Goal: Task Accomplishment & Management: Complete application form

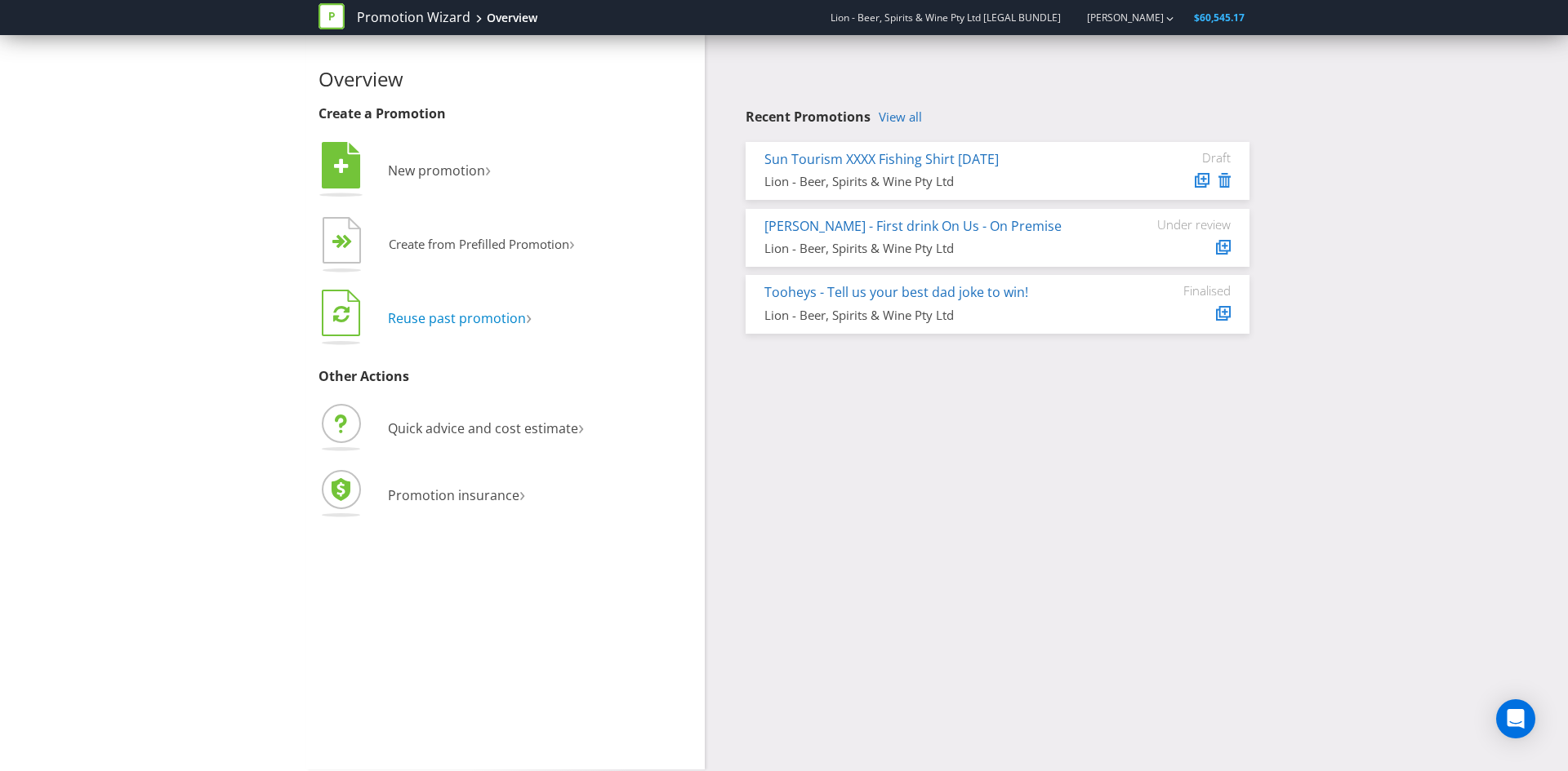
click at [419, 322] on span "Reuse past promotion" at bounding box center [456, 318] width 138 height 18
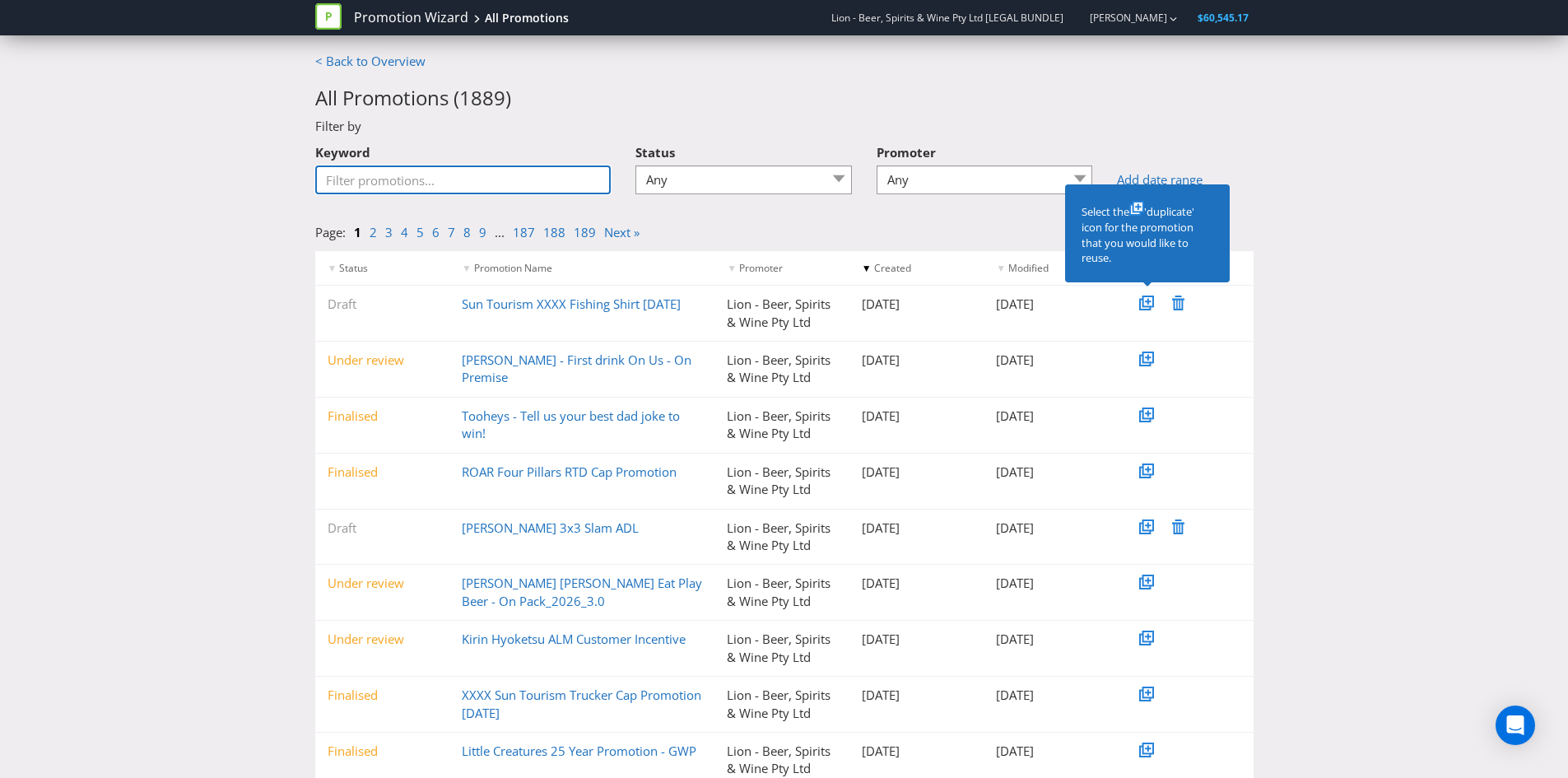
click at [399, 178] on input "Keyword" at bounding box center [464, 180] width 297 height 29
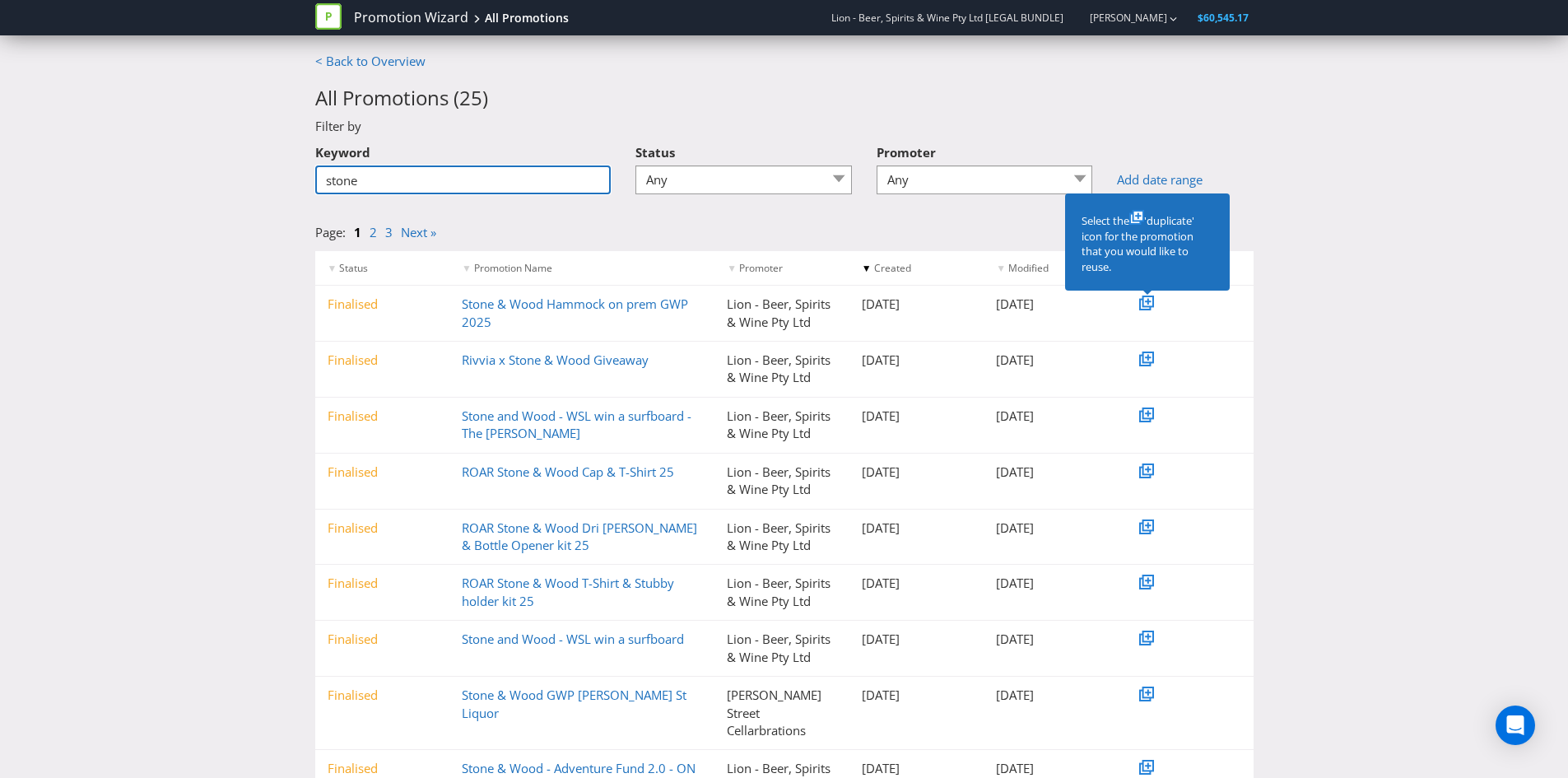
type input "stone"
click at [496, 586] on link "ROAR Stone & Wood T-Shirt & Stubby holder kit 25" at bounding box center [567, 592] width 212 height 34
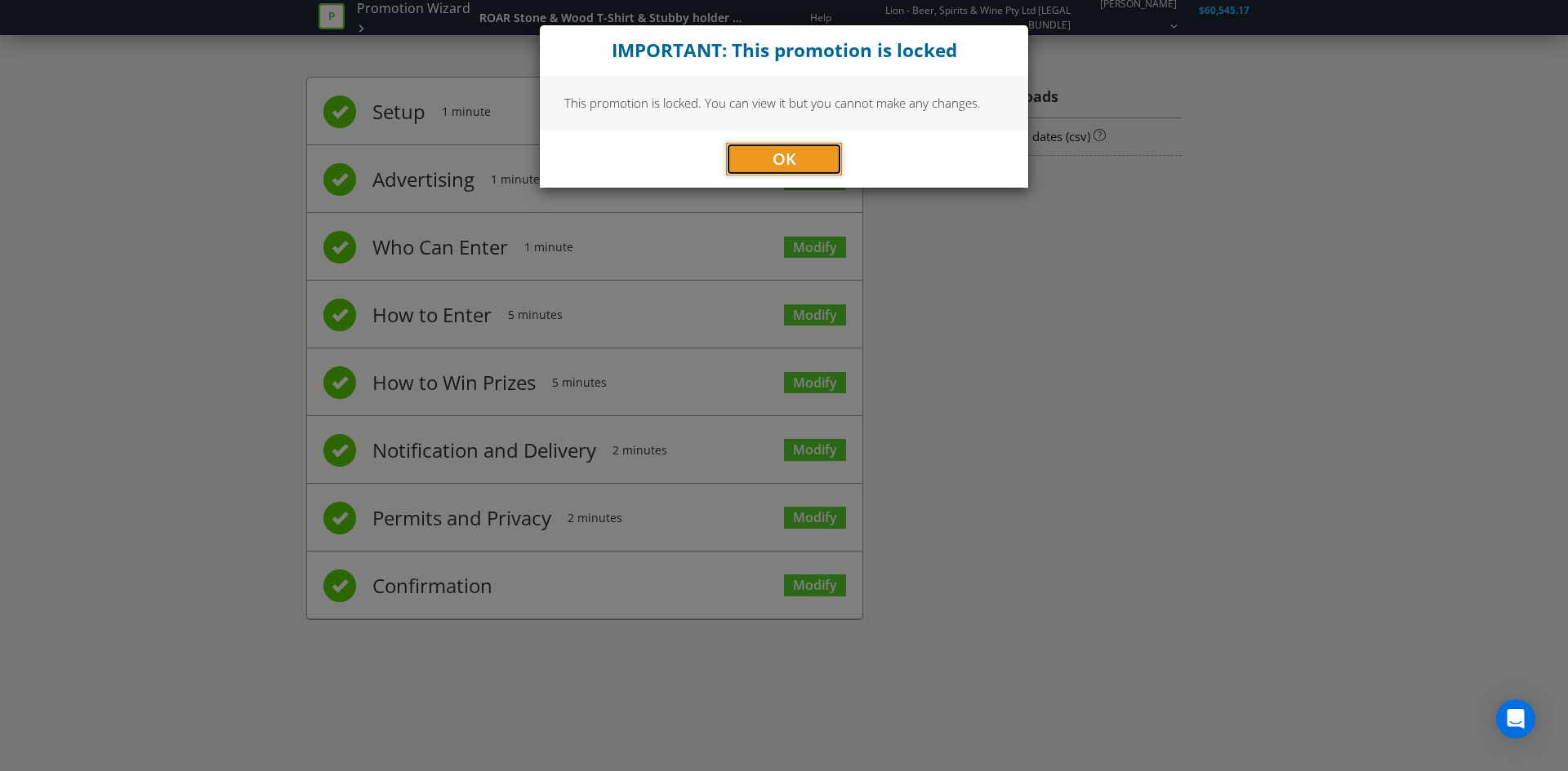
click at [771, 148] on button "OK" at bounding box center [784, 160] width 116 height 33
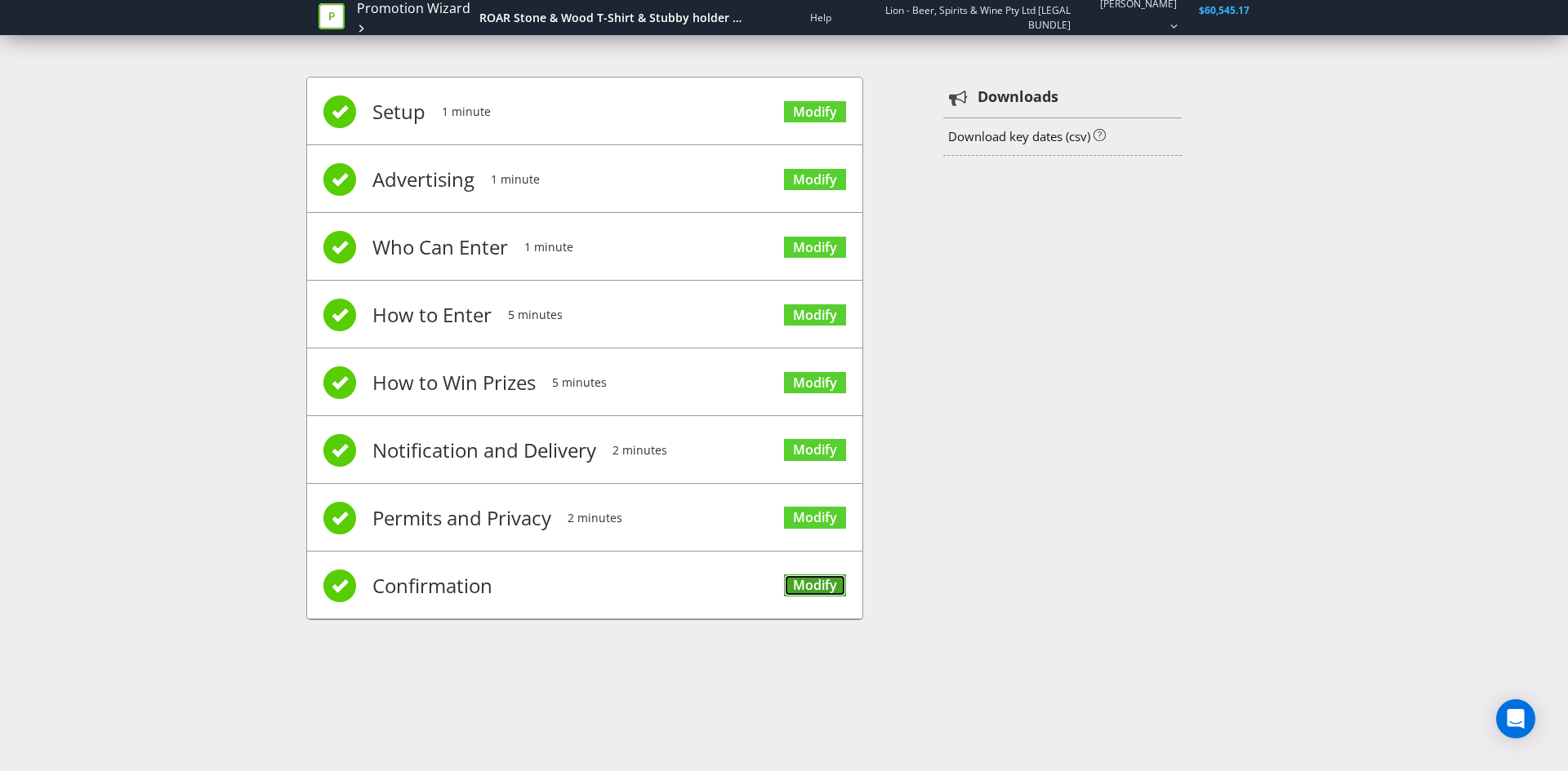
click at [815, 585] on link "Modify" at bounding box center [815, 585] width 63 height 22
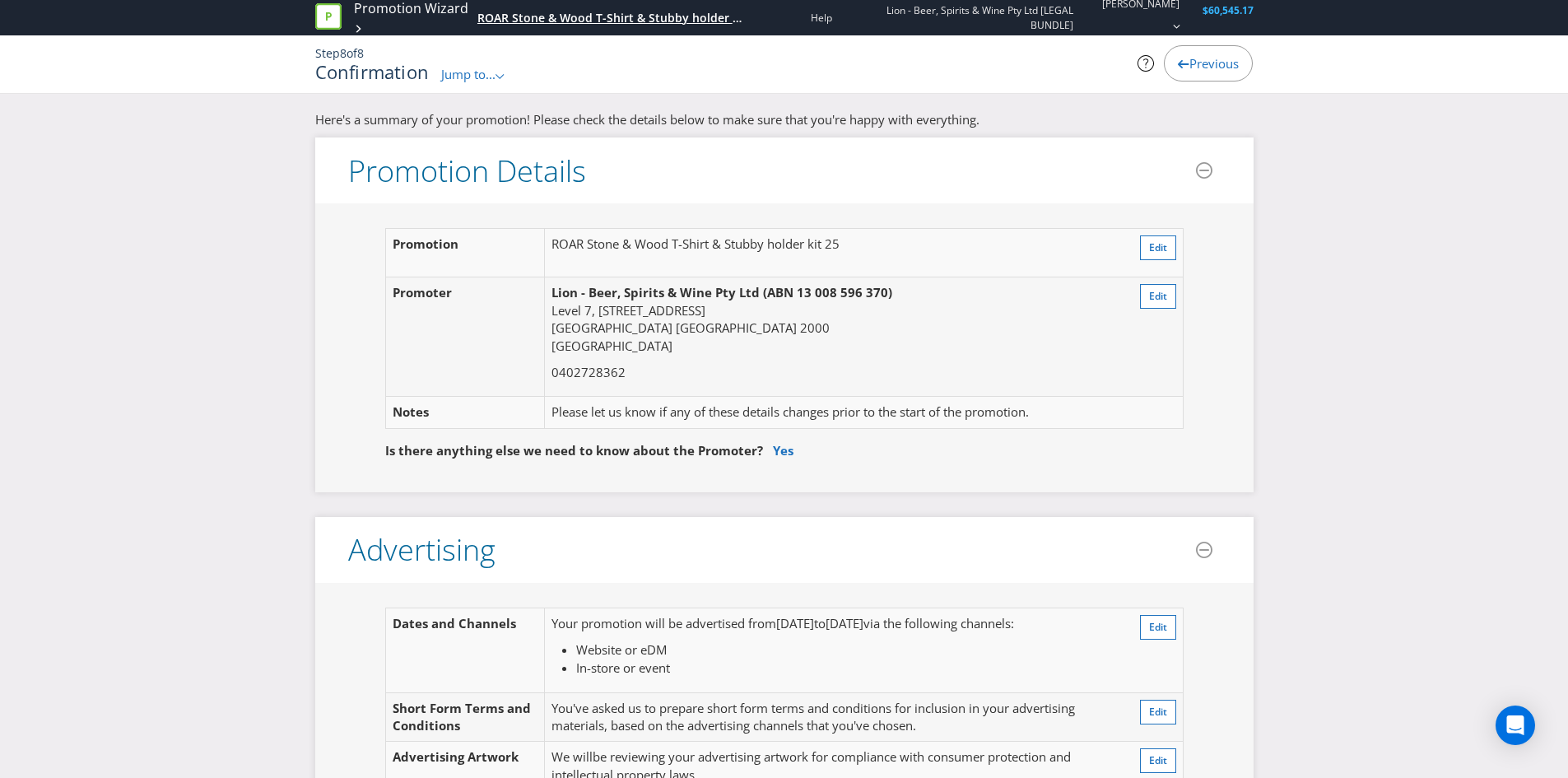
click at [534, 10] on div "ROAR Stone & Wood T-Shirt & Stubby holder kit 25" at bounding box center [612, 17] width 270 height 16
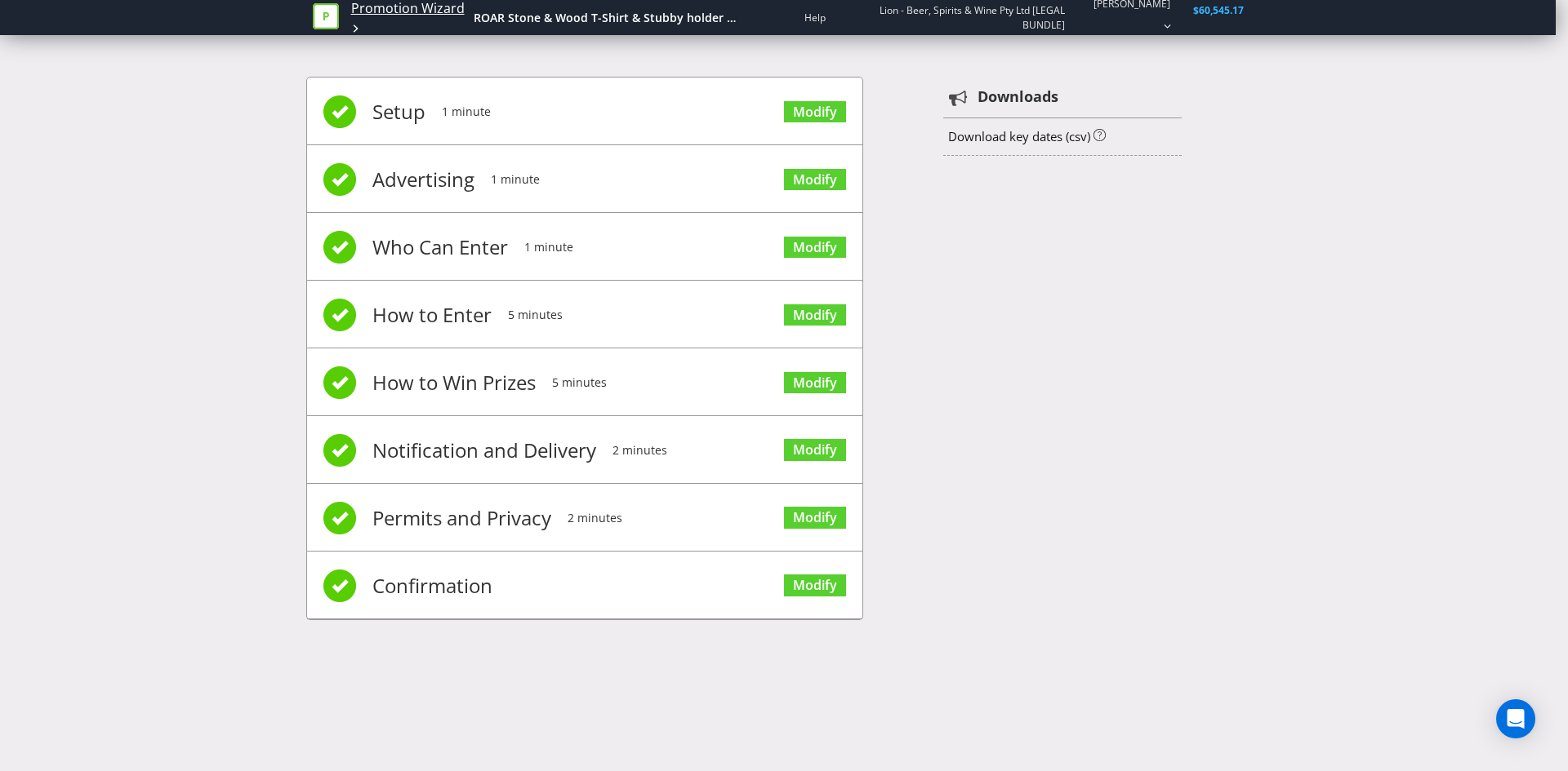
click at [367, 9] on link "Promotion Wizard" at bounding box center [408, 9] width 114 height 19
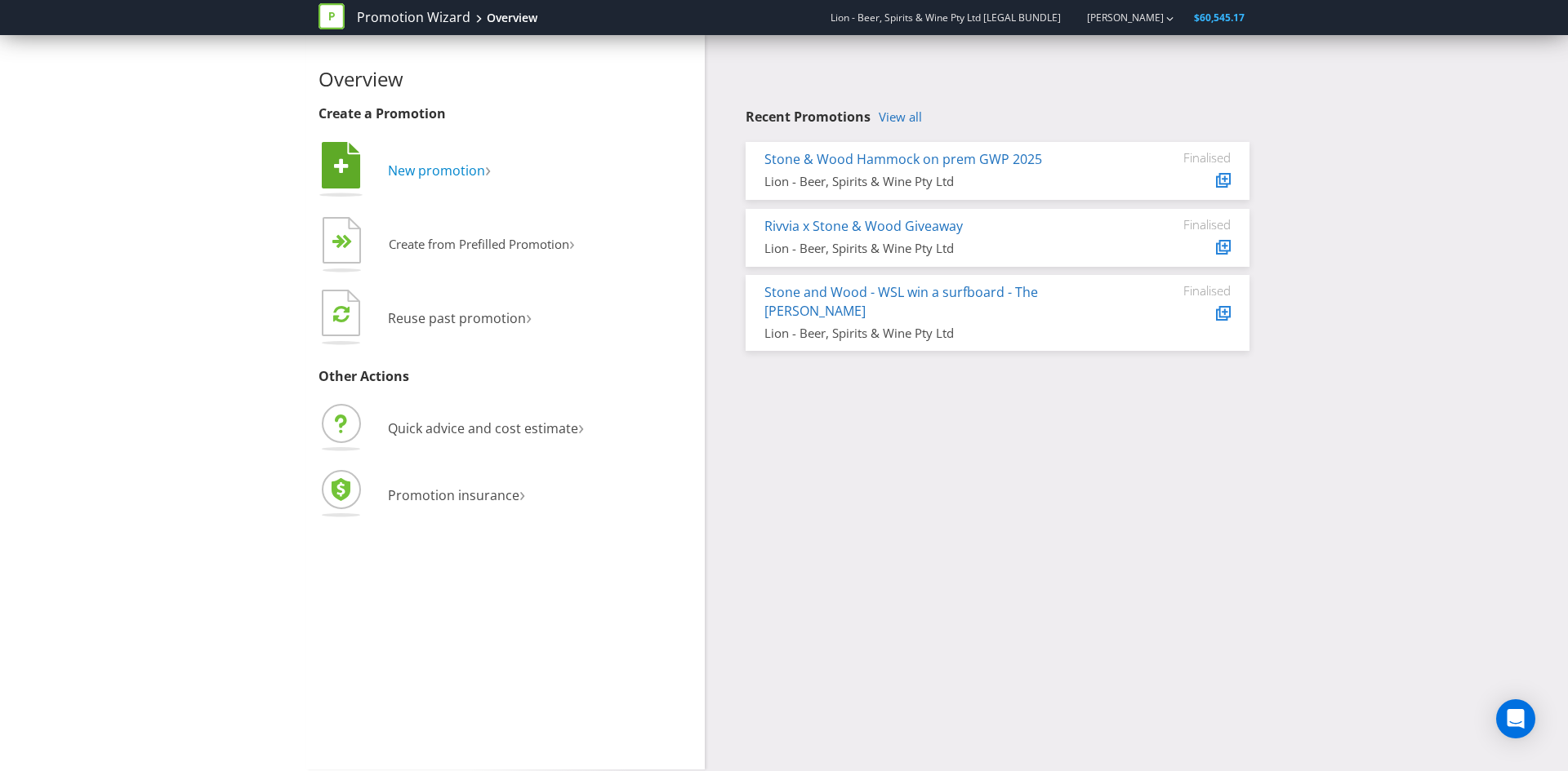
click at [441, 164] on span "New promotion" at bounding box center [436, 170] width 97 height 18
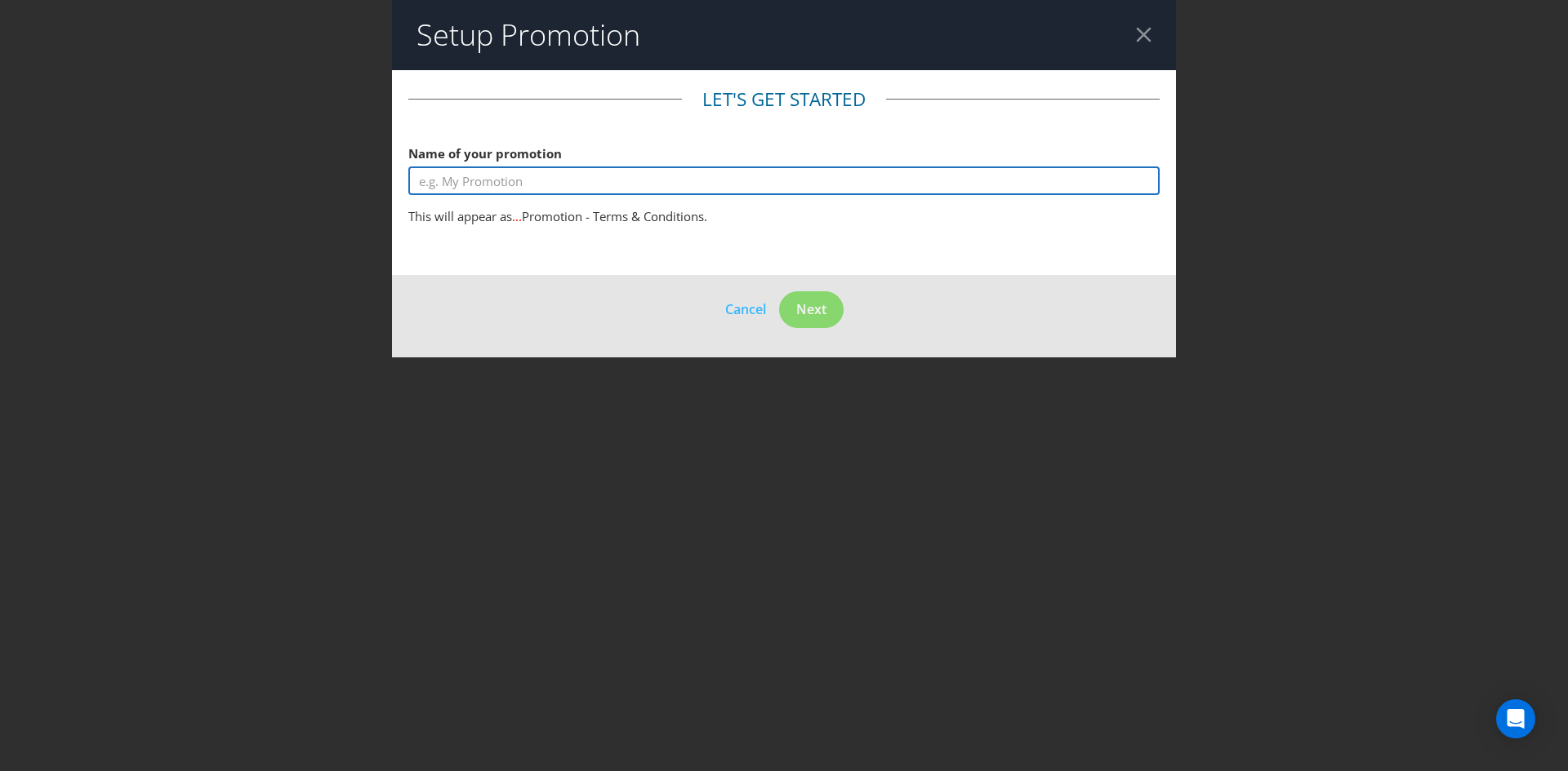
click at [492, 178] on input "text" at bounding box center [783, 181] width 751 height 29
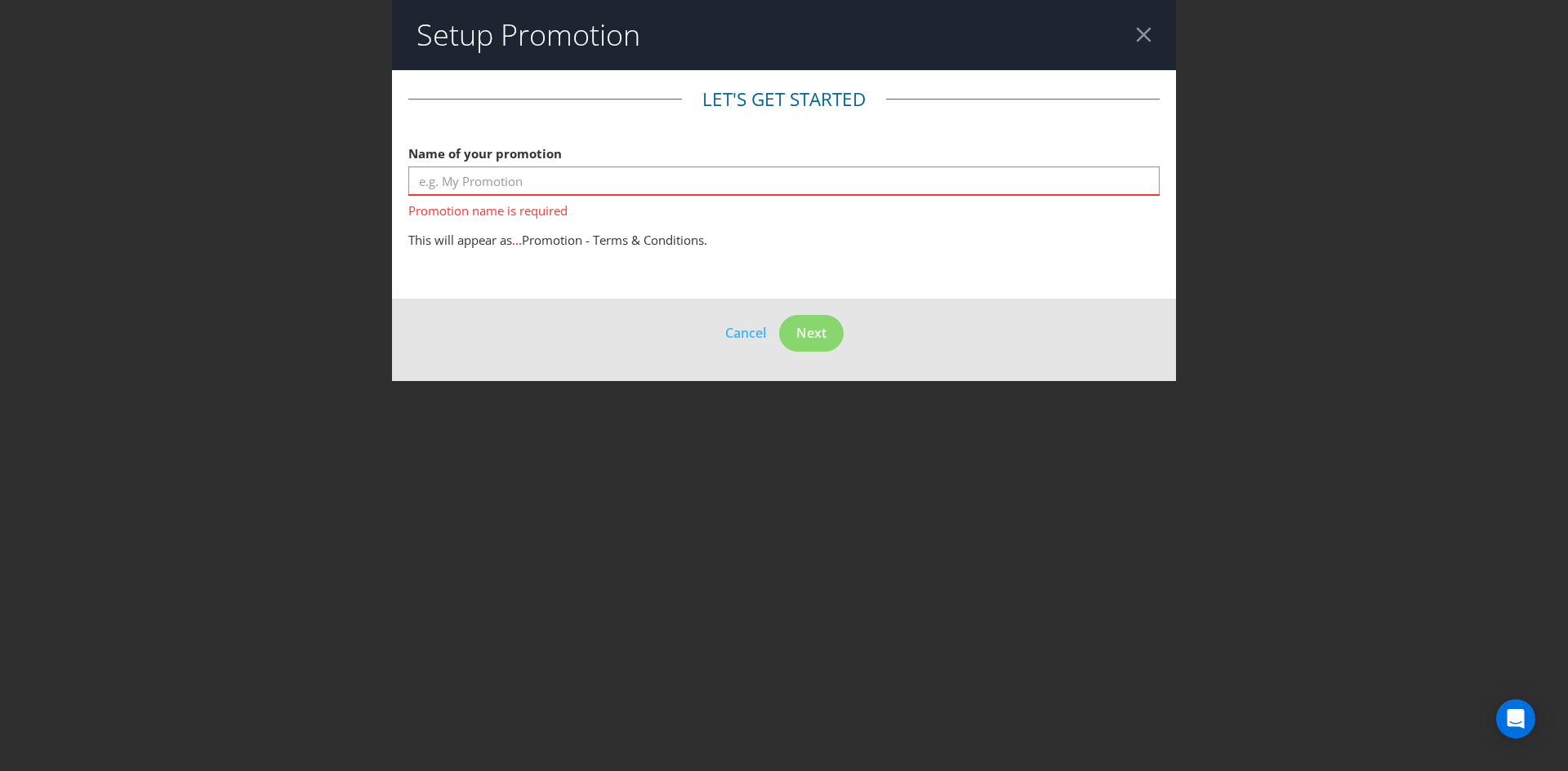
click at [1153, 20] on header "Setup Promotion" at bounding box center [783, 35] width 784 height 70
click at [1145, 28] on header "Setup Promotion" at bounding box center [783, 35] width 784 height 70
click at [1140, 32] on div at bounding box center [1144, 35] width 15 height 15
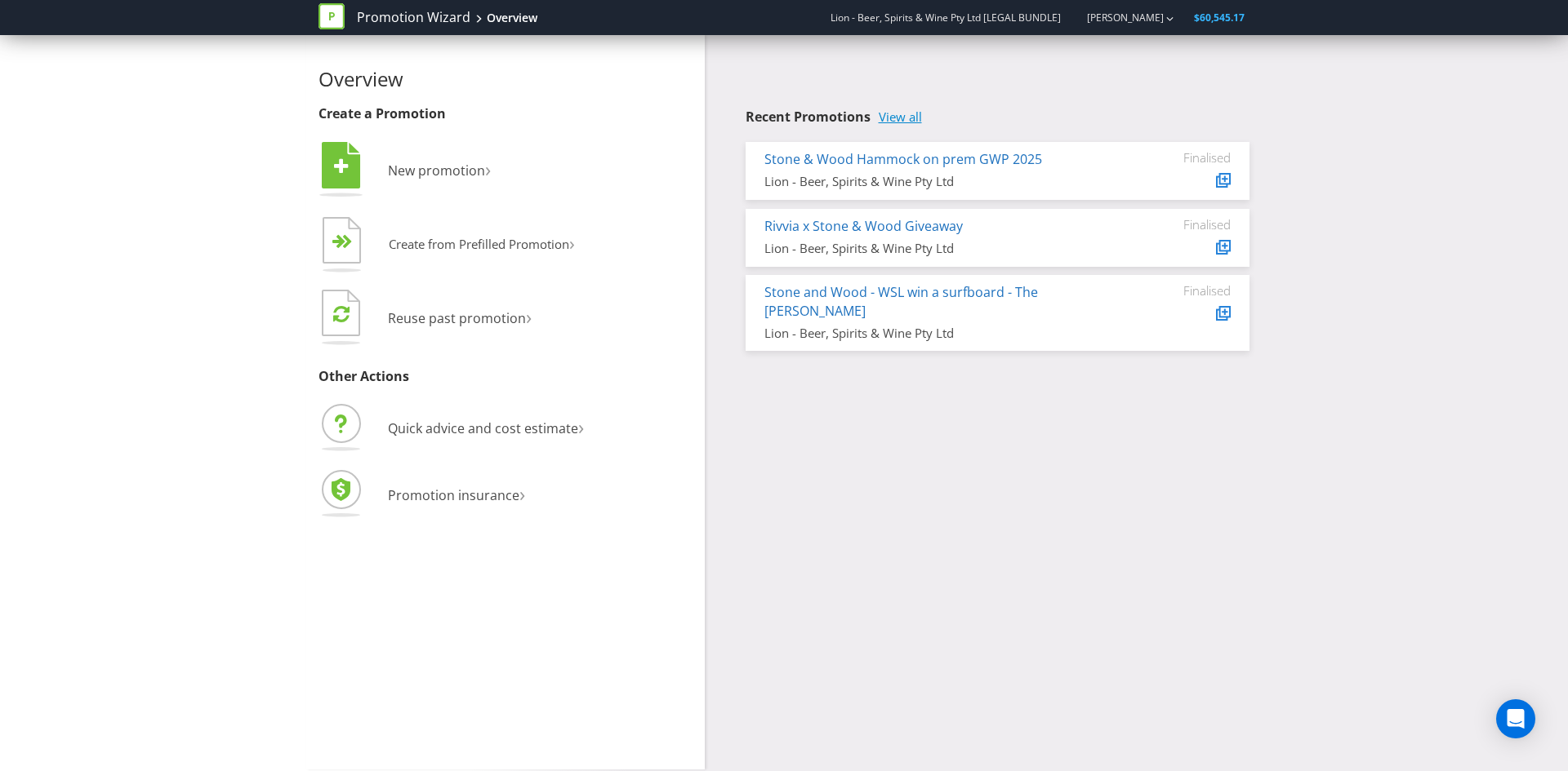
click at [911, 121] on link "View all" at bounding box center [899, 117] width 43 height 13
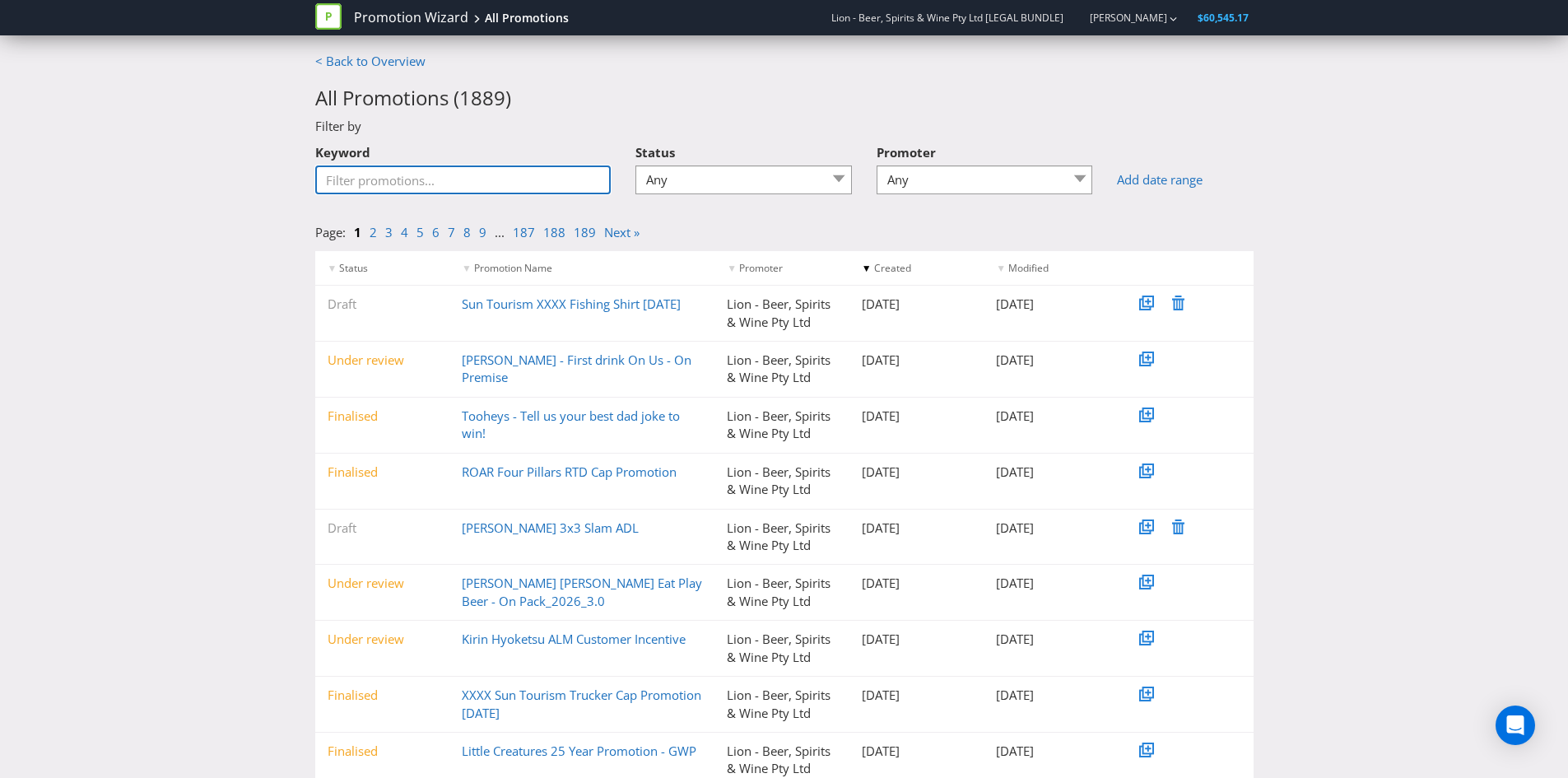
click at [464, 176] on input "Keyword" at bounding box center [464, 180] width 297 height 29
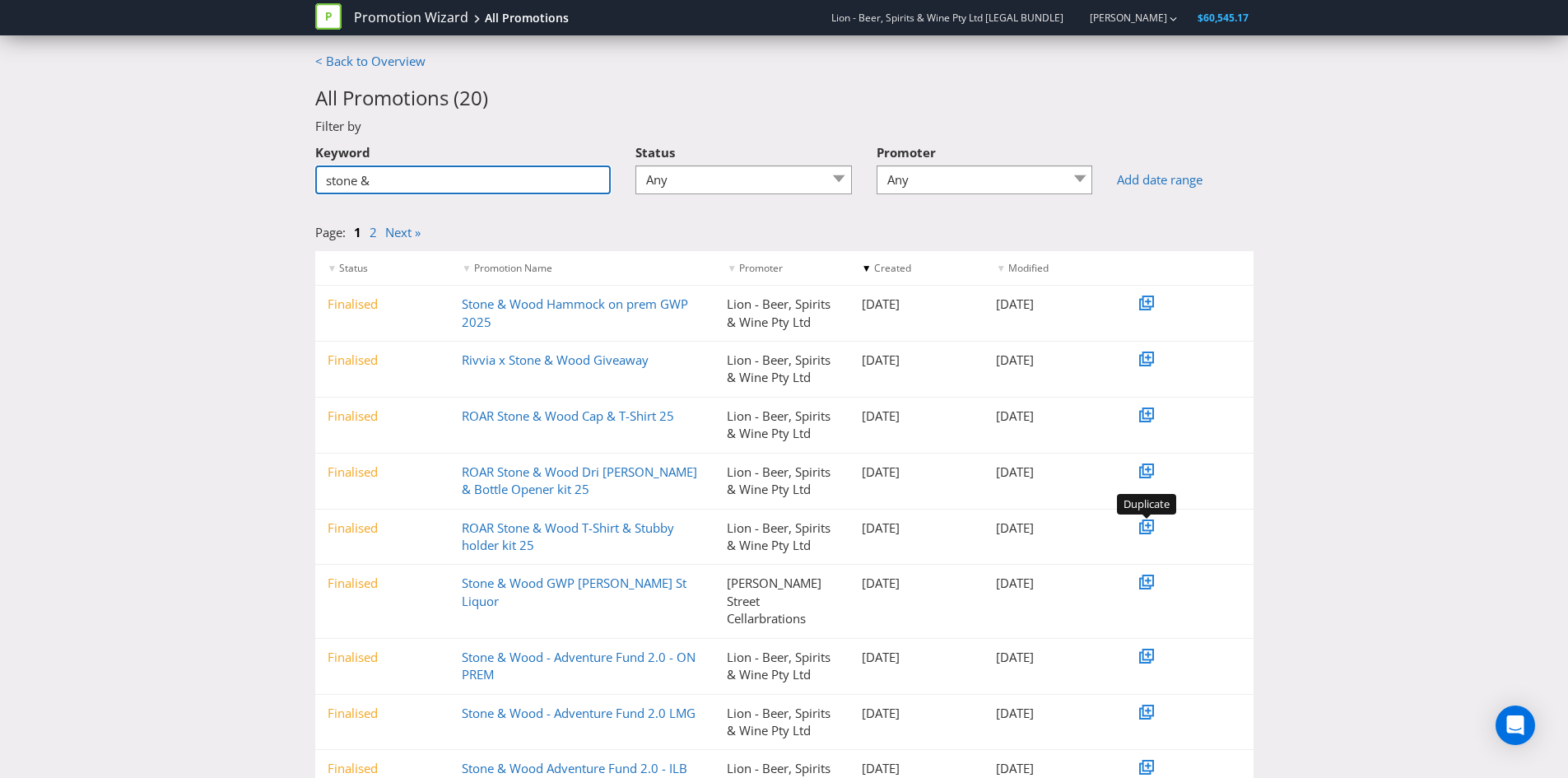
type input "stone &"
click at [1145, 523] on icon at bounding box center [1148, 525] width 8 height 8
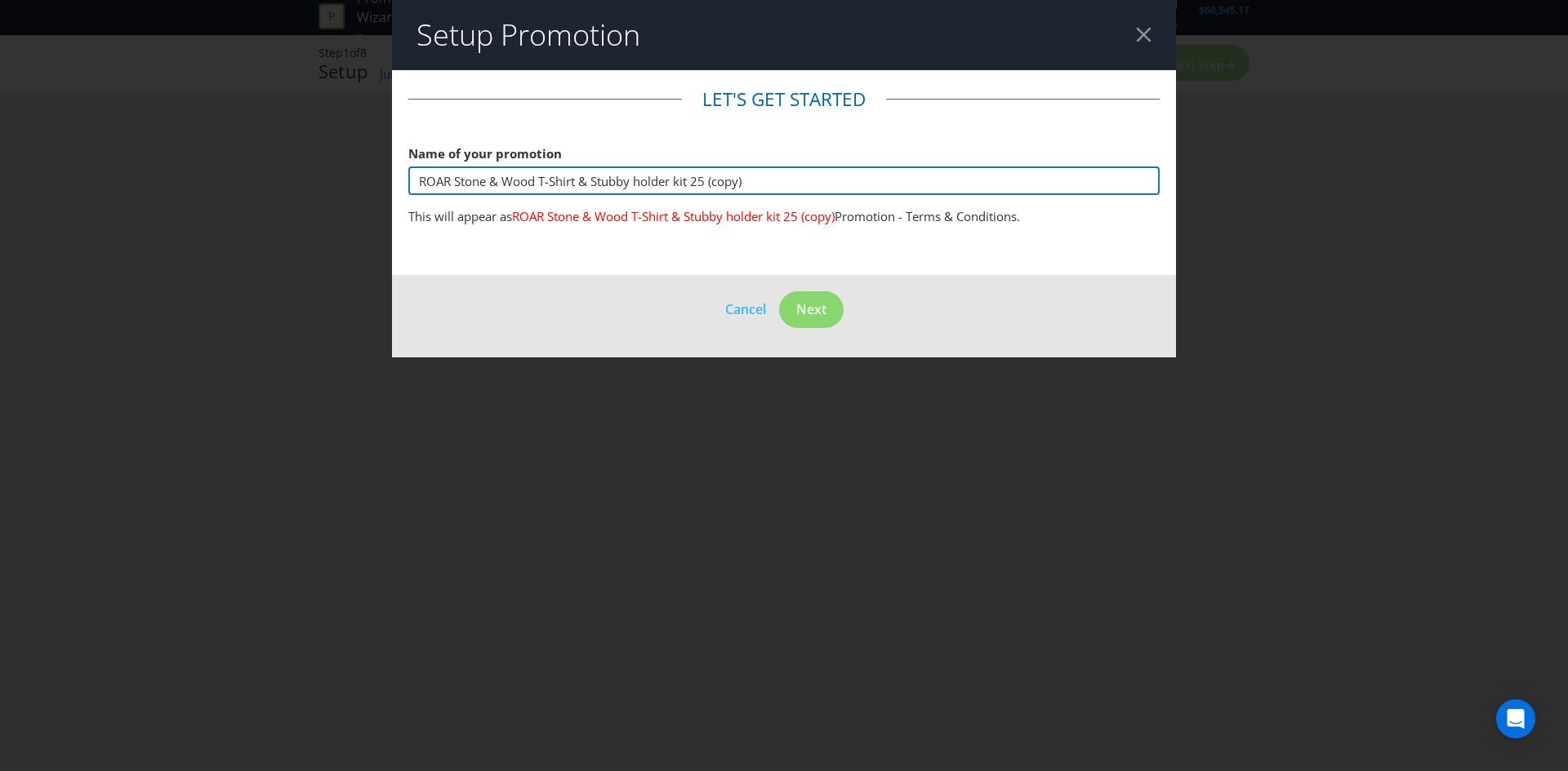
drag, startPoint x: 593, startPoint y: 182, endPoint x: 759, endPoint y: 180, distance: 166.0
click at [759, 180] on input "ROAR Stone & Wood T-Shirt & Stubby holder kit 25 (copy)" at bounding box center [783, 181] width 751 height 29
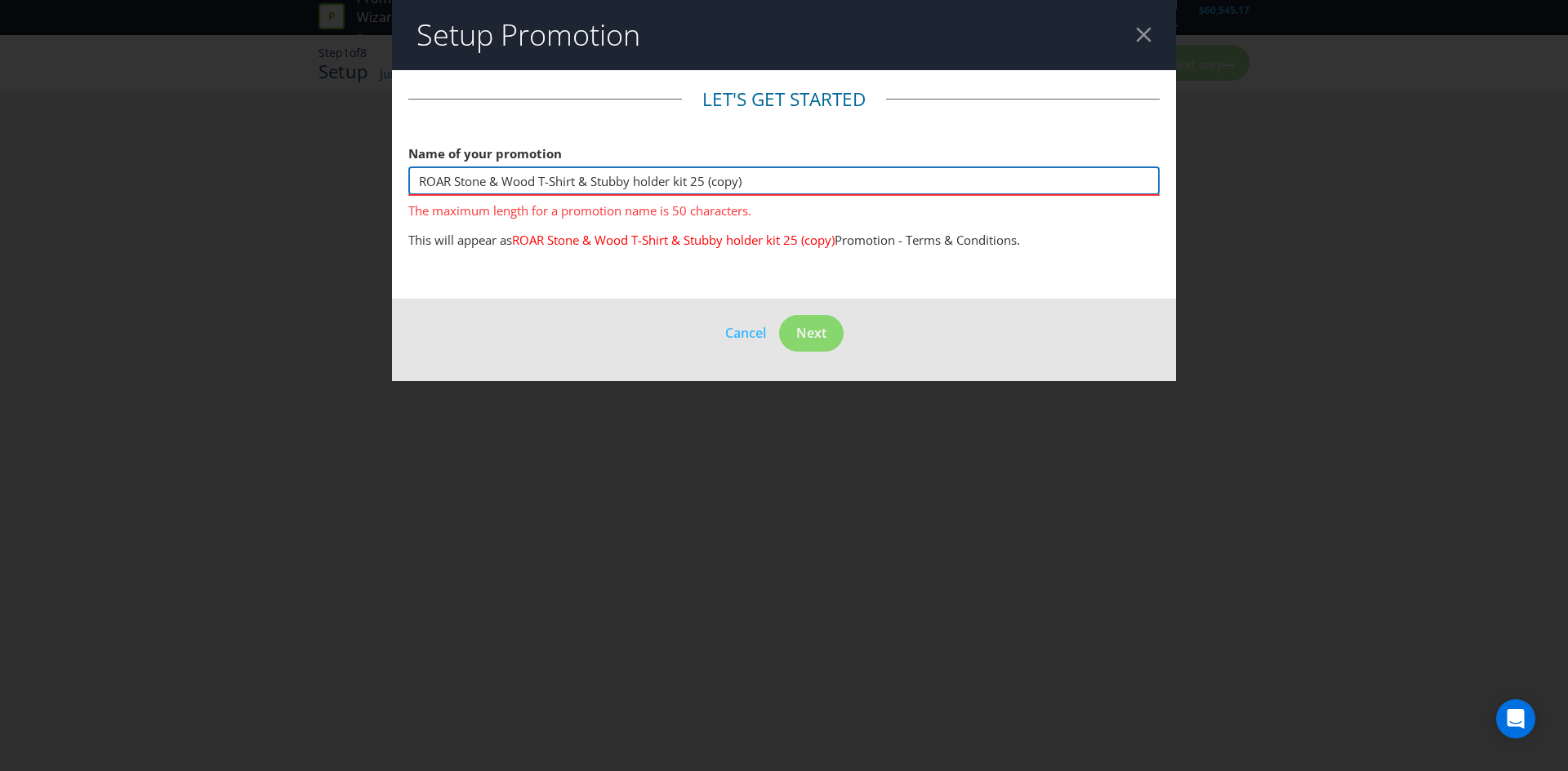
drag, startPoint x: 626, startPoint y: 178, endPoint x: 665, endPoint y: 180, distance: 39.1
click at [626, 178] on input "ROAR Stone & Wood T-Shirt & Stubby holder kit 25 (copy)" at bounding box center [783, 181] width 751 height 29
drag, startPoint x: 753, startPoint y: 175, endPoint x: 593, endPoint y: 187, distance: 160.4
click at [593, 187] on input "ROAR Stone & Wood T-Shirt & Stubby holder kit 25 (copy)" at bounding box center [783, 181] width 751 height 29
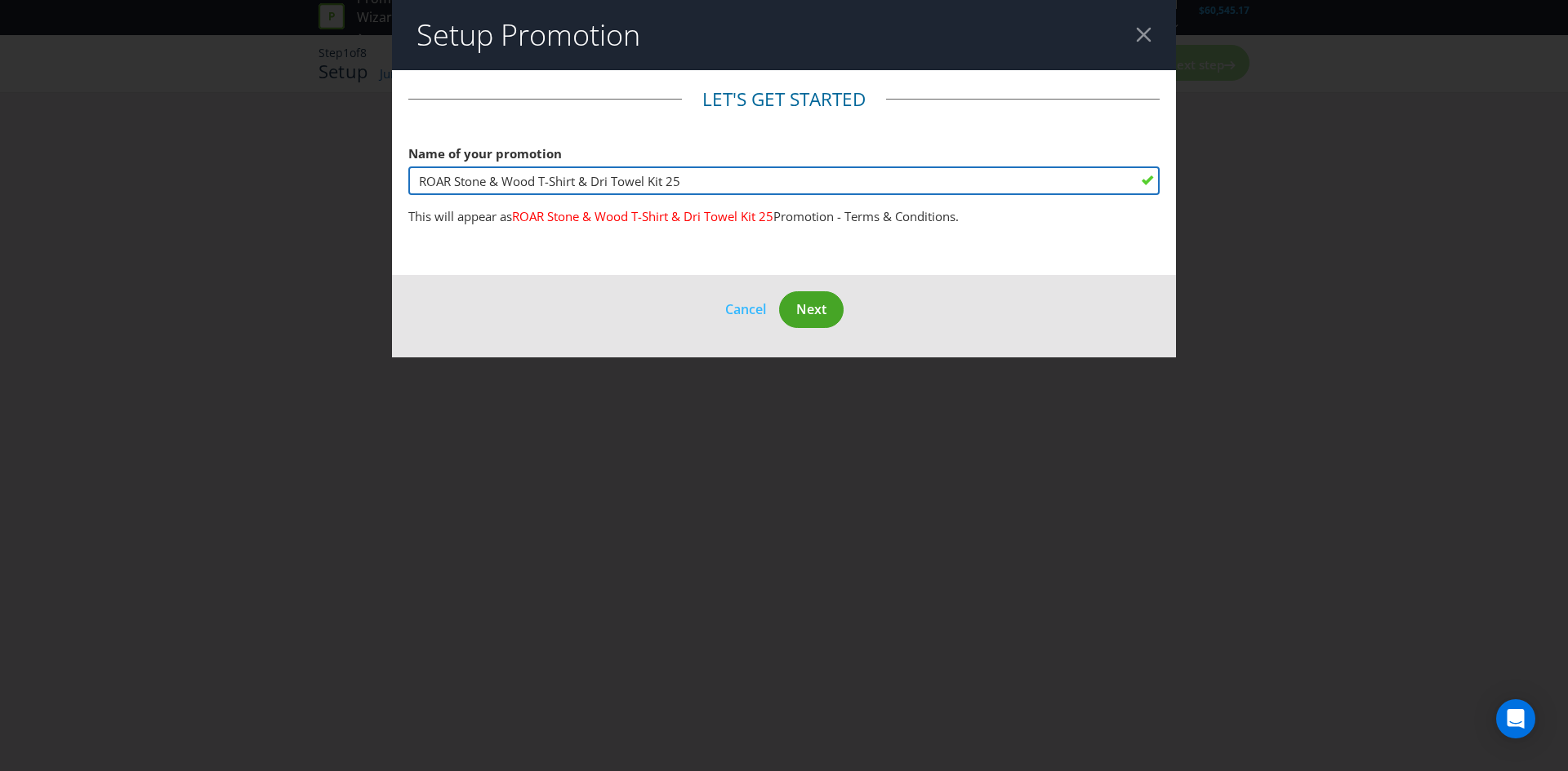
type input "ROAR Stone & Wood T-Shirt & Dri Towel Kit 25"
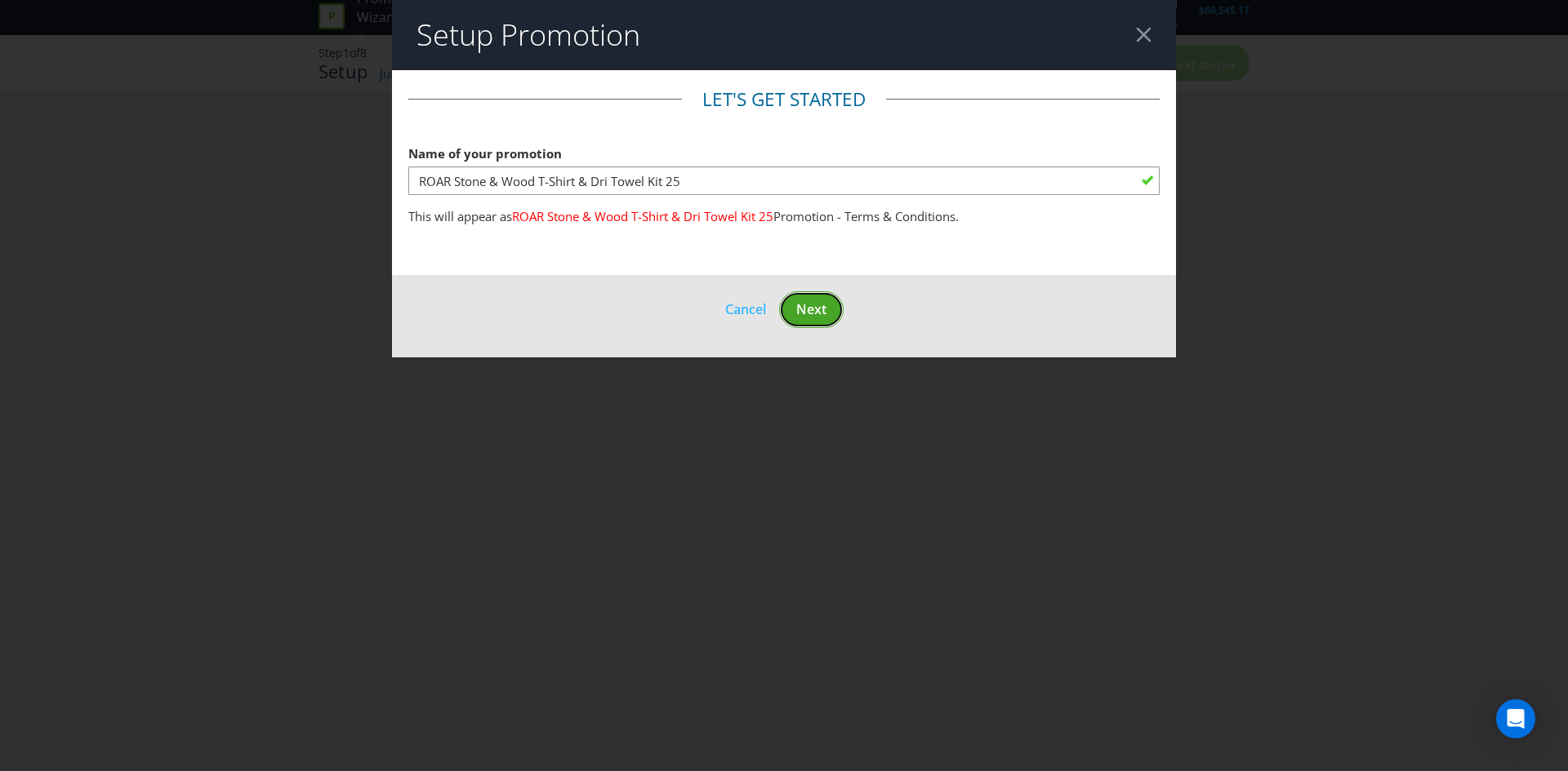
click at [819, 310] on span "Next" at bounding box center [811, 309] width 30 height 18
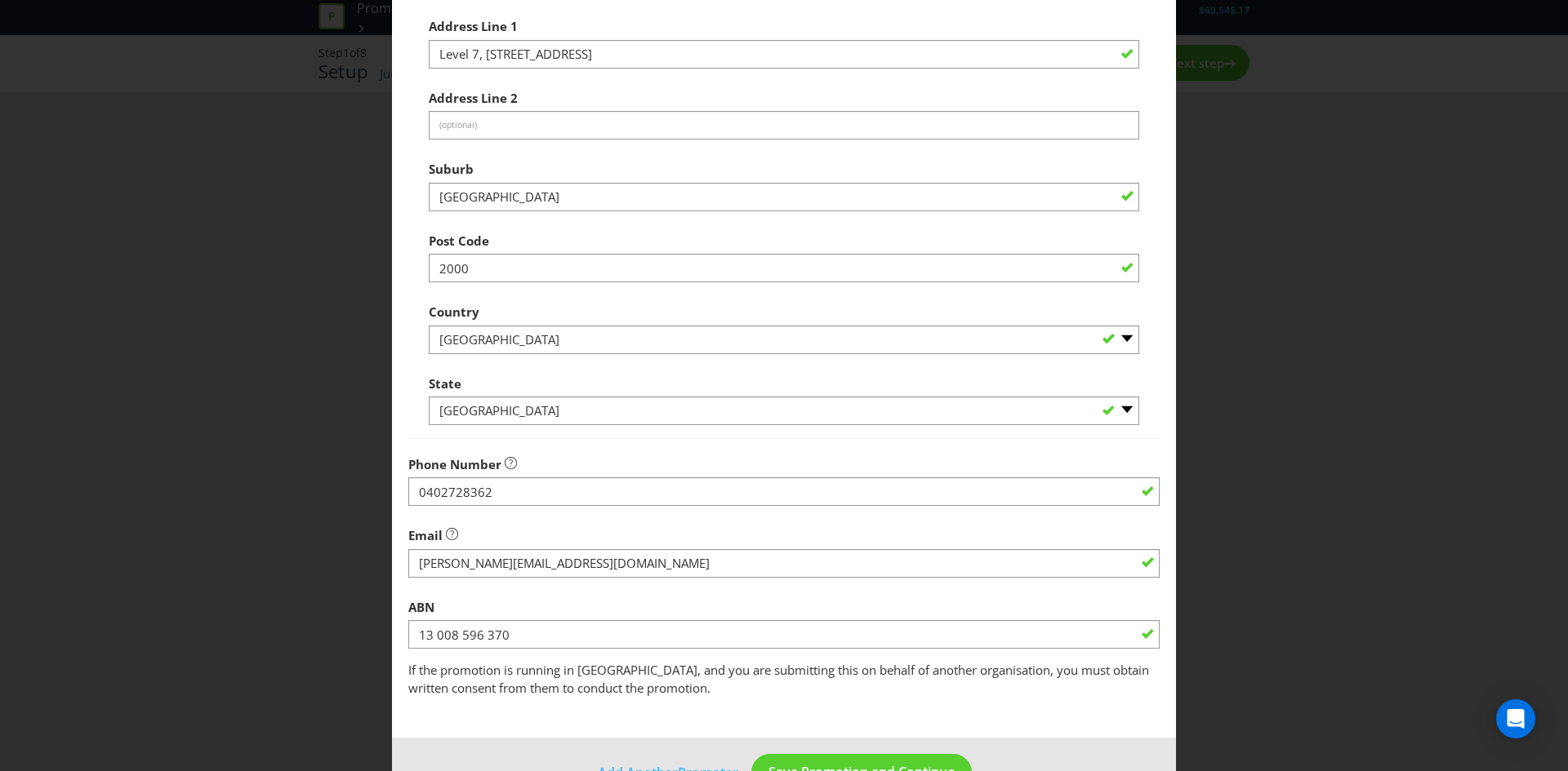
scroll to position [294, 0]
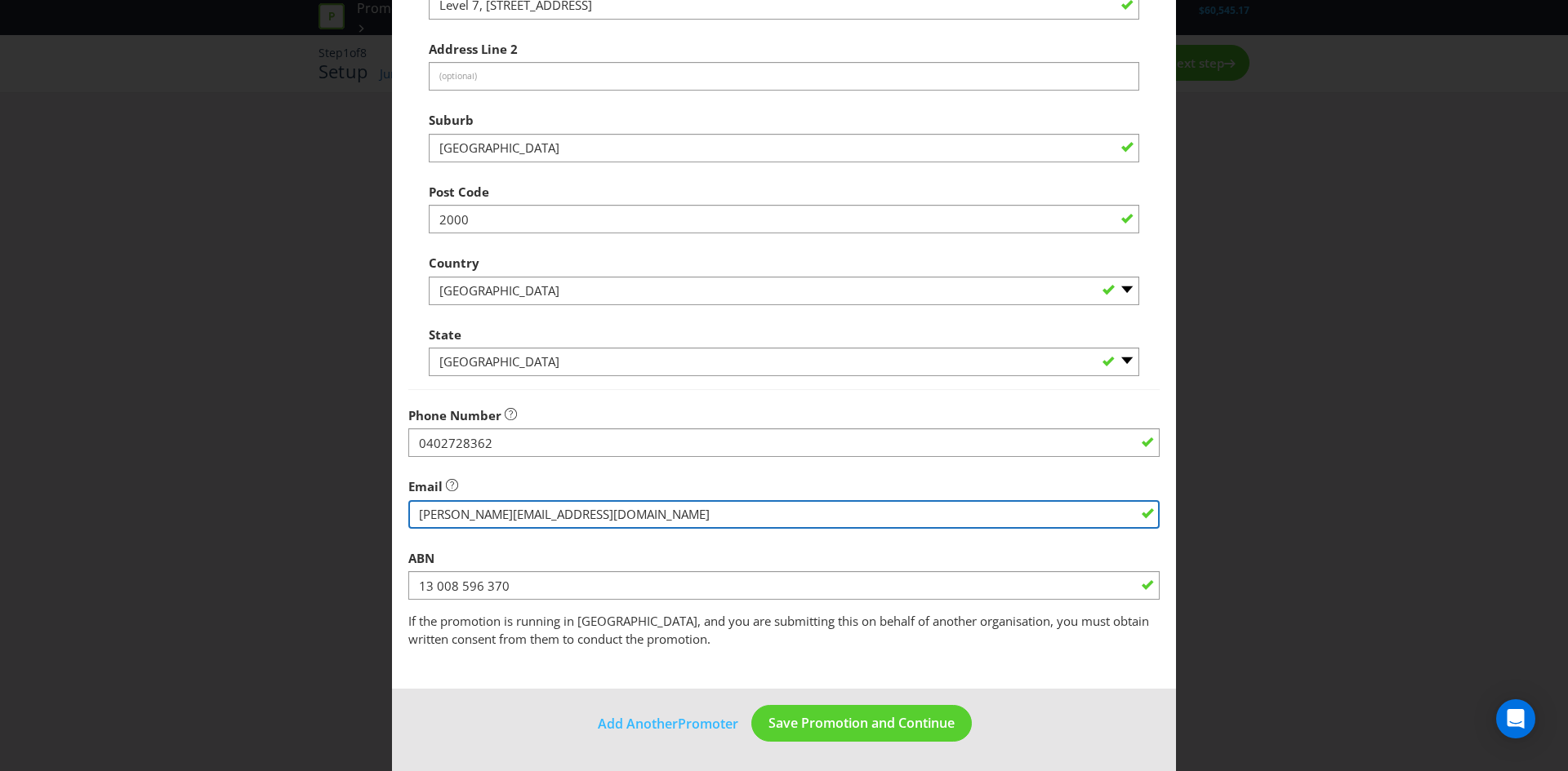
drag, startPoint x: 623, startPoint y: 516, endPoint x: 304, endPoint y: 497, distance: 319.6
click at [304, 497] on div "Edit Promoter Promoter Information Company Name Lion - Beer, Spirits & Wine Pty…" at bounding box center [784, 386] width 1568 height 771
type input "[PERSON_NAME][EMAIL_ADDRESS][PERSON_NAME][DOMAIN_NAME]"
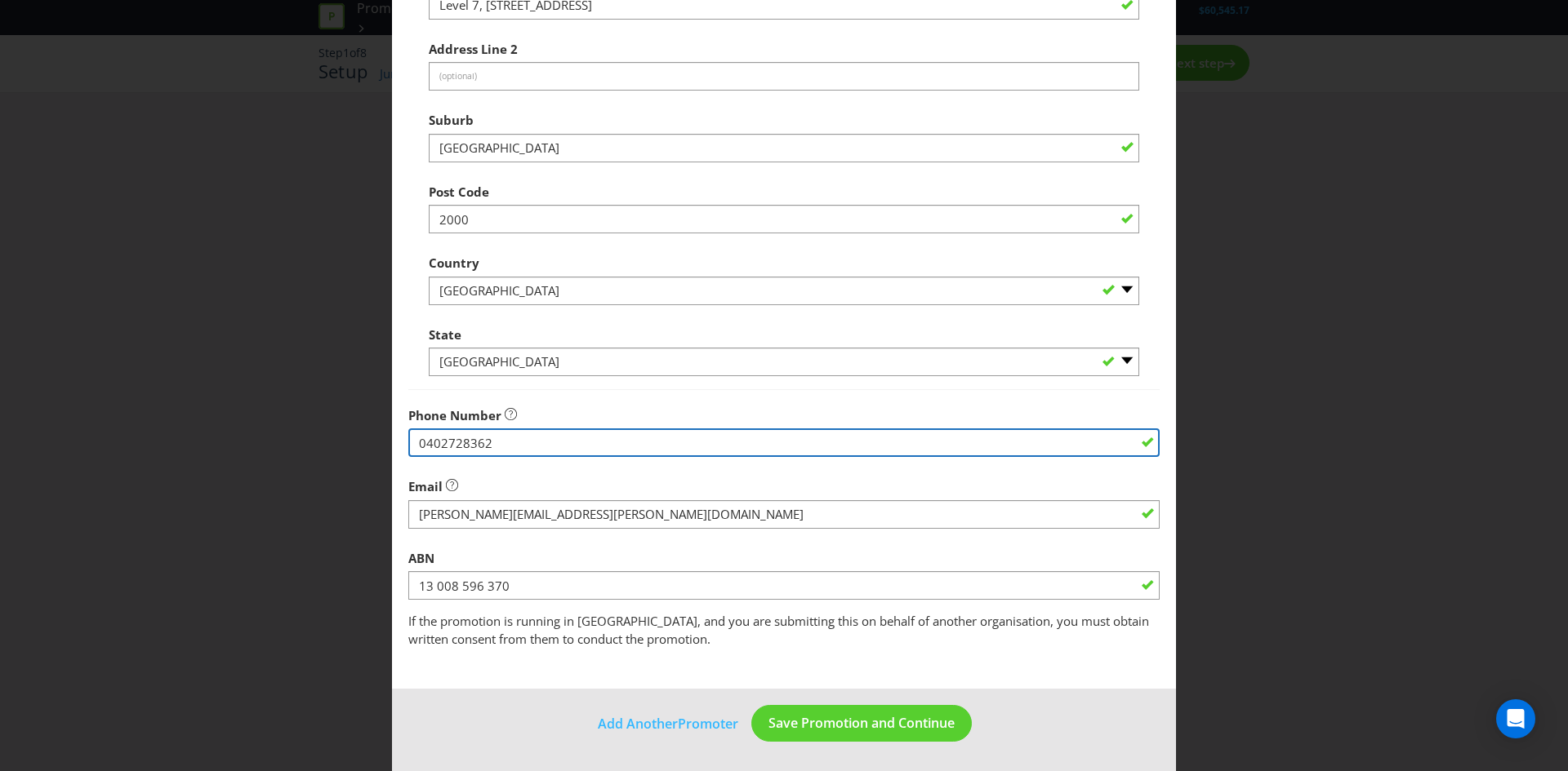
drag, startPoint x: 535, startPoint y: 447, endPoint x: 316, endPoint y: 443, distance: 219.0
click at [316, 443] on div "Edit Promoter Promoter Information Company Name Lion - Beer, Spirits & Wine Pty…" at bounding box center [784, 386] width 1568 height 771
type input "0481691825"
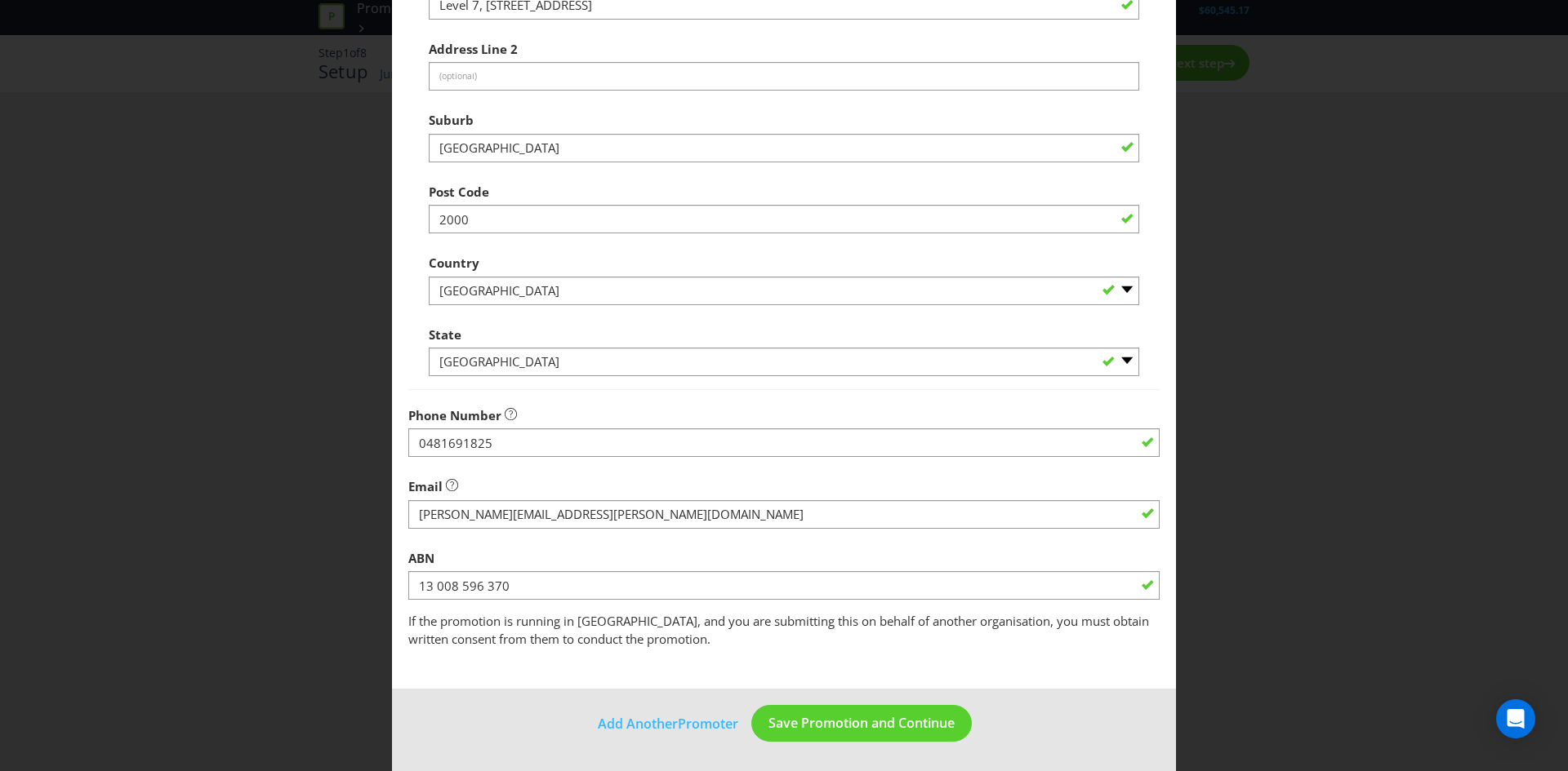
click at [809, 390] on div at bounding box center [783, 390] width 751 height 2
click at [828, 722] on span "Save Promotion and Continue" at bounding box center [862, 723] width 187 height 18
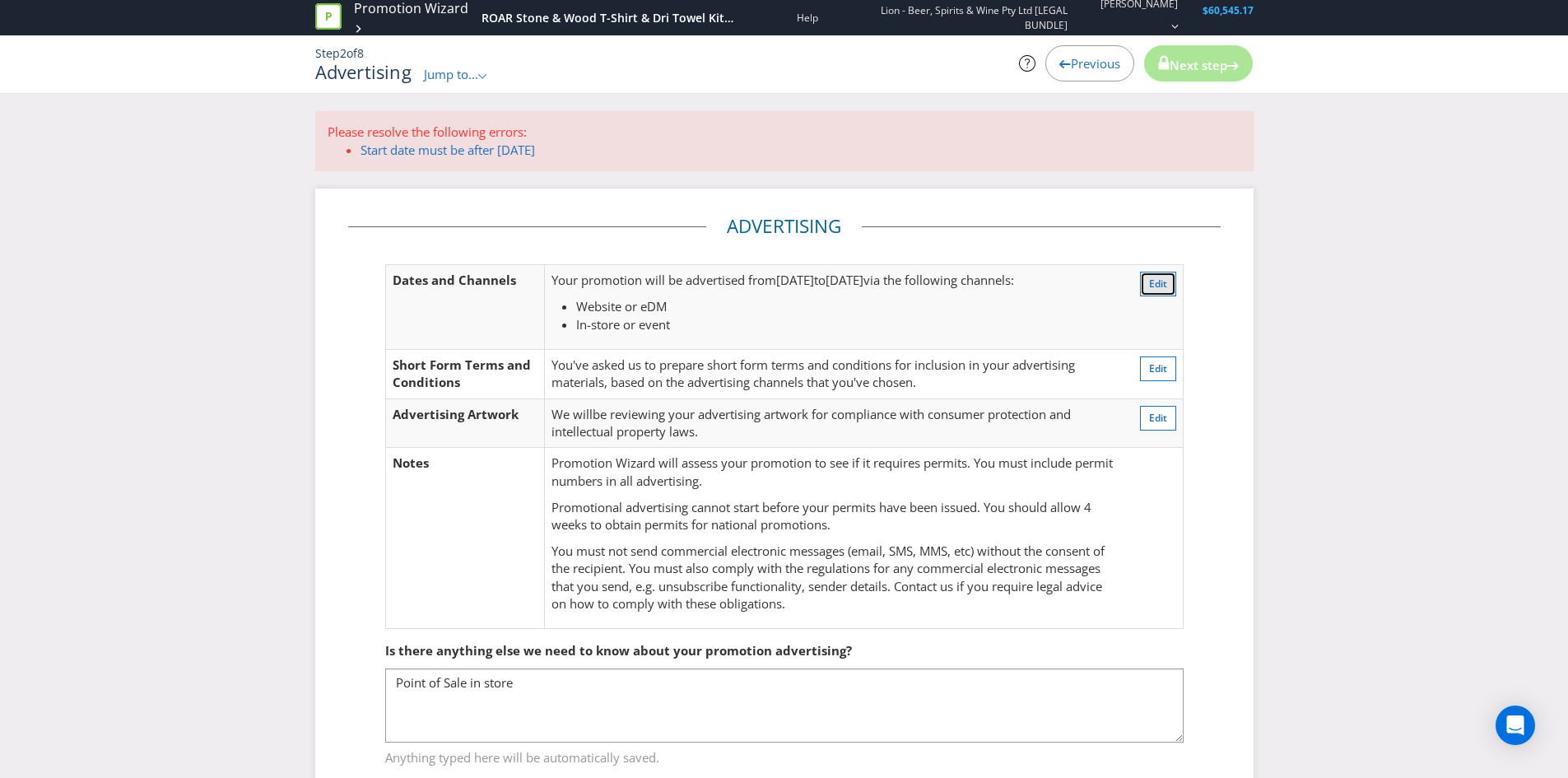
click at [1152, 286] on span "Edit" at bounding box center [1158, 283] width 18 height 14
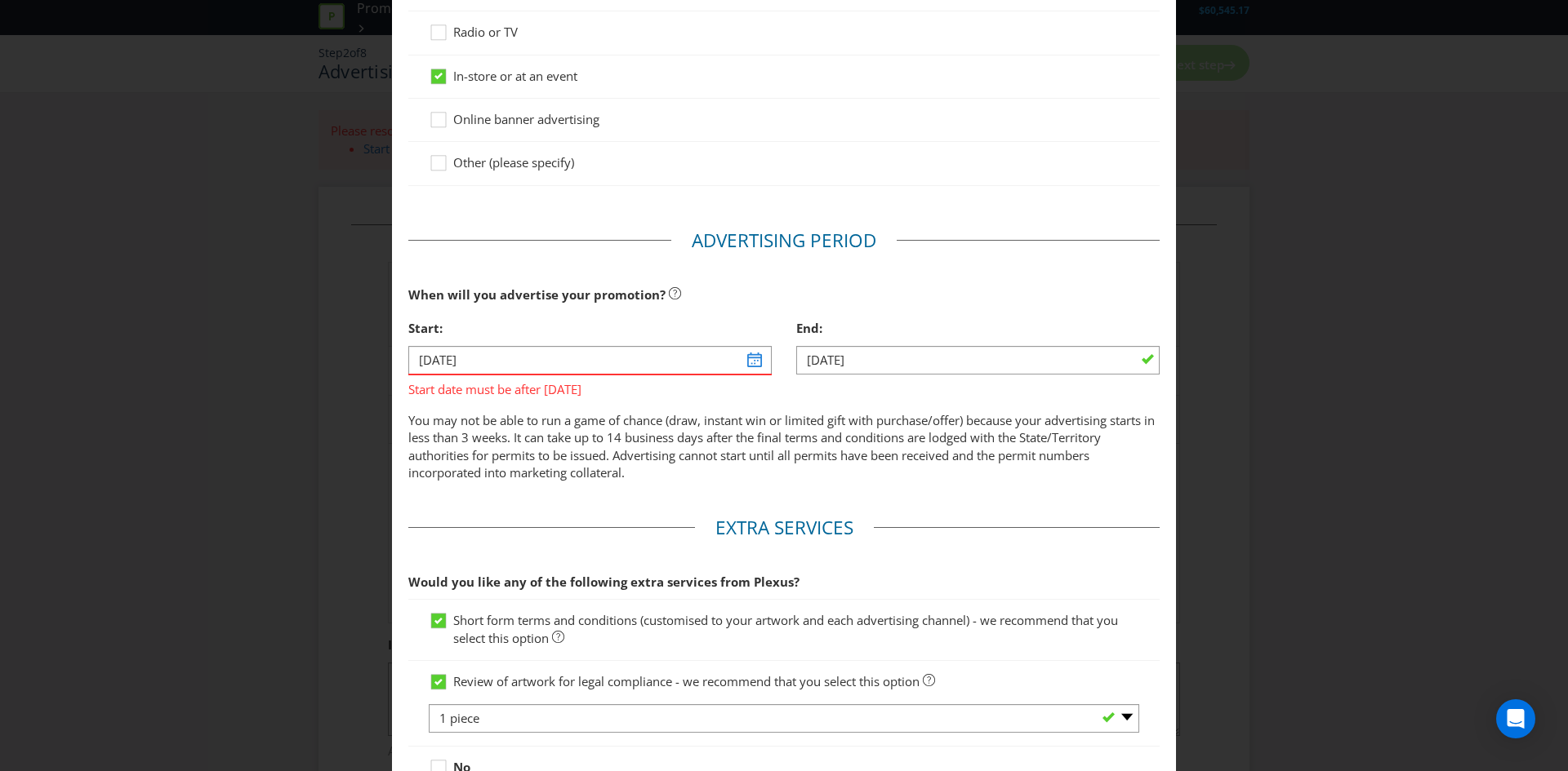
scroll to position [413, 0]
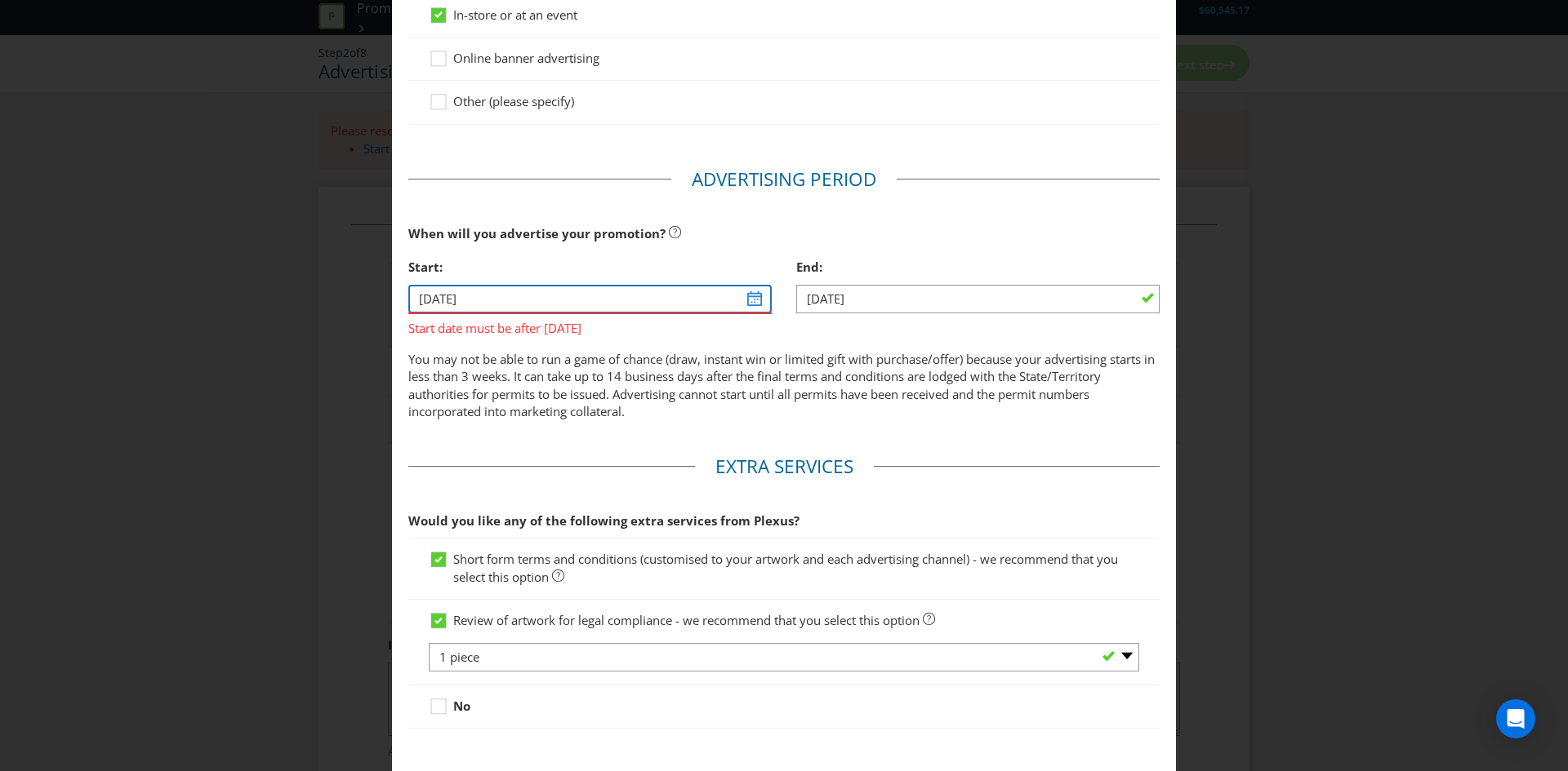
click at [755, 305] on input "[DATE]" at bounding box center [590, 299] width 364 height 29
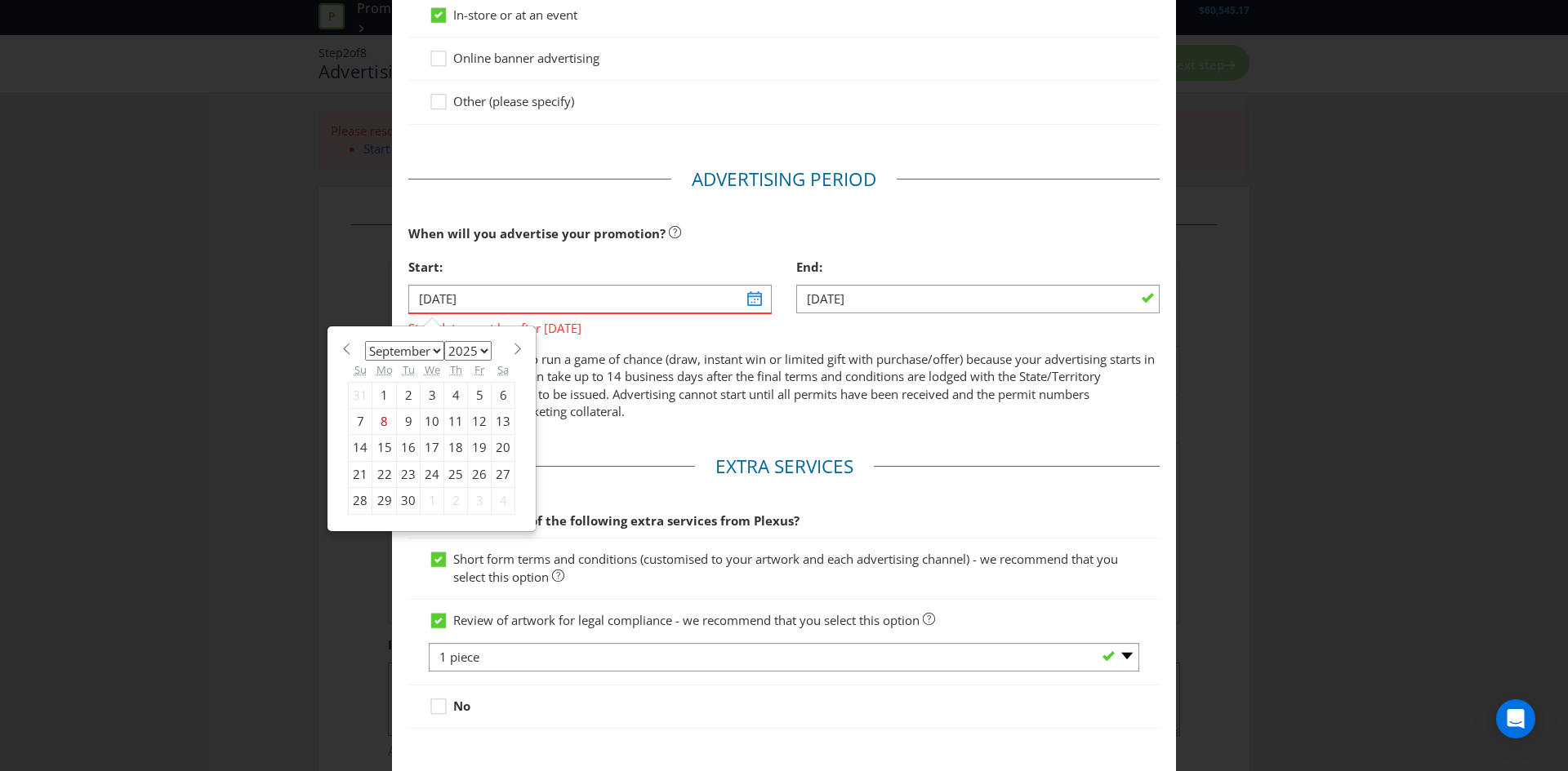
click at [425, 352] on select "January February March April May June July August September October November De…" at bounding box center [404, 351] width 79 height 19
click at [395, 355] on select "January February March April May June July August September October November De…" at bounding box center [404, 351] width 79 height 19
select select "9"
click at [365, 341] on select "January February March April May June July August September October November De…" at bounding box center [404, 351] width 79 height 19
click at [356, 449] on div "12" at bounding box center [360, 447] width 24 height 26
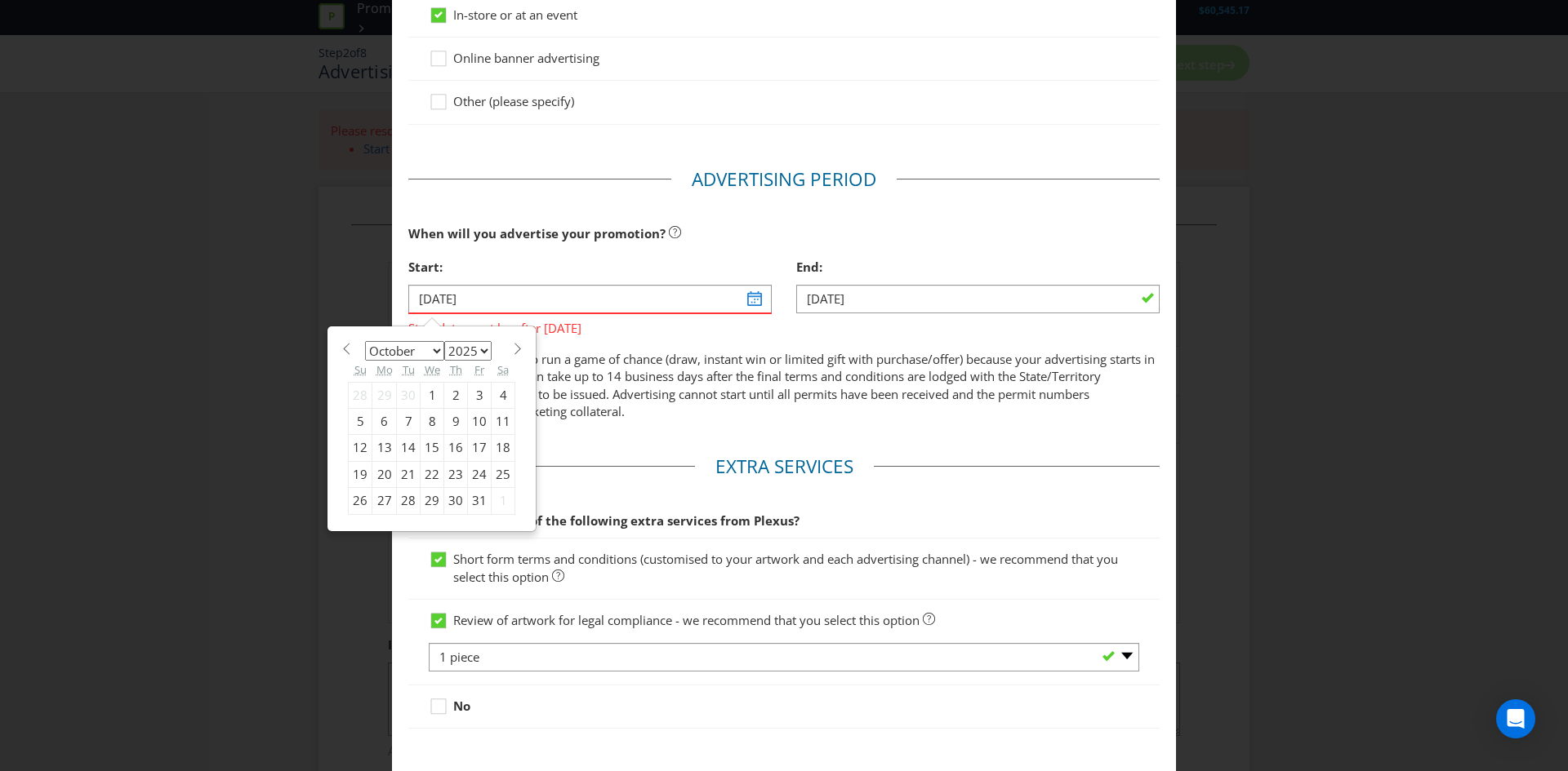
type input "[DATE]"
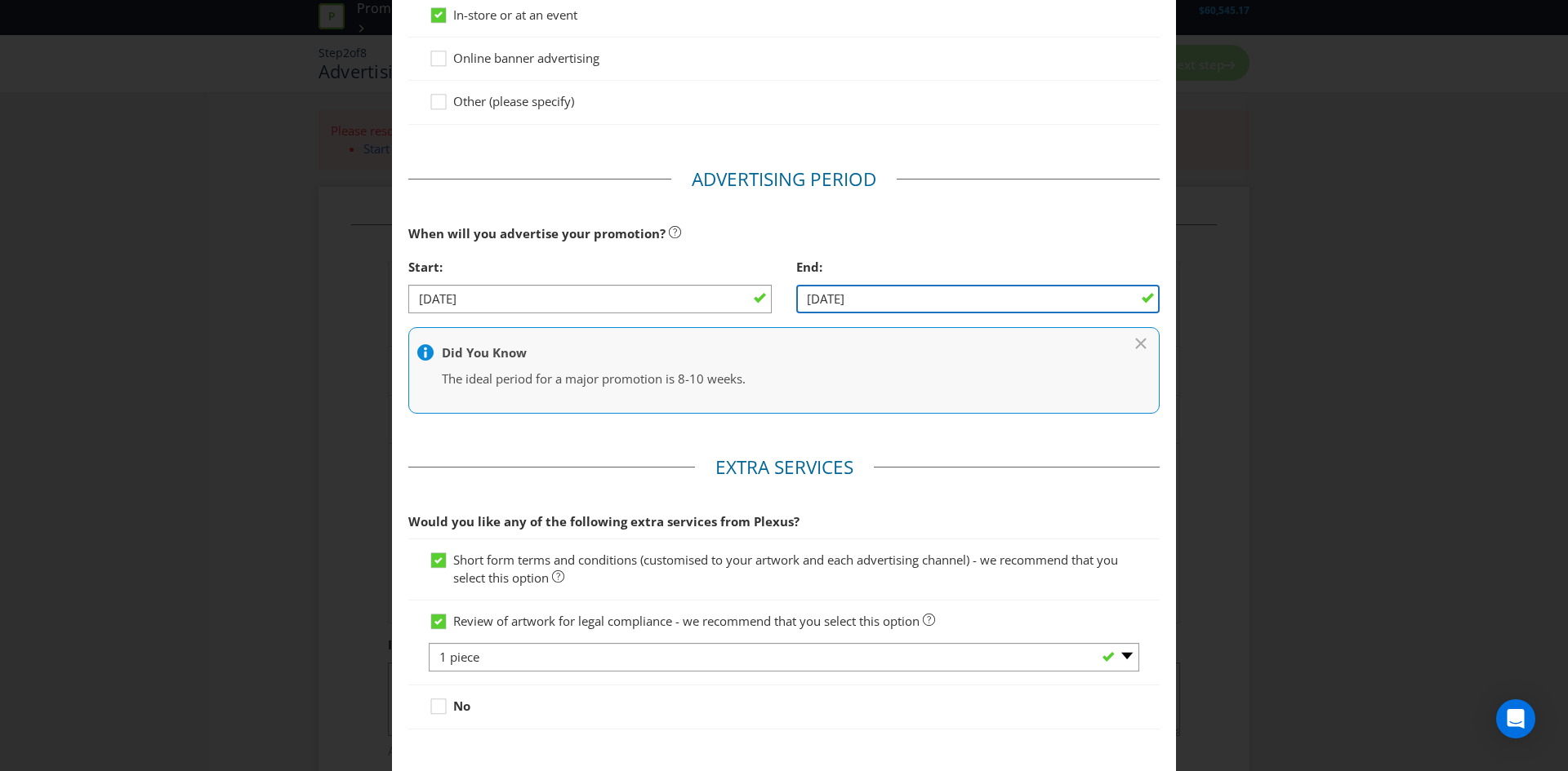
click at [878, 296] on input "[DATE]" at bounding box center [978, 299] width 364 height 29
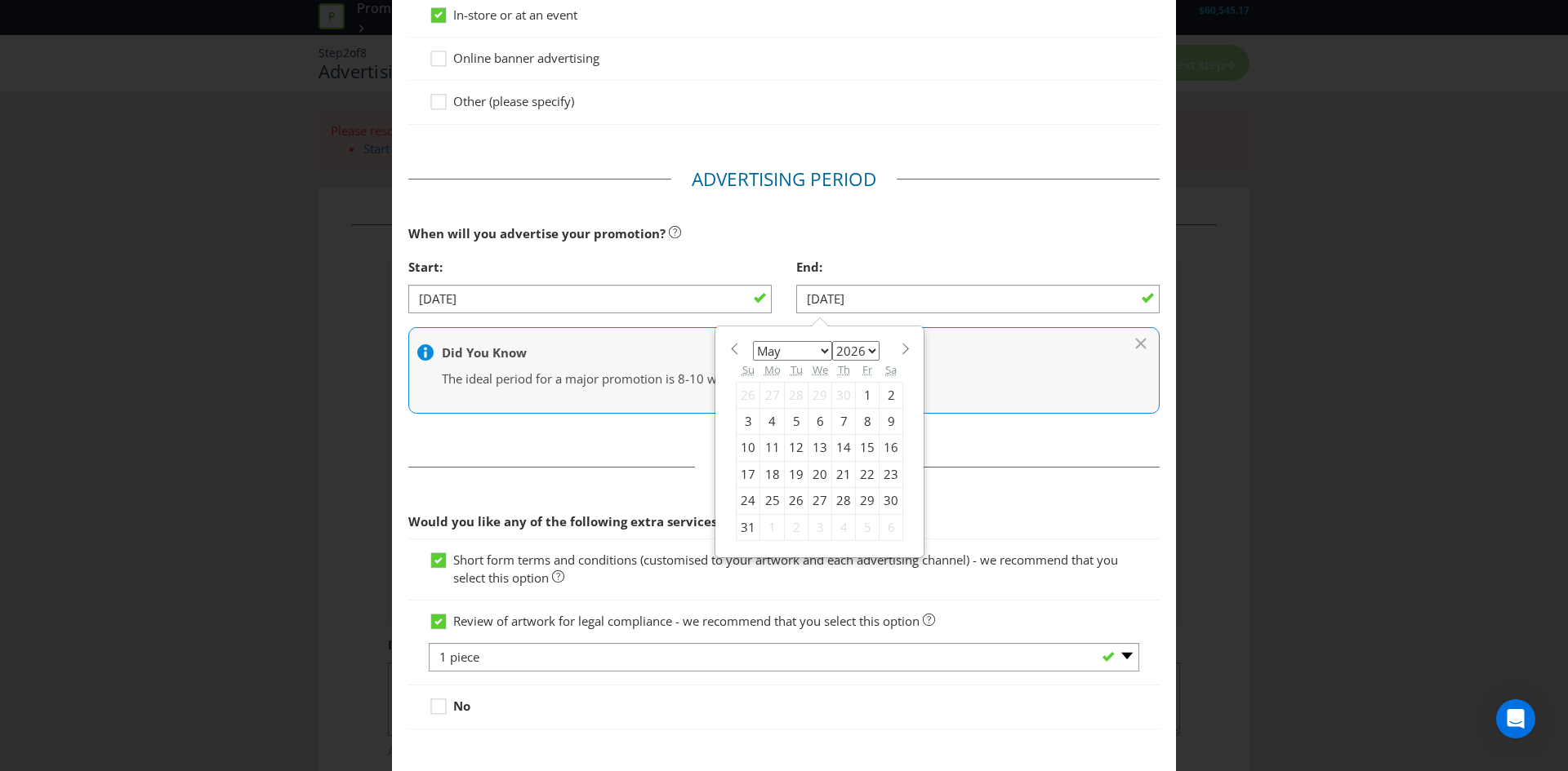
click at [797, 348] on select "January February March April May June July August September October November De…" at bounding box center [793, 351] width 79 height 19
select select "9"
click at [753, 341] on select "January February March April May June July August September October November De…" at bounding box center [793, 351] width 79 height 19
click at [766, 443] on div "12" at bounding box center [771, 447] width 24 height 26
type input "[DATE]"
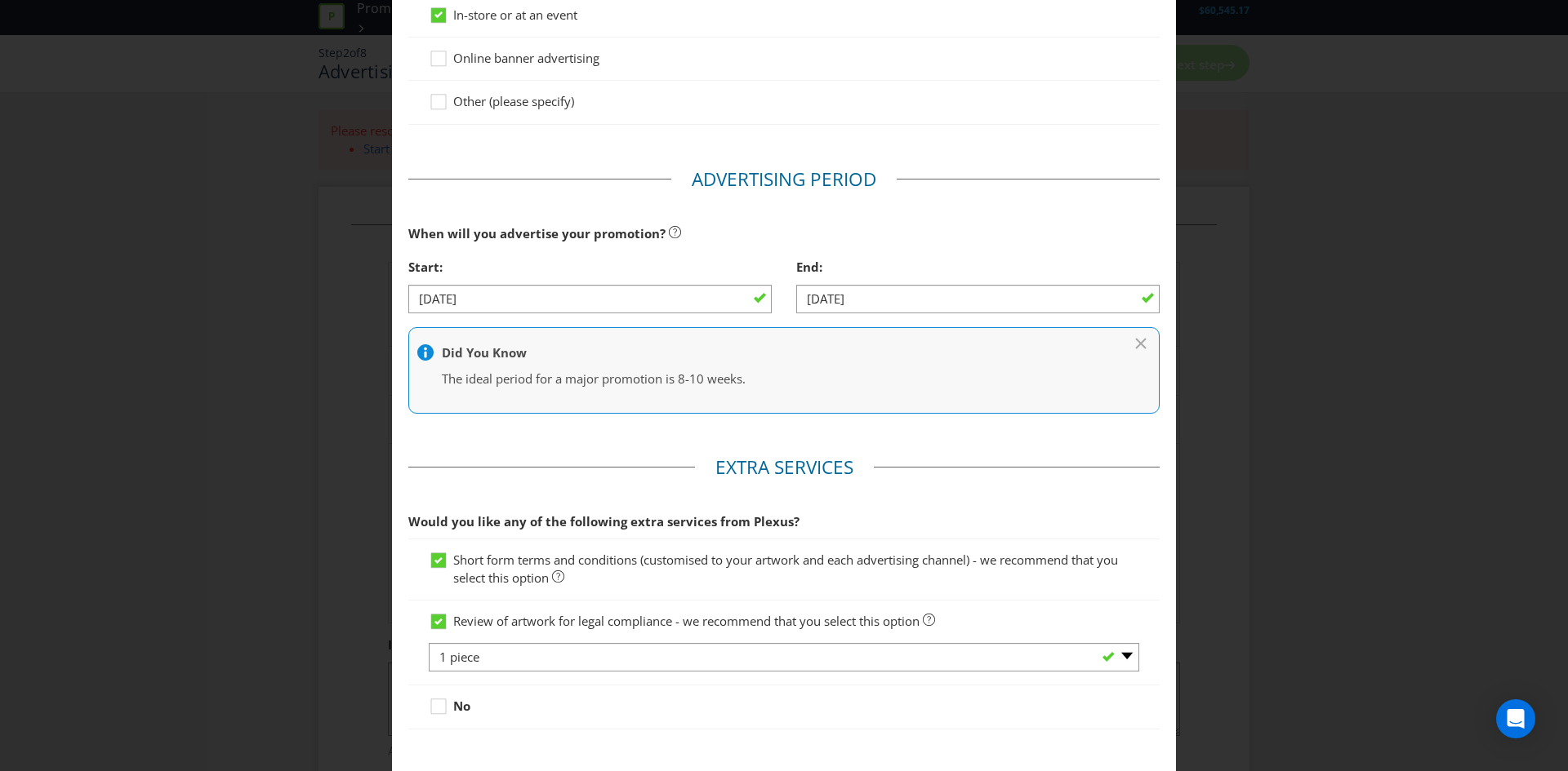
scroll to position [504, 0]
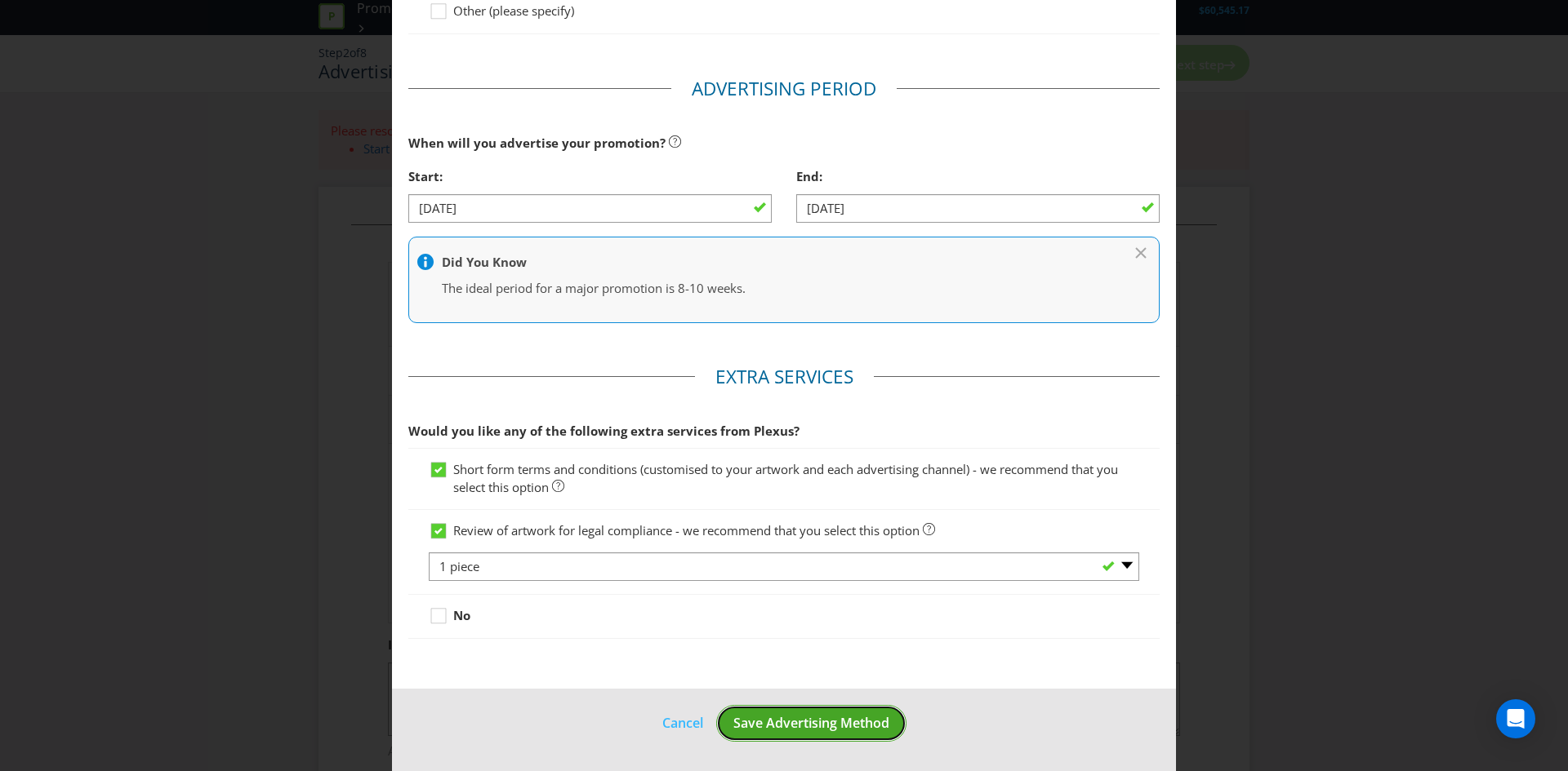
click at [799, 733] on button "Save Advertising Method" at bounding box center [811, 723] width 190 height 37
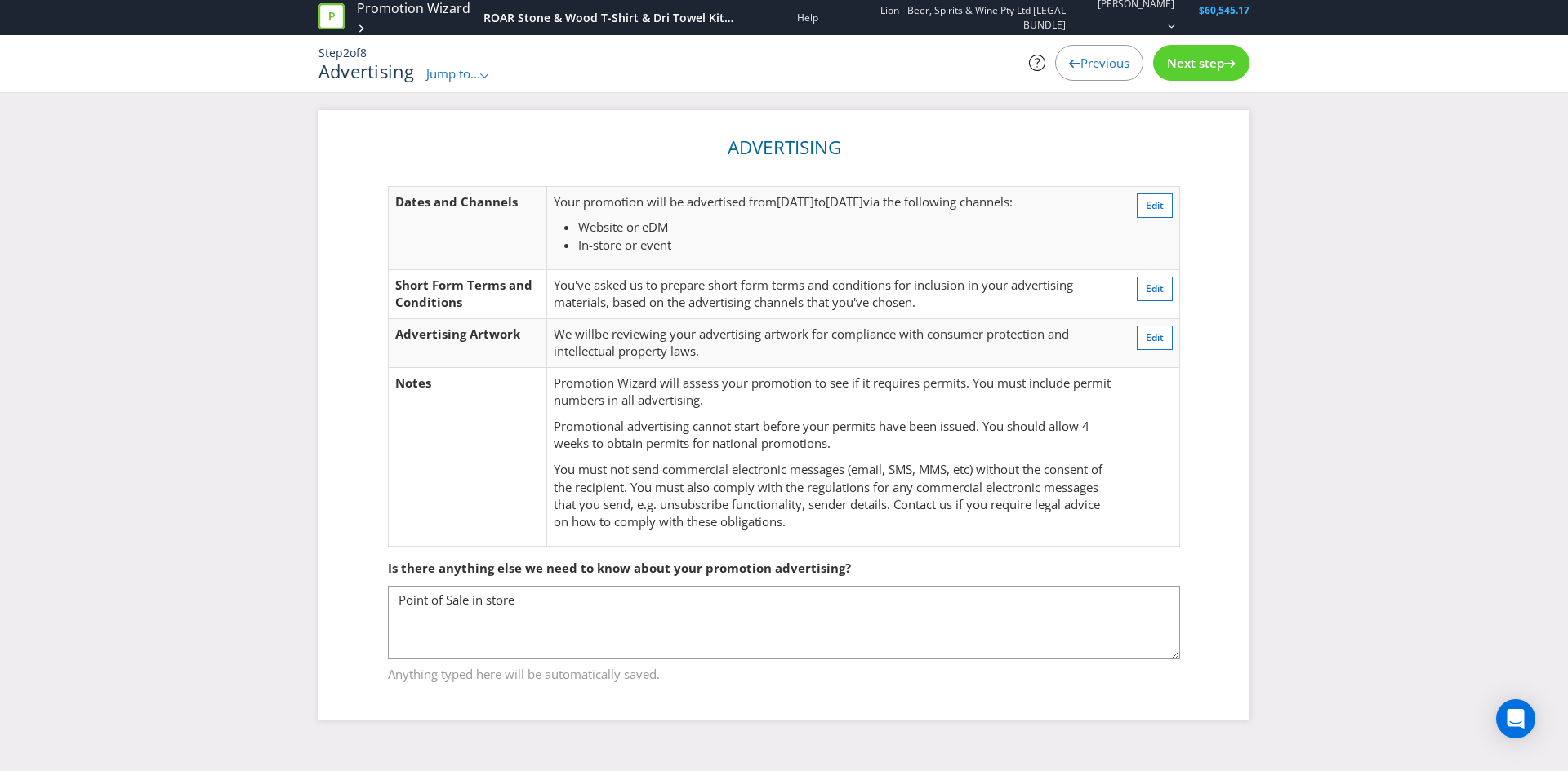
click at [1197, 57] on span "Next step" at bounding box center [1195, 62] width 57 height 16
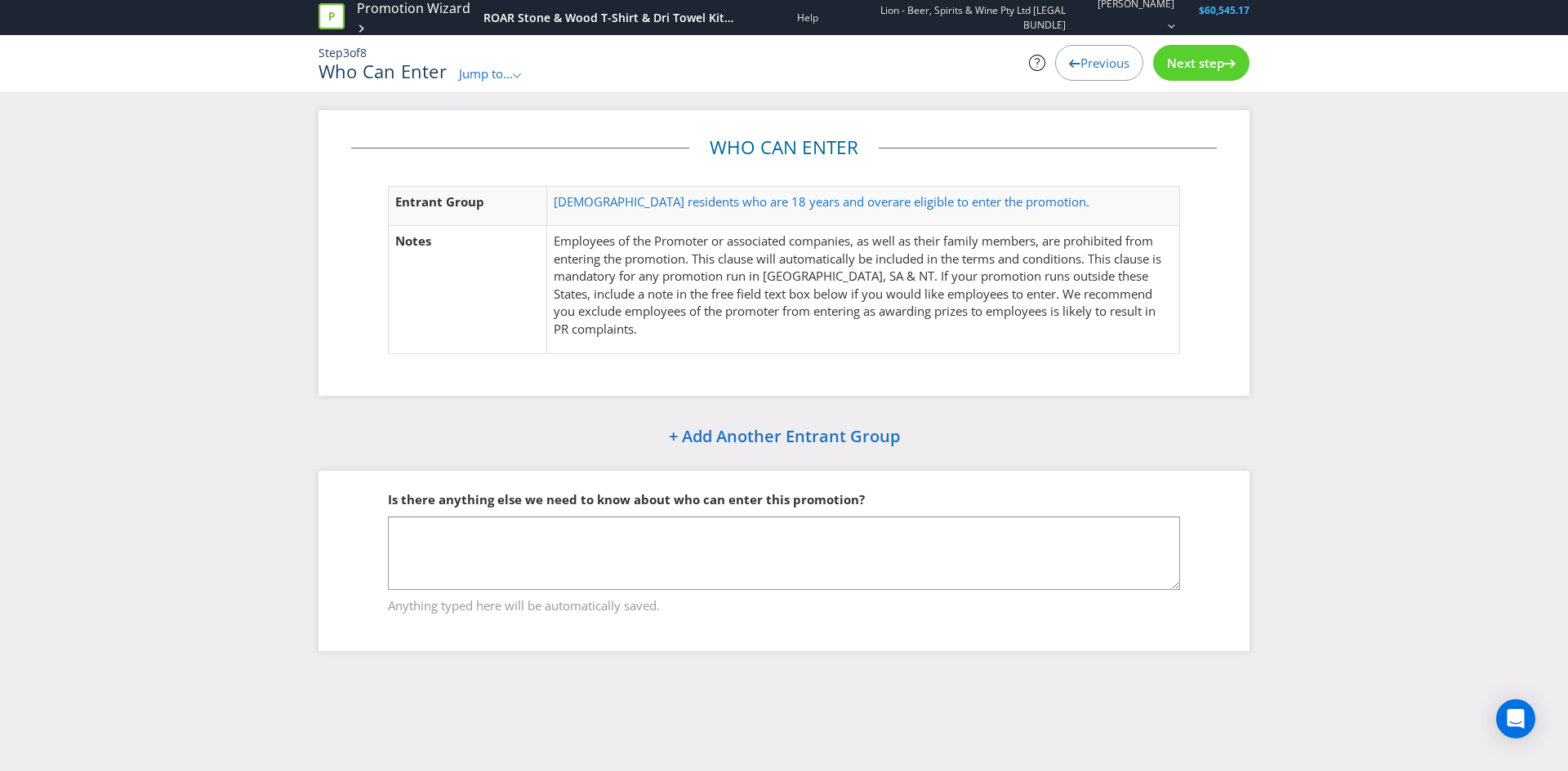
click at [1211, 57] on span "Next step" at bounding box center [1195, 62] width 57 height 16
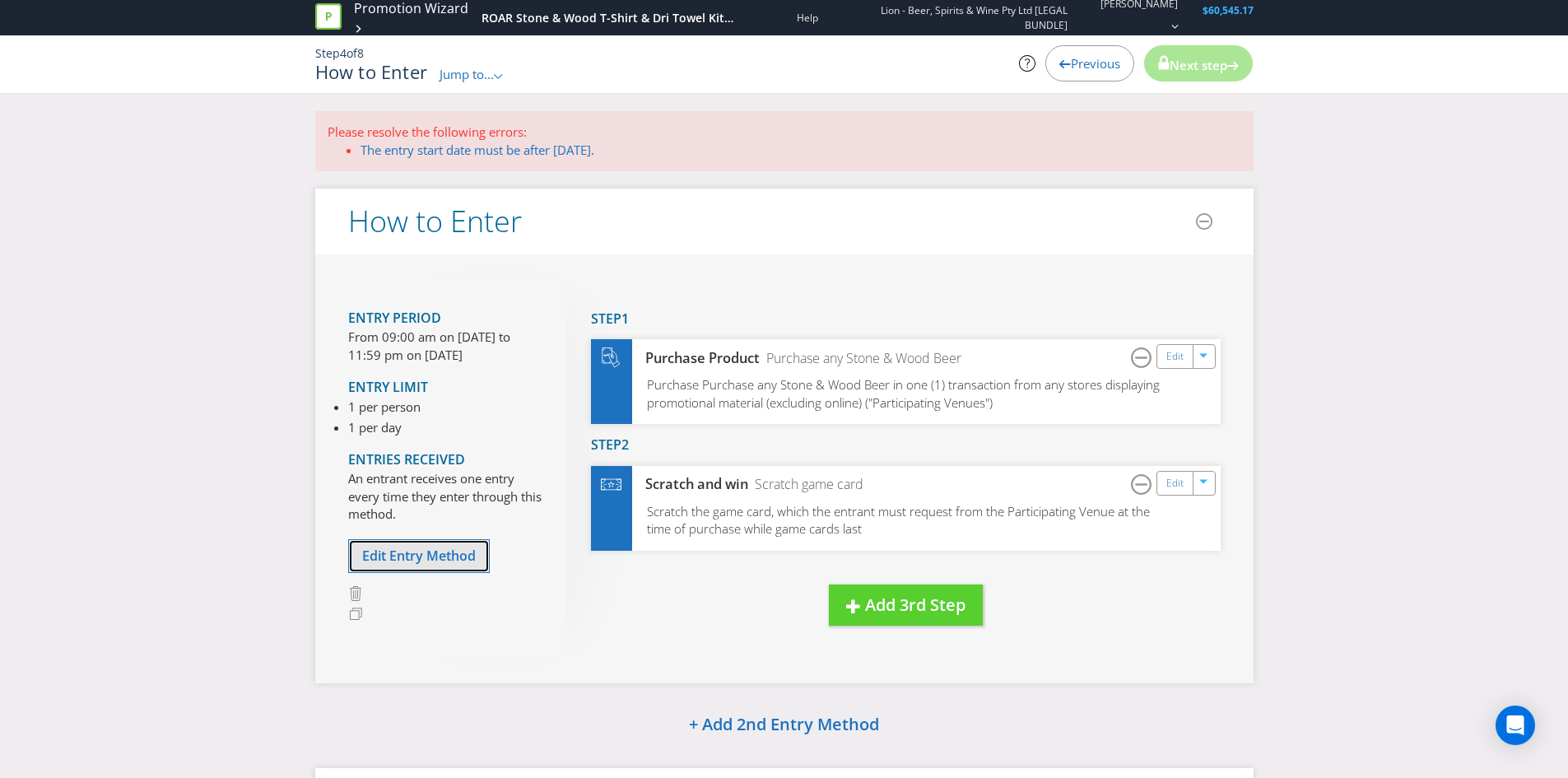
click at [425, 546] on button "Edit Entry Method" at bounding box center [419, 556] width 142 height 34
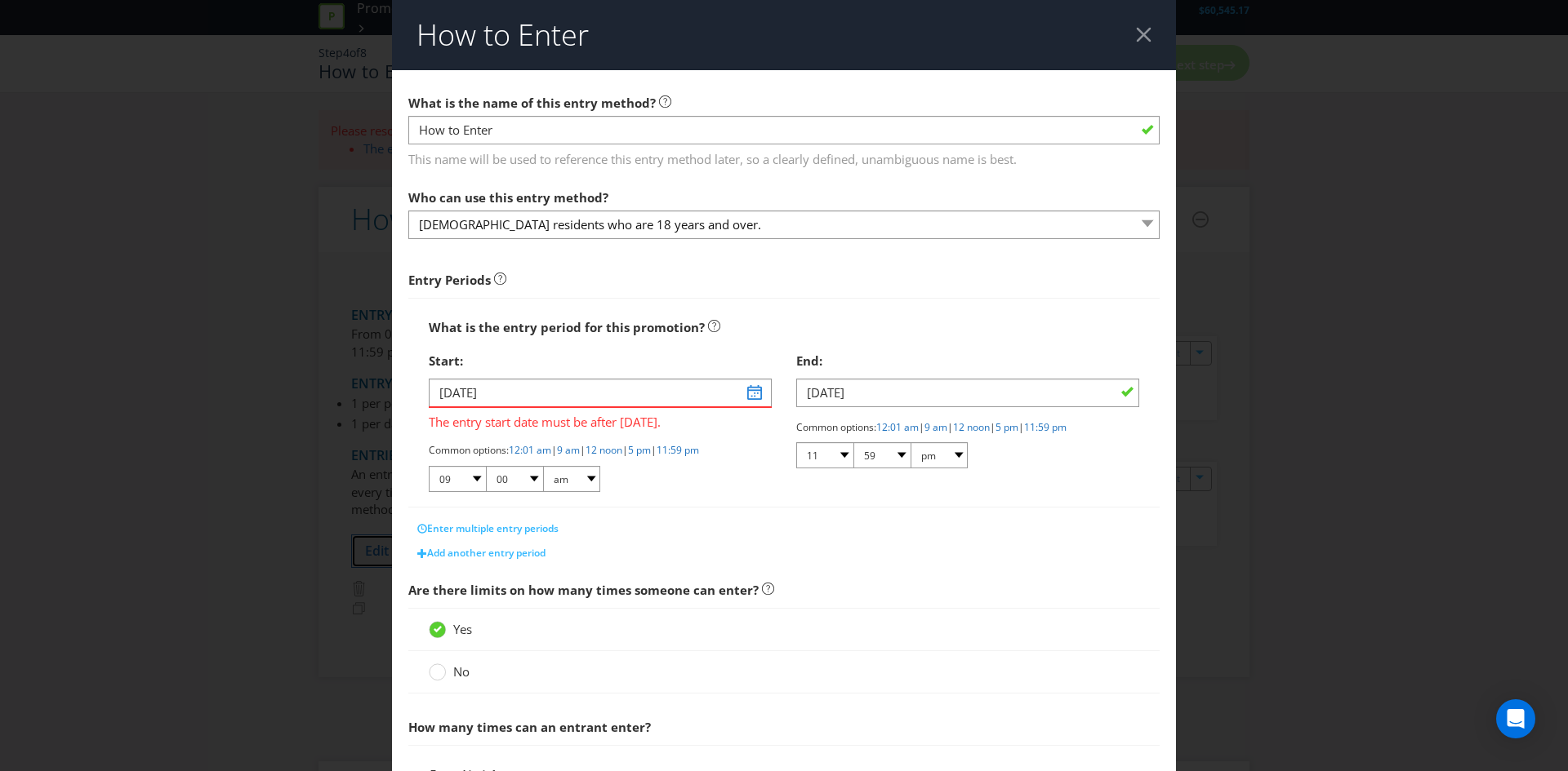
scroll to position [379, 0]
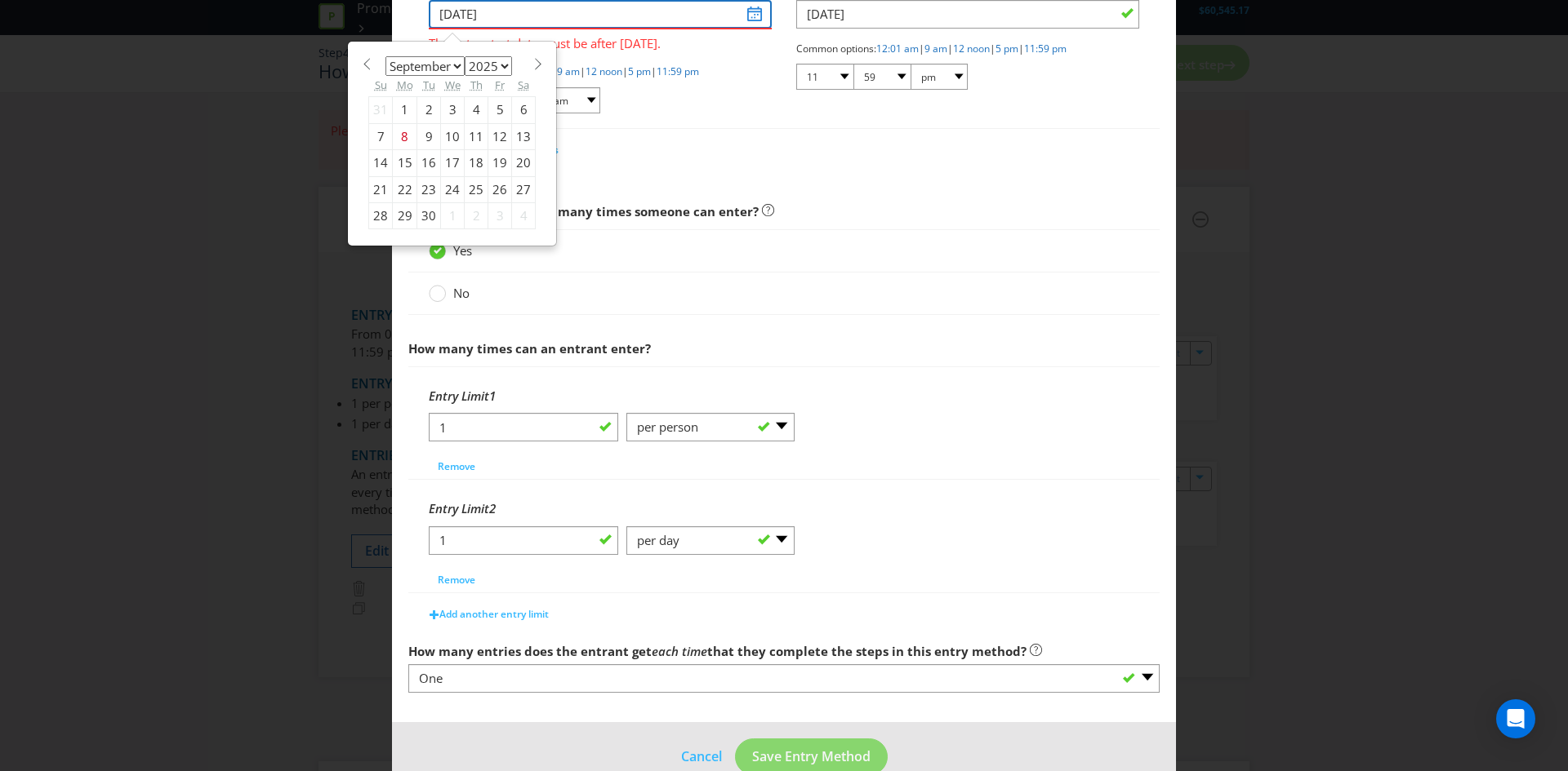
click at [746, 15] on input "[DATE]" at bounding box center [600, 14] width 343 height 29
click at [410, 67] on select "January February March April May June July August September October November De…" at bounding box center [425, 66] width 79 height 19
select select "9"
click at [386, 57] on select "January February March April May June July August September October November De…" at bounding box center [425, 66] width 79 height 19
click at [401, 163] on div "13" at bounding box center [404, 162] width 24 height 26
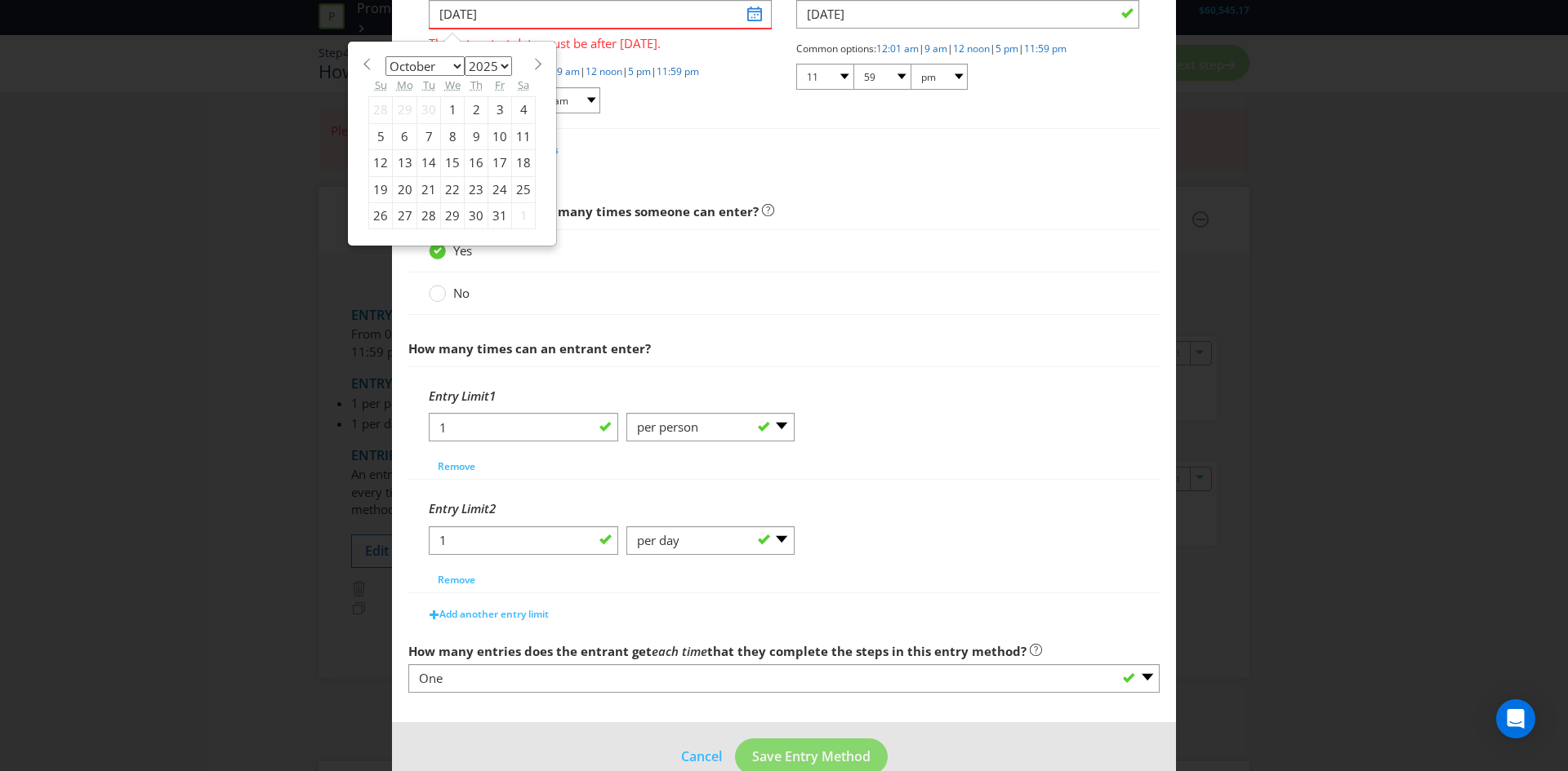
type input "[DATE]"
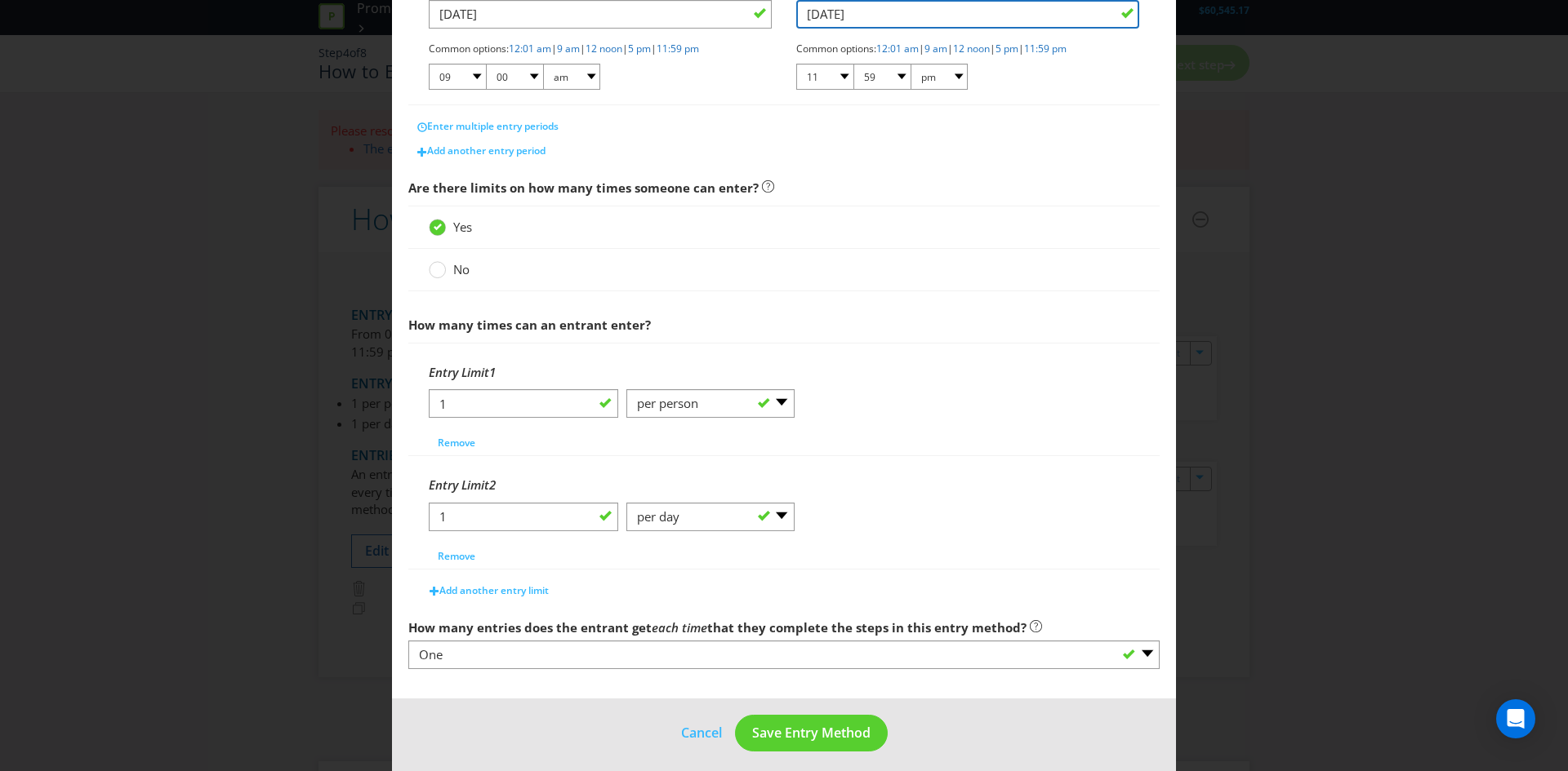
click at [892, 11] on input "[DATE]" at bounding box center [968, 14] width 343 height 29
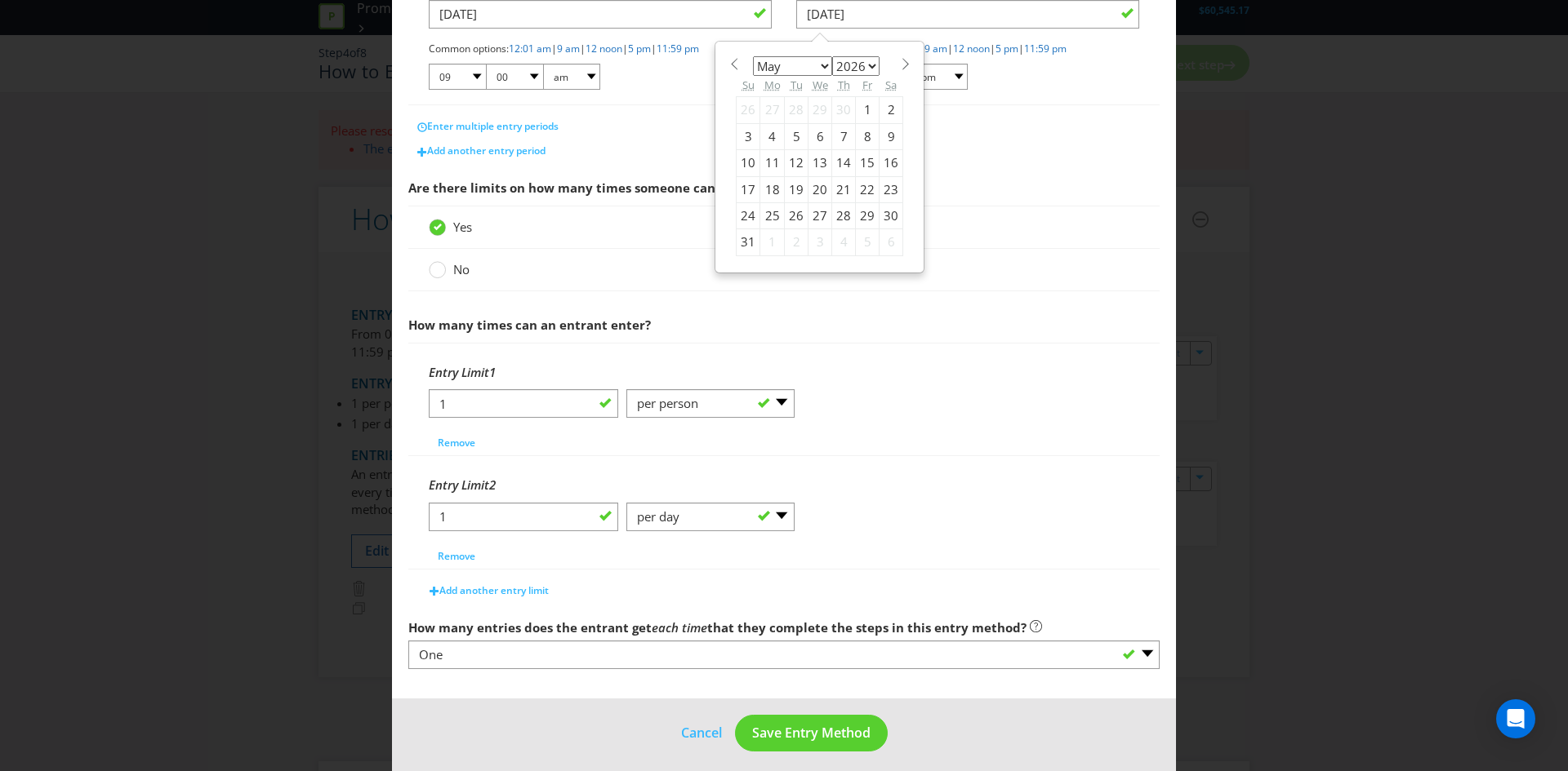
click at [793, 62] on select "January February March April May June July August September October November De…" at bounding box center [793, 66] width 79 height 19
select select "9"
click at [753, 57] on select "January February March April May June July August September October November De…" at bounding box center [793, 66] width 79 height 19
click at [785, 161] on div "13" at bounding box center [797, 162] width 24 height 26
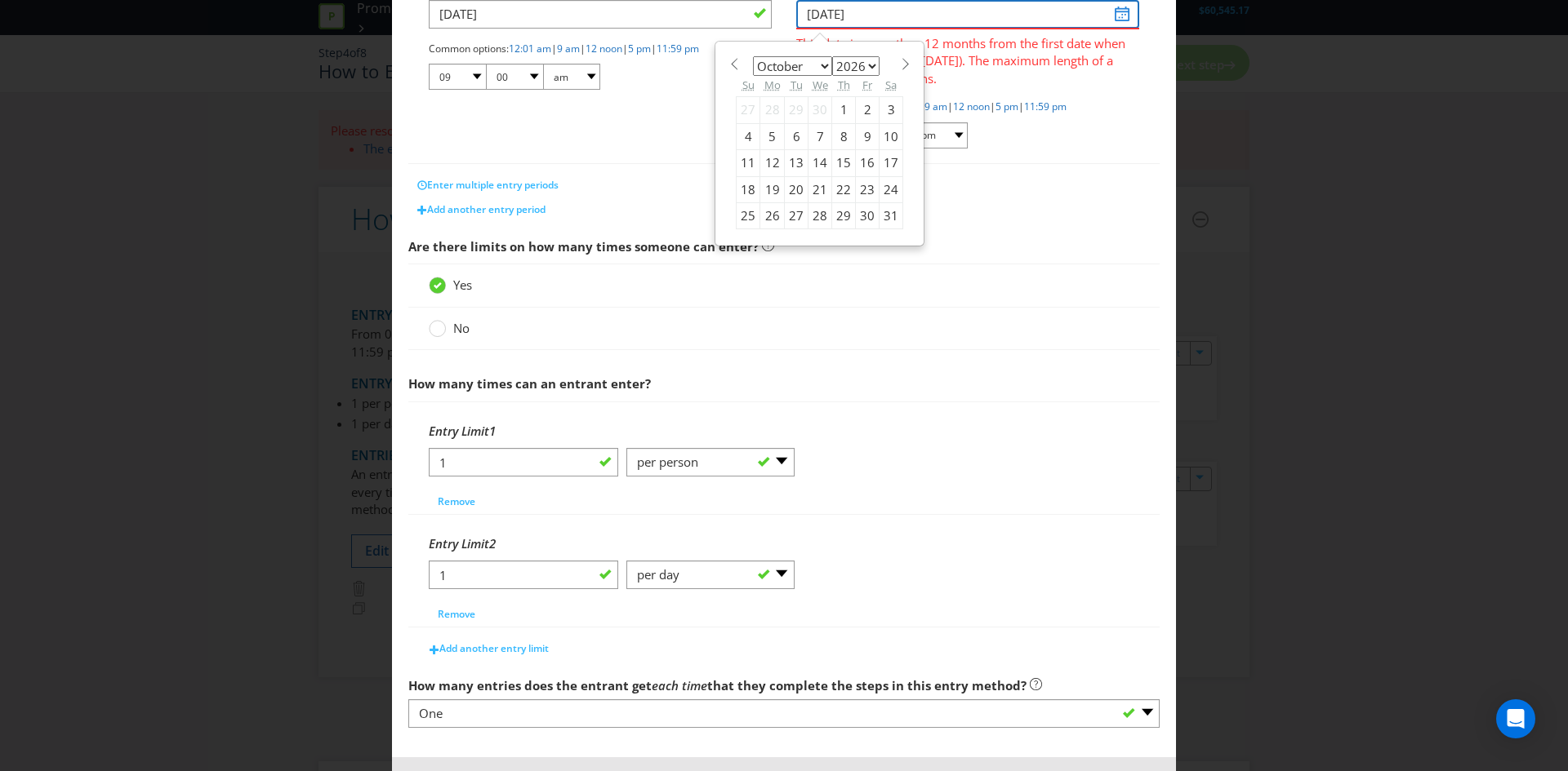
click at [1120, 12] on input "[DATE]" at bounding box center [968, 14] width 343 height 29
click at [760, 157] on div "12" at bounding box center [771, 162] width 24 height 26
type input "[DATE]"
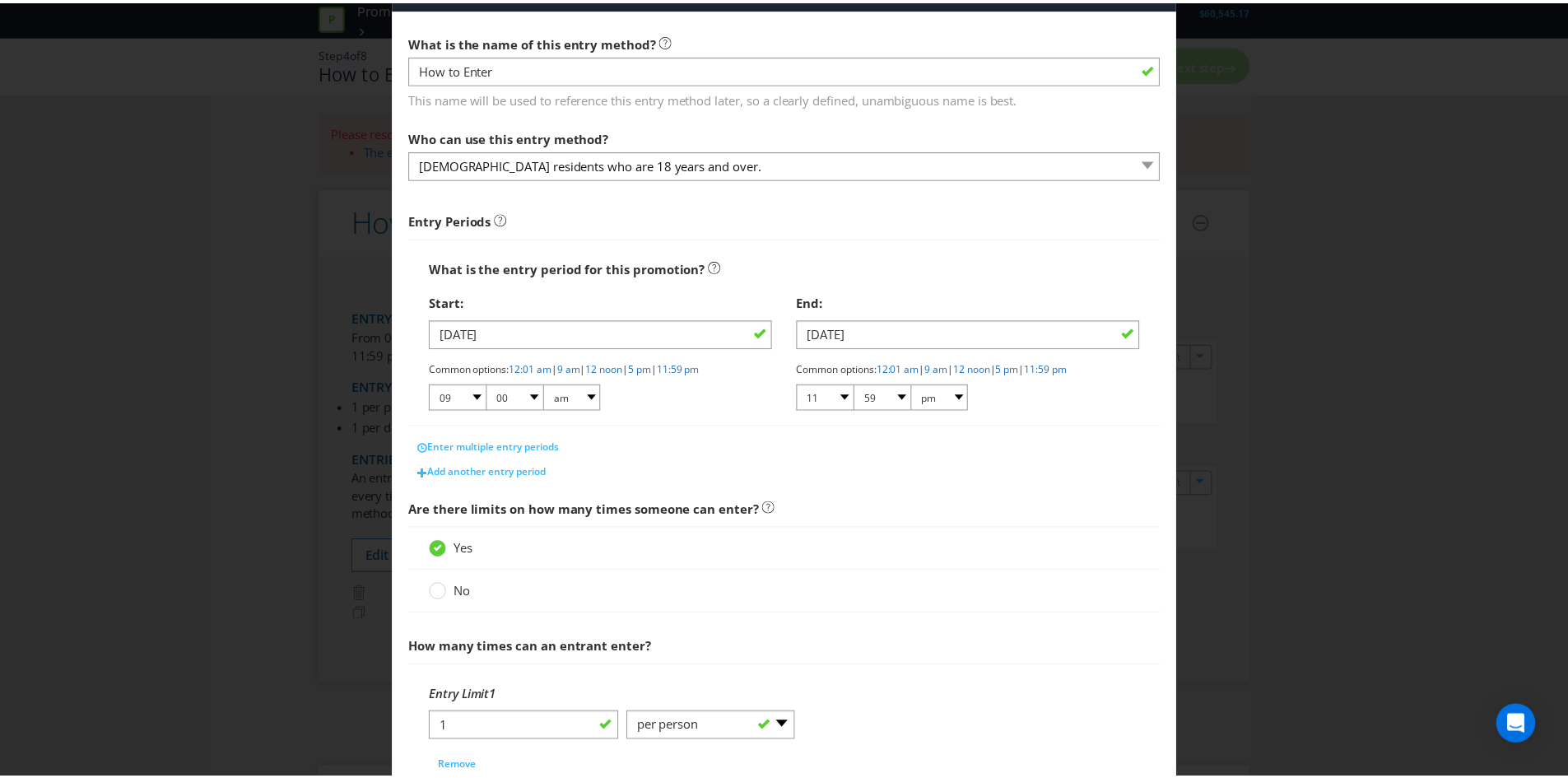
scroll to position [392, 0]
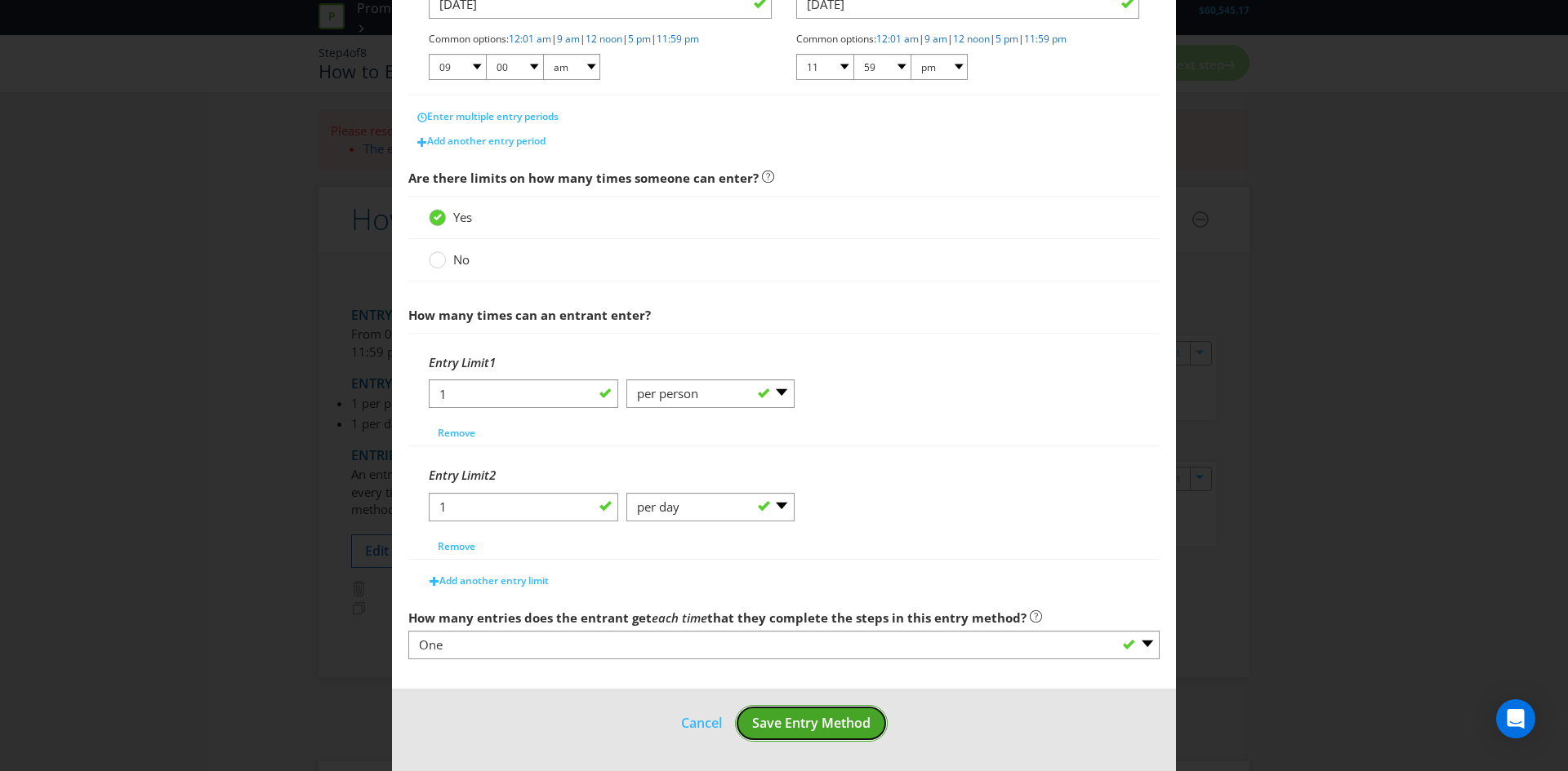
click at [770, 726] on span "Save Entry Method" at bounding box center [811, 723] width 118 height 18
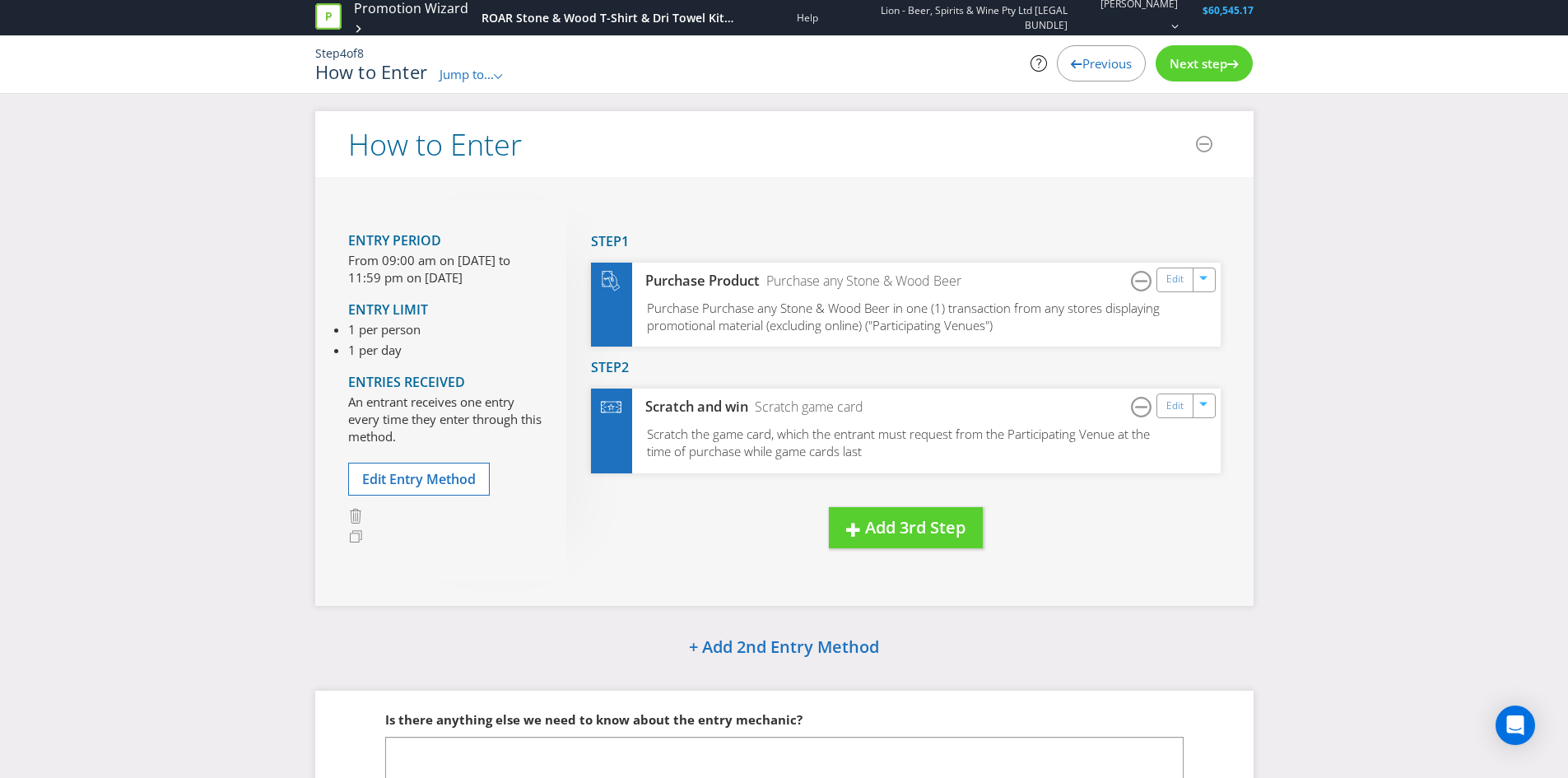
click at [1212, 51] on div "Next step" at bounding box center [1204, 63] width 97 height 36
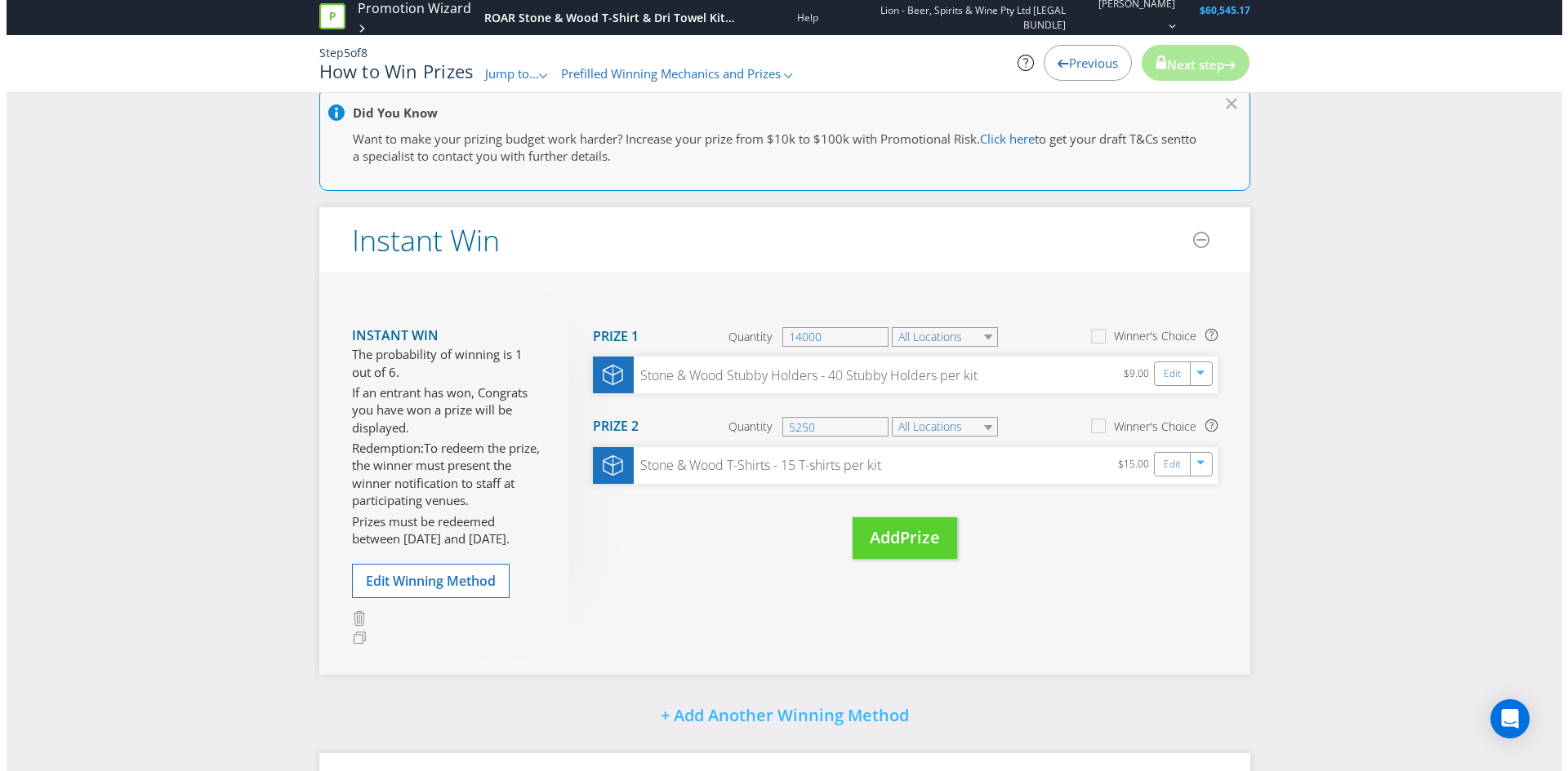
scroll to position [245, 0]
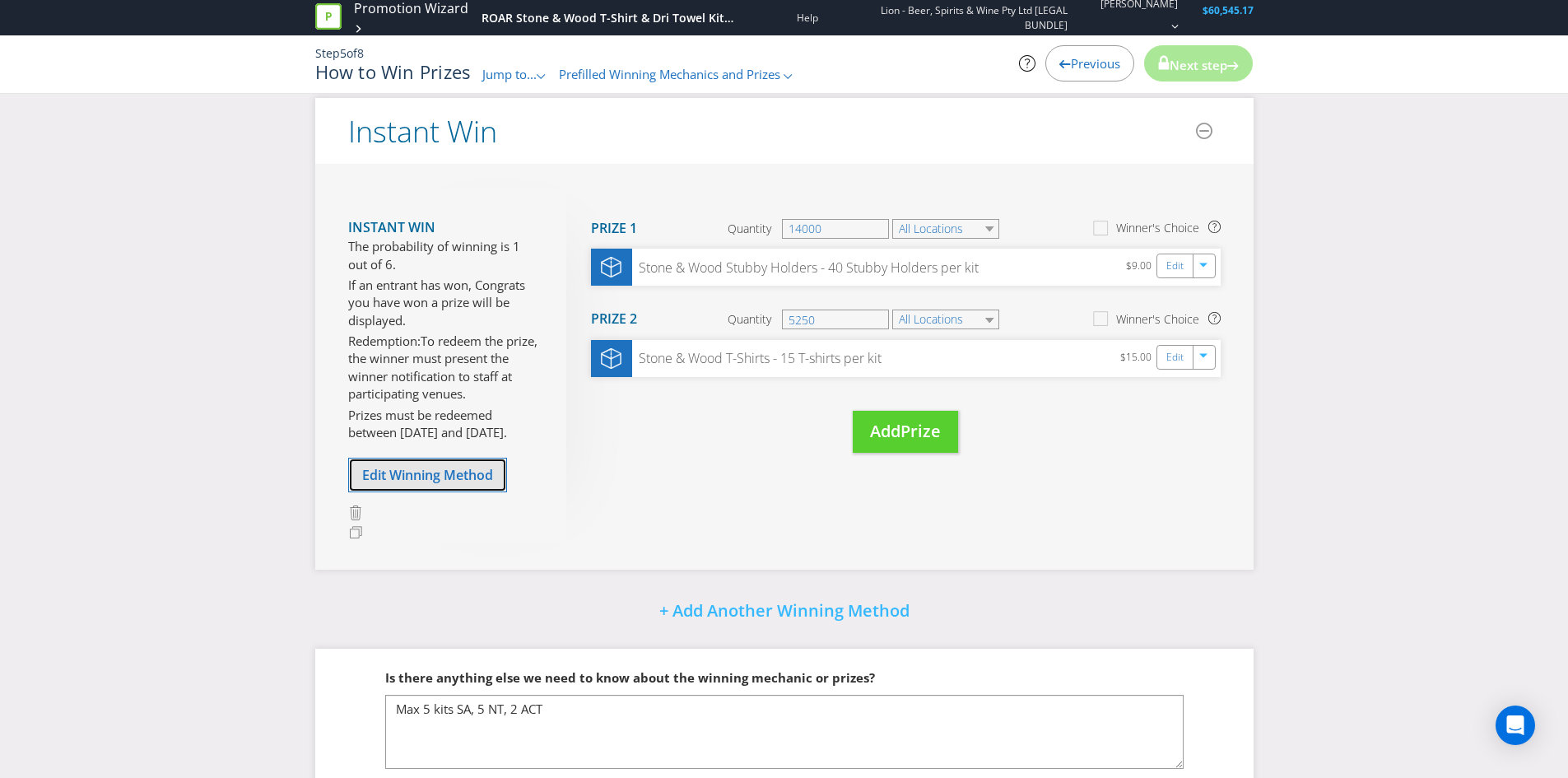
click at [456, 474] on span "Edit Winning Method" at bounding box center [428, 474] width 131 height 18
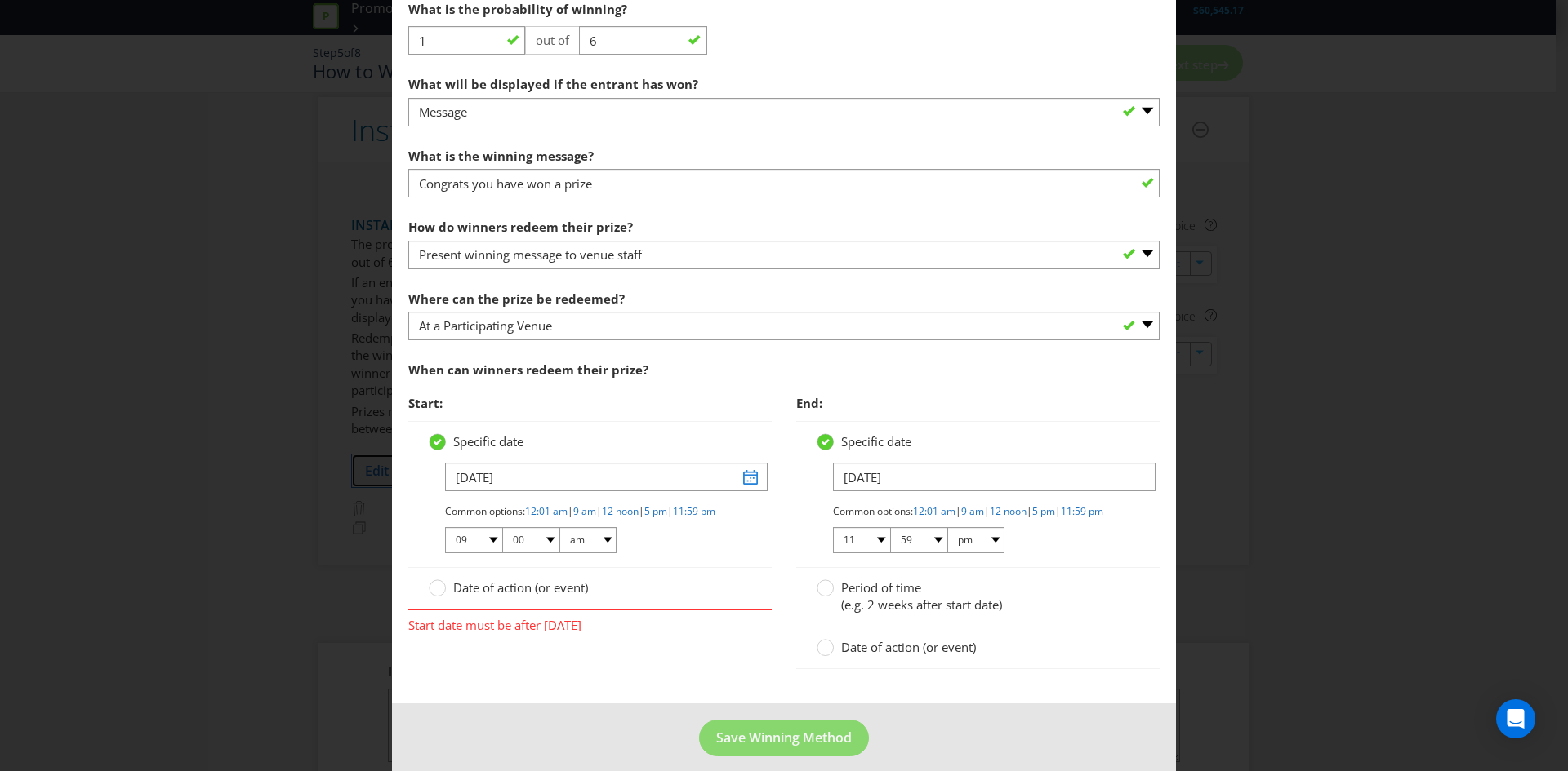
scroll to position [855, 0]
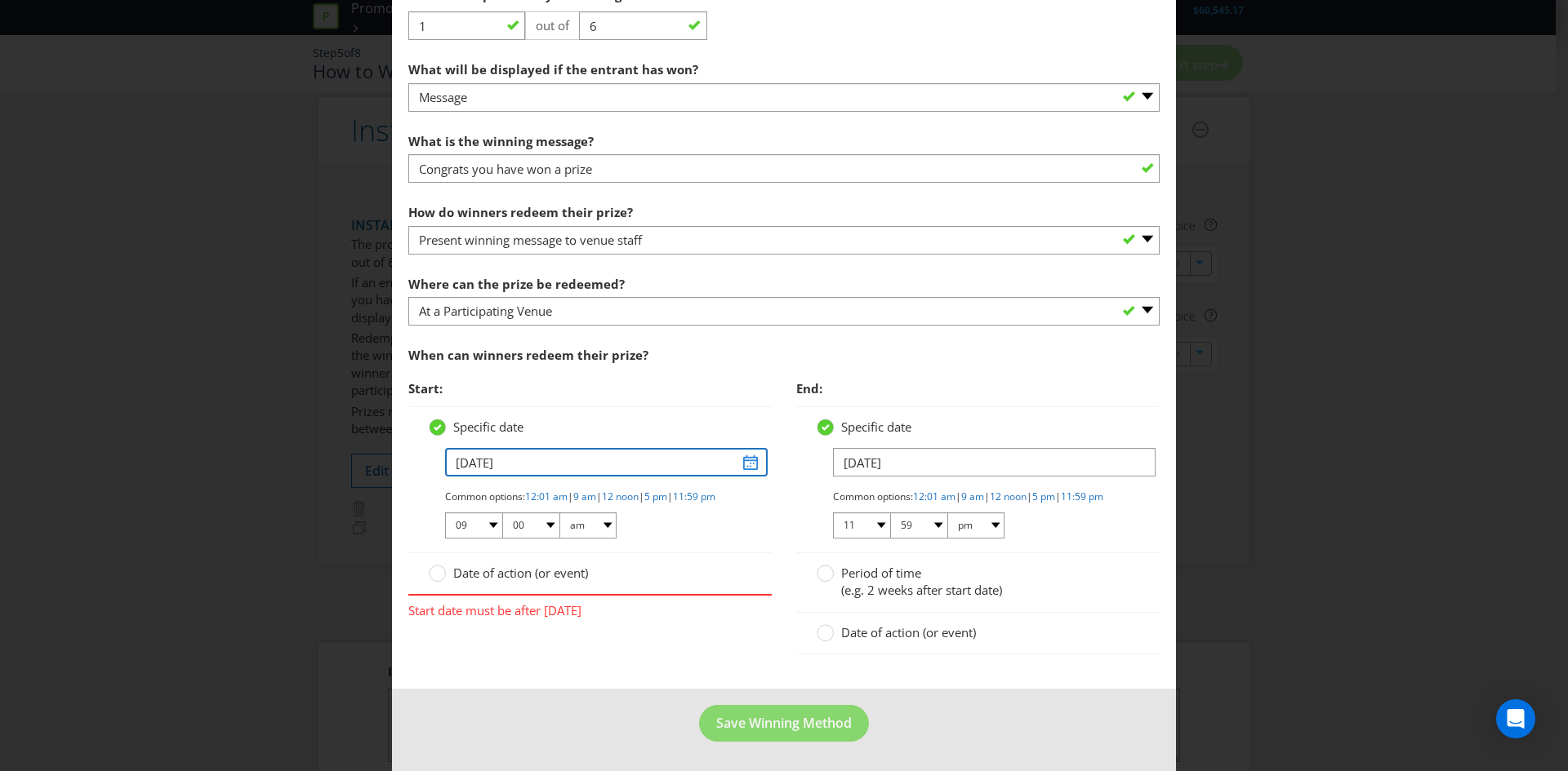
click at [736, 455] on input "[DATE]" at bounding box center [606, 462] width 322 height 29
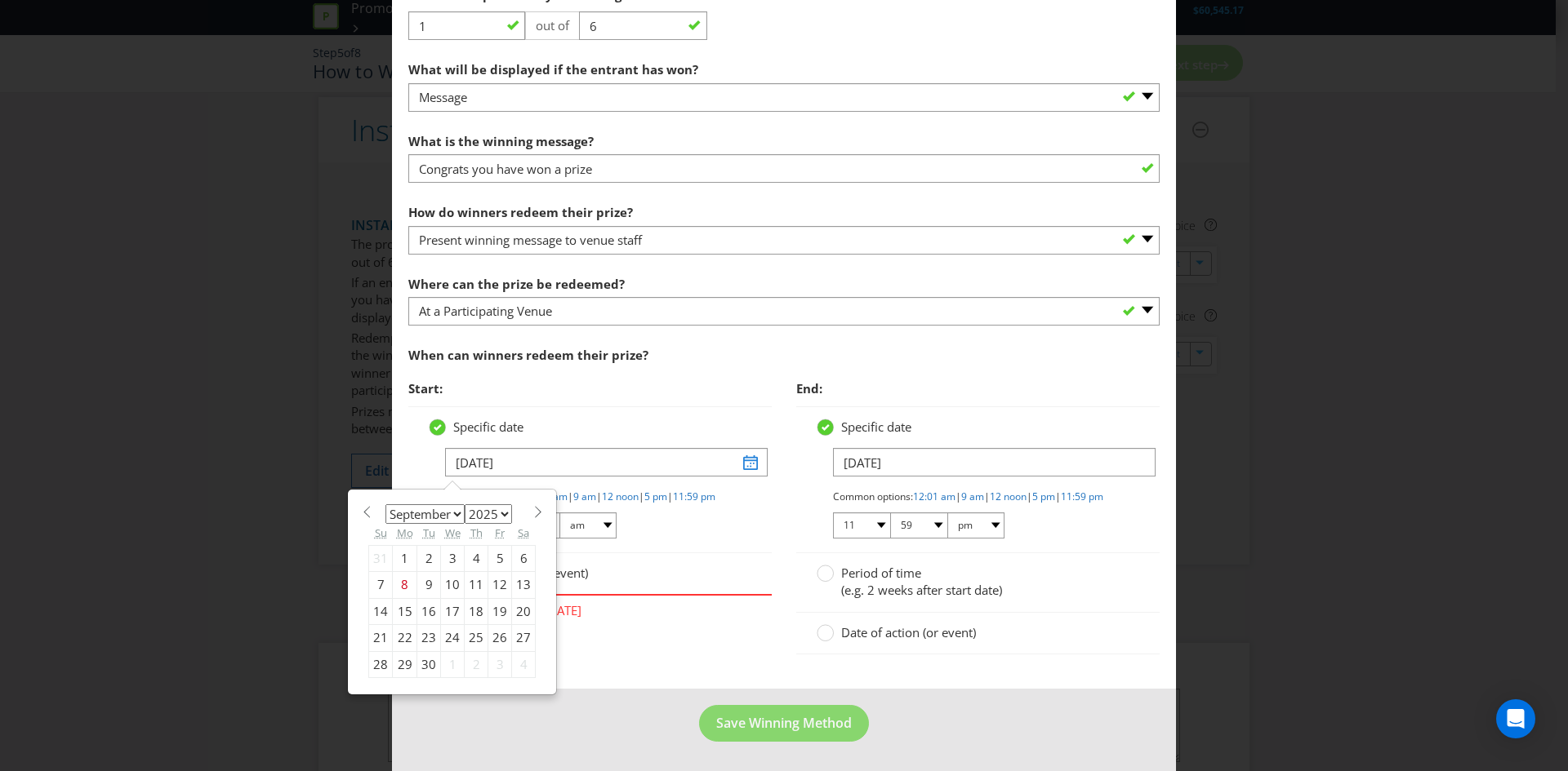
click at [532, 506] on span at bounding box center [538, 511] width 13 height 12
select select "9"
click at [401, 601] on div "13" at bounding box center [404, 610] width 24 height 26
type input "[DATE]"
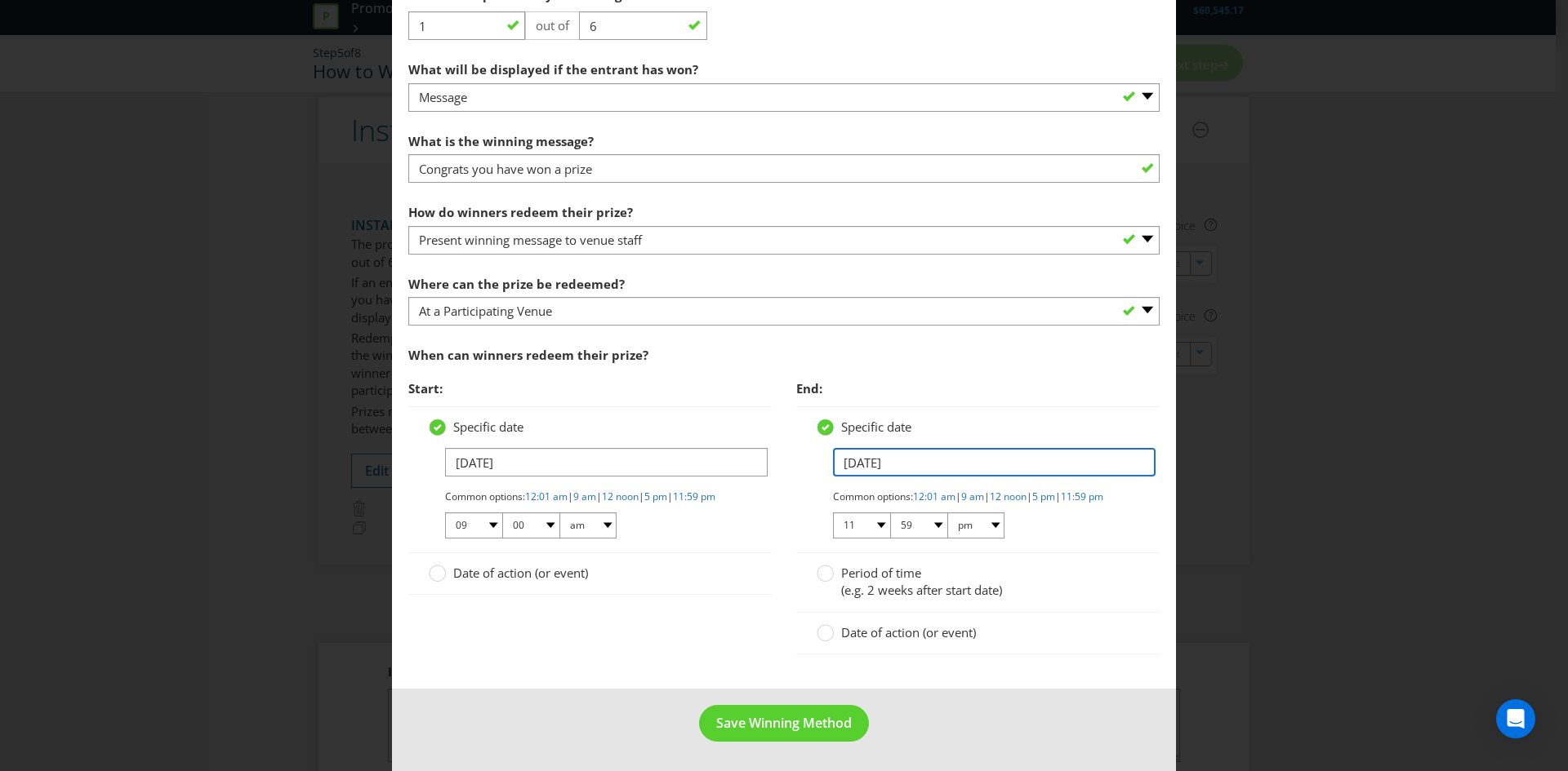
click at [956, 448] on input "[DATE]" at bounding box center [994, 462] width 322 height 29
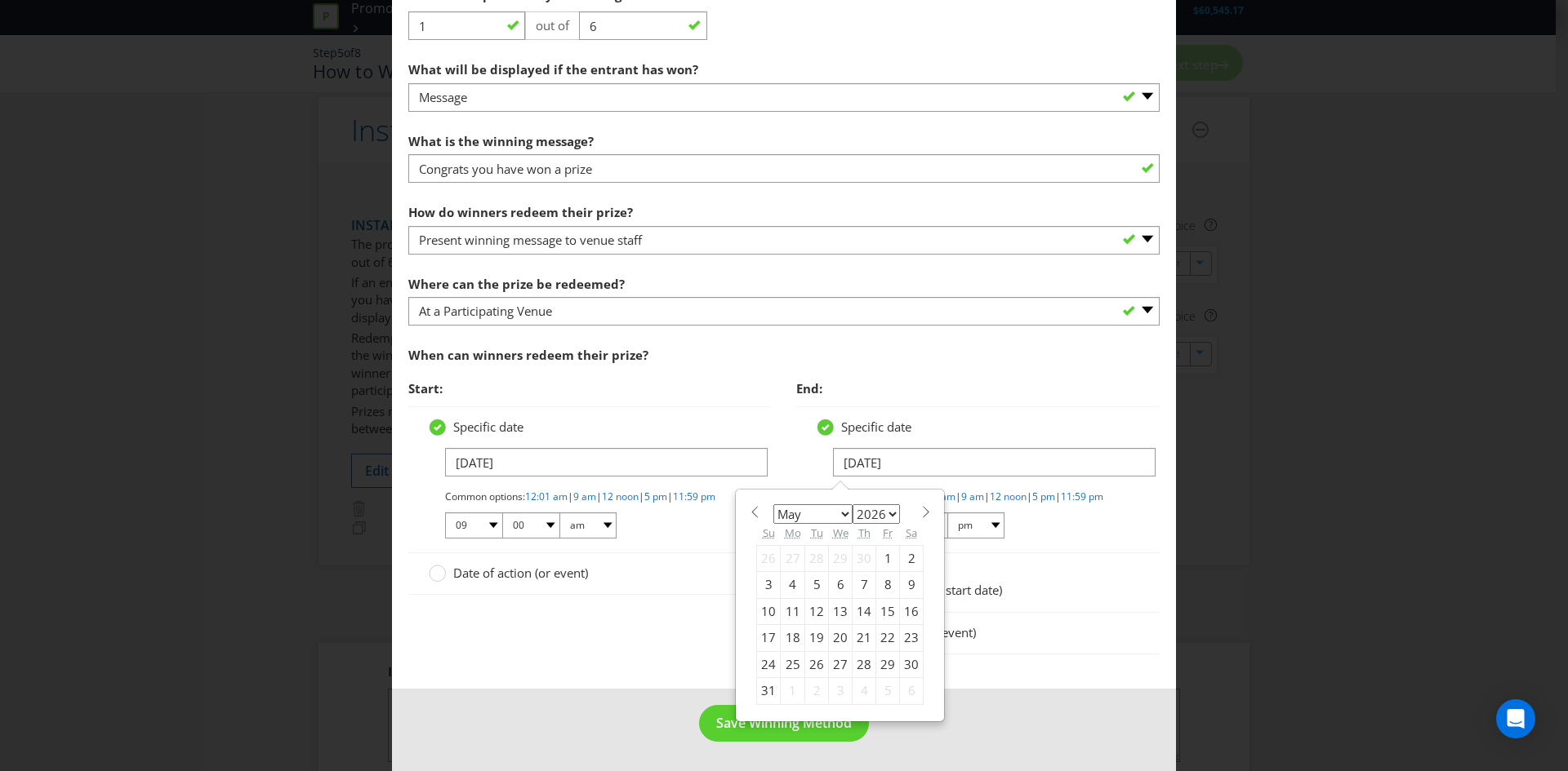
click at [823, 505] on select "January February March April May June July August September October November De…" at bounding box center [813, 514] width 79 height 19
select select "9"
click at [773, 505] on select "January February March April May June July August September October November De…" at bounding box center [813, 514] width 79 height 19
click at [789, 598] on div "12" at bounding box center [793, 610] width 24 height 26
type input "[DATE]"
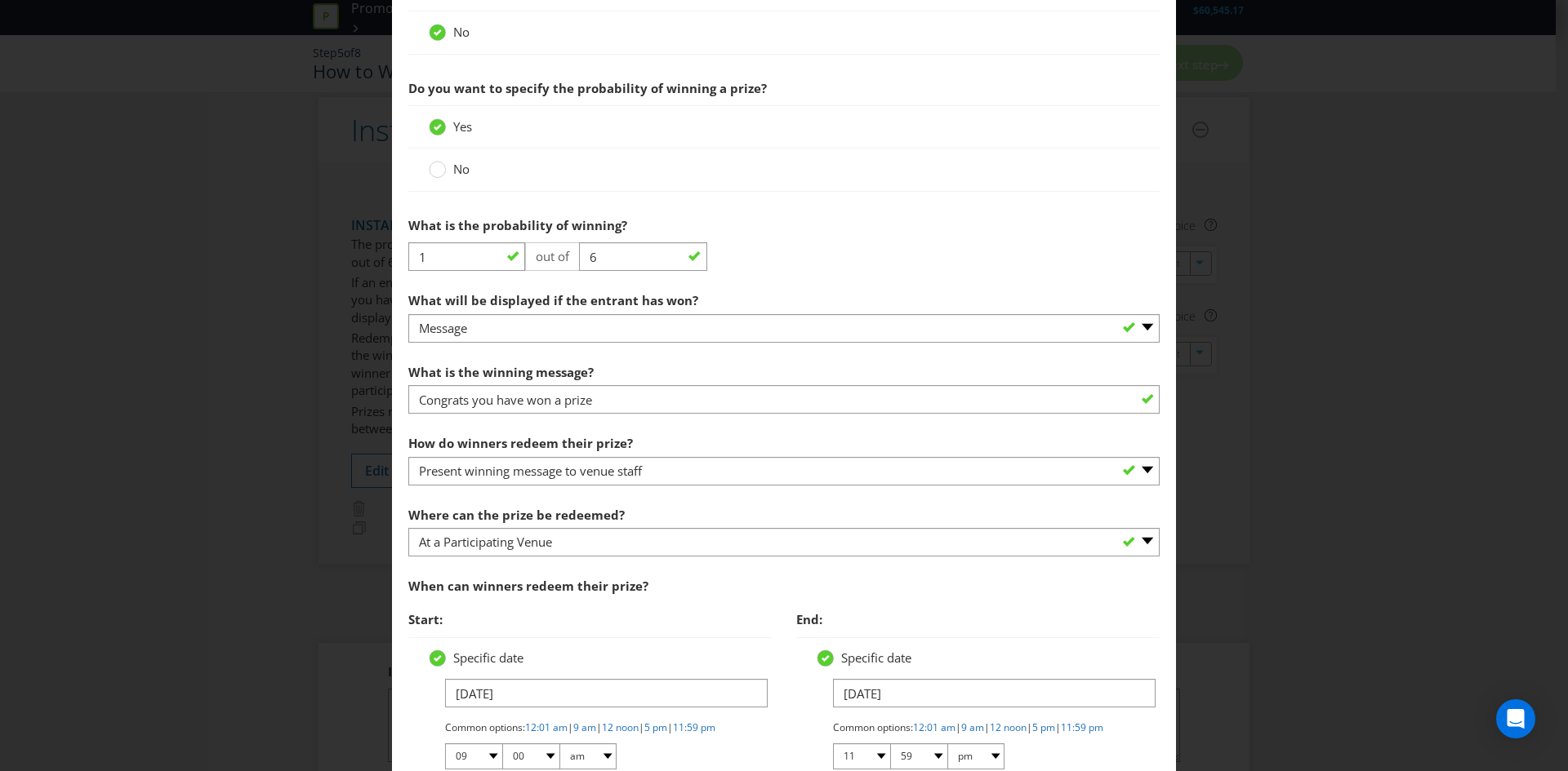
scroll to position [528, 0]
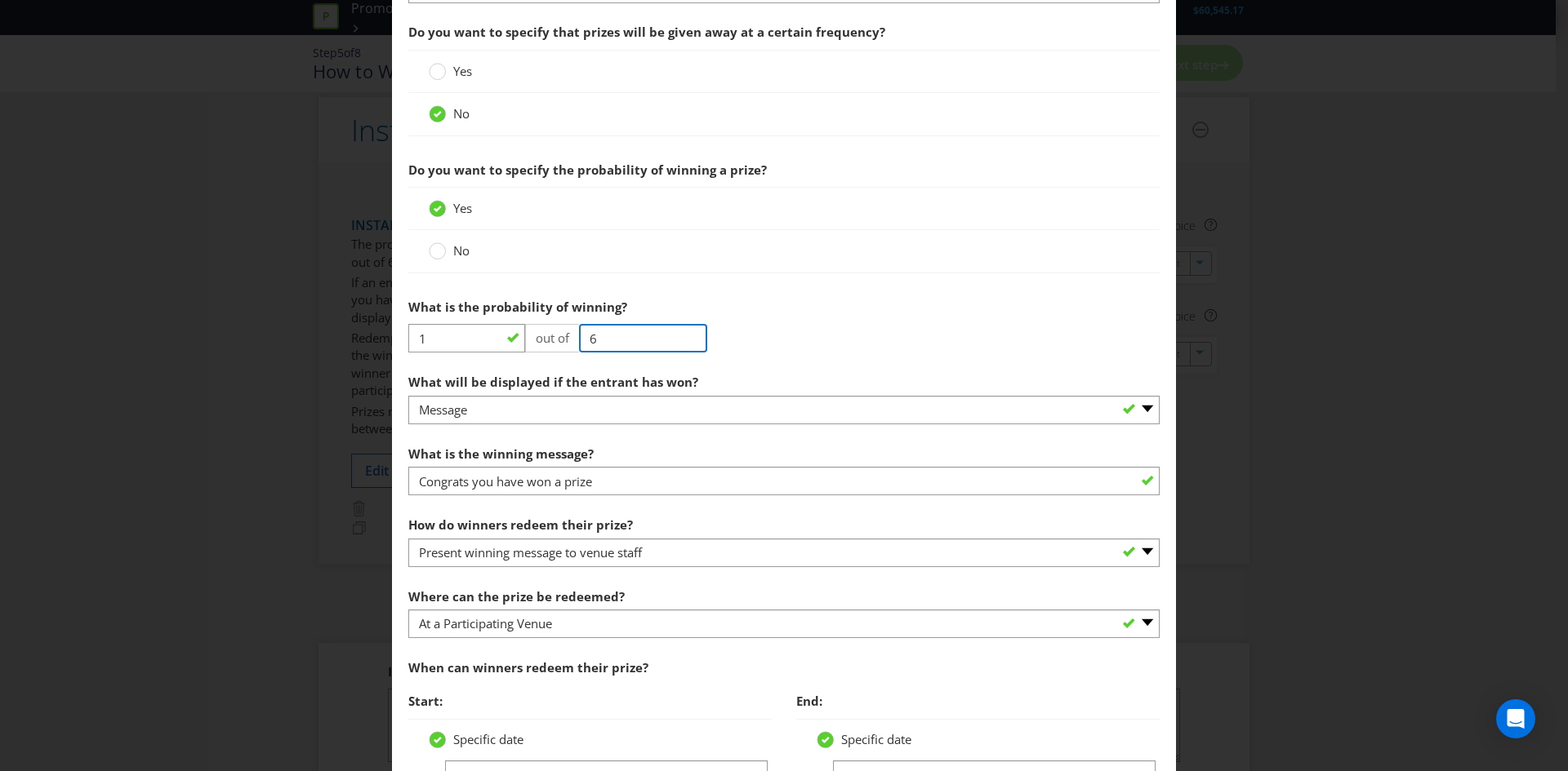
click at [604, 338] on input "6" at bounding box center [643, 338] width 128 height 29
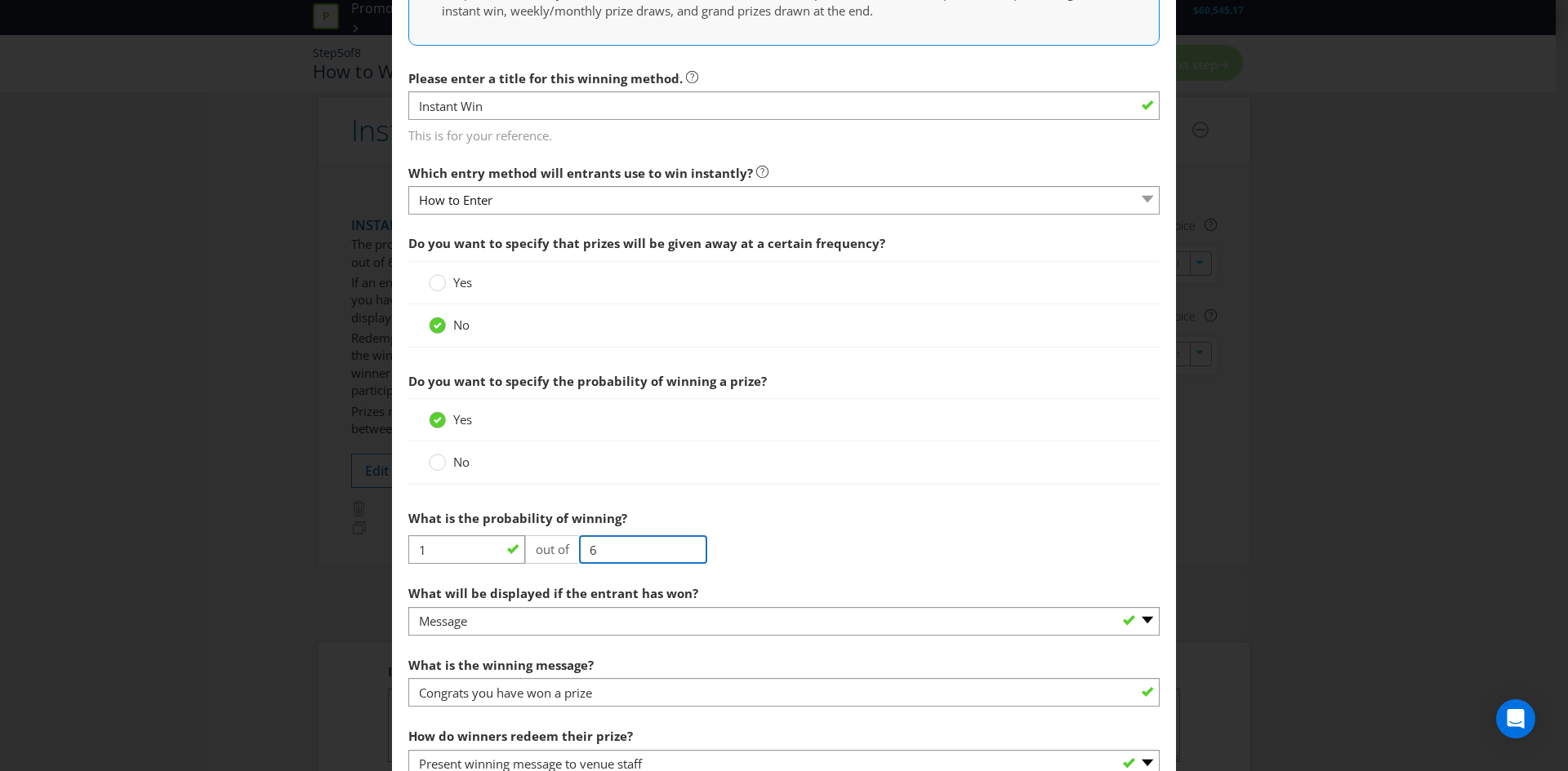
scroll to position [571, 0]
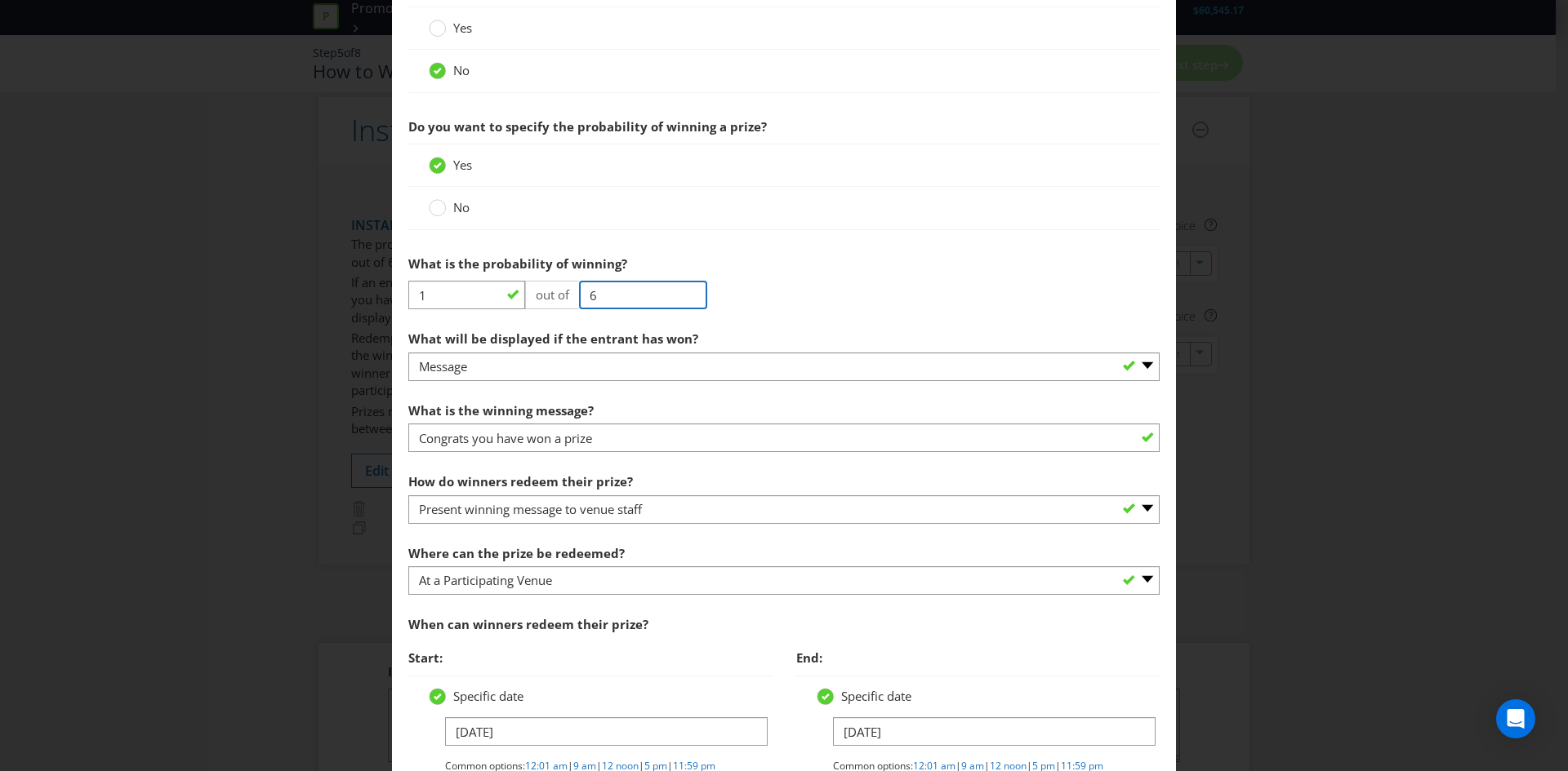
click at [613, 286] on input "6" at bounding box center [643, 295] width 128 height 29
click at [615, 9] on div "Yes" at bounding box center [783, 28] width 751 height 43
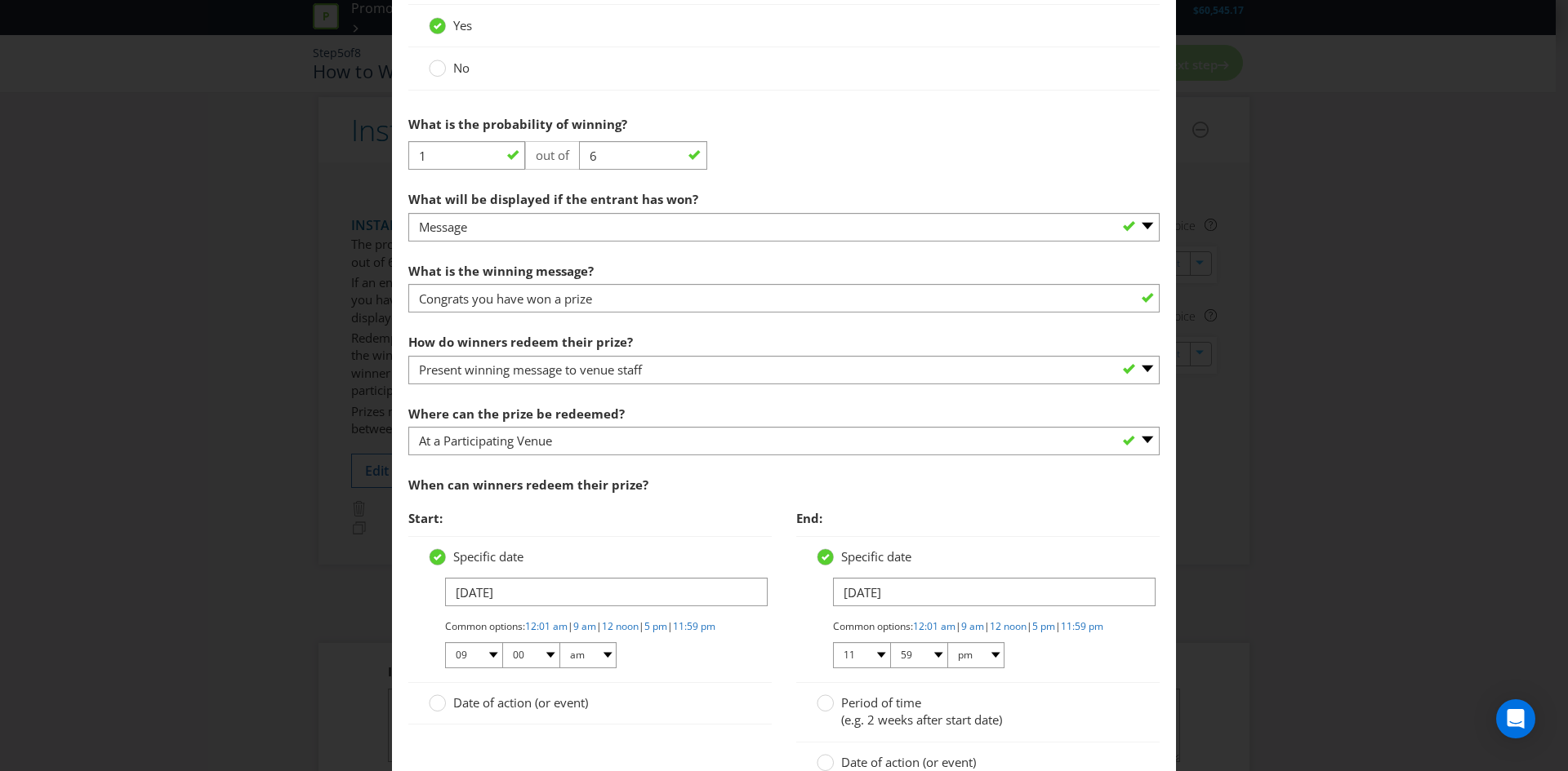
scroll to position [734, 0]
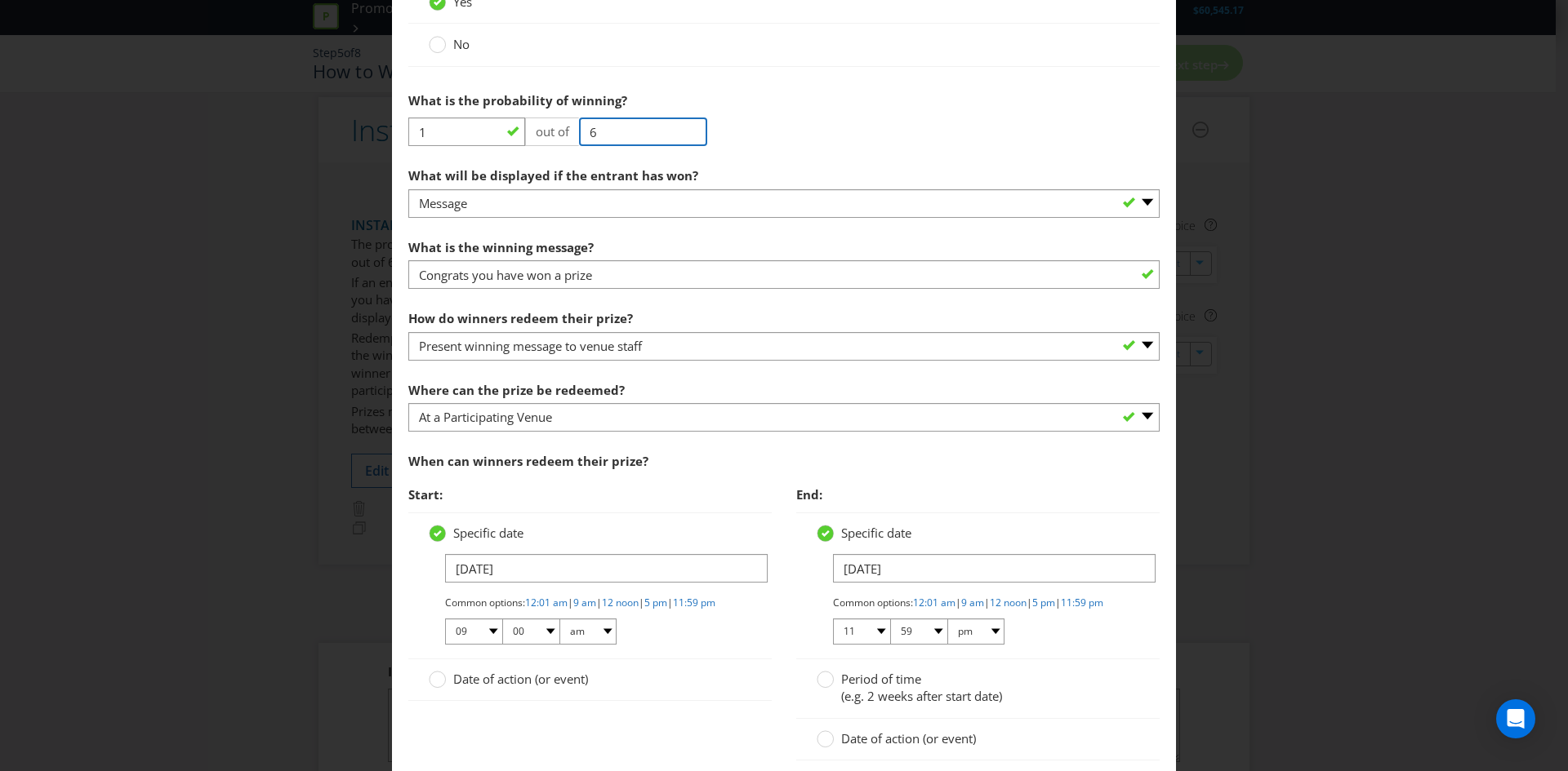
click at [611, 133] on input "6" at bounding box center [643, 132] width 128 height 29
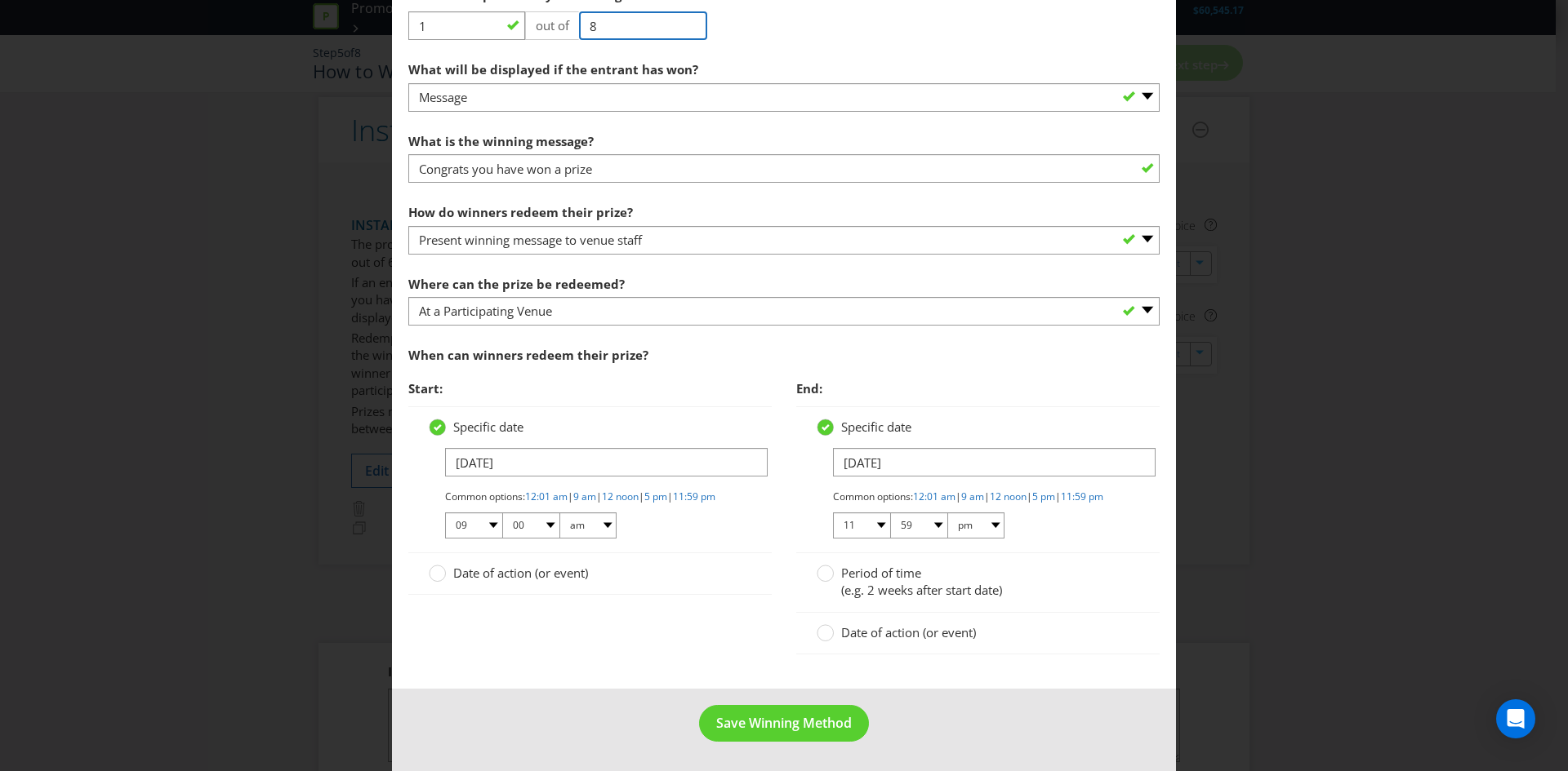
scroll to position [855, 0]
type input "8"
click at [767, 722] on span "Save Winning Method" at bounding box center [783, 723] width 136 height 18
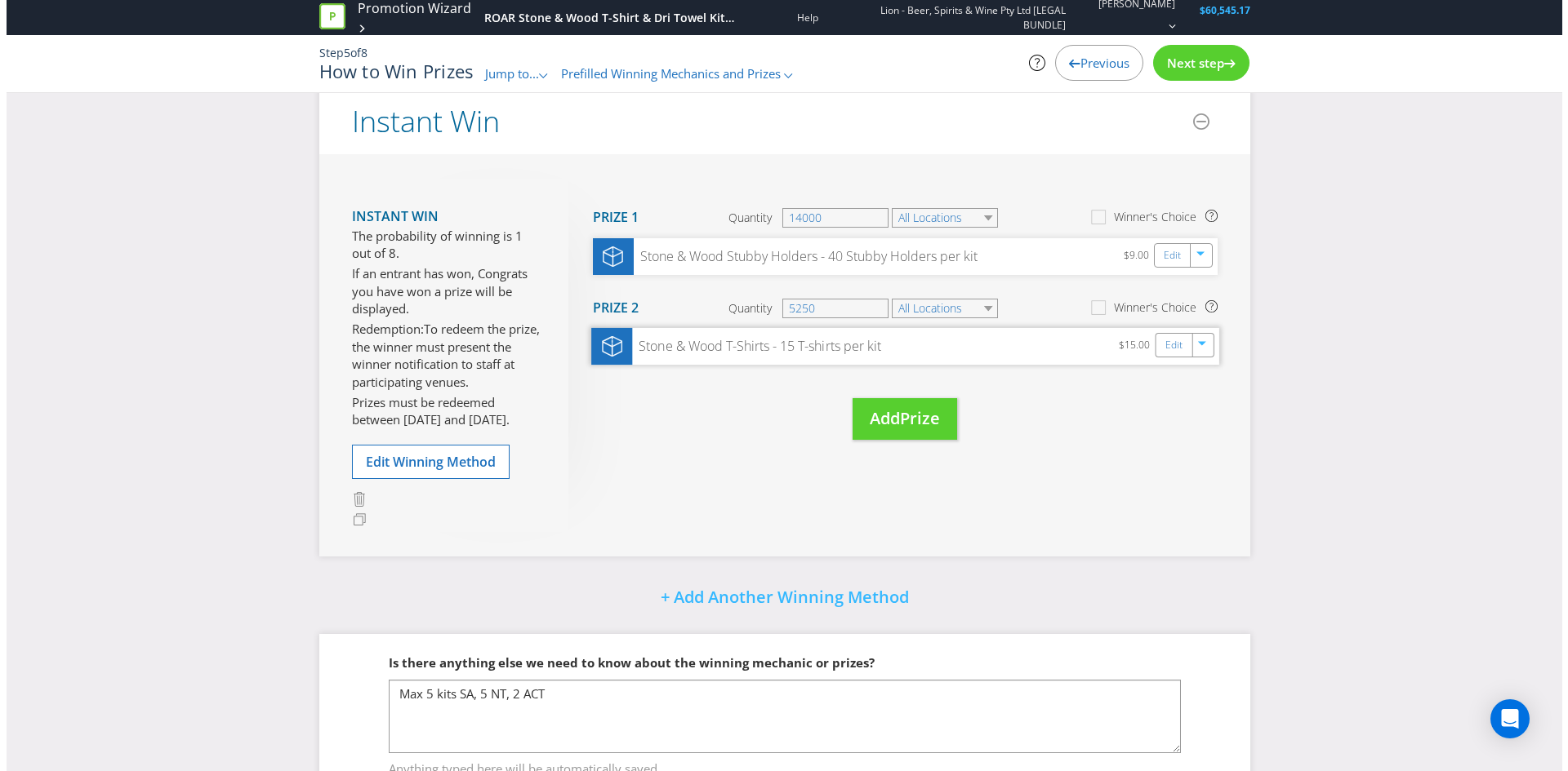
scroll to position [163, 0]
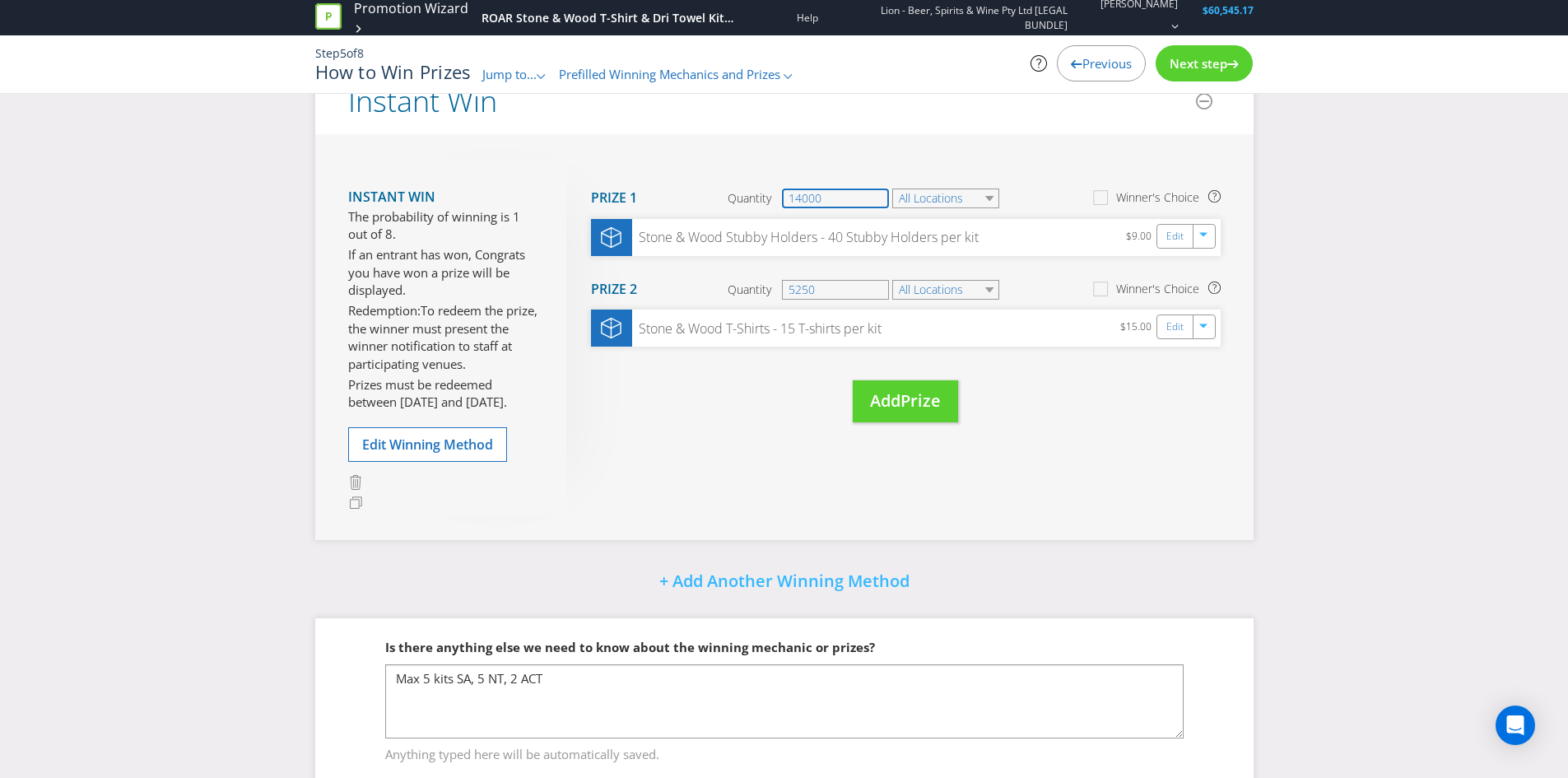
click at [828, 201] on input "14000" at bounding box center [835, 198] width 107 height 19
drag, startPoint x: 838, startPoint y: 192, endPoint x: 759, endPoint y: 207, distance: 80.4
click at [759, 207] on div "Quantity 14000" at bounding box center [809, 198] width 163 height 19
click at [1181, 235] on link "Edit" at bounding box center [1176, 236] width 17 height 19
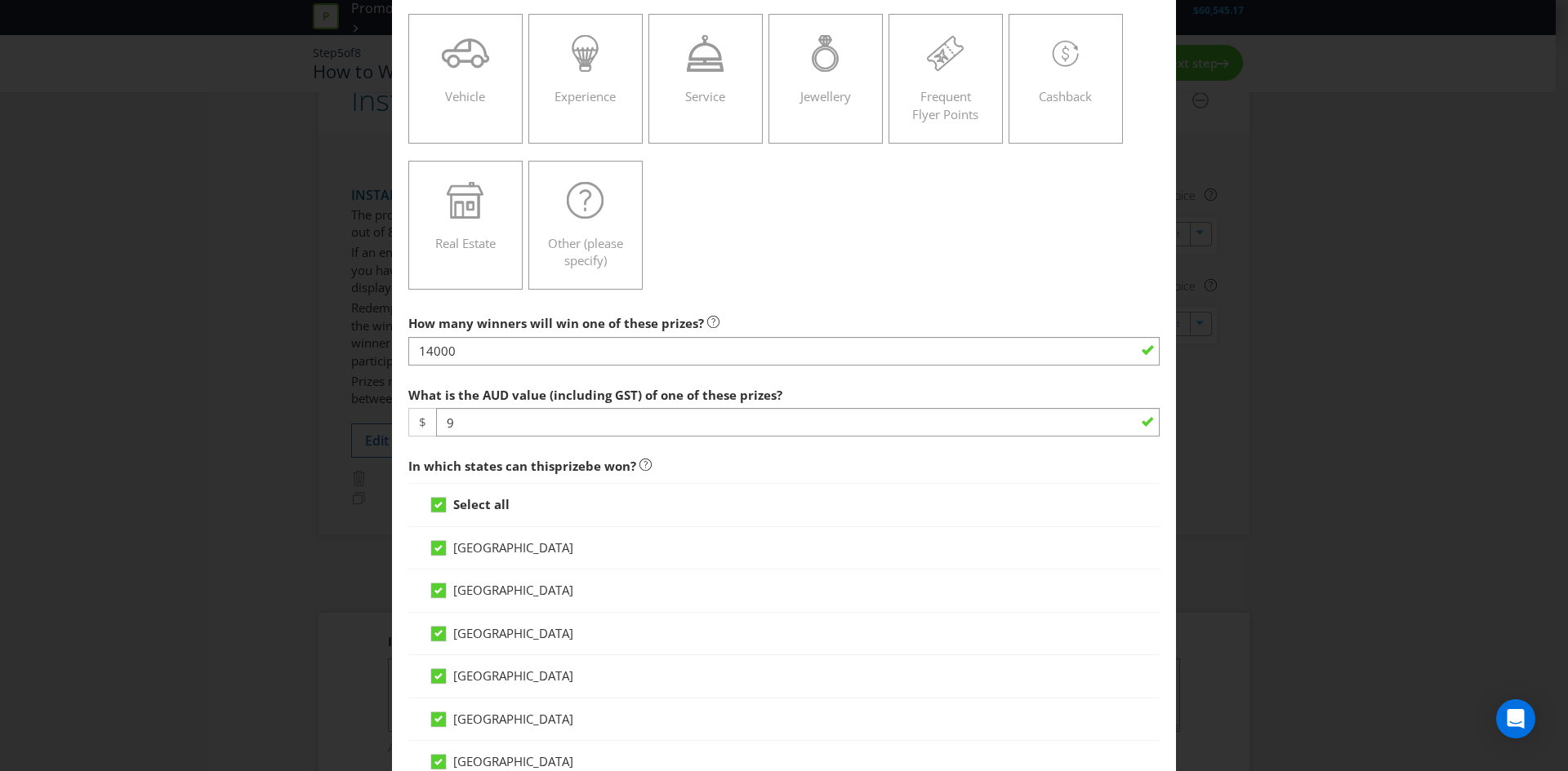
scroll to position [245, 0]
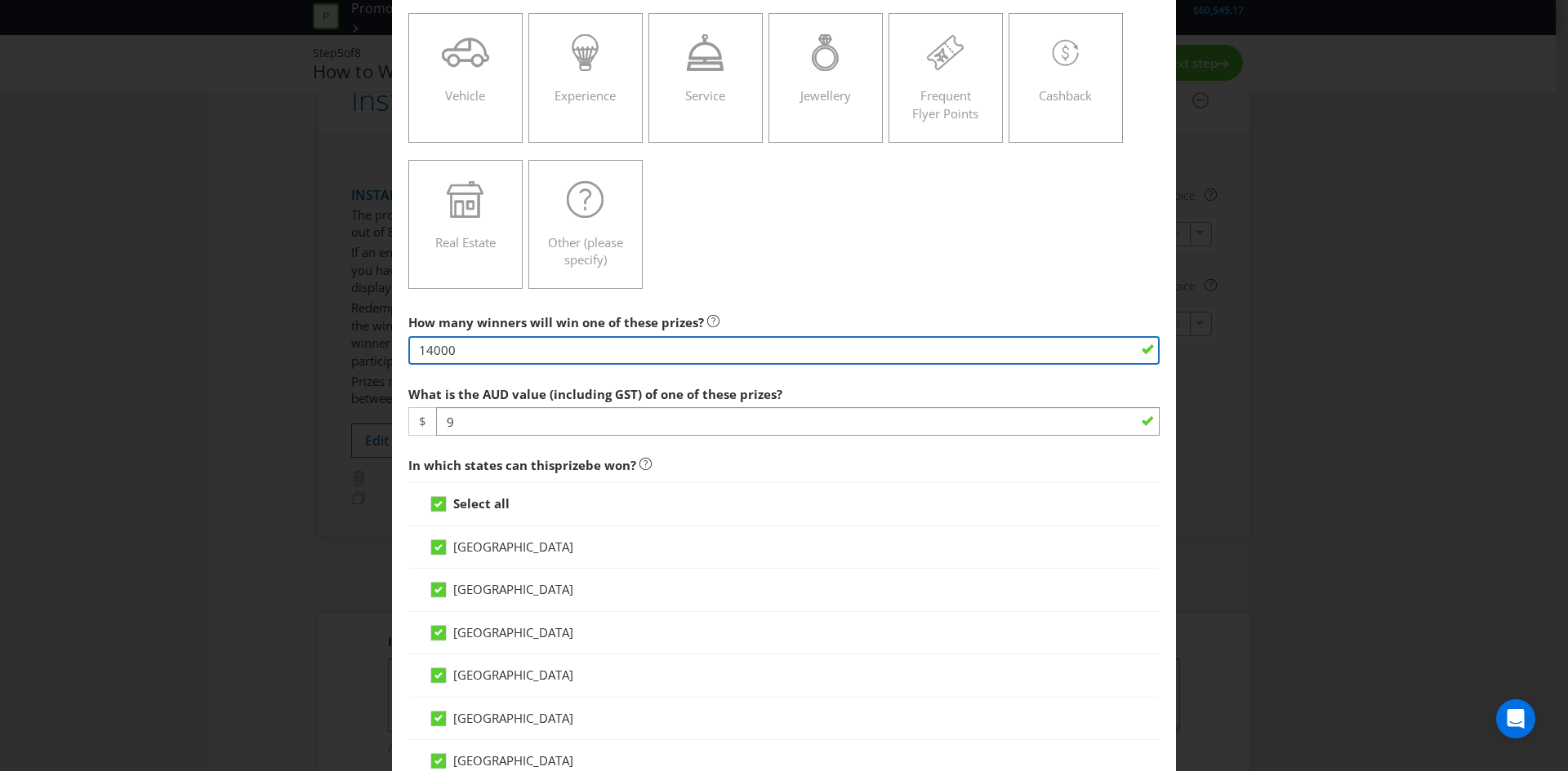
click at [488, 343] on input "14000" at bounding box center [783, 351] width 751 height 29
drag, startPoint x: 469, startPoint y: 348, endPoint x: 347, endPoint y: 349, distance: 122.0
click at [347, 349] on div "Edit Prize [GEOGRAPHIC_DATA] [GEOGRAPHIC_DATA] [GEOGRAPHIC_DATA] [GEOGRAPHIC_DA…" at bounding box center [784, 386] width 1568 height 771
type input "3900"
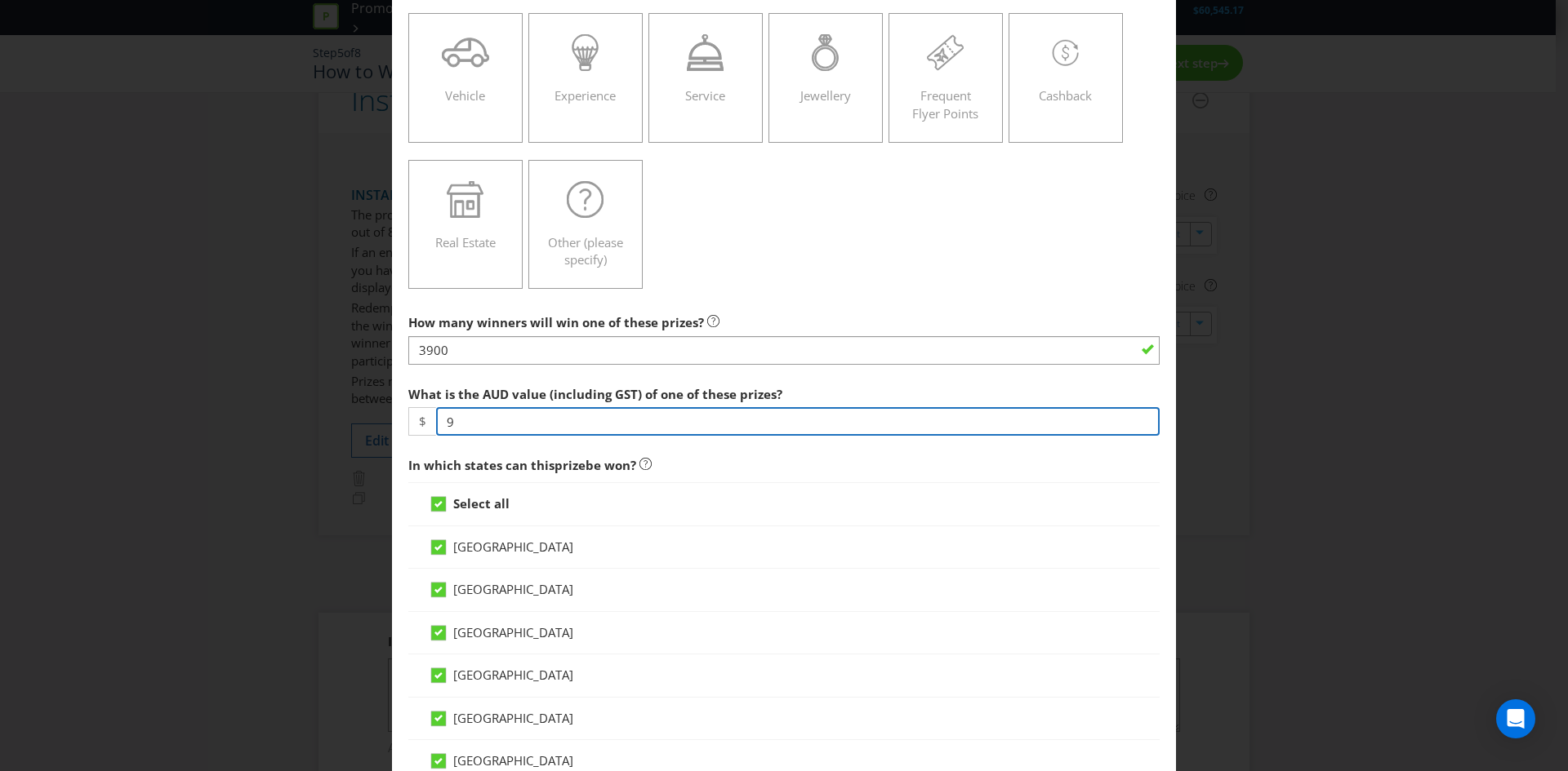
click at [490, 421] on input "9" at bounding box center [797, 422] width 723 height 29
drag, startPoint x: 489, startPoint y: 426, endPoint x: 414, endPoint y: 419, distance: 75.3
click at [414, 419] on div "$ 9" at bounding box center [783, 422] width 751 height 29
type input "10"
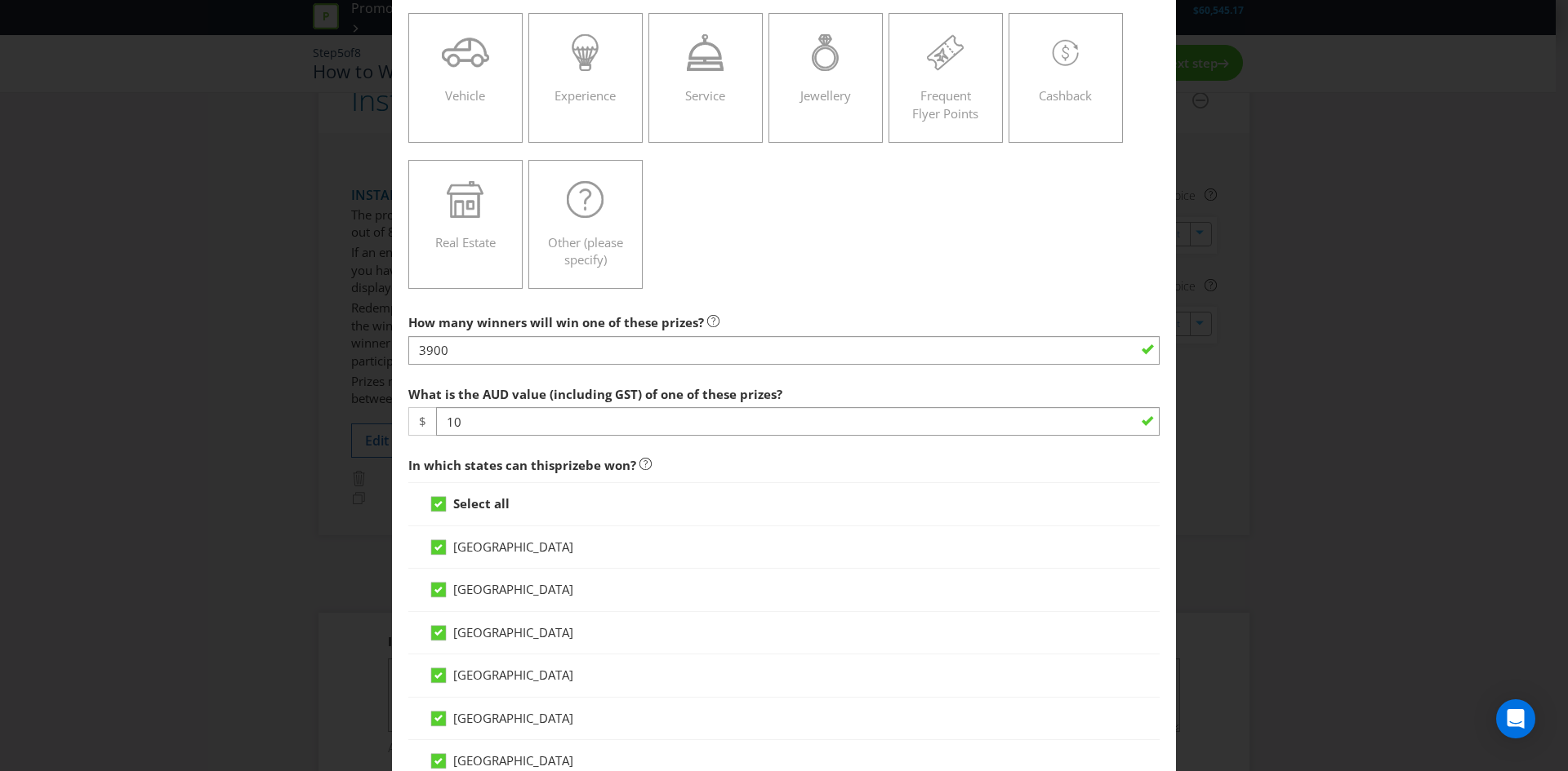
click at [731, 280] on div "Product Voucher or Gift Card Cash Tickets Travel Alcohol Vehicle Experience Ser…" at bounding box center [783, 78] width 751 height 439
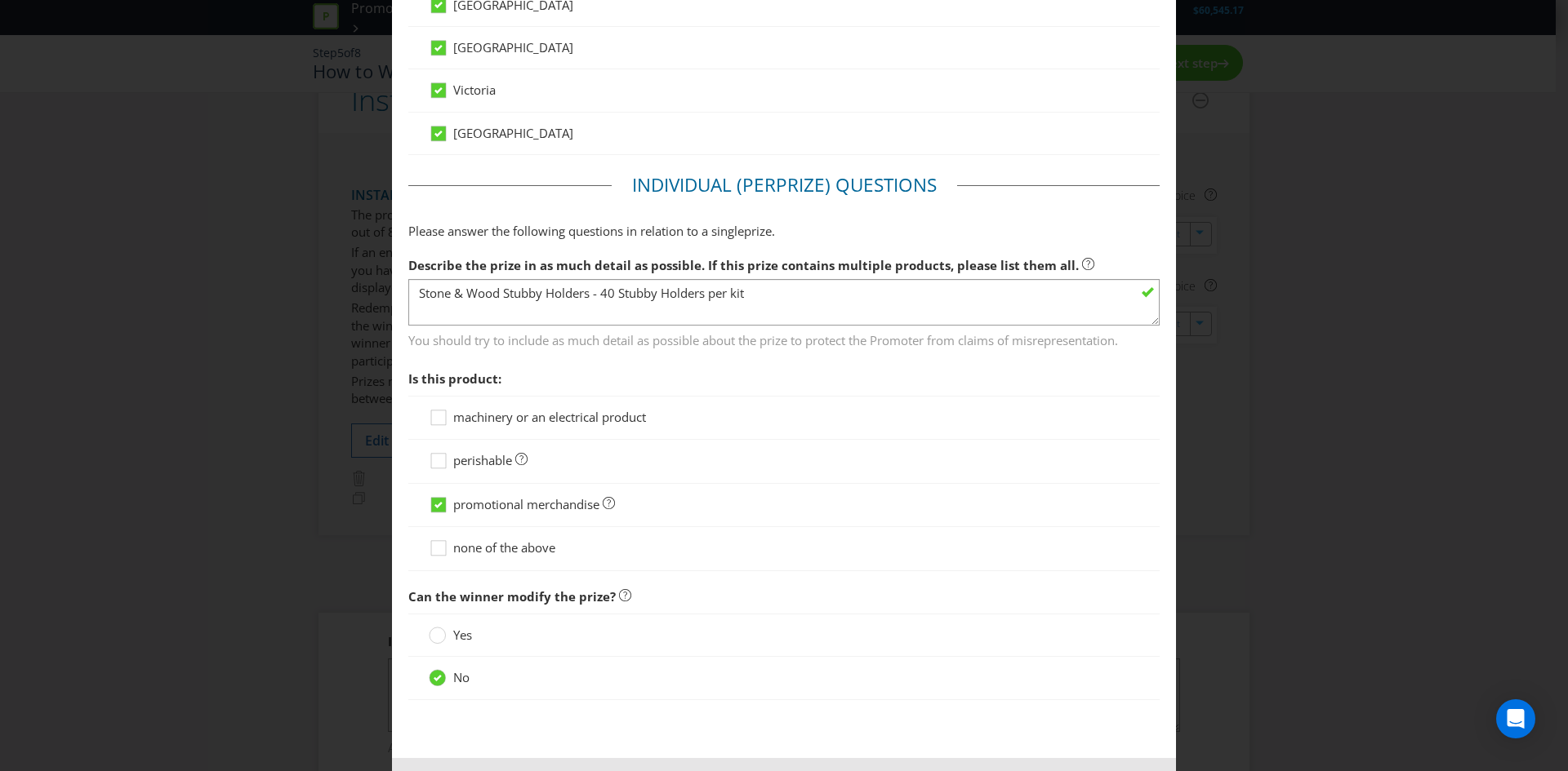
scroll to position [980, 0]
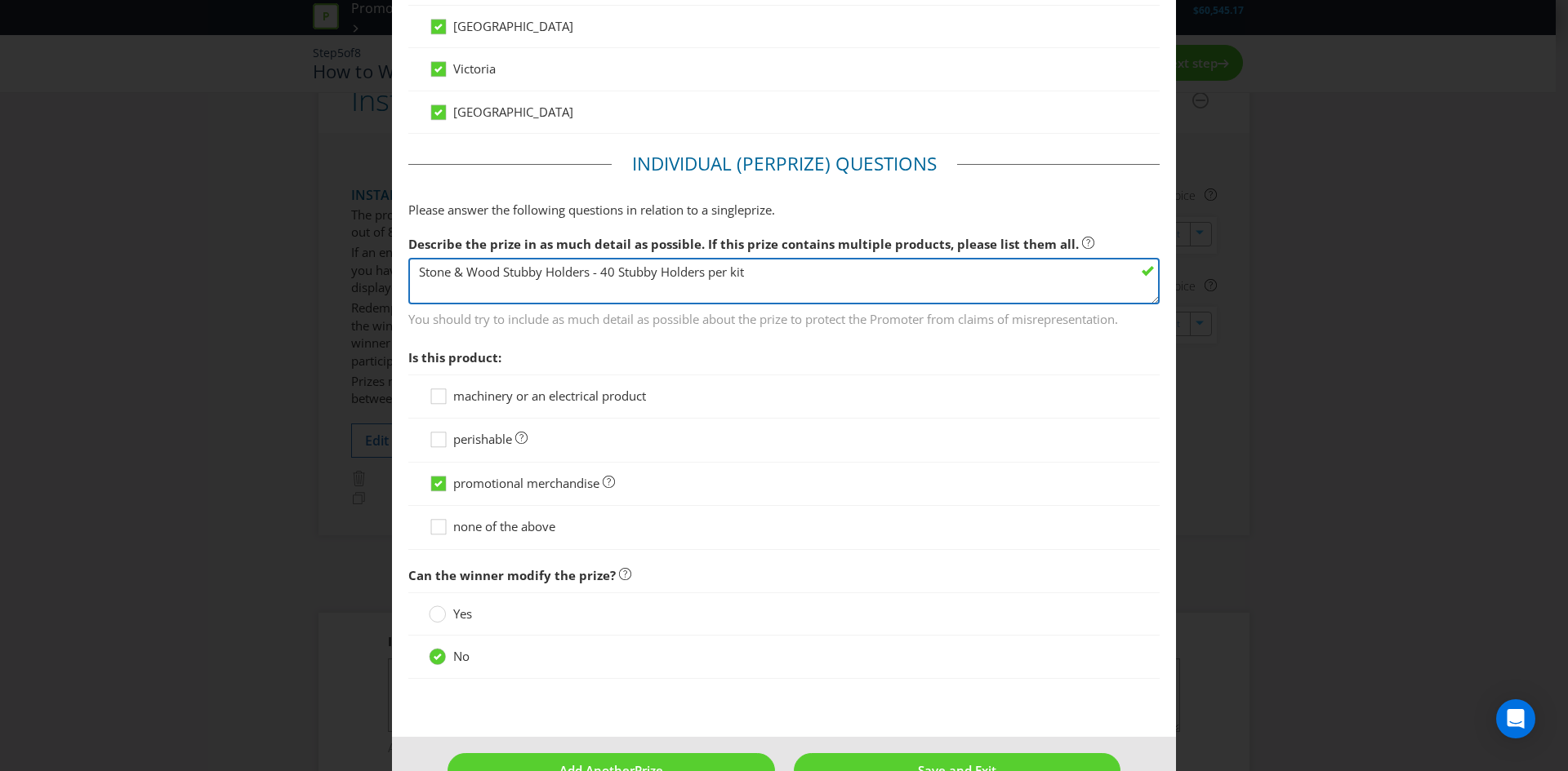
drag, startPoint x: 500, startPoint y: 271, endPoint x: 588, endPoint y: 273, distance: 88.0
click at [588, 273] on textarea "Stone & Wood Stubby Holders - 40 Stubby Holders per kit" at bounding box center [783, 281] width 751 height 46
drag, startPoint x: 576, startPoint y: 273, endPoint x: 667, endPoint y: 269, distance: 91.1
click at [667, 269] on textarea "Stone & Wood Stubby Holders - 40 Stubby Holders per kit" at bounding box center [783, 281] width 751 height 46
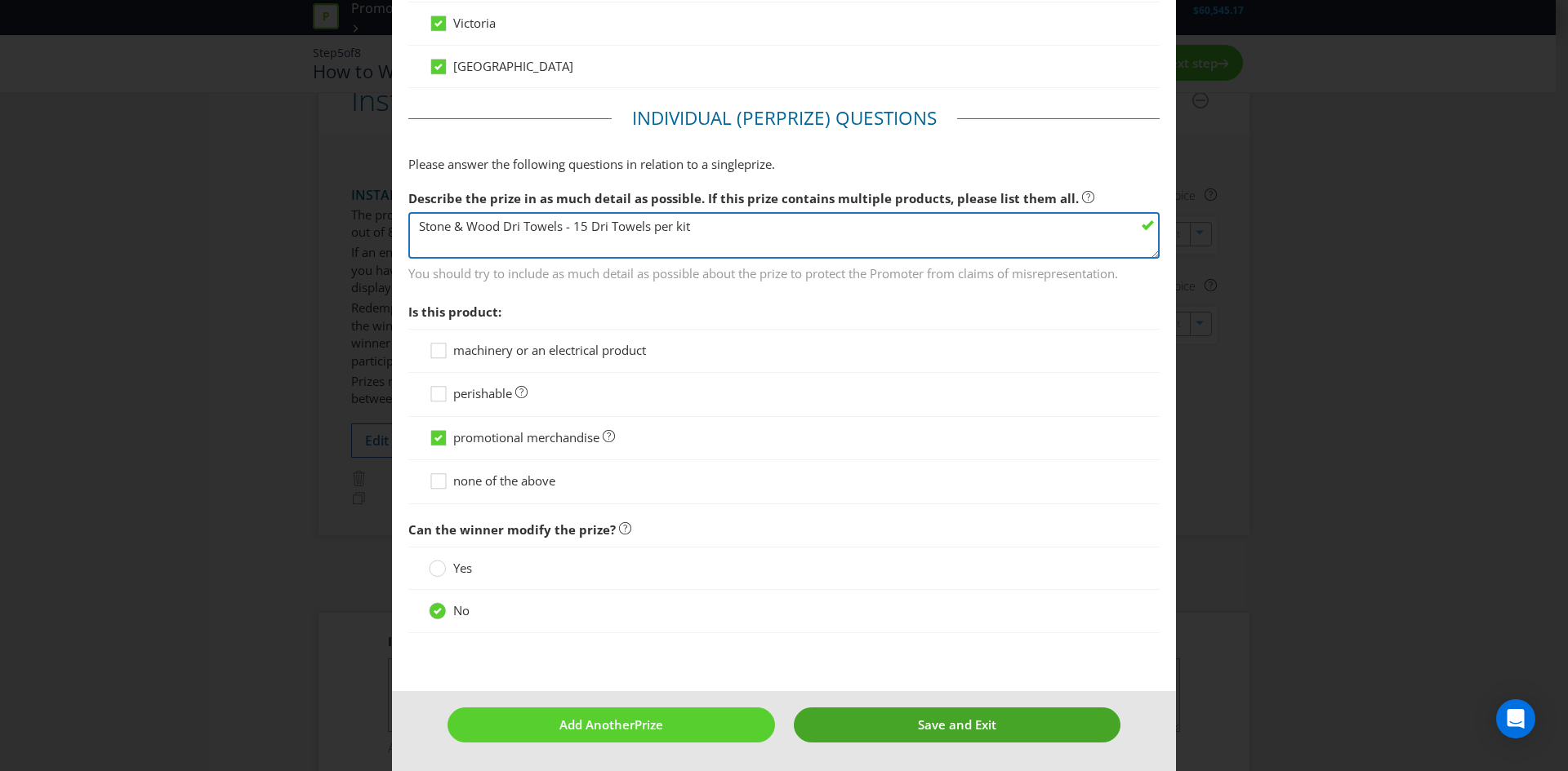
type textarea "Stone & Wood Dri Towels - 15 Dri Towels per kit"
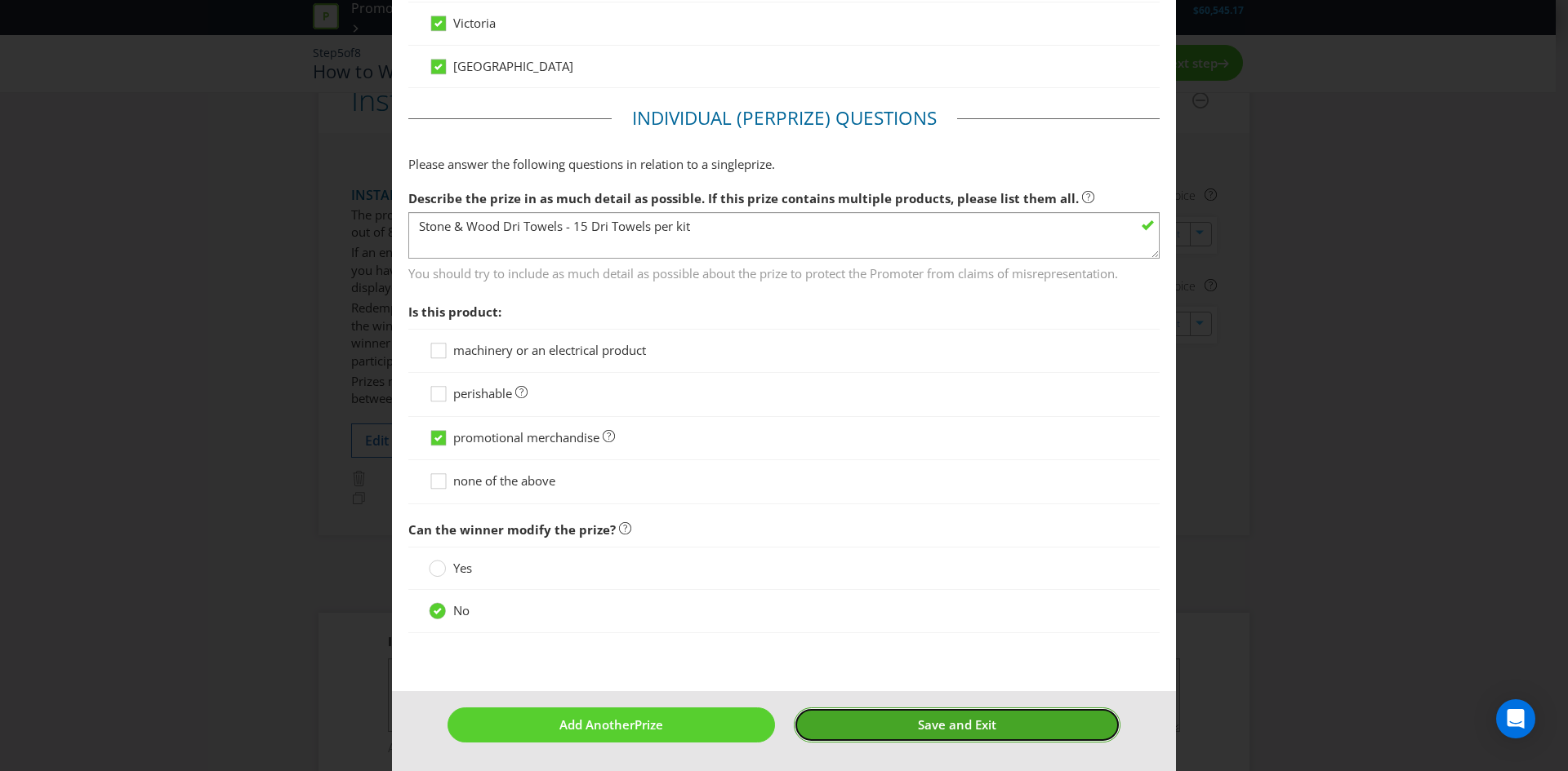
click at [870, 720] on button "Save and Exit" at bounding box center [957, 725] width 327 height 36
type input "3900"
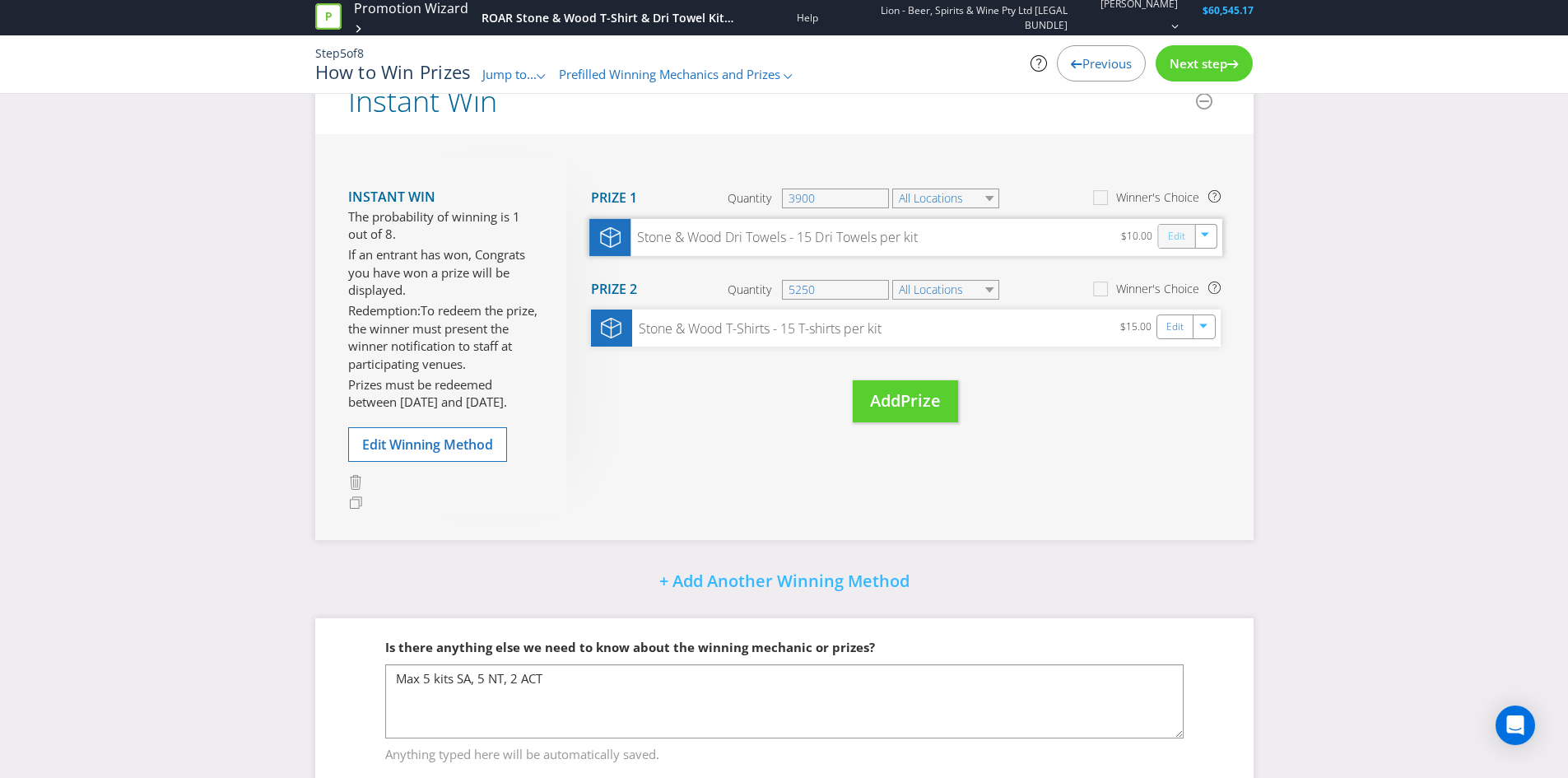
click at [1175, 240] on link "Edit" at bounding box center [1176, 236] width 17 height 19
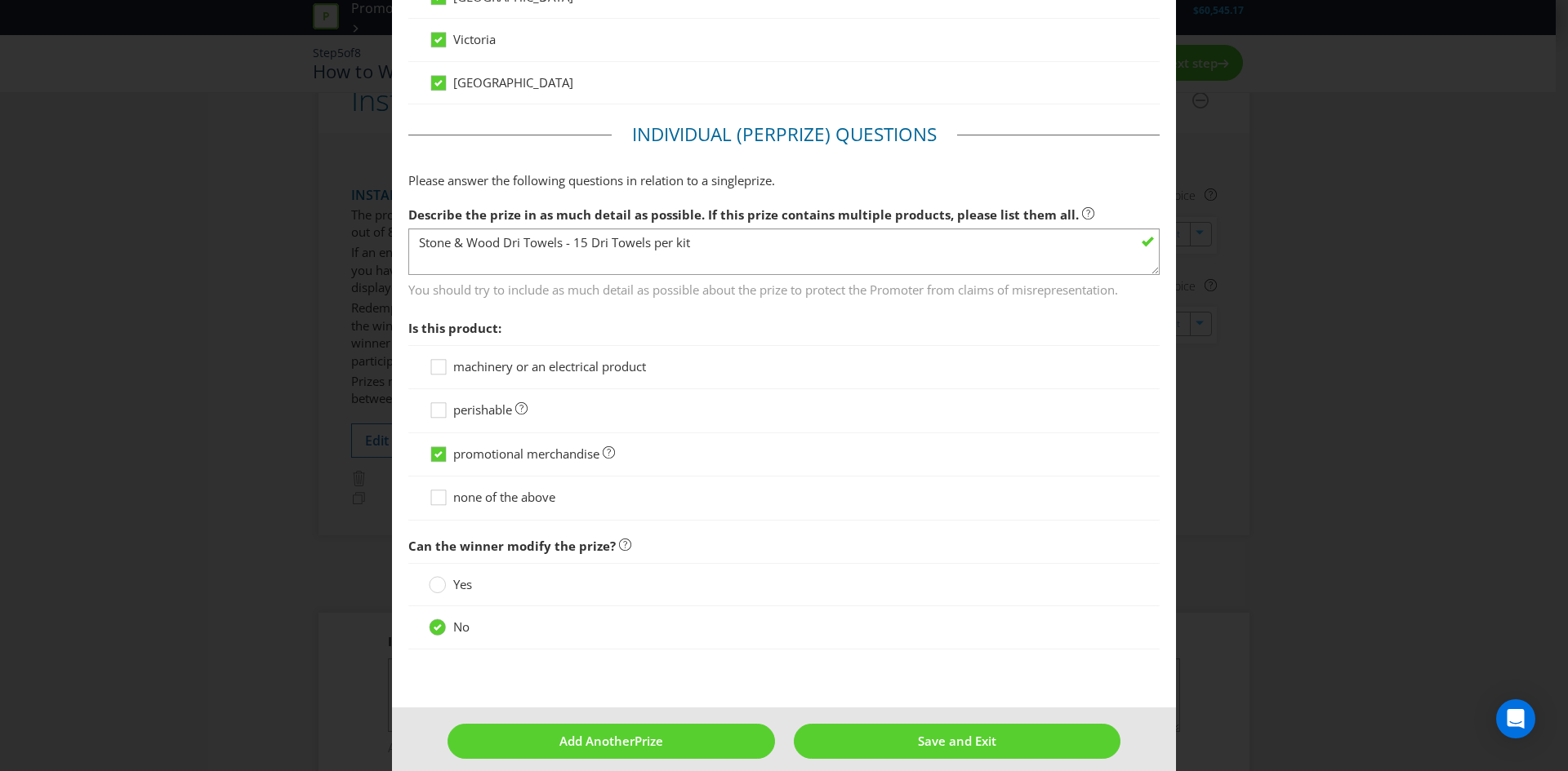
scroll to position [1025, 0]
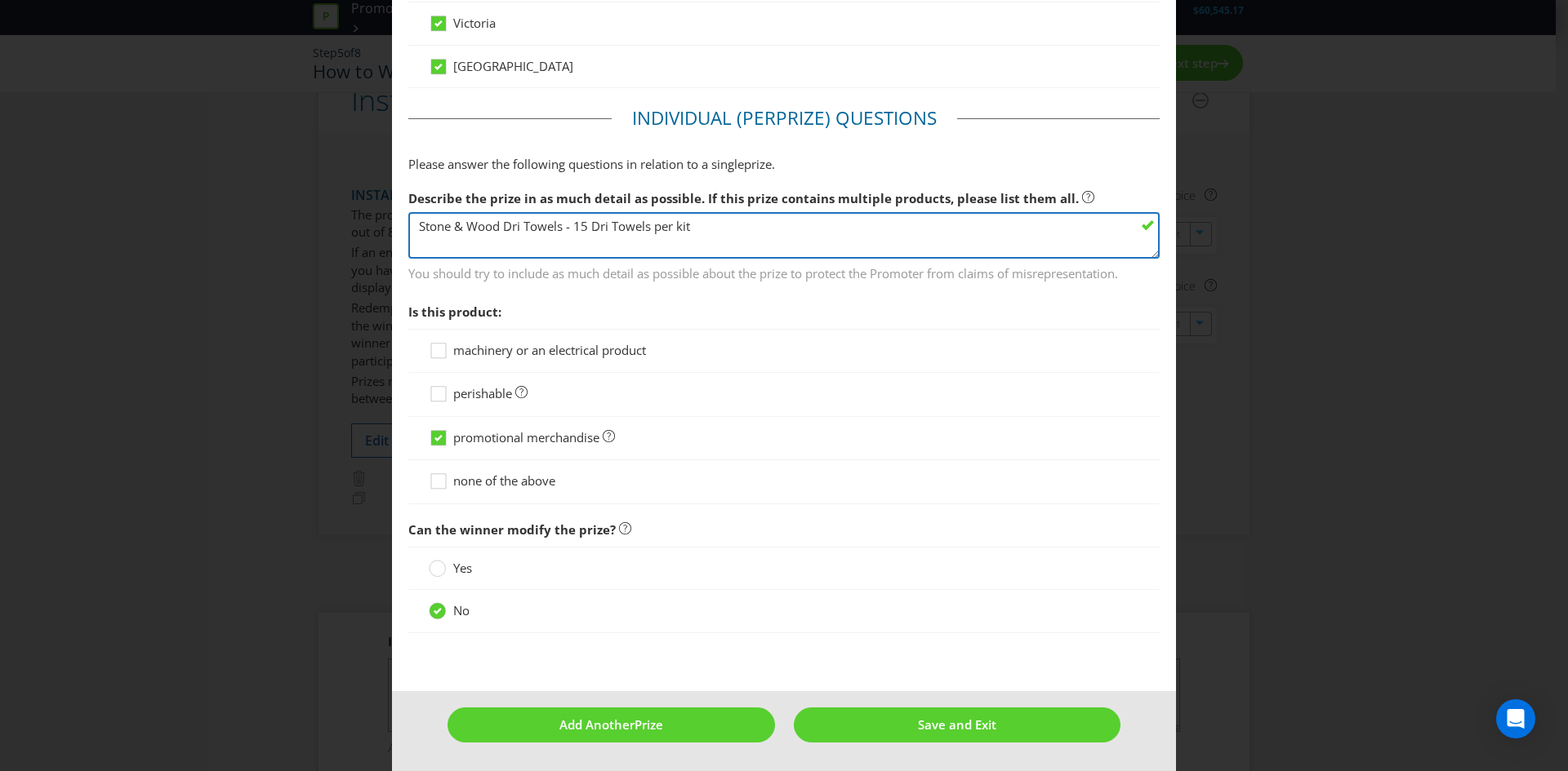
click at [575, 224] on textarea "Stone & Wood Dri Towels - 15 Dri Towels per kit" at bounding box center [783, 236] width 751 height 46
type textarea "Stone & Wood Dri Towels - 13 Dri Towels per kit"
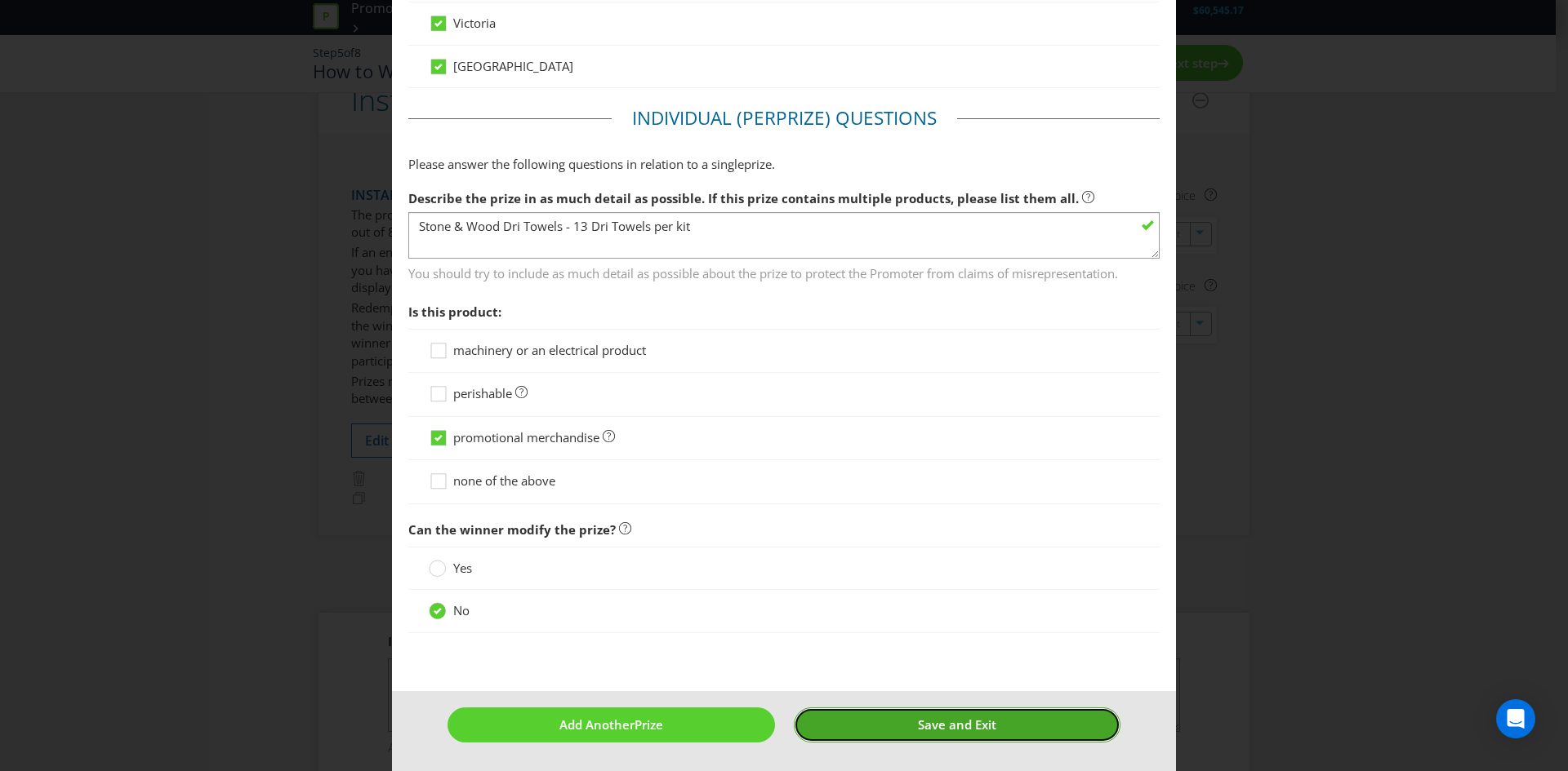
drag, startPoint x: 870, startPoint y: 717, endPoint x: 871, endPoint y: 709, distance: 8.1
click at [870, 717] on button "Save and Exit" at bounding box center [957, 725] width 327 height 36
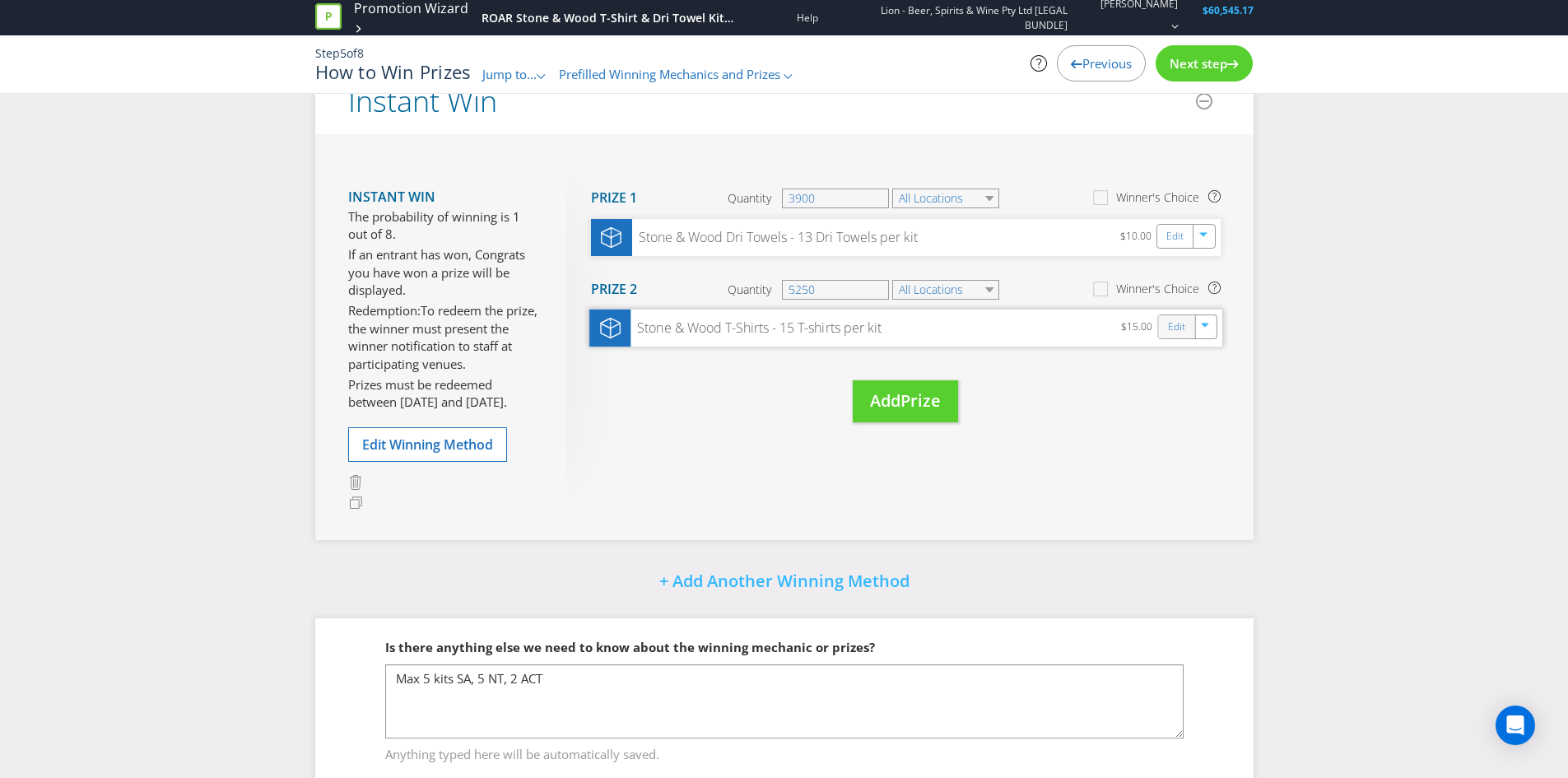
click at [1164, 326] on div "Edit" at bounding box center [1176, 327] width 37 height 23
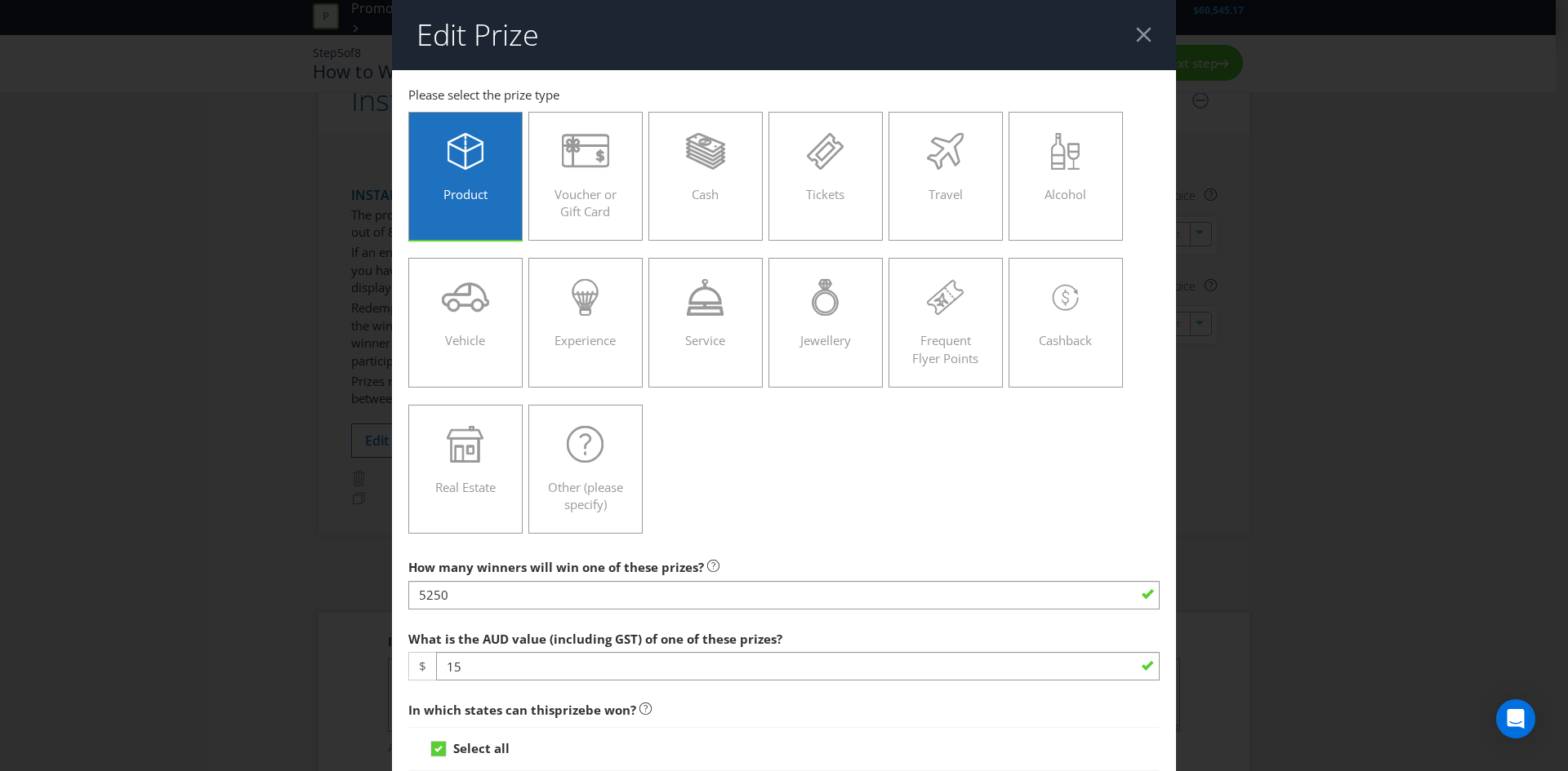
scroll to position [327, 0]
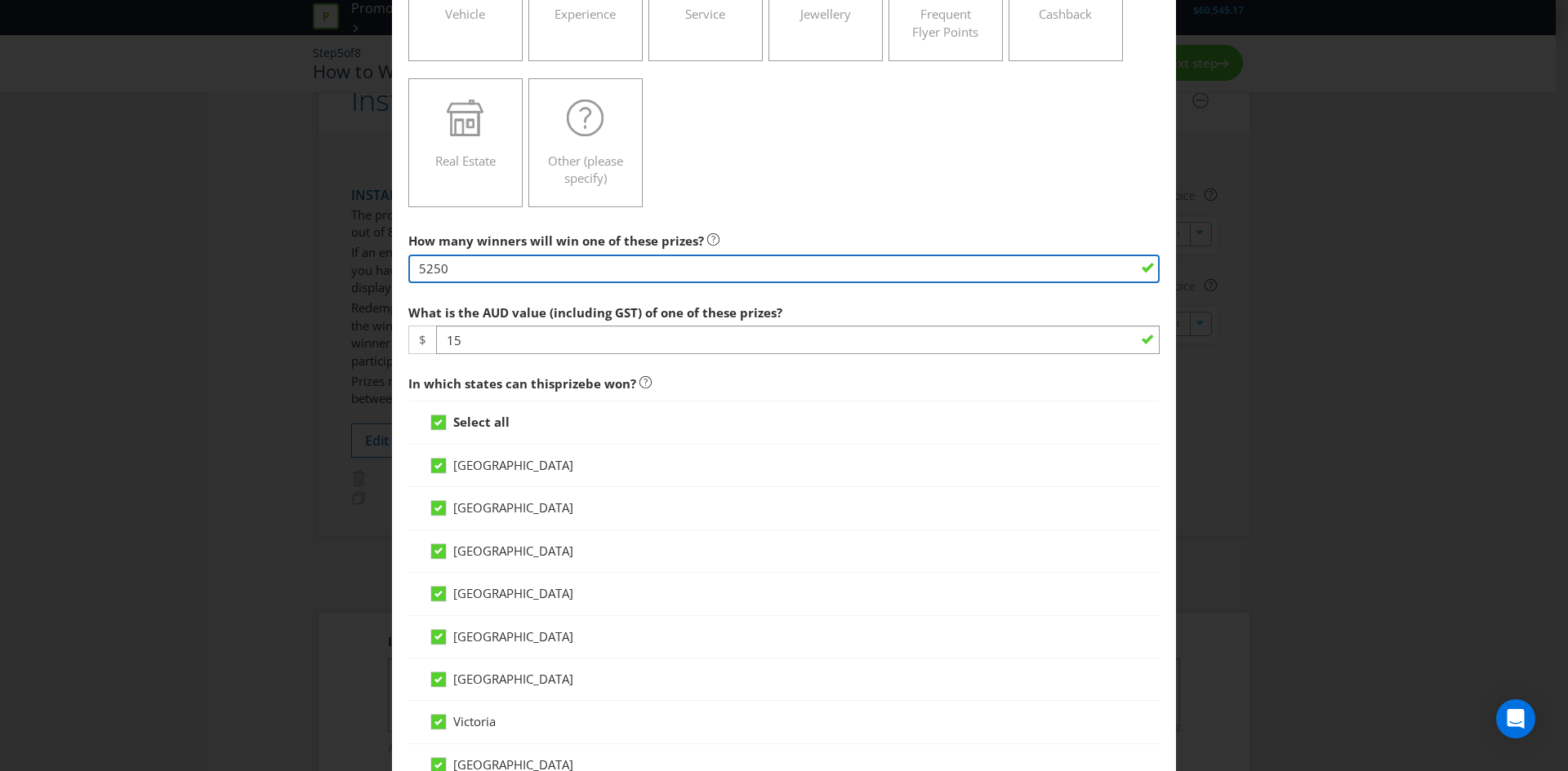
drag, startPoint x: 495, startPoint y: 259, endPoint x: 338, endPoint y: 274, distance: 157.7
click at [338, 274] on div "Edit Prize [GEOGRAPHIC_DATA] [GEOGRAPHIC_DATA] [GEOGRAPHIC_DATA] [GEOGRAPHIC_DA…" at bounding box center [784, 386] width 1568 height 771
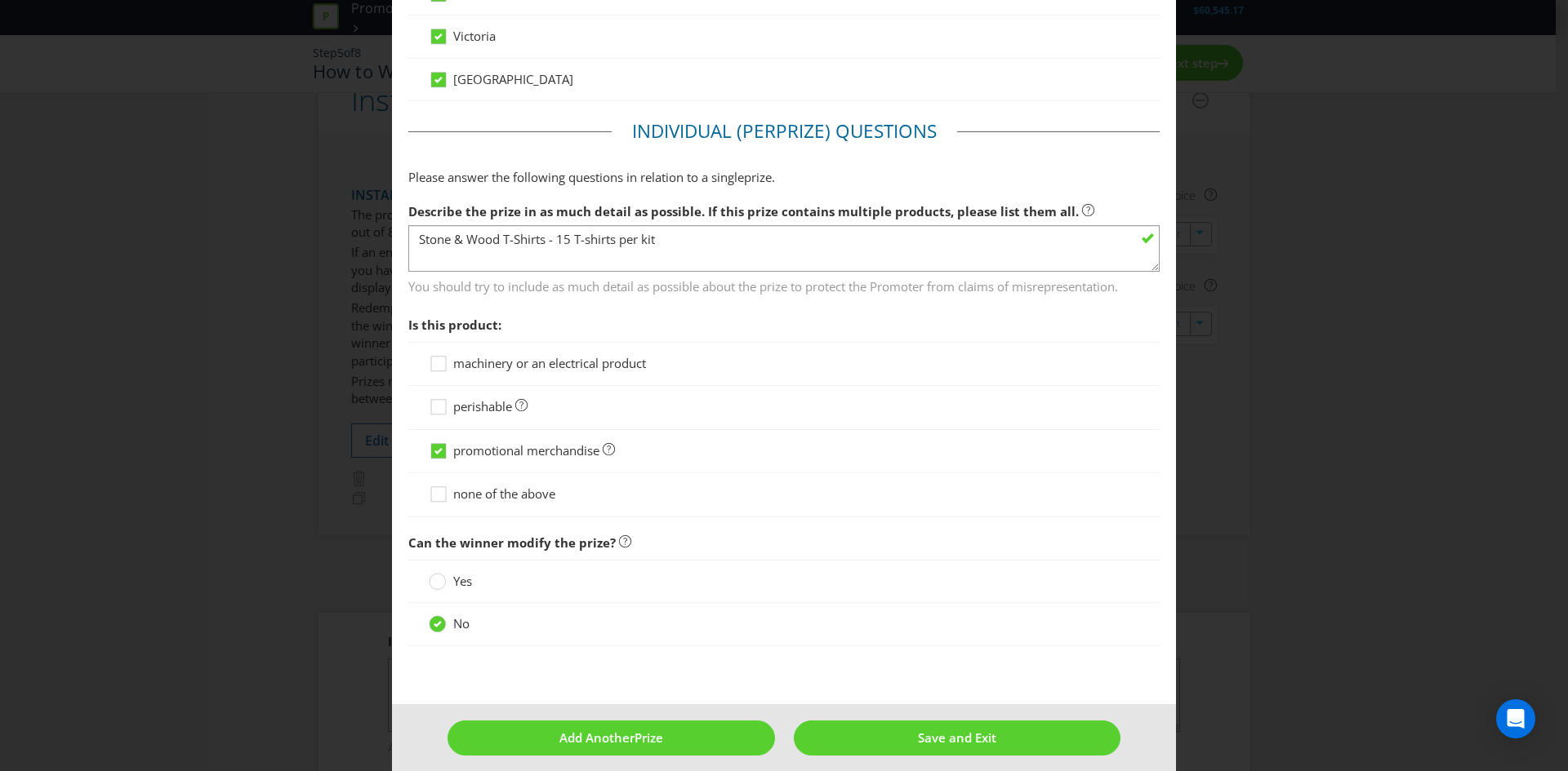
scroll to position [1025, 0]
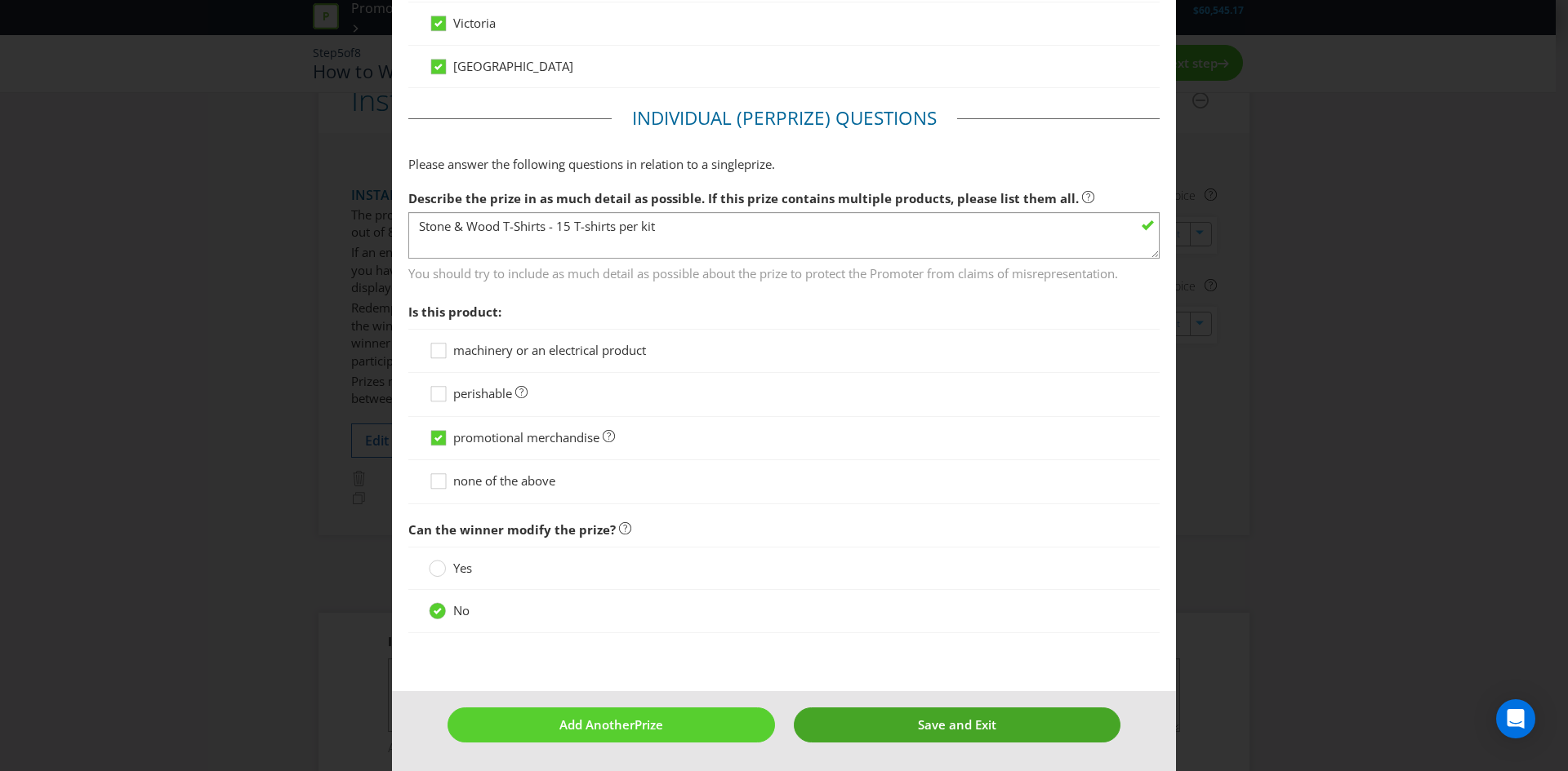
type input "4500"
click at [940, 730] on span "Save and Exit" at bounding box center [956, 724] width 78 height 16
type input "4500"
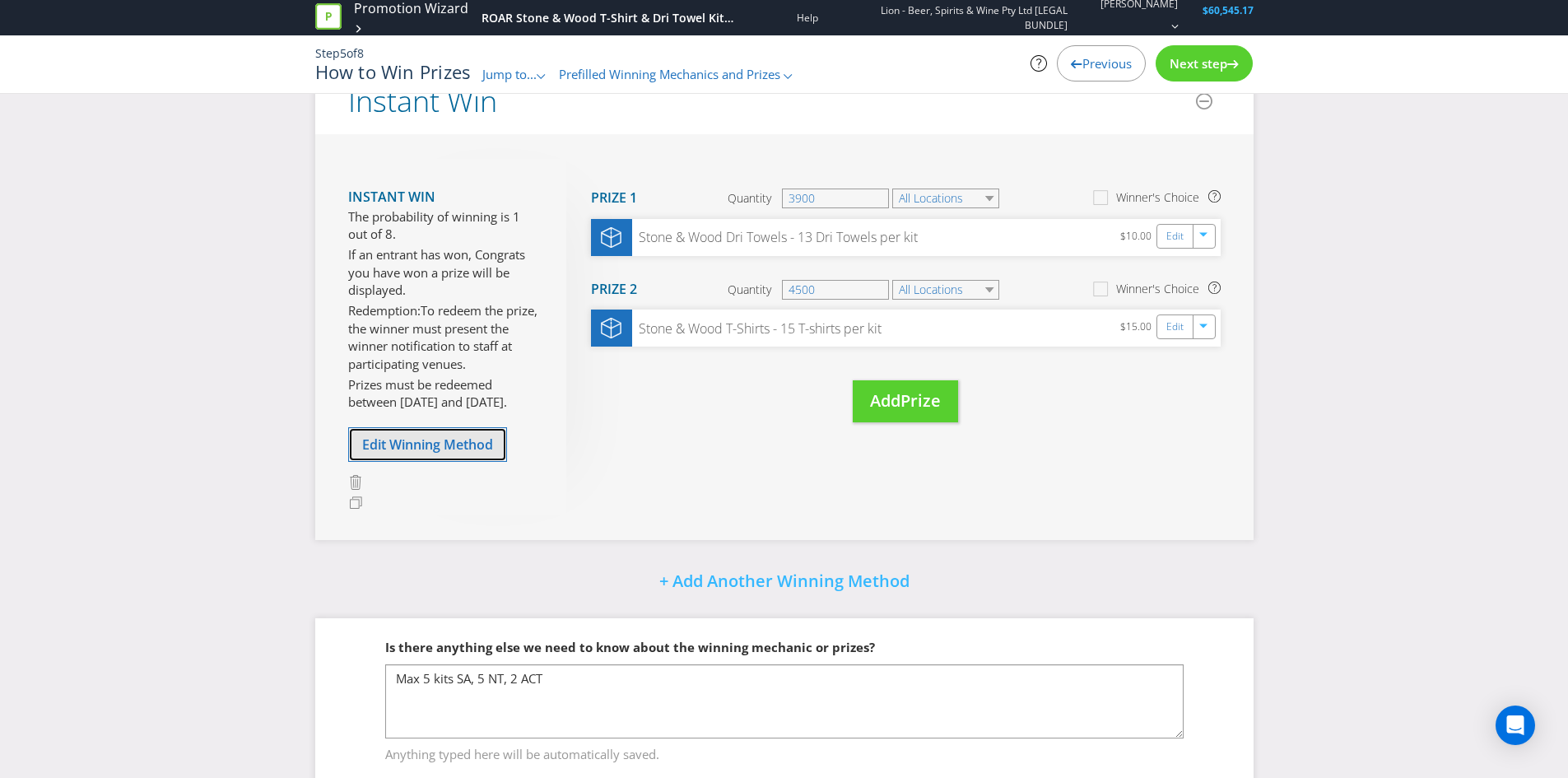
click at [432, 446] on span "Edit Winning Method" at bounding box center [428, 444] width 131 height 18
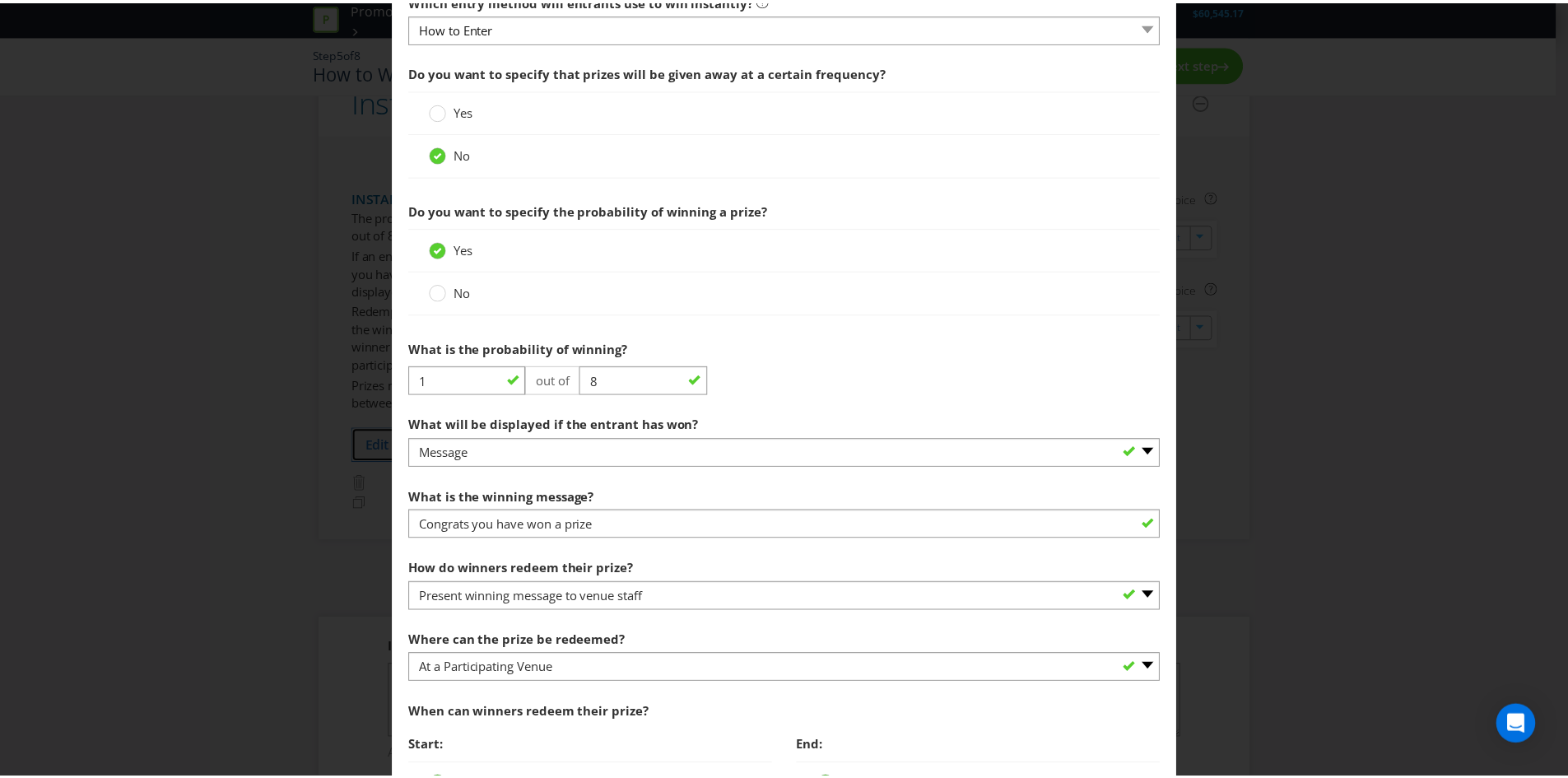
scroll to position [862, 0]
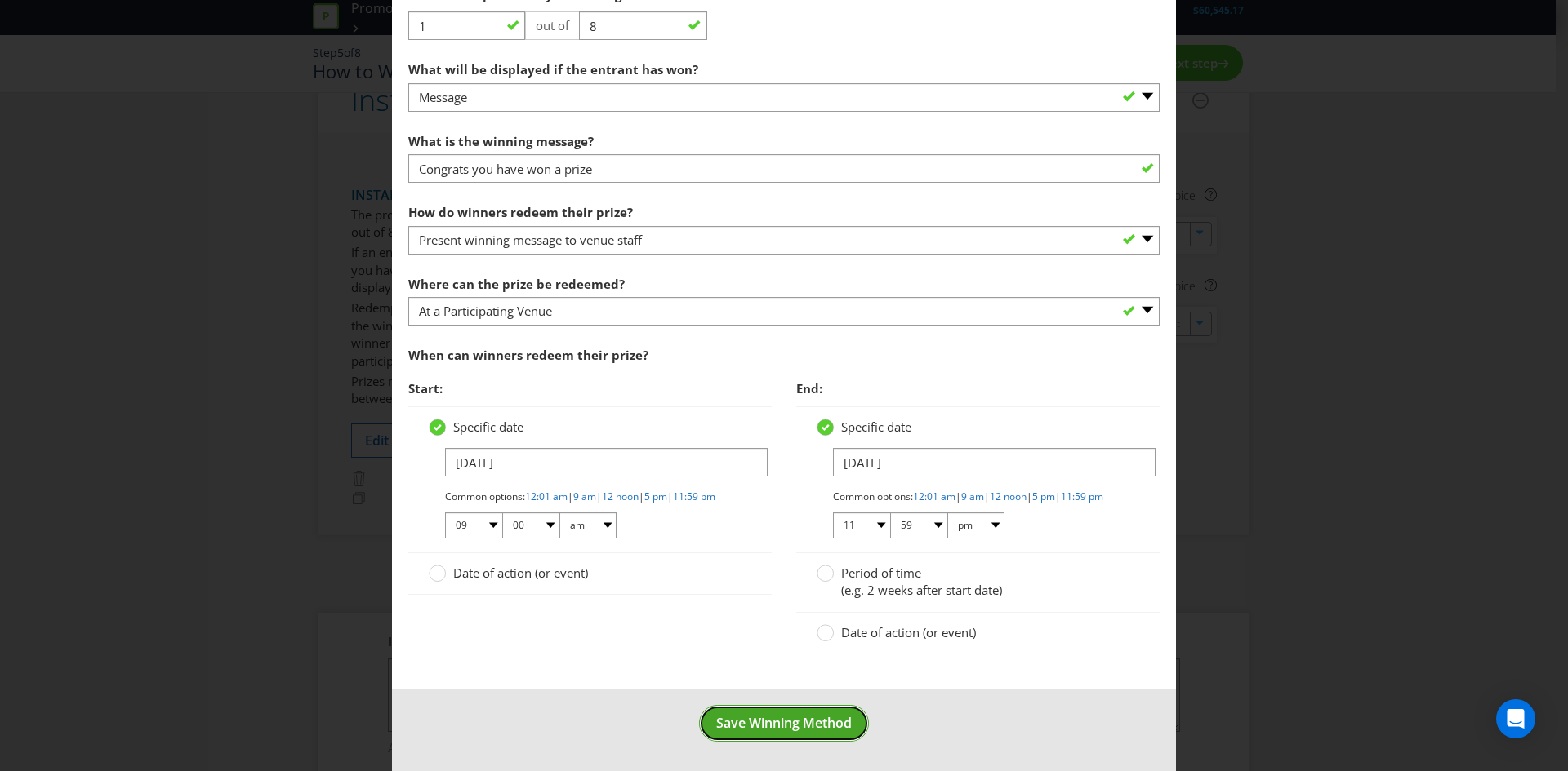
click at [794, 726] on span "Save Winning Method" at bounding box center [783, 723] width 136 height 18
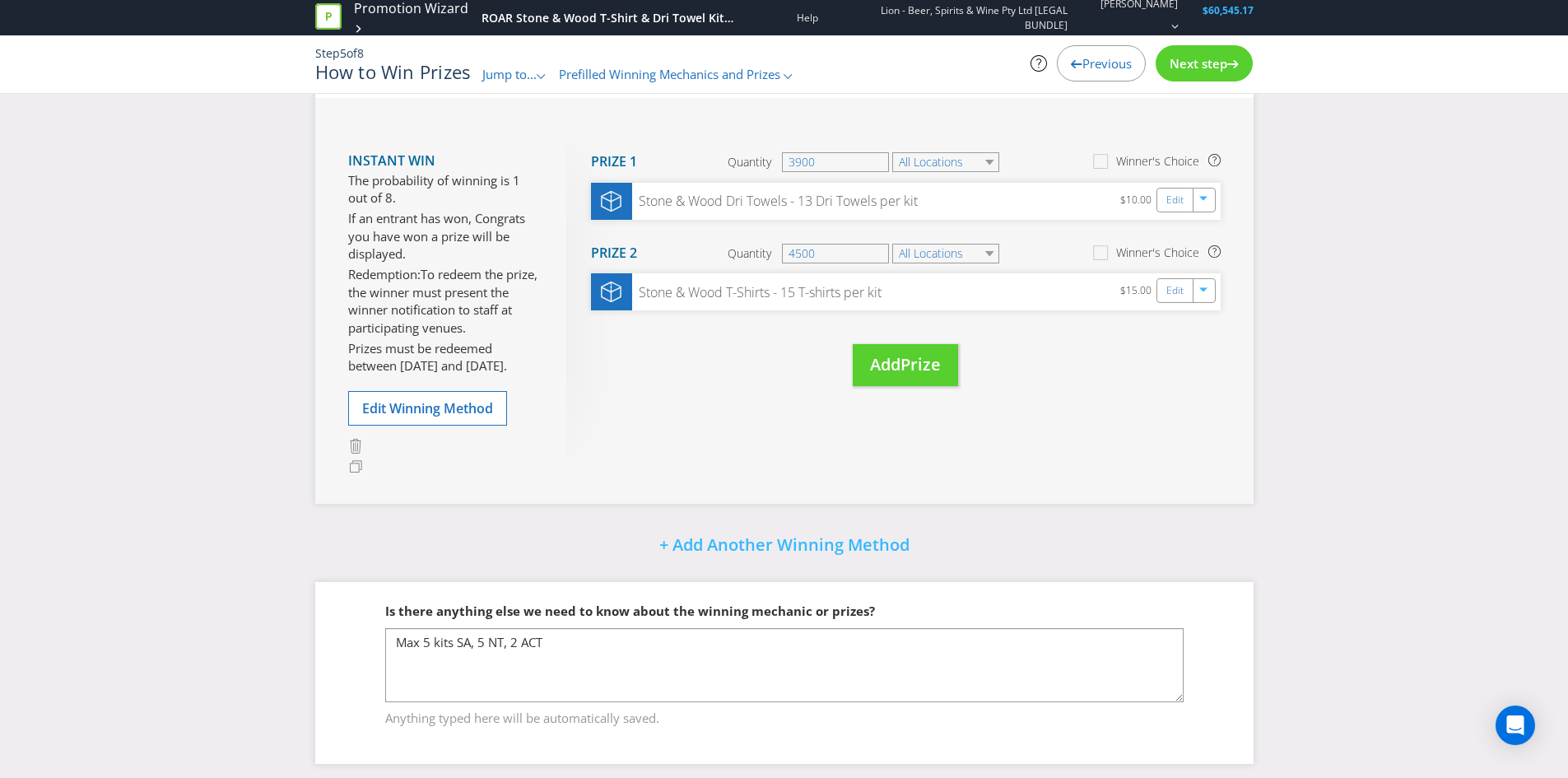
scroll to position [211, 0]
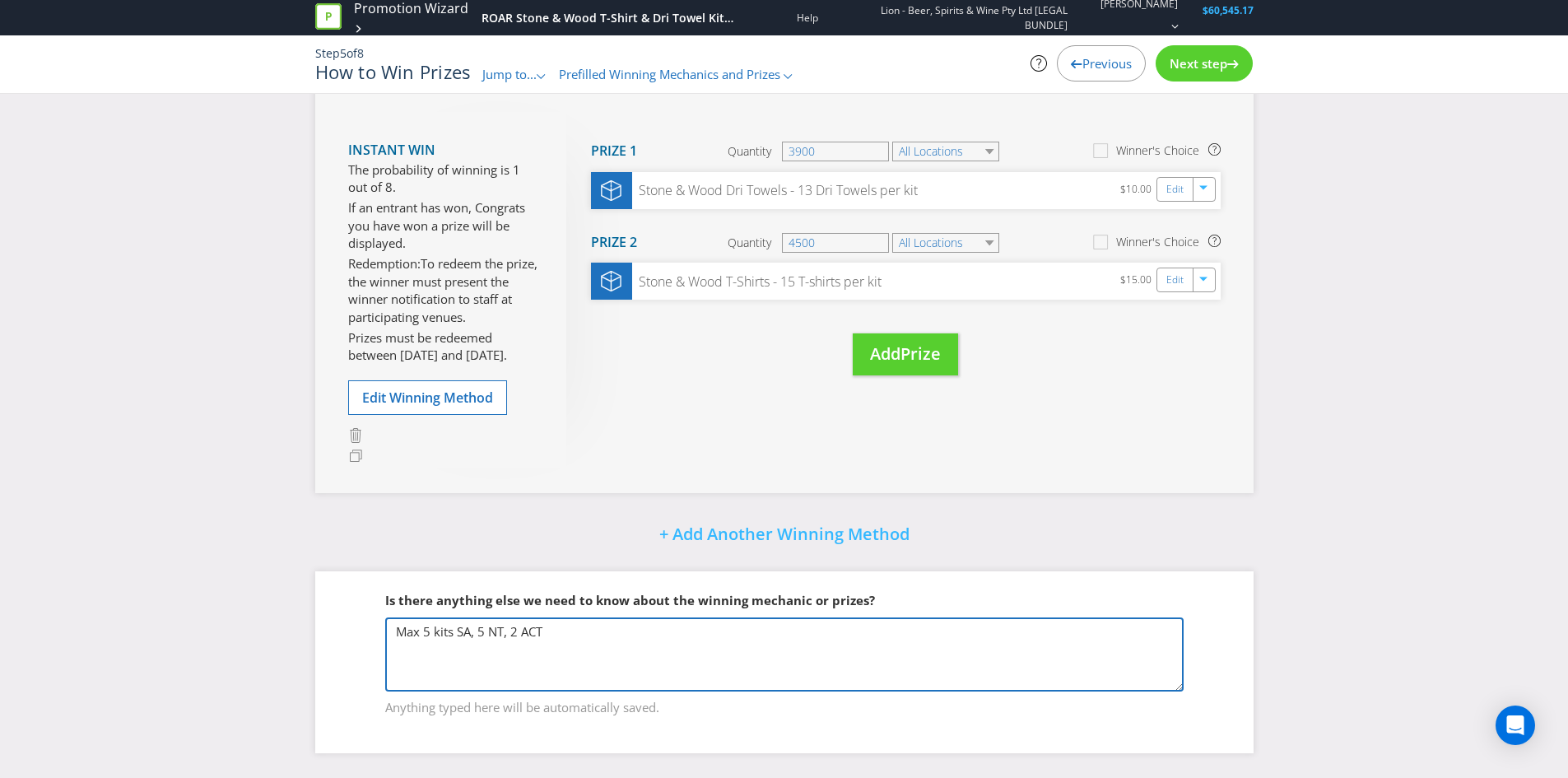
click at [477, 632] on textarea "Max 5 kits SA, 5 NT, 2 ACT" at bounding box center [784, 655] width 798 height 74
type textarea "Max 5 kits SA, 4 NT, 2 ACT"
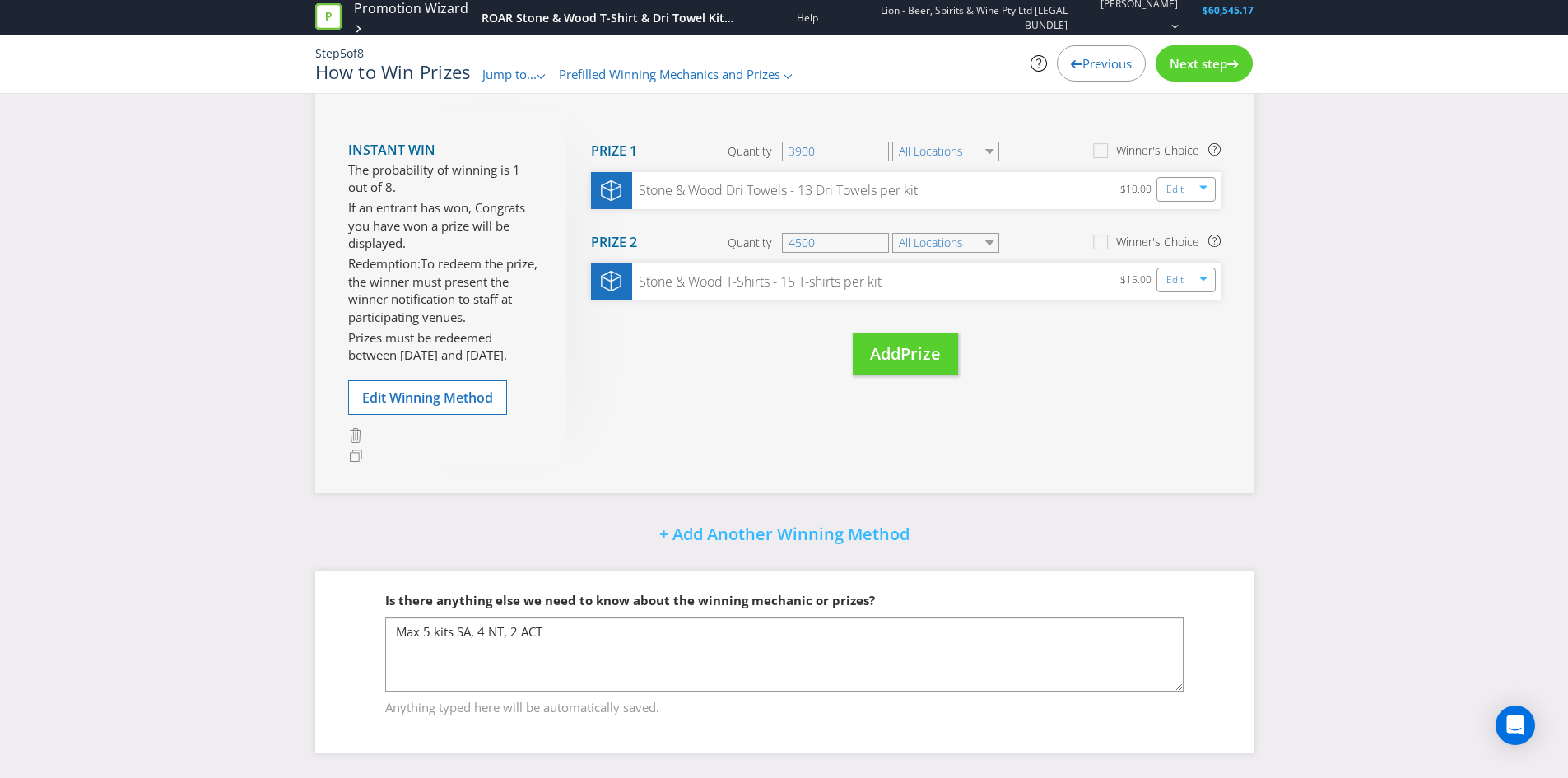
click at [1208, 59] on span "Next step" at bounding box center [1198, 63] width 57 height 16
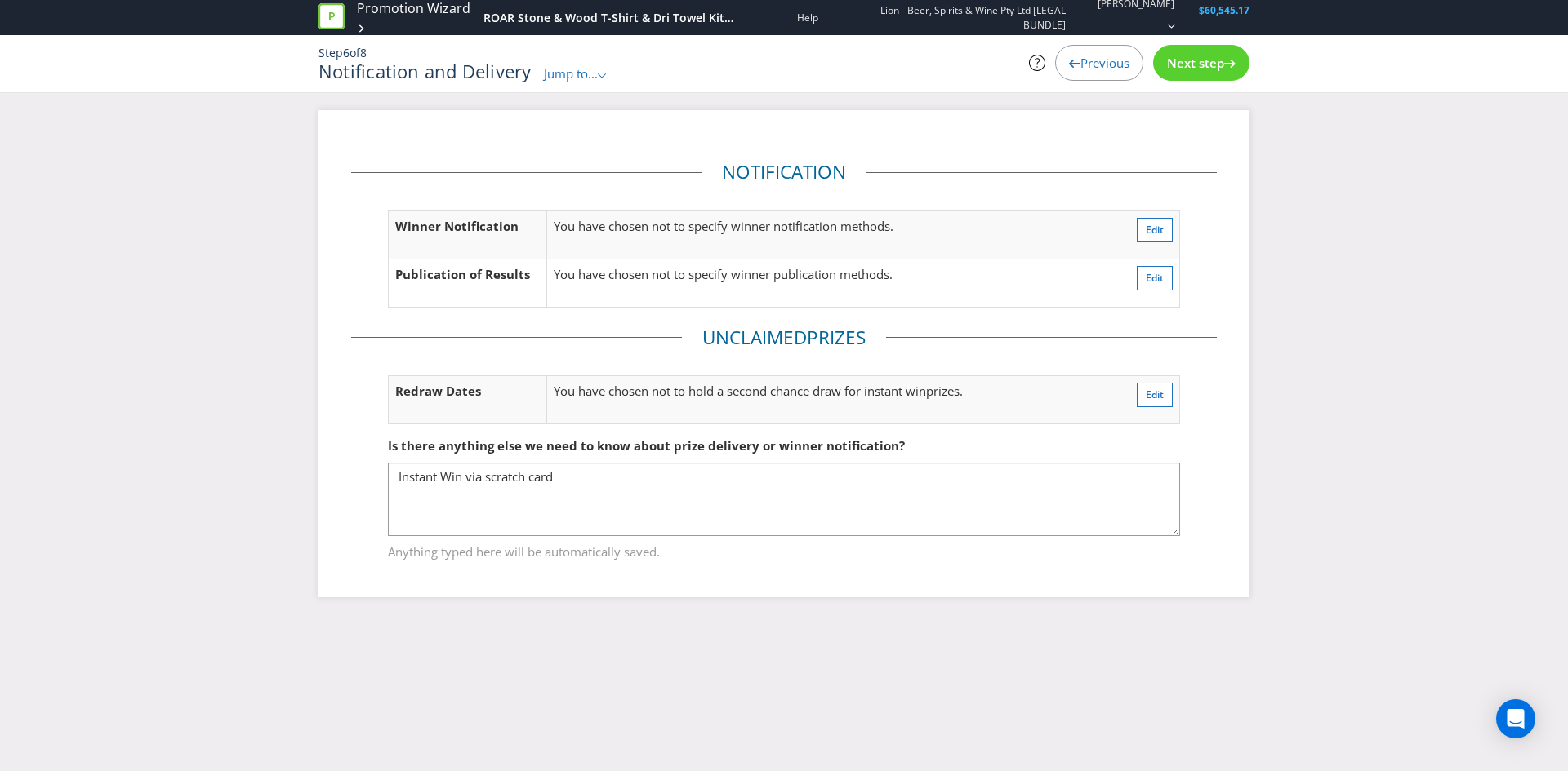
click at [1207, 64] on span "Next step" at bounding box center [1195, 62] width 57 height 16
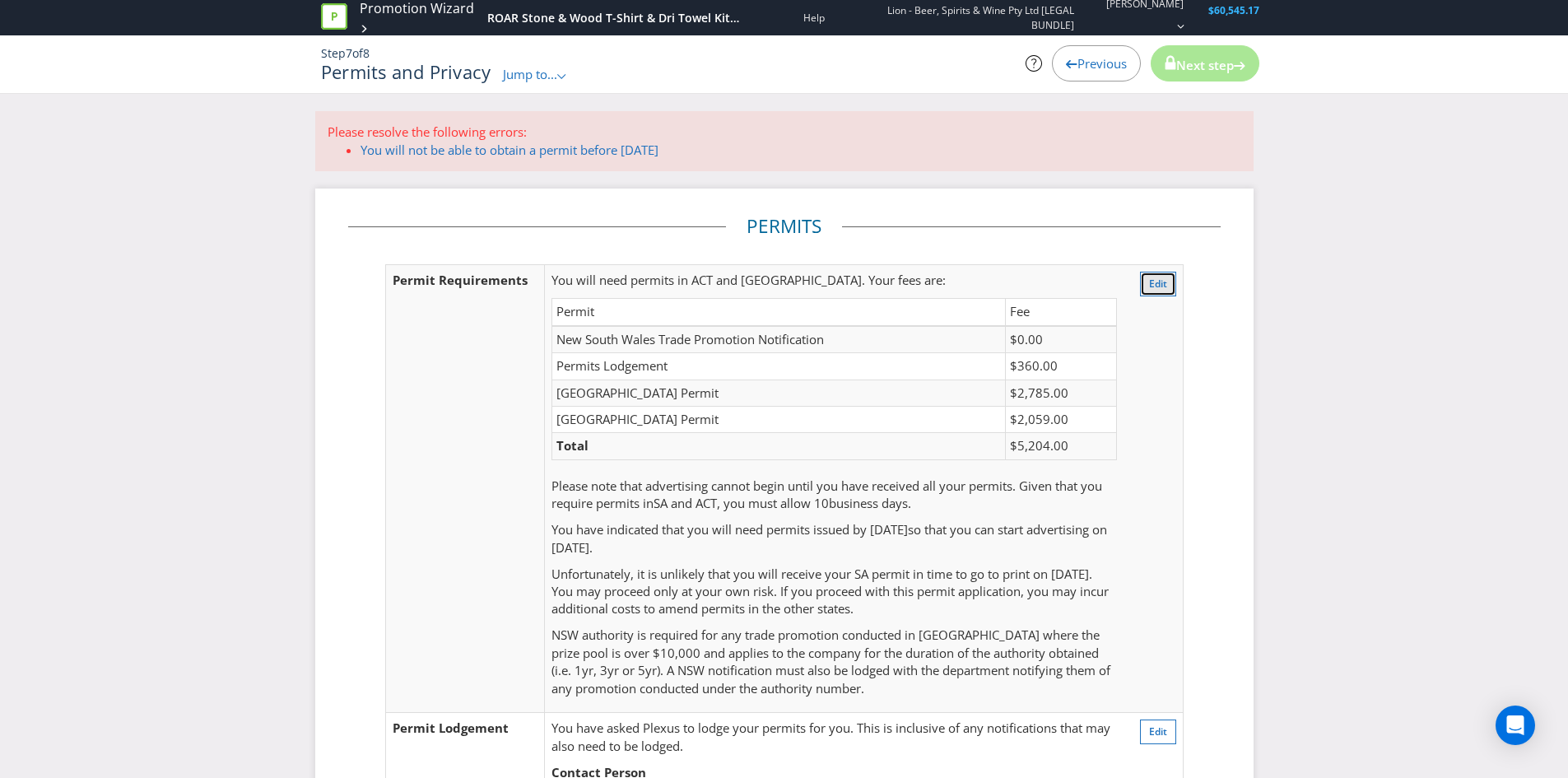
click at [1161, 287] on span "Edit" at bounding box center [1158, 283] width 18 height 14
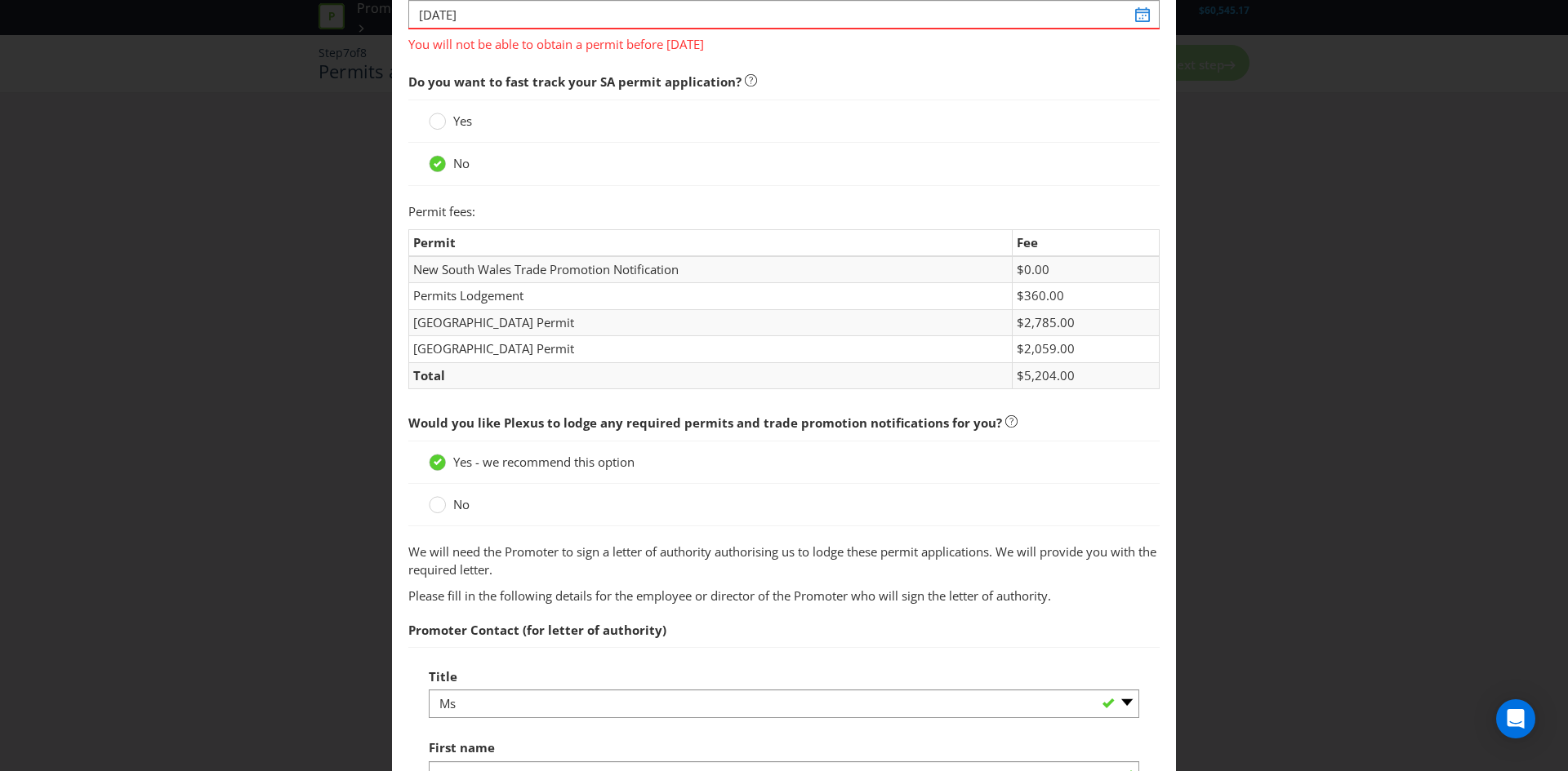
scroll to position [87, 0]
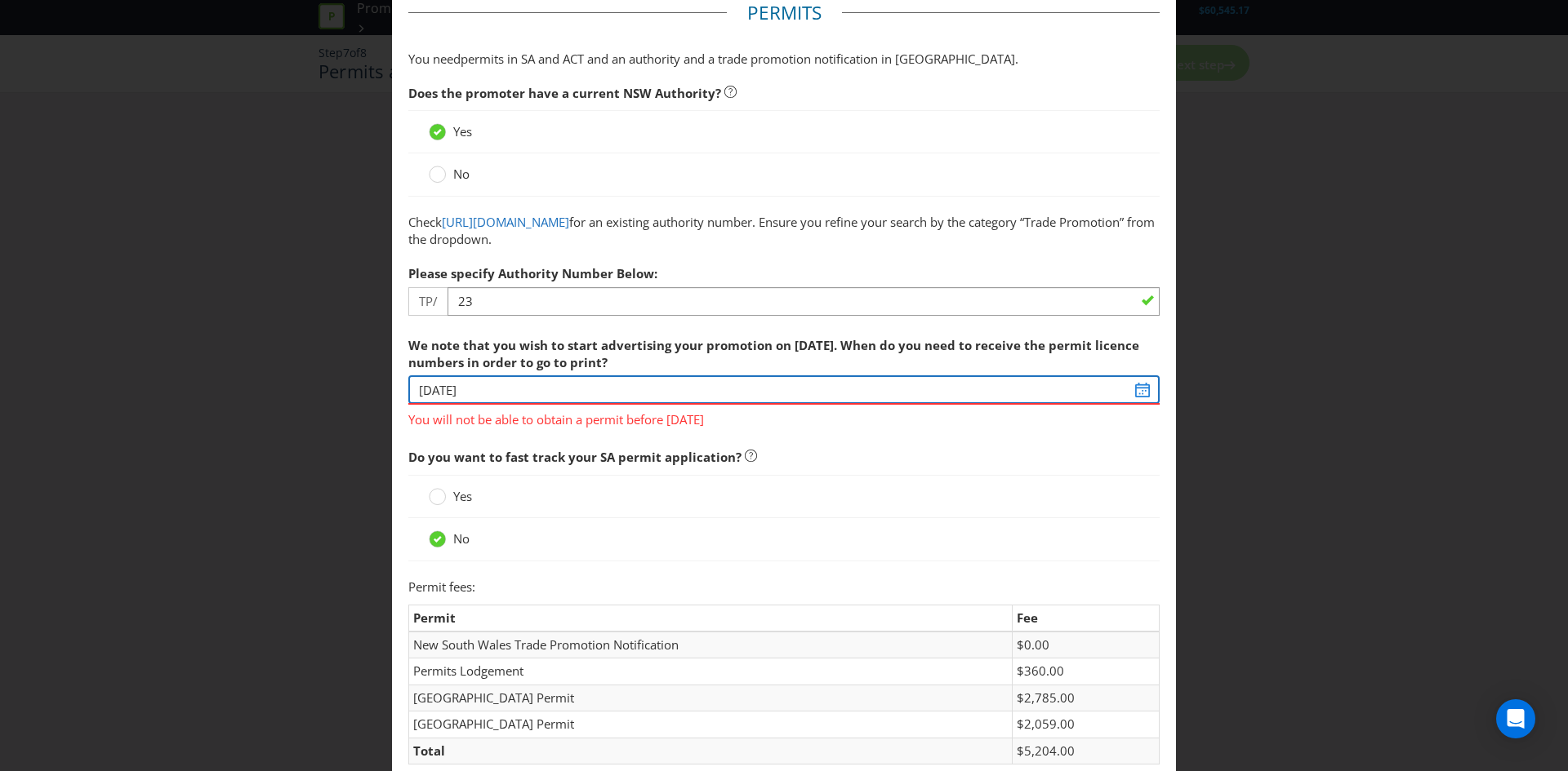
click at [1126, 380] on input "[DATE]" at bounding box center [783, 389] width 751 height 29
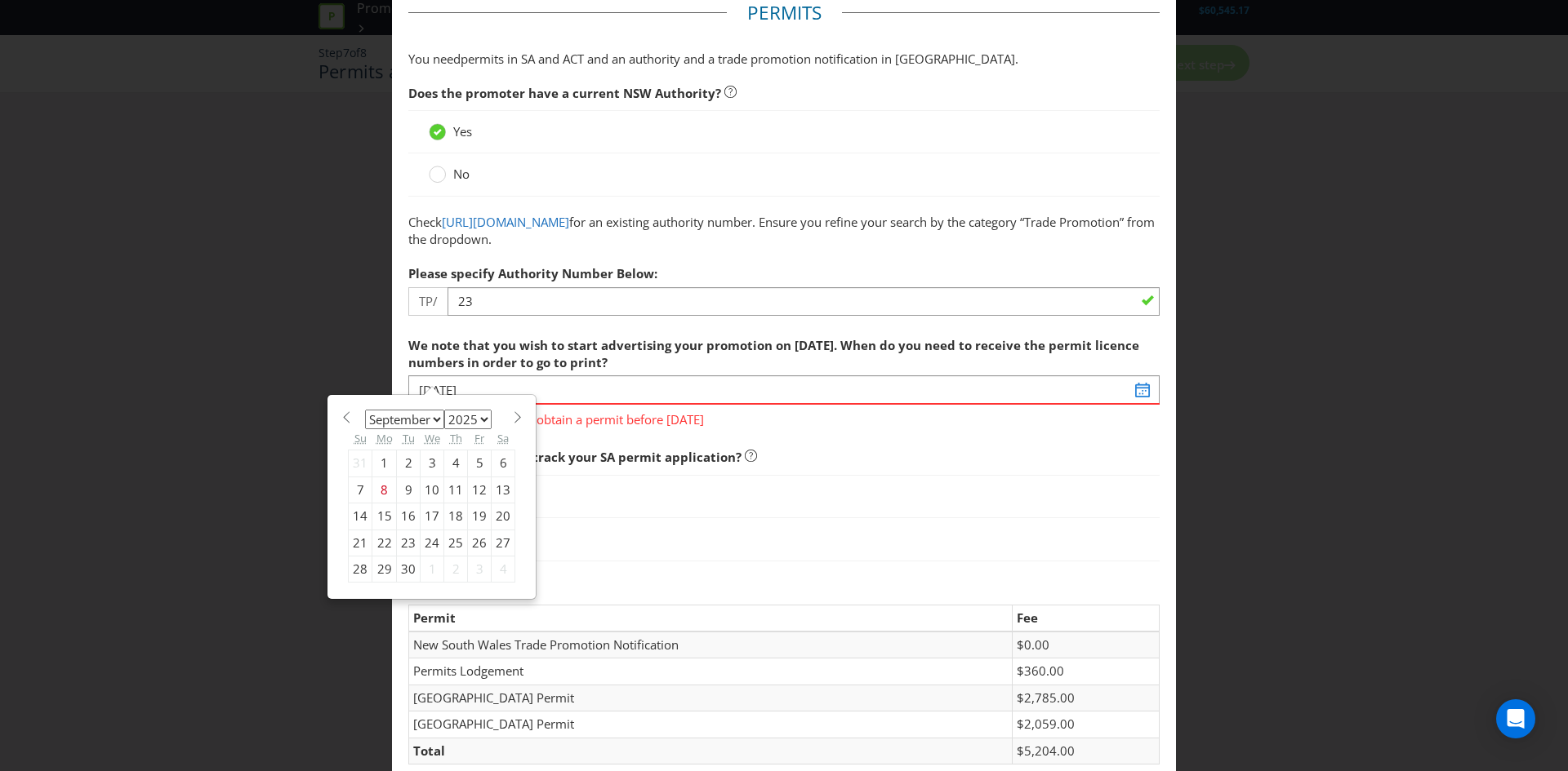
click at [425, 416] on select "January February March April May June July August September October November De…" at bounding box center [404, 419] width 79 height 19
select select "9"
click at [365, 410] on select "January February March April May June July August September October November De…" at bounding box center [404, 419] width 79 height 19
click at [375, 515] on div "13" at bounding box center [384, 516] width 24 height 26
type input "[DATE]"
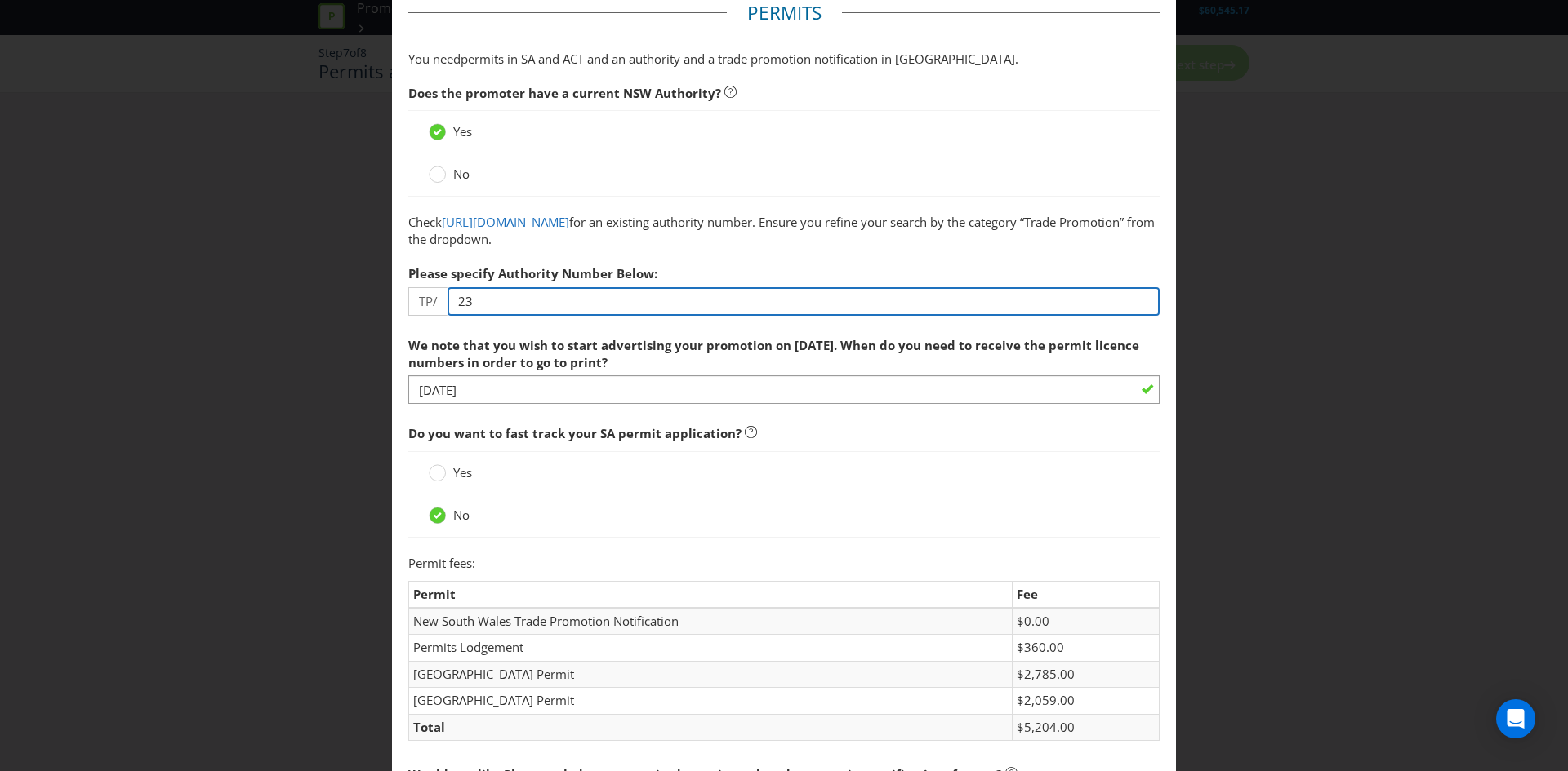
click at [536, 305] on input "23" at bounding box center [803, 302] width 712 height 29
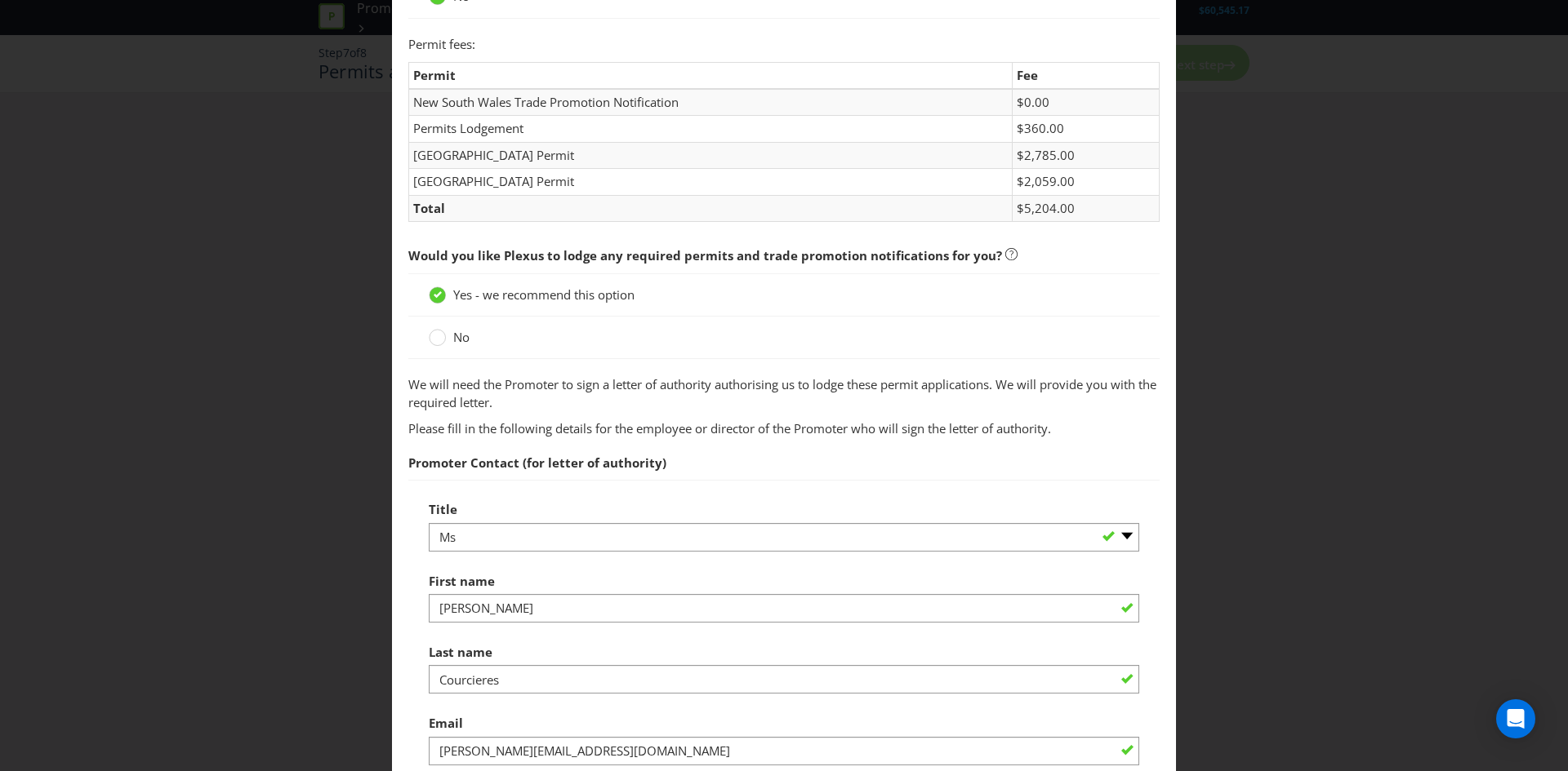
scroll to position [658, 0]
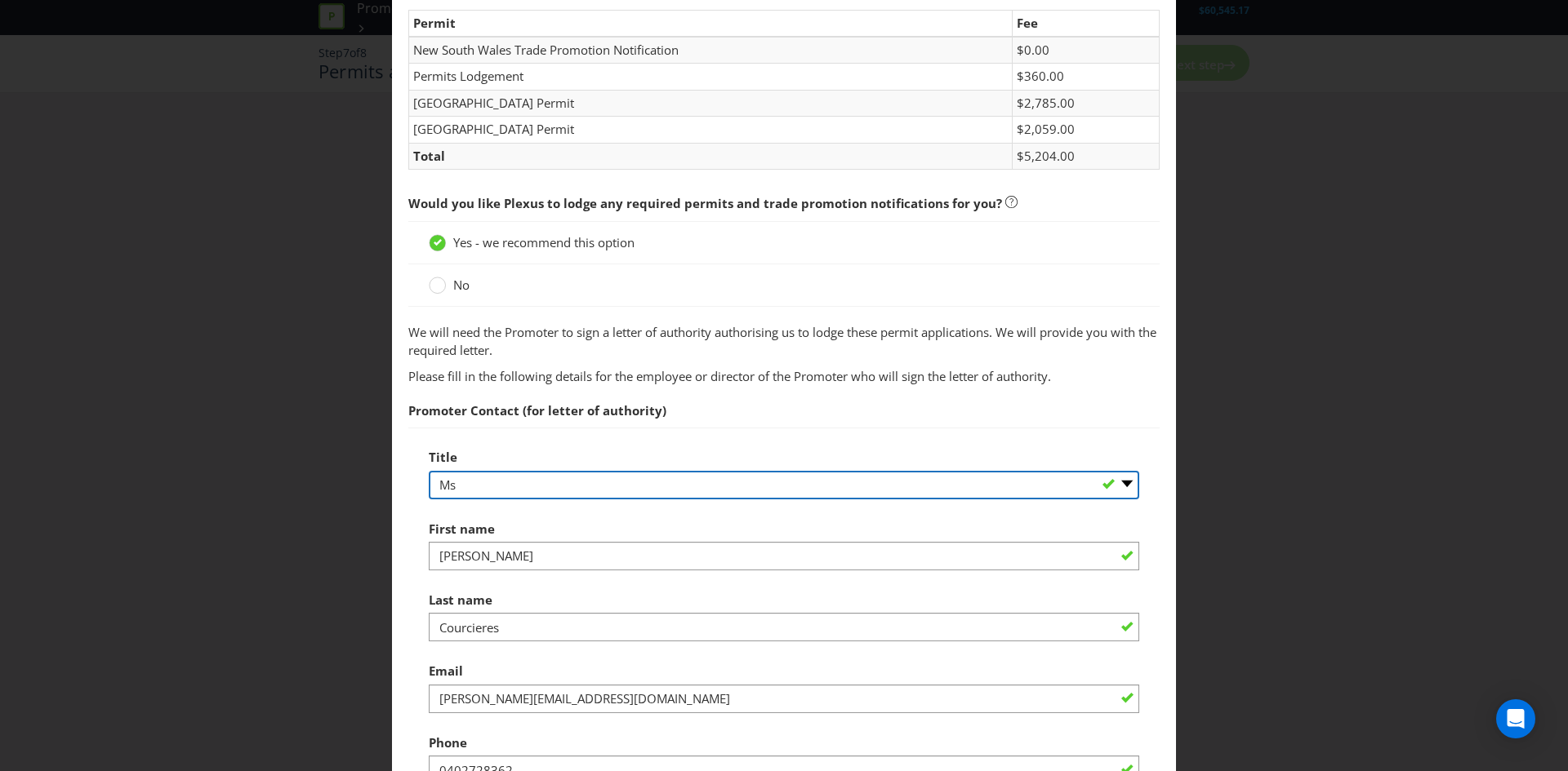
drag, startPoint x: 466, startPoint y: 478, endPoint x: 451, endPoint y: 484, distance: 16.2
click at [451, 484] on select "-- Please select -- Mr Ms Mrs [PERSON_NAME] [PERSON_NAME] (please specify)" at bounding box center [784, 485] width 711 height 29
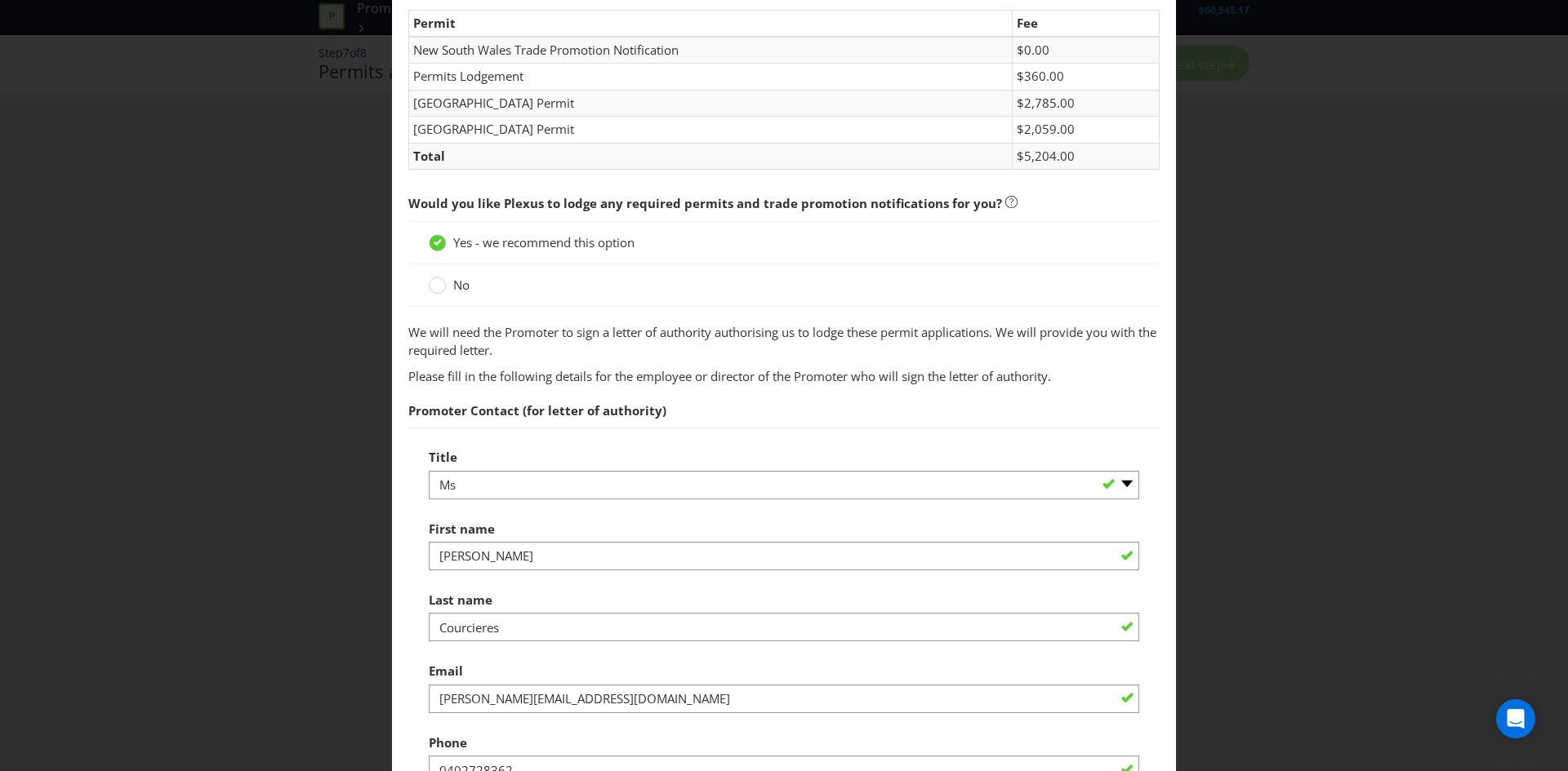
click at [548, 413] on span "Promoter Contact (for letter of authority)" at bounding box center [537, 410] width 258 height 16
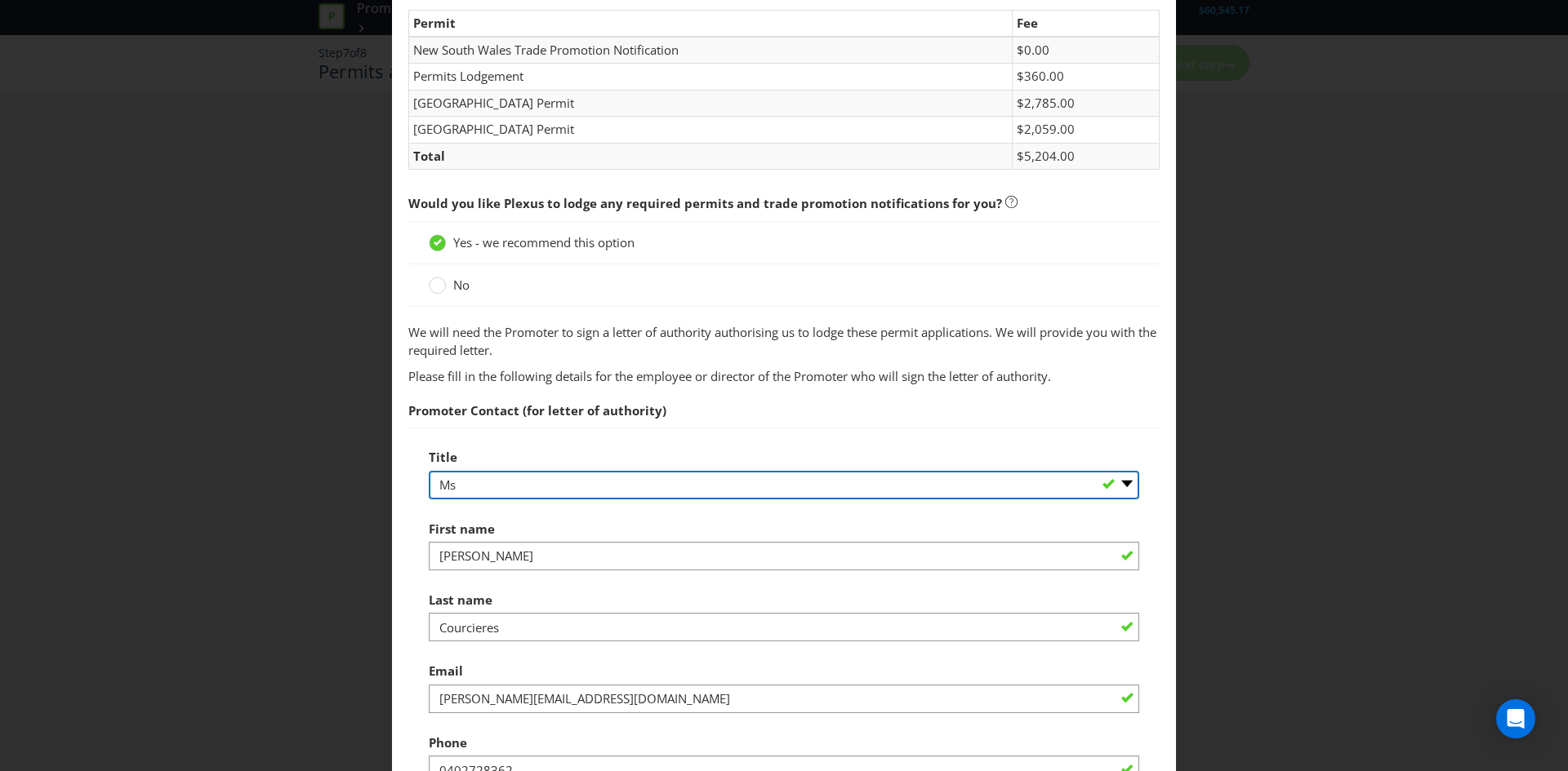
click at [499, 471] on select "-- Please select -- Mr Ms Mrs [PERSON_NAME] [PERSON_NAME] (please specify)" at bounding box center [784, 485] width 711 height 29
select select "MISS"
click at [429, 471] on select "-- Please select -- Mr Ms Mrs [PERSON_NAME] [PERSON_NAME] (please specify)" at bounding box center [784, 485] width 711 height 29
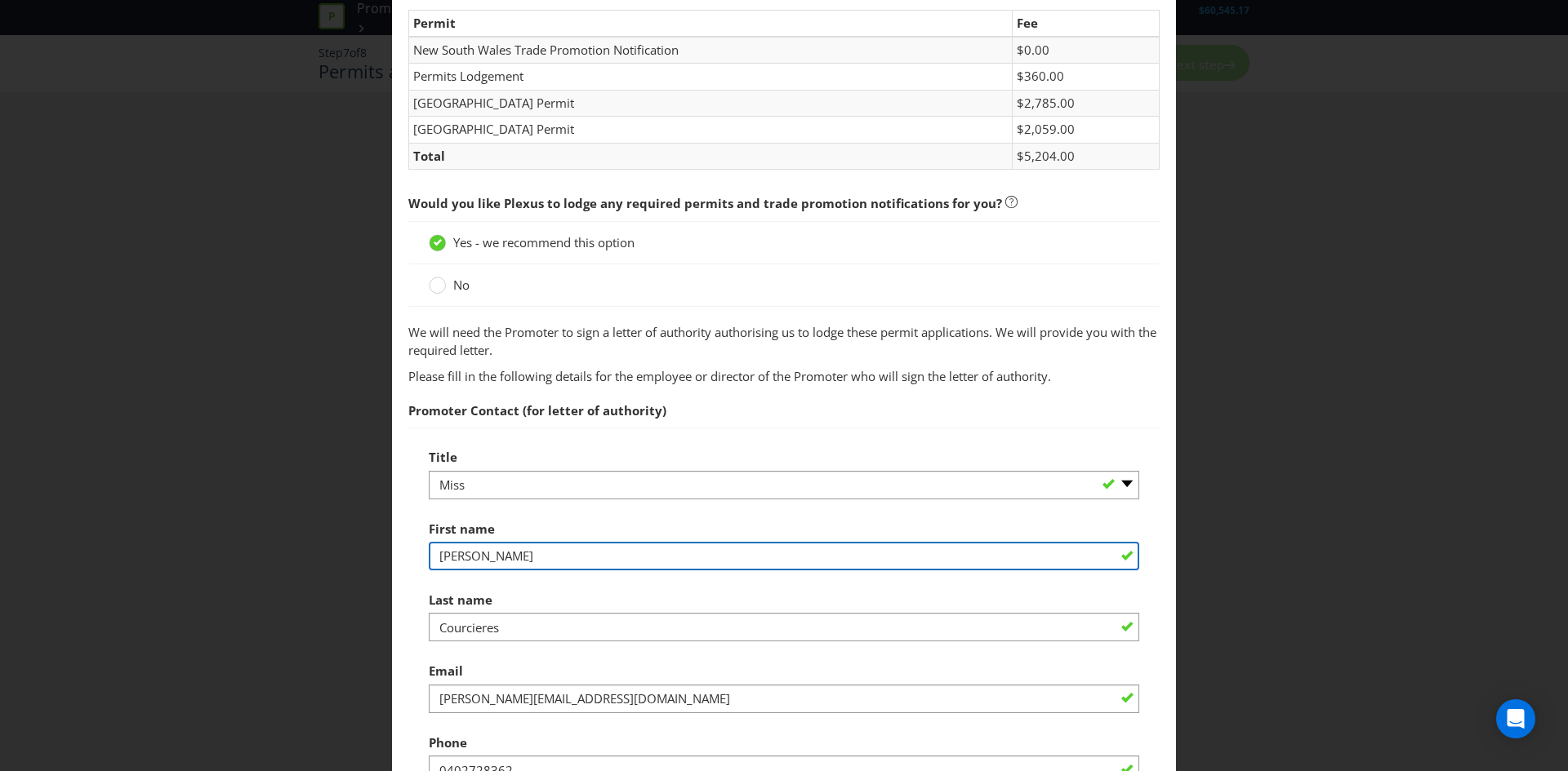
drag, startPoint x: 493, startPoint y: 560, endPoint x: 367, endPoint y: 551, distance: 126.3
click at [367, 551] on div "Permits and Privacy Permits You need permits in SA and ACT and an authority and…" at bounding box center [784, 386] width 1568 height 771
type input "[PERSON_NAME]"
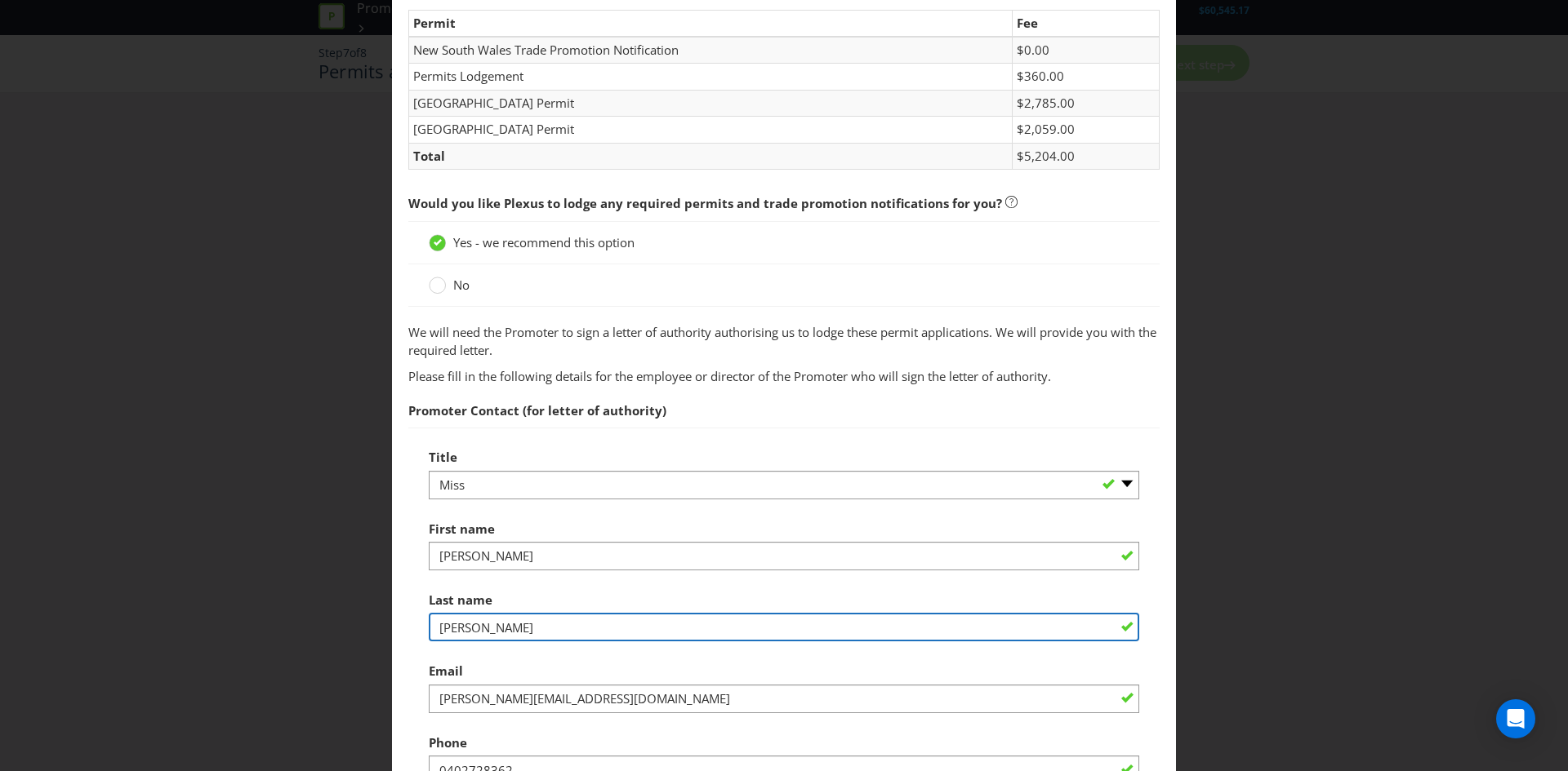
type input "[PERSON_NAME]"
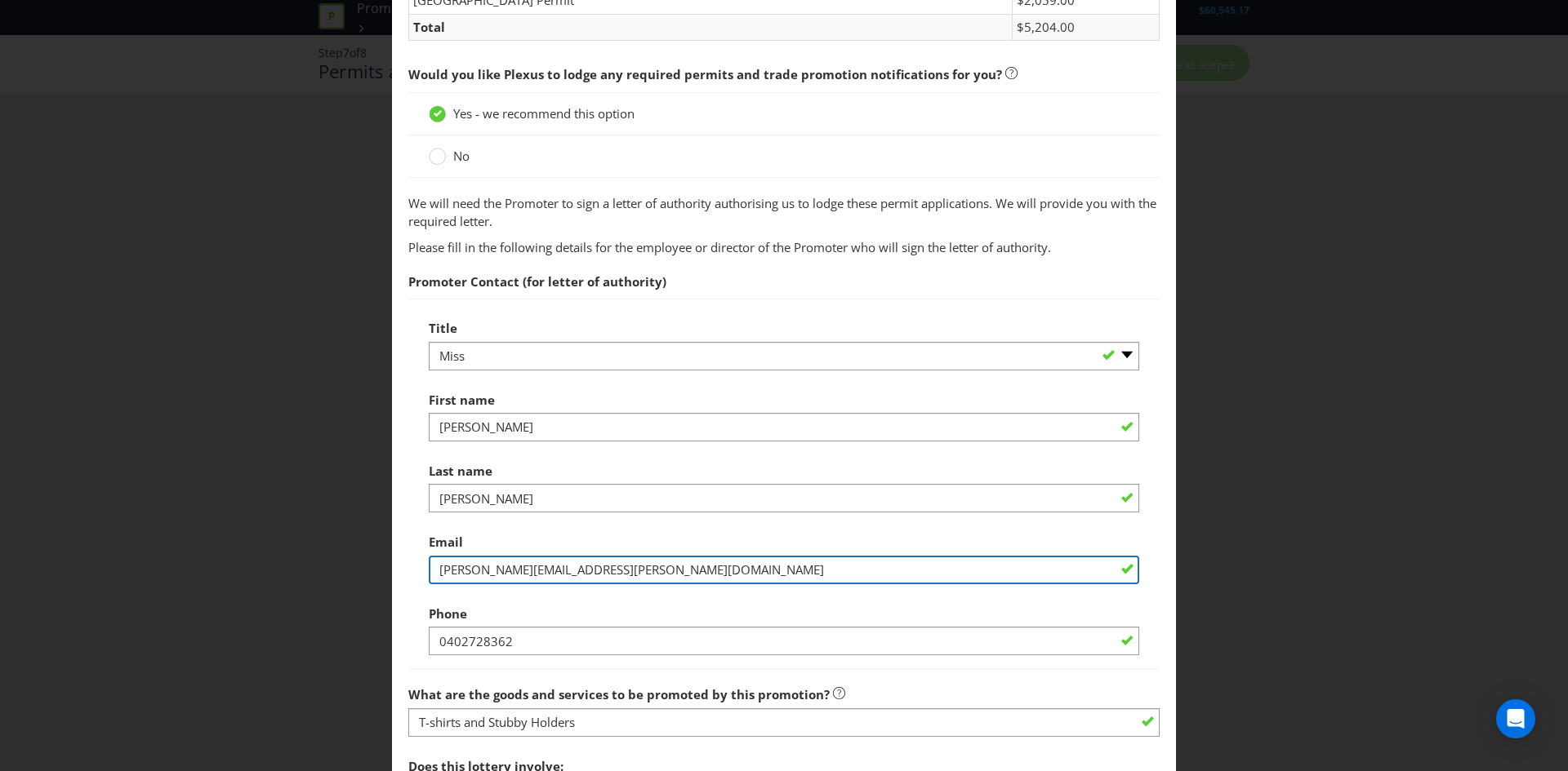
scroll to position [984, 0]
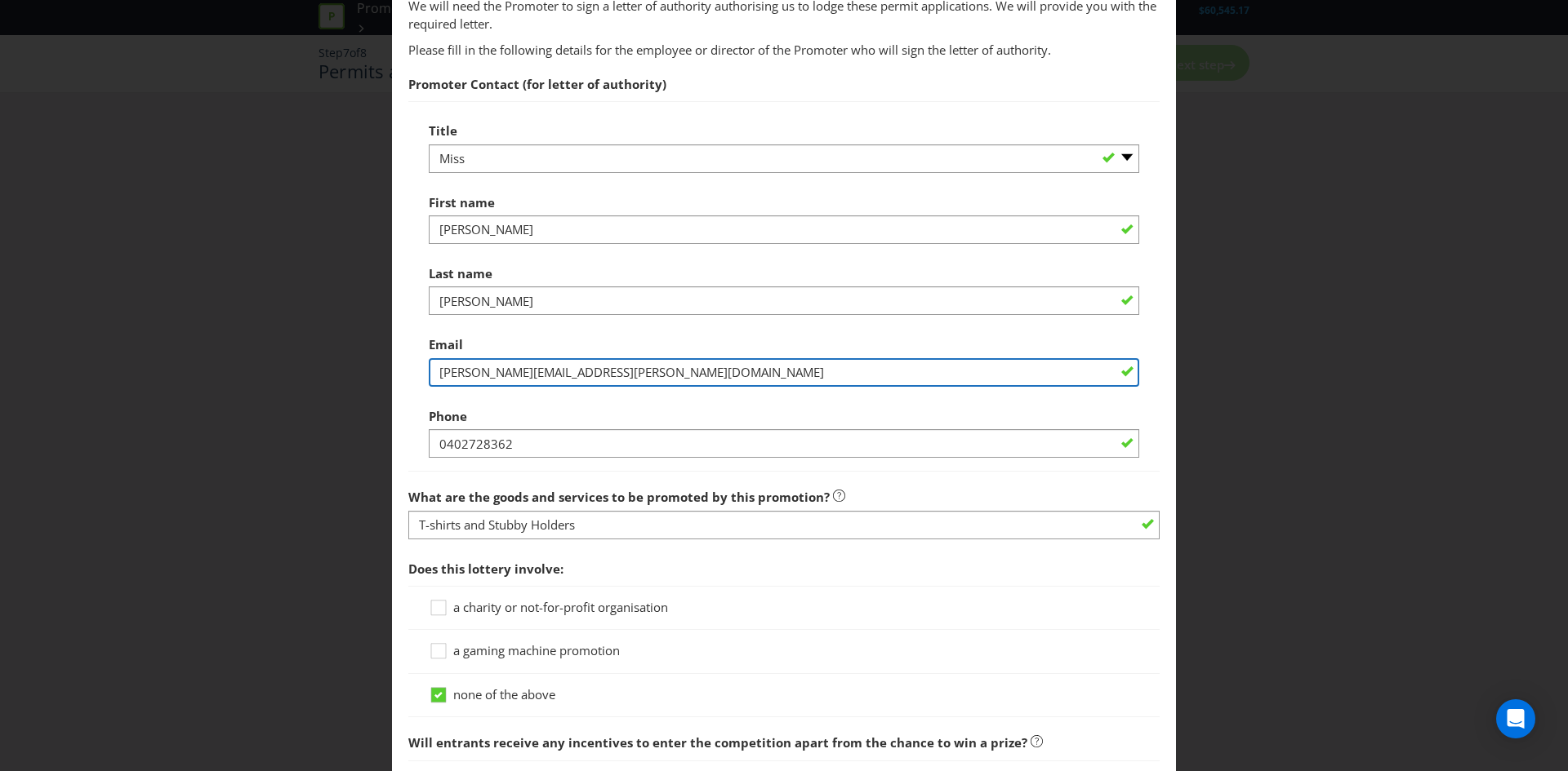
type input "[PERSON_NAME][EMAIL_ADDRESS][PERSON_NAME][DOMAIN_NAME]"
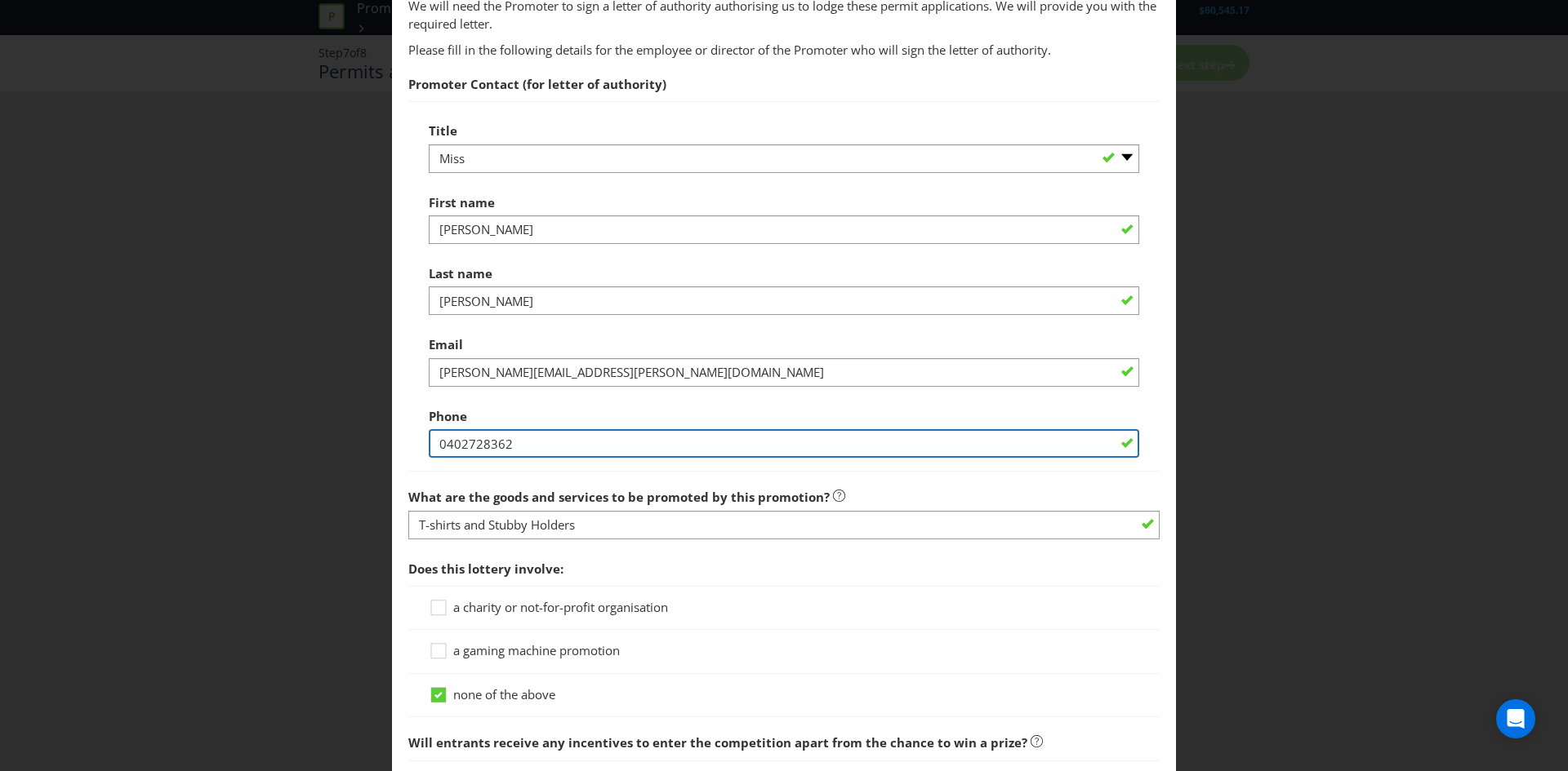
drag, startPoint x: 532, startPoint y: 438, endPoint x: 299, endPoint y: 443, distance: 233.1
click at [299, 443] on div "Permits and Privacy Permits You need permits in SA and ACT and an authority and…" at bounding box center [784, 386] width 1568 height 771
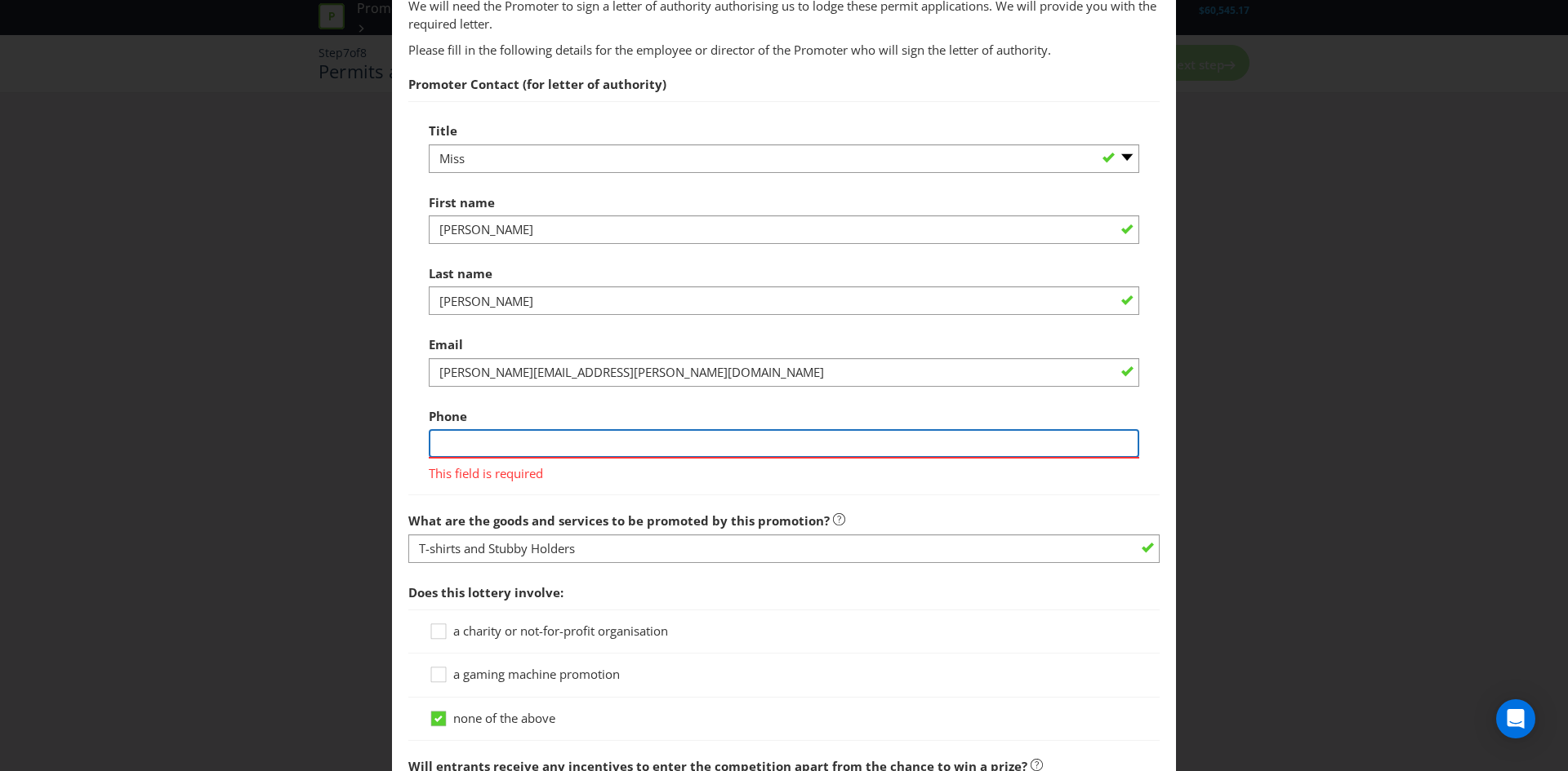
click at [494, 445] on input "text" at bounding box center [784, 444] width 711 height 29
paste input "0481 691 825"
click at [466, 443] on input "0481 691 825" at bounding box center [784, 444] width 711 height 29
drag, startPoint x: 480, startPoint y: 440, endPoint x: 494, endPoint y: 441, distance: 14.0
click at [480, 440] on input "0481691 825" at bounding box center [784, 444] width 711 height 29
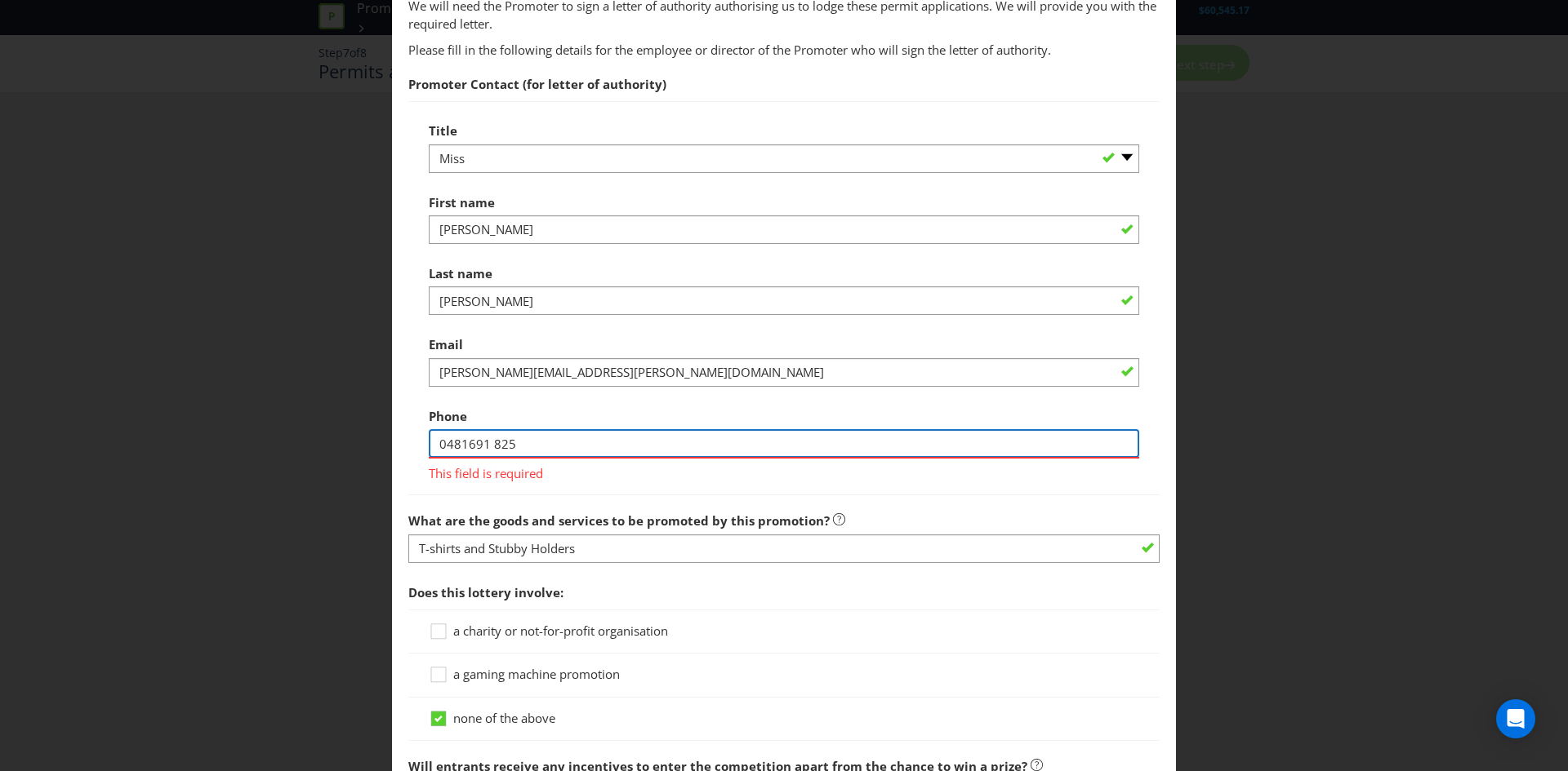
click at [489, 445] on input "0481691 825" at bounding box center [784, 444] width 711 height 29
type input "0481691825"
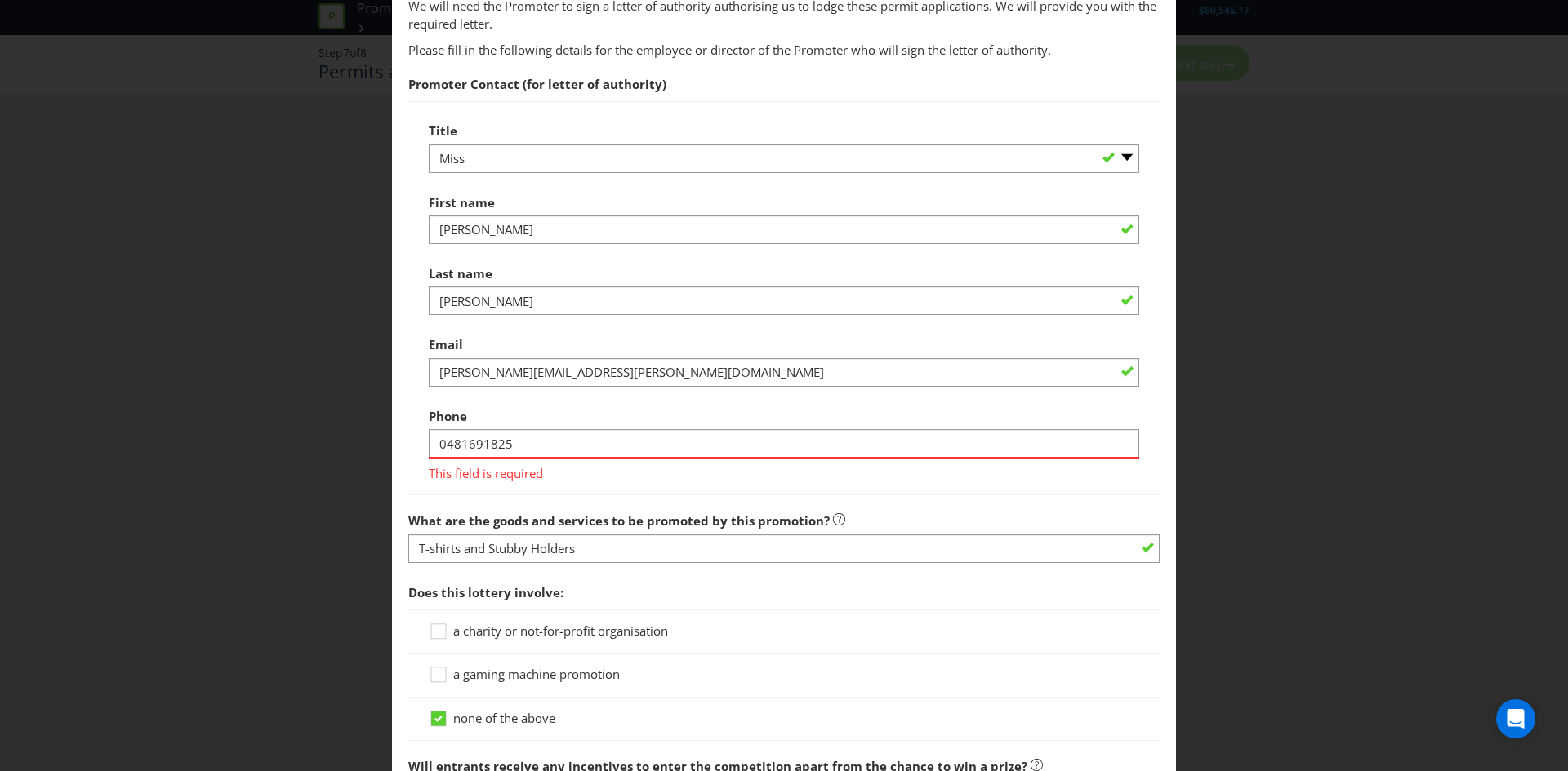
click at [602, 486] on span "Would you like Plexus to lodge any required permits and trade promotion notific…" at bounding box center [783, 211] width 751 height 703
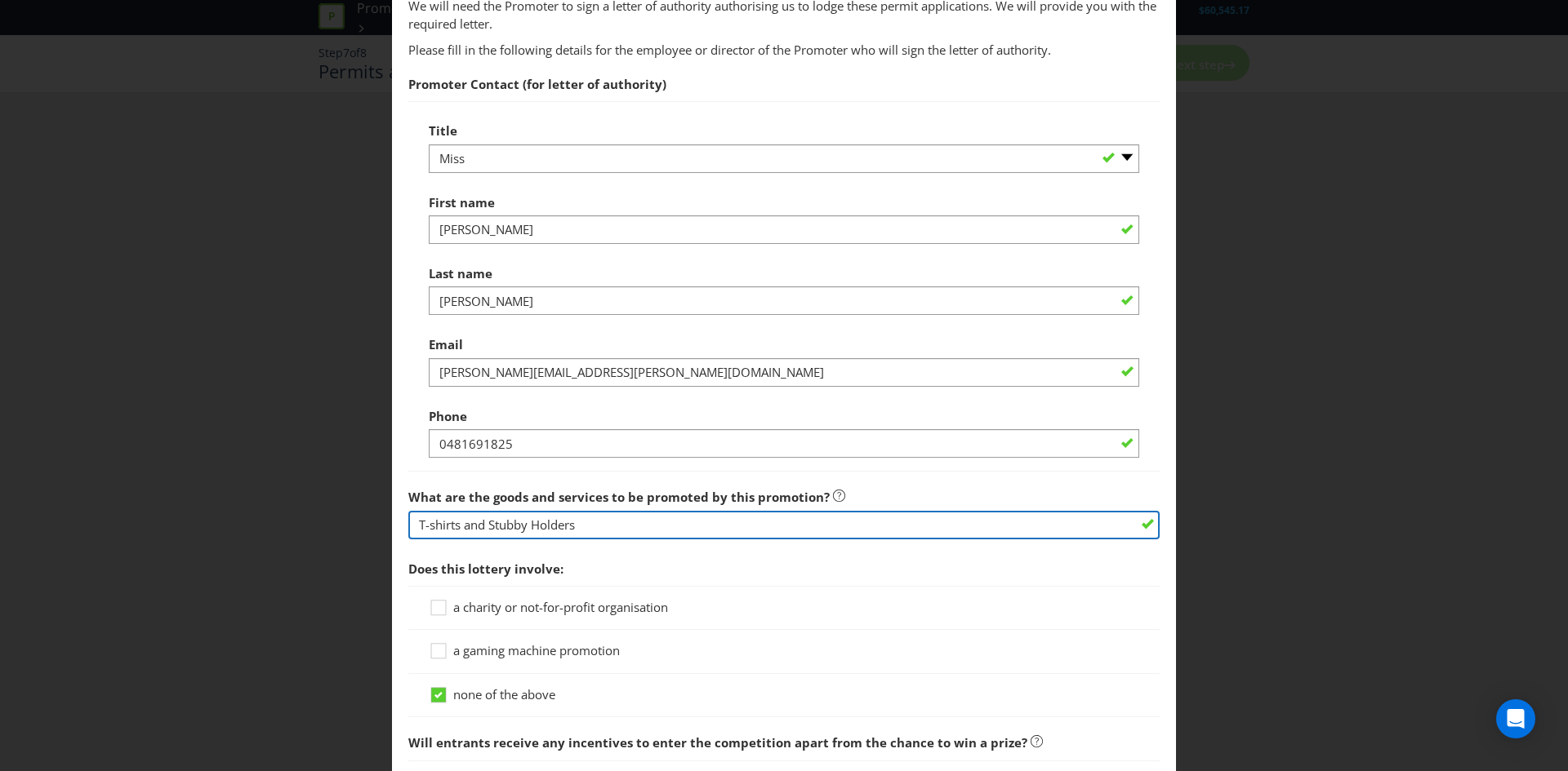
click at [578, 533] on input "T-shirts and Stubby Holders" at bounding box center [783, 525] width 751 height 29
drag, startPoint x: 591, startPoint y: 526, endPoint x: 485, endPoint y: 531, distance: 106.1
click at [485, 531] on input "T-shirts and Stubby Holders" at bounding box center [783, 525] width 751 height 29
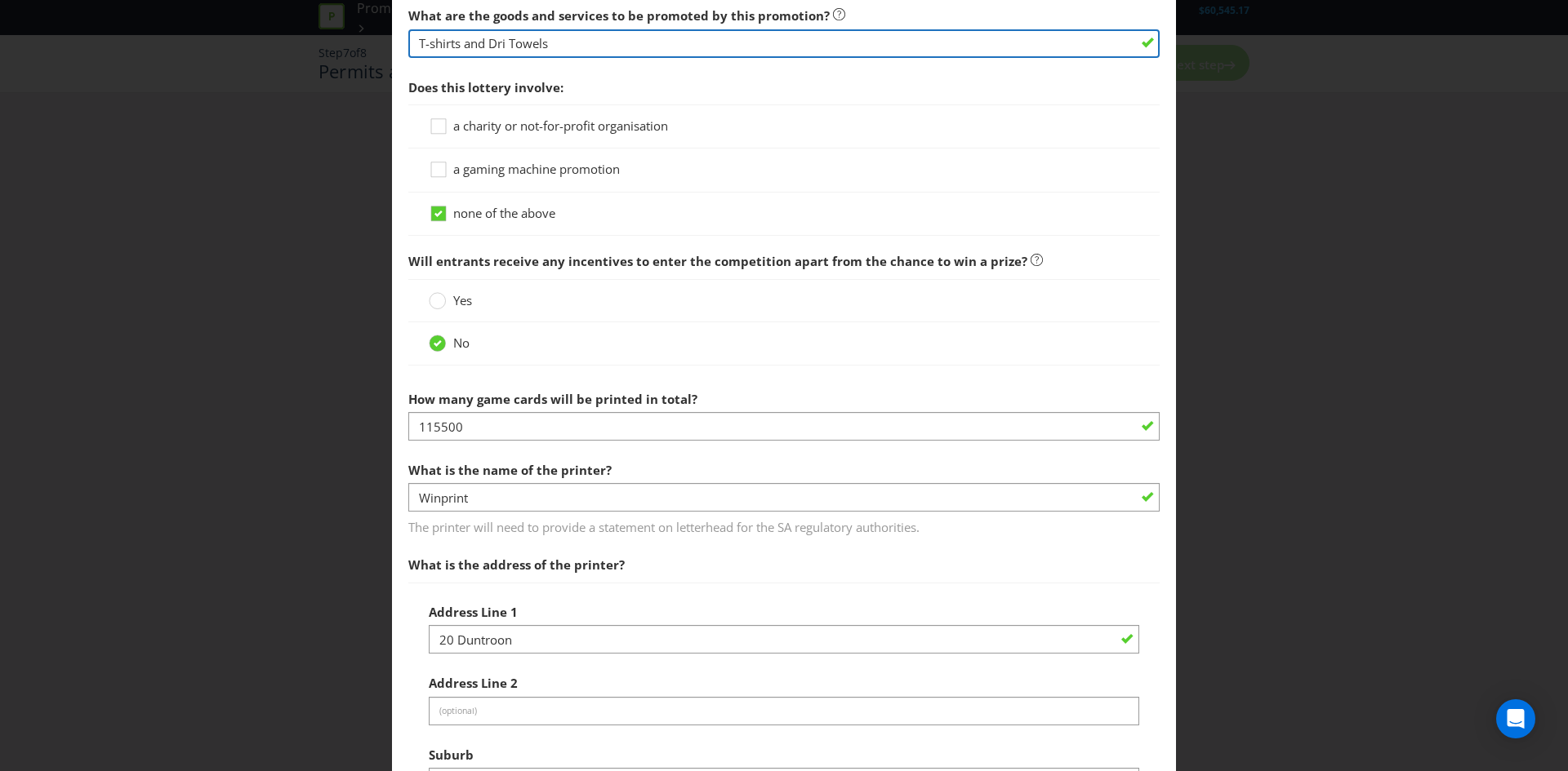
scroll to position [1474, 0]
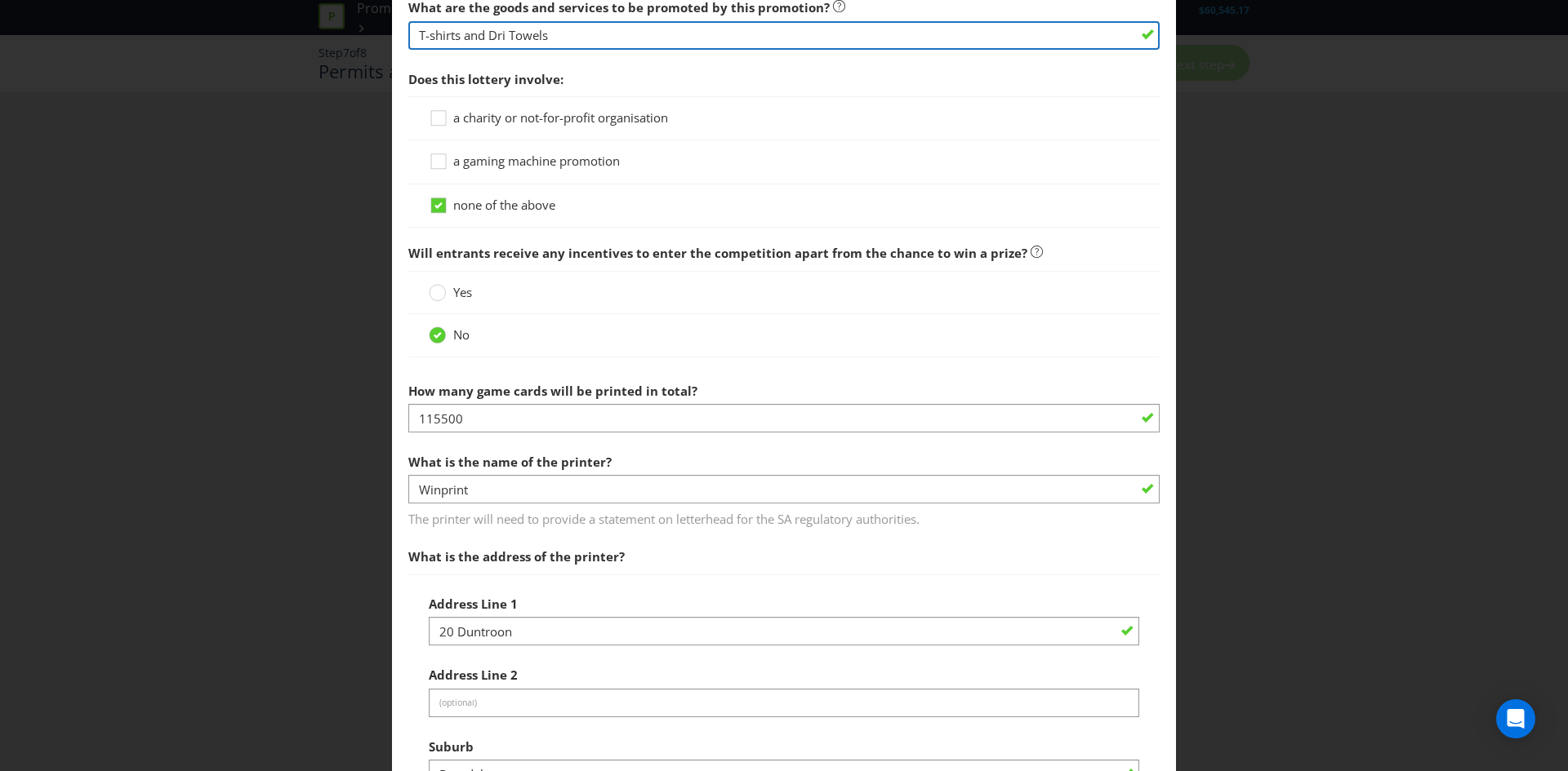
type input "T-shirts and Dri Towels"
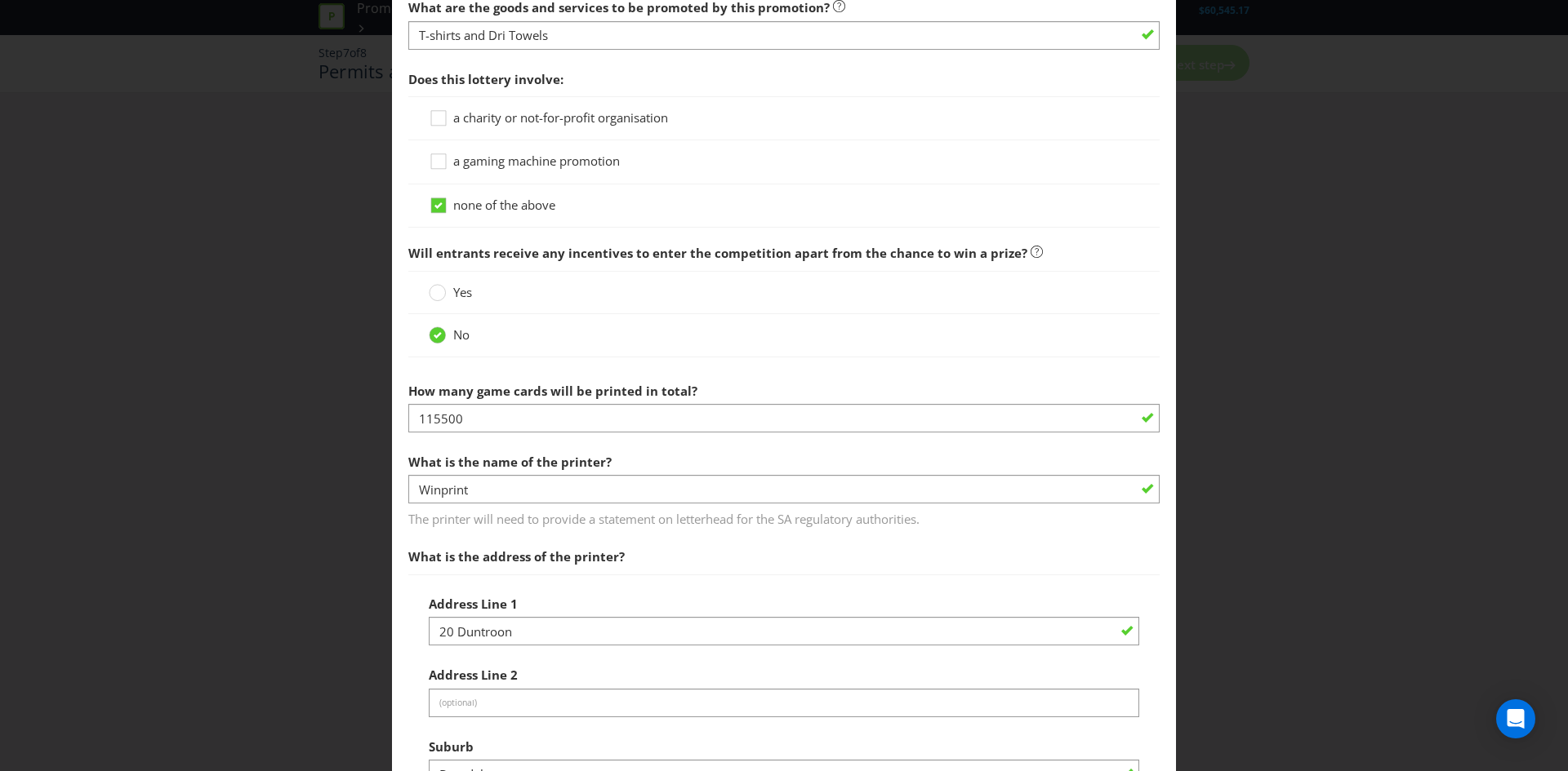
click at [199, 488] on div "Permits and Privacy Permits You need permits in SA and ACT and an authority and…" at bounding box center [784, 386] width 1568 height 771
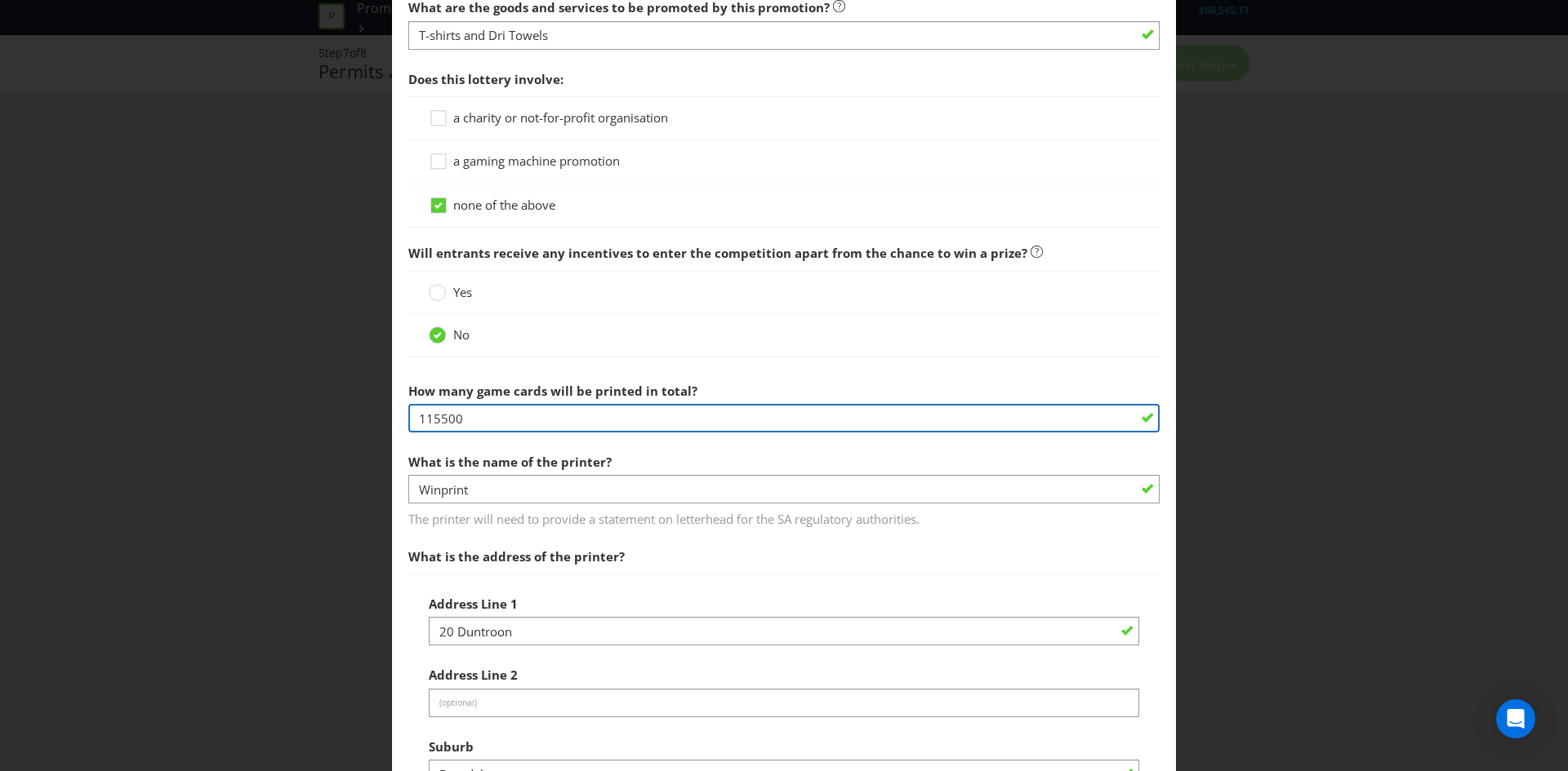
click at [479, 417] on input "115500" at bounding box center [783, 418] width 751 height 29
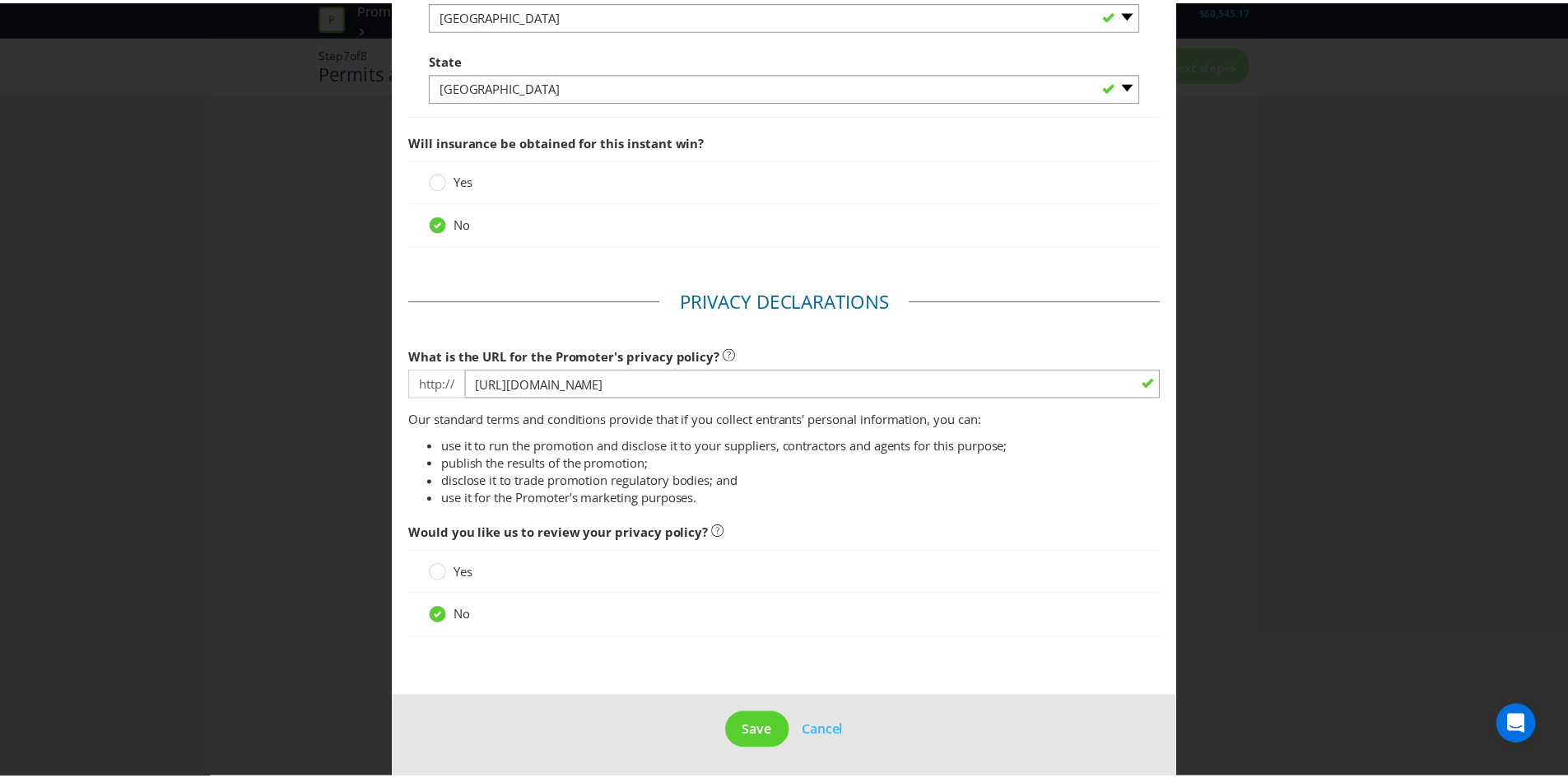
scroll to position [2398, 0]
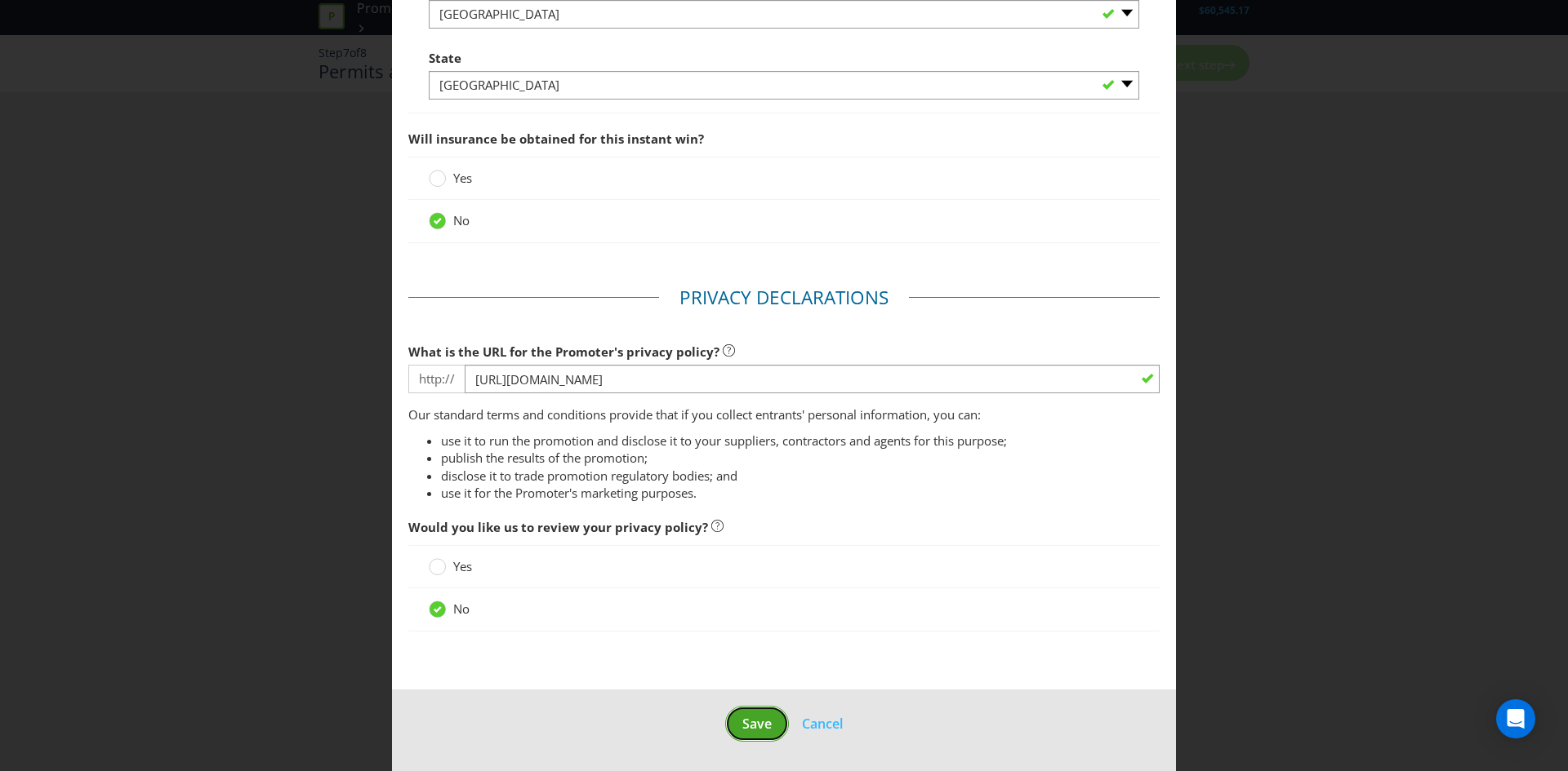
click at [766, 726] on button "Save" at bounding box center [757, 724] width 63 height 37
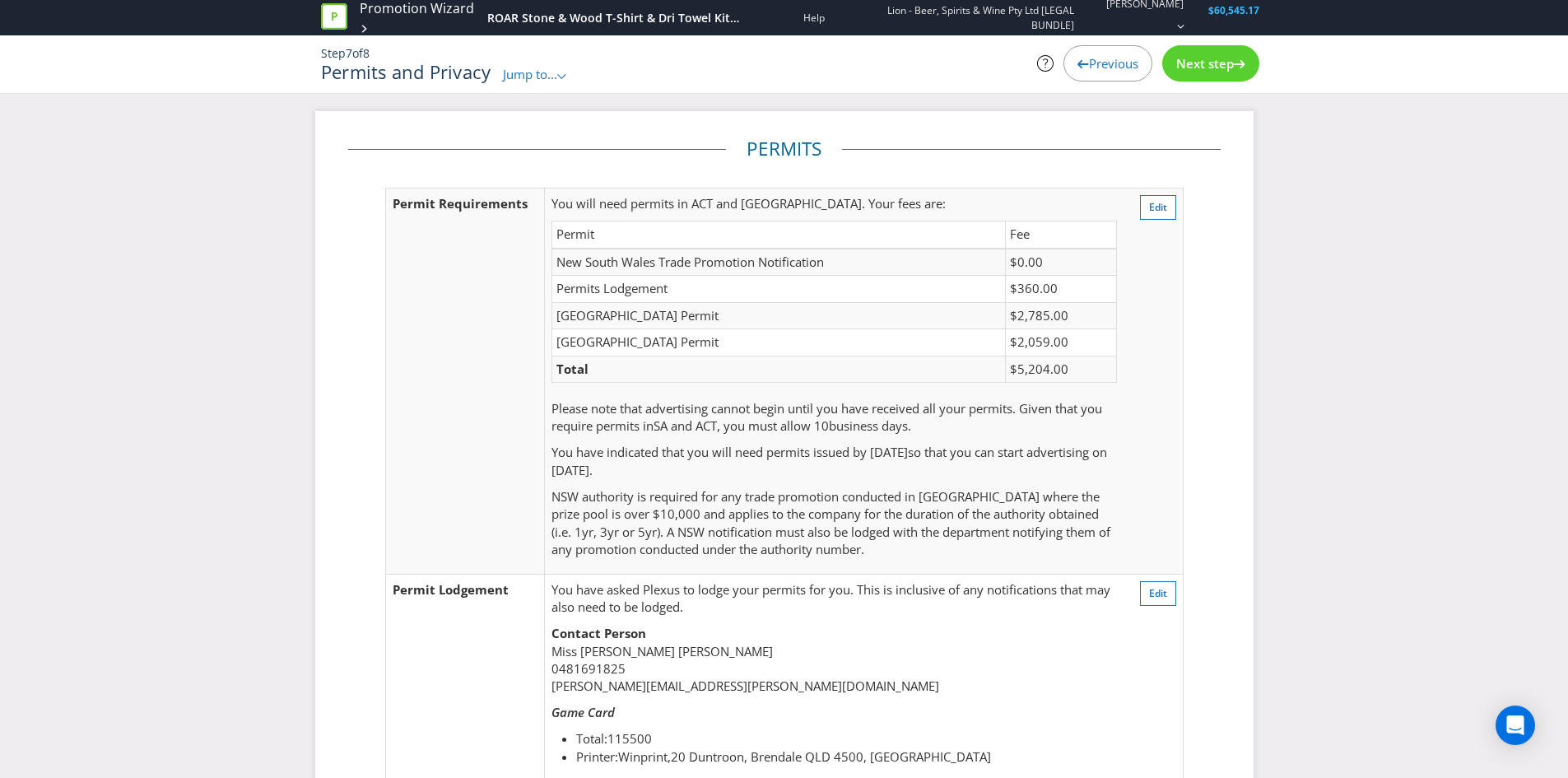
click at [694, 698] on td "You have asked Plexus to lodge your permits for you. This is inclusive of any n…" at bounding box center [834, 678] width 579 height 208
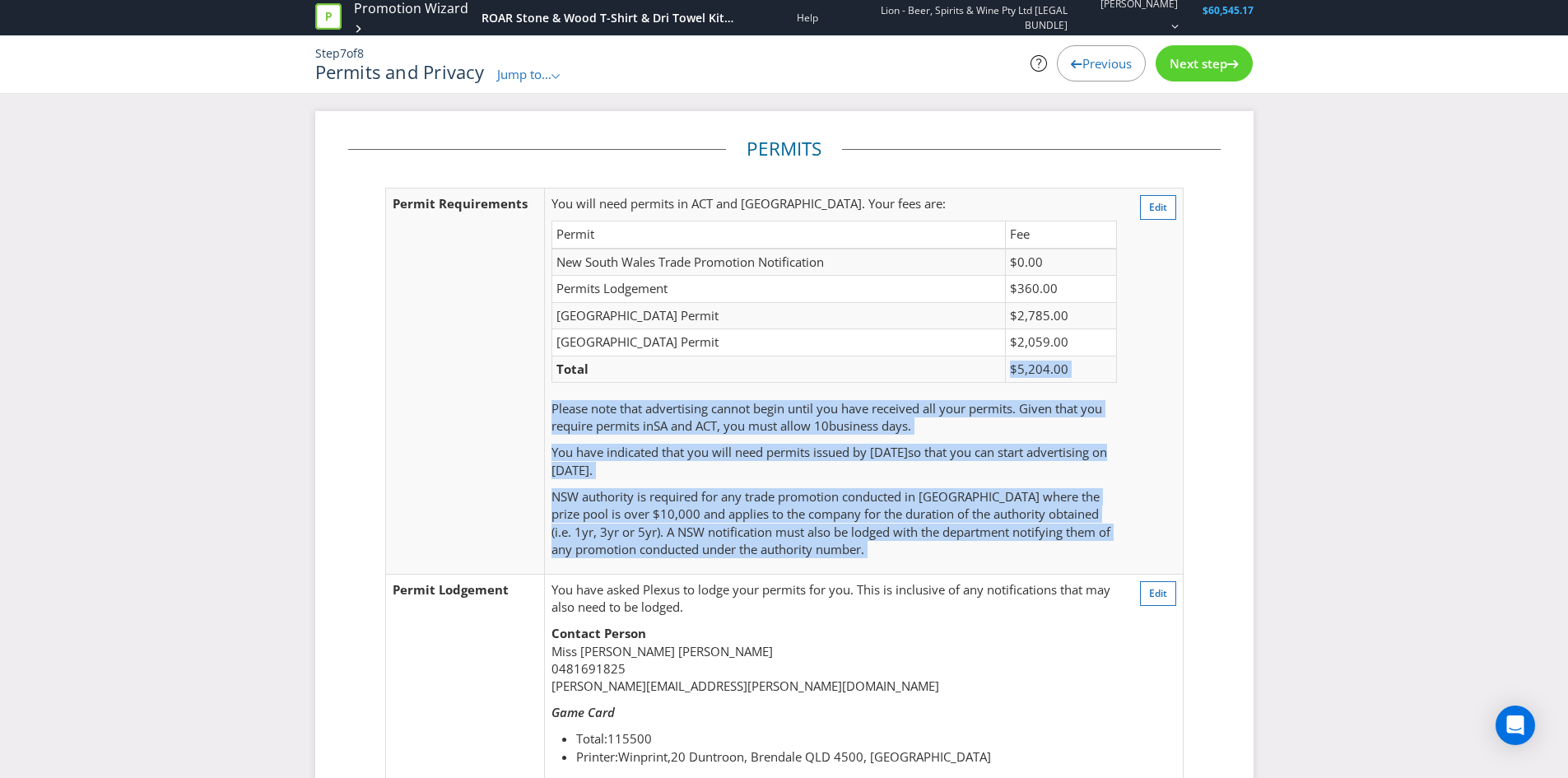
drag, startPoint x: 1014, startPoint y: 364, endPoint x: 1129, endPoint y: 373, distance: 115.4
click at [1129, 373] on tr "Permit Requirements You will need permits in [GEOGRAPHIC_DATA] and [GEOGRAPHIC_…" at bounding box center [784, 381] width 798 height 386
click at [1129, 373] on td "Edit" at bounding box center [1154, 381] width 60 height 386
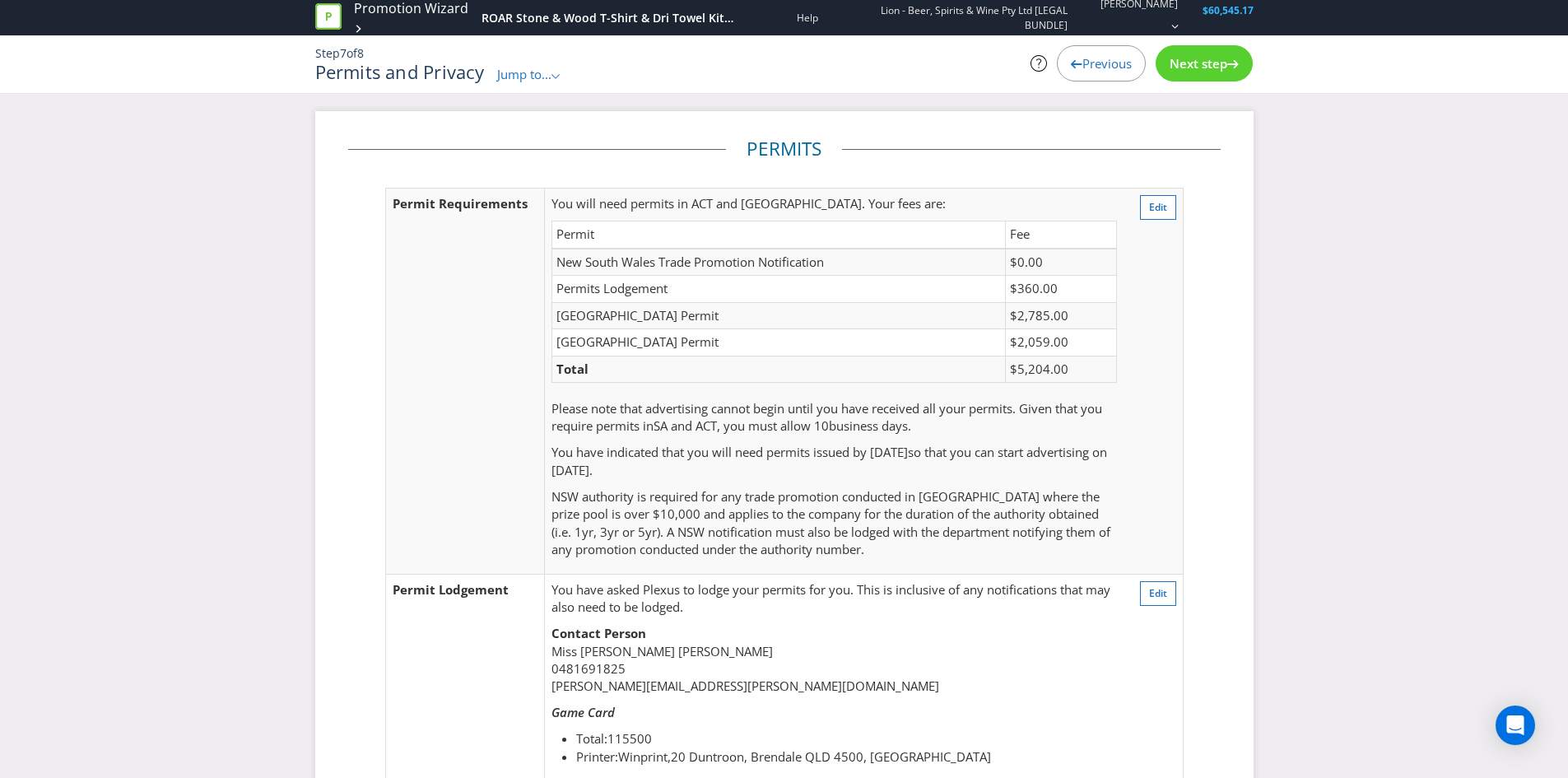
click at [1083, 59] on span "Previous" at bounding box center [1106, 63] width 49 height 16
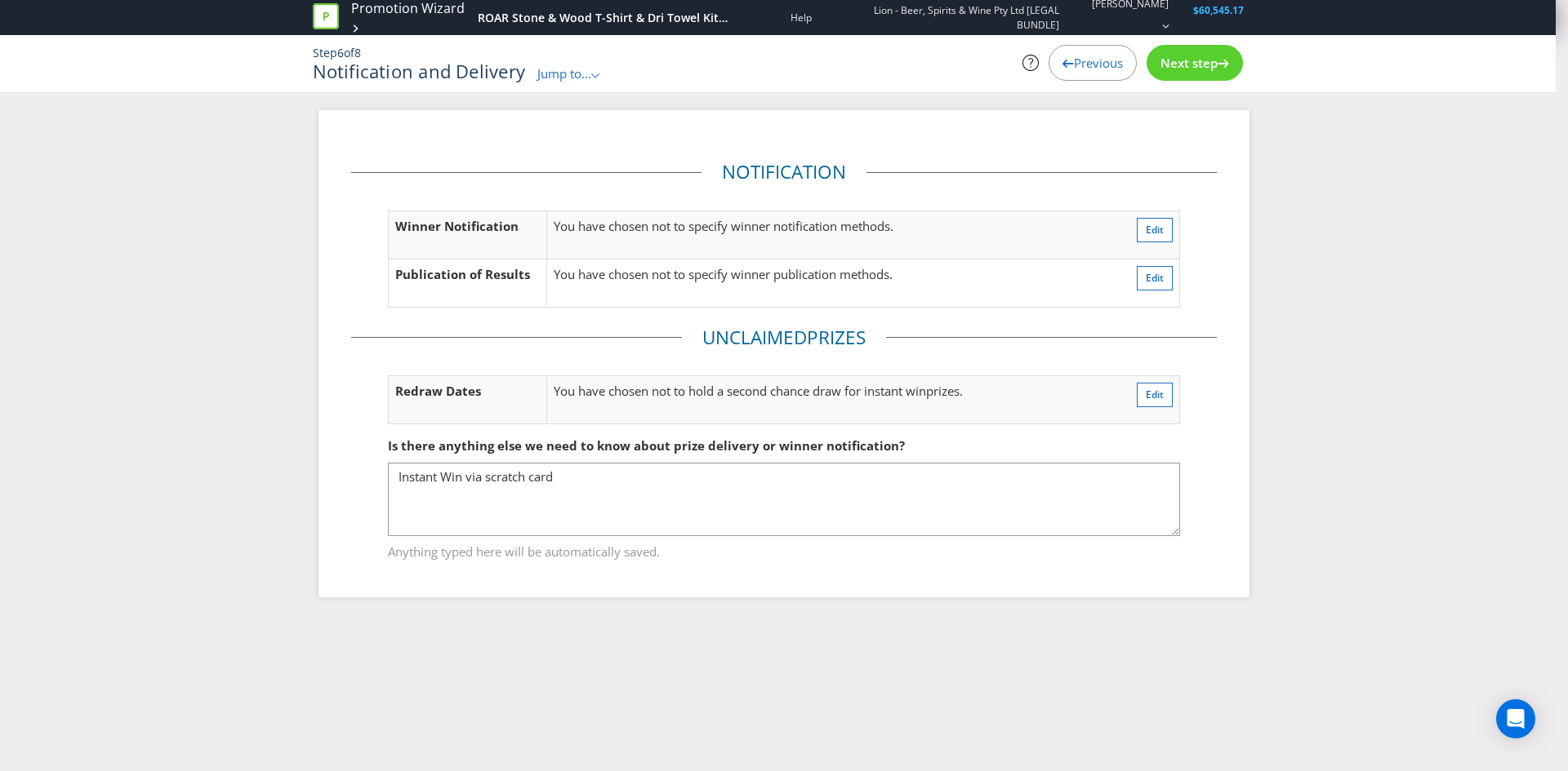
click at [1075, 63] on span "Previous" at bounding box center [1098, 62] width 49 height 16
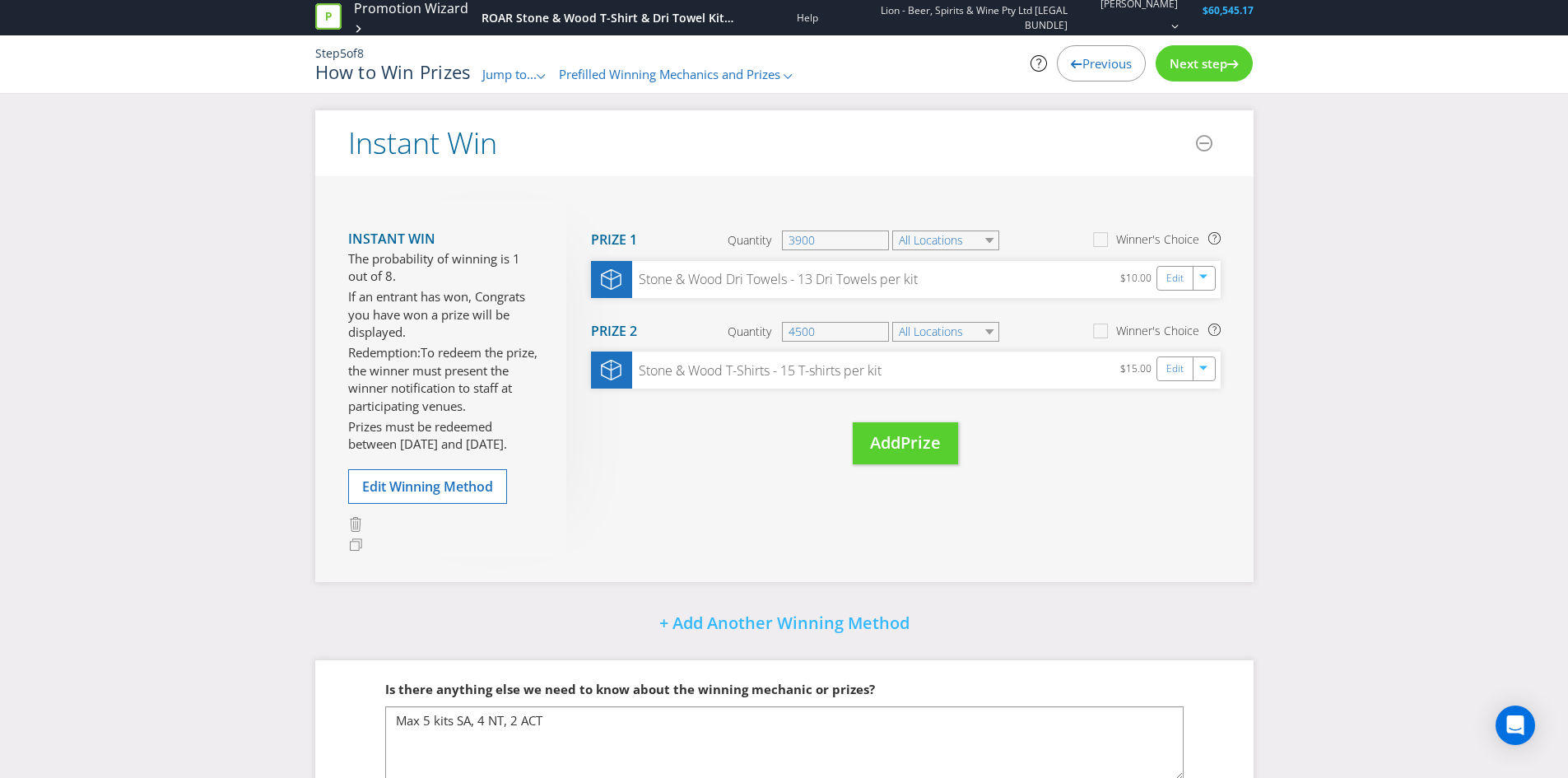
scroll to position [211, 0]
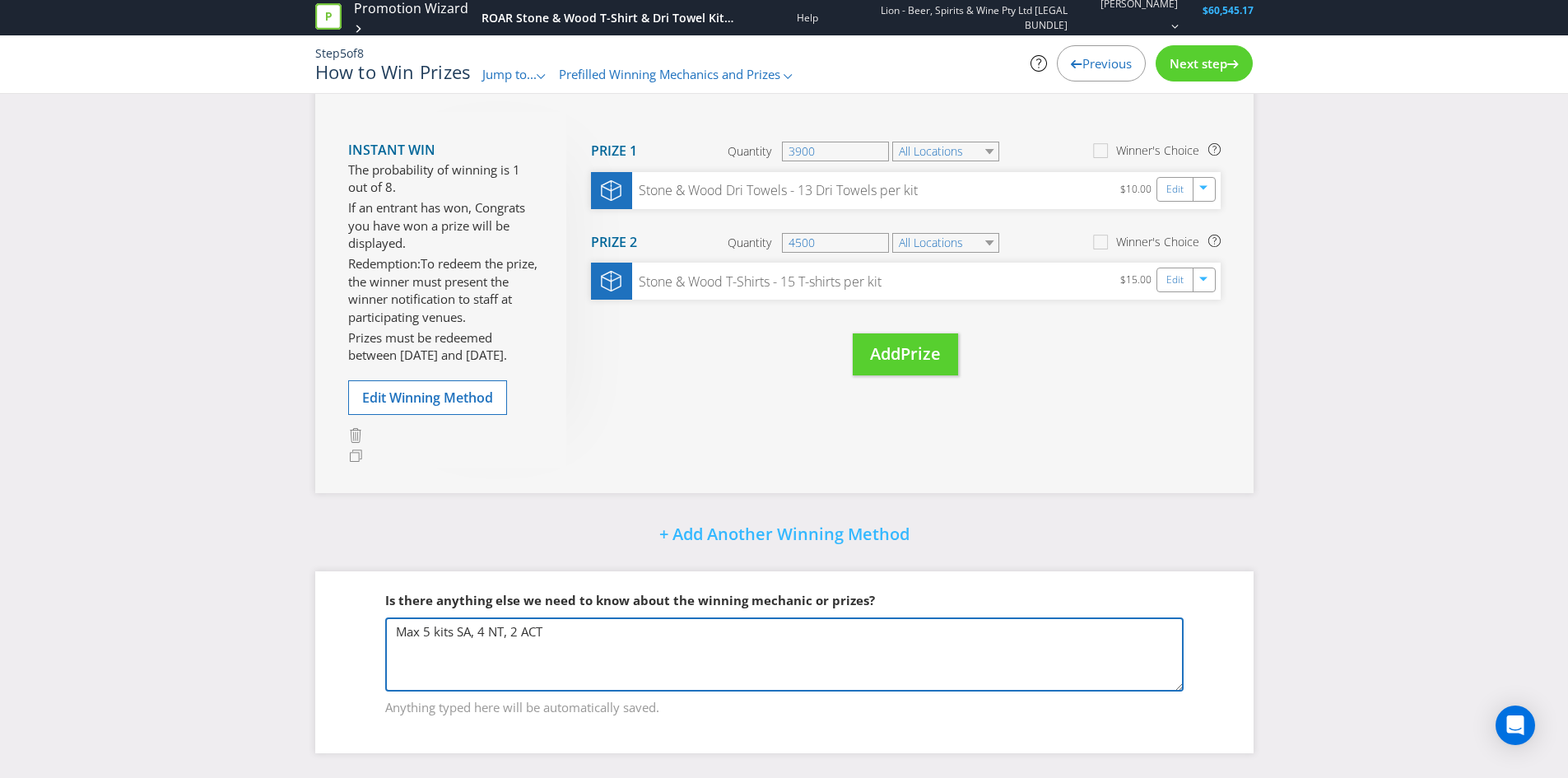
click at [424, 632] on textarea "Max 5 kits SA, 4 NT, 2 ACT" at bounding box center [784, 655] width 798 height 74
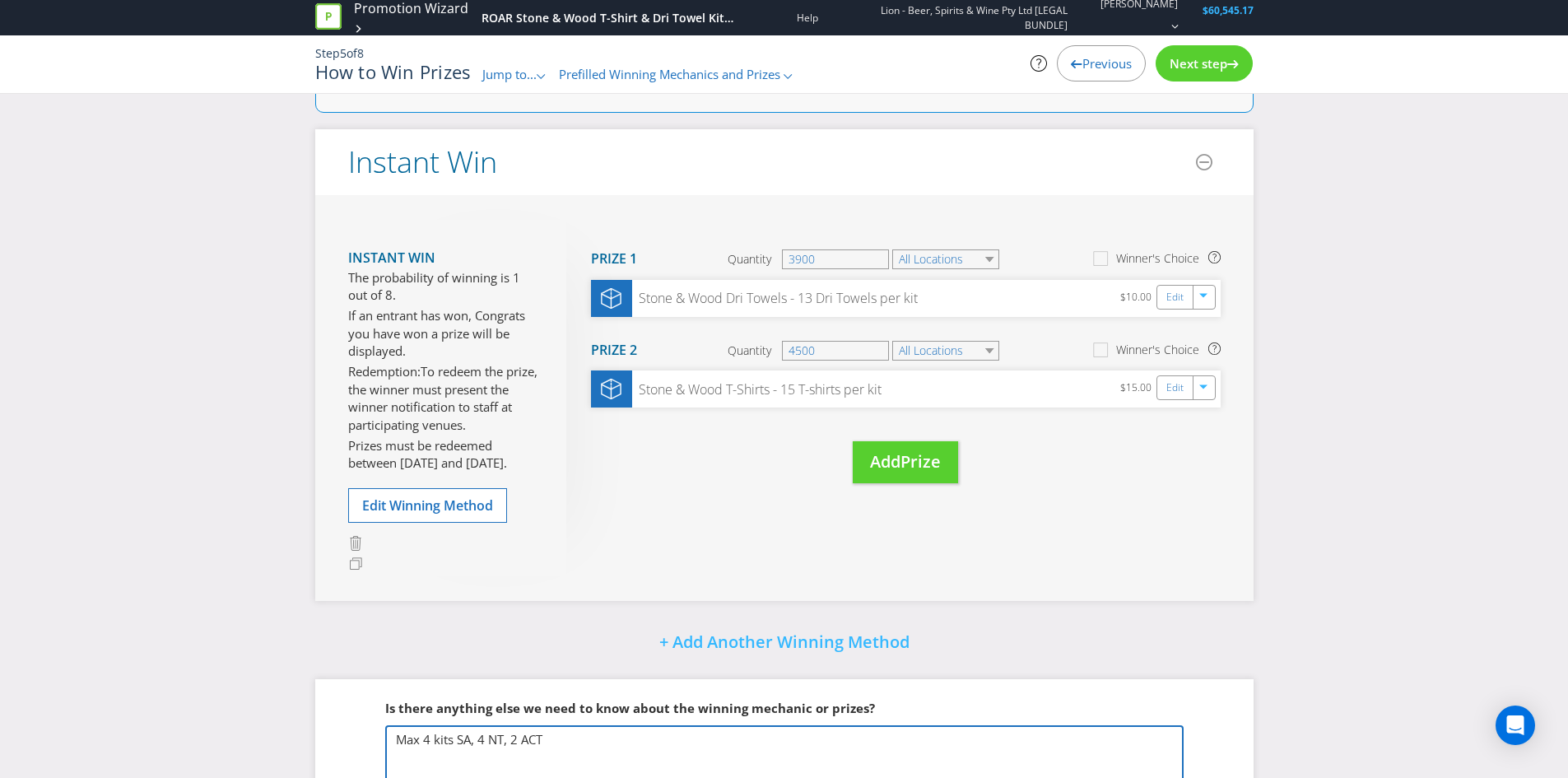
scroll to position [0, 0]
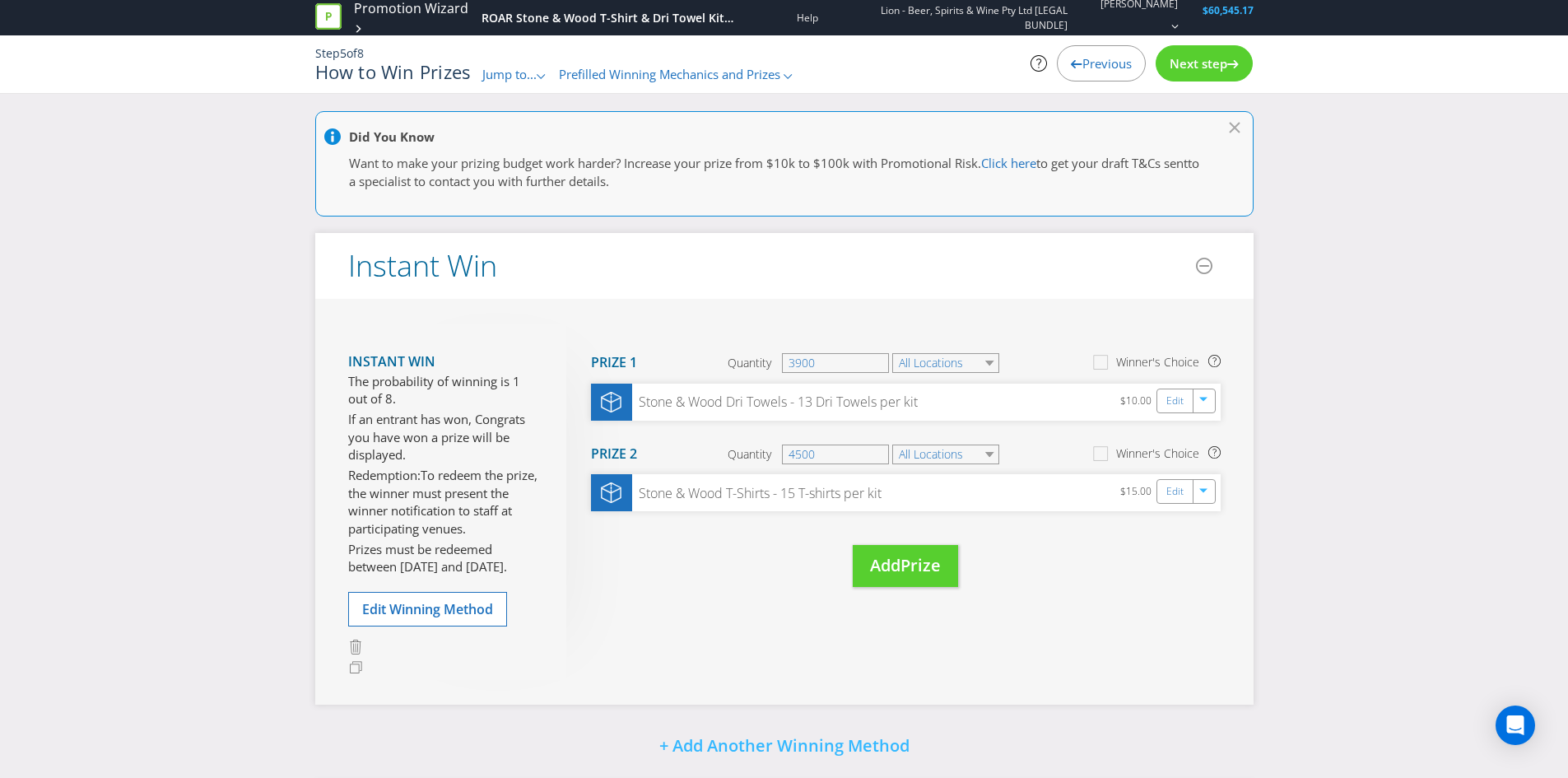
type textarea "Max 4 kits SA, 4 NT, 2 ACT"
click at [183, 187] on div "Did You Know Want to make your prizing budget work harder? Increase your prize …" at bounding box center [784, 551] width 1568 height 879
click at [334, 689] on div "Instant Win The probability of winning is 1 out of 8. If an entrant has won, Co…" at bounding box center [784, 502] width 939 height 405
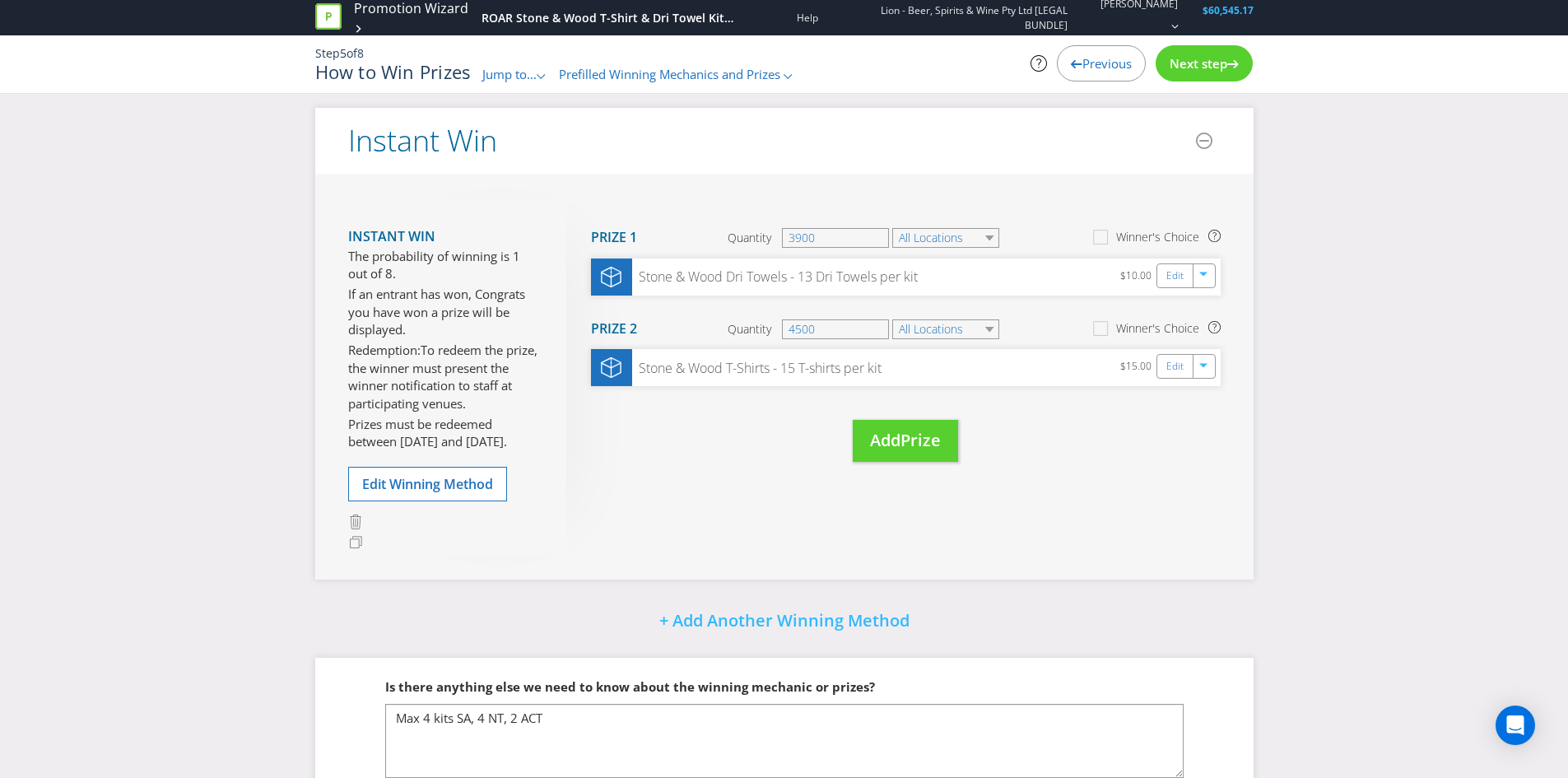
scroll to position [211, 0]
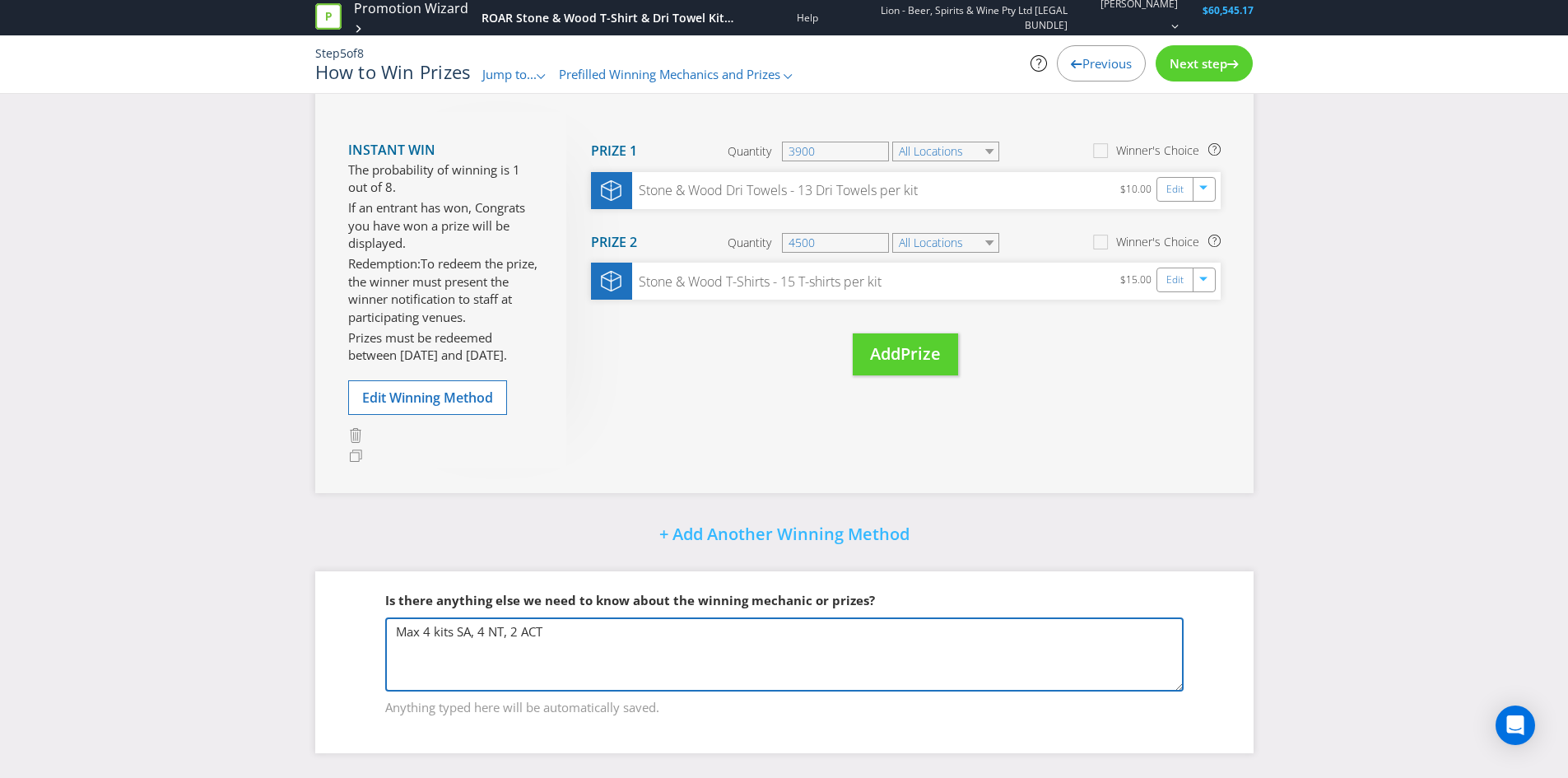
click at [477, 627] on textarea "Max 5 kits SA, 4 NT, 2 ACT" at bounding box center [784, 655] width 798 height 74
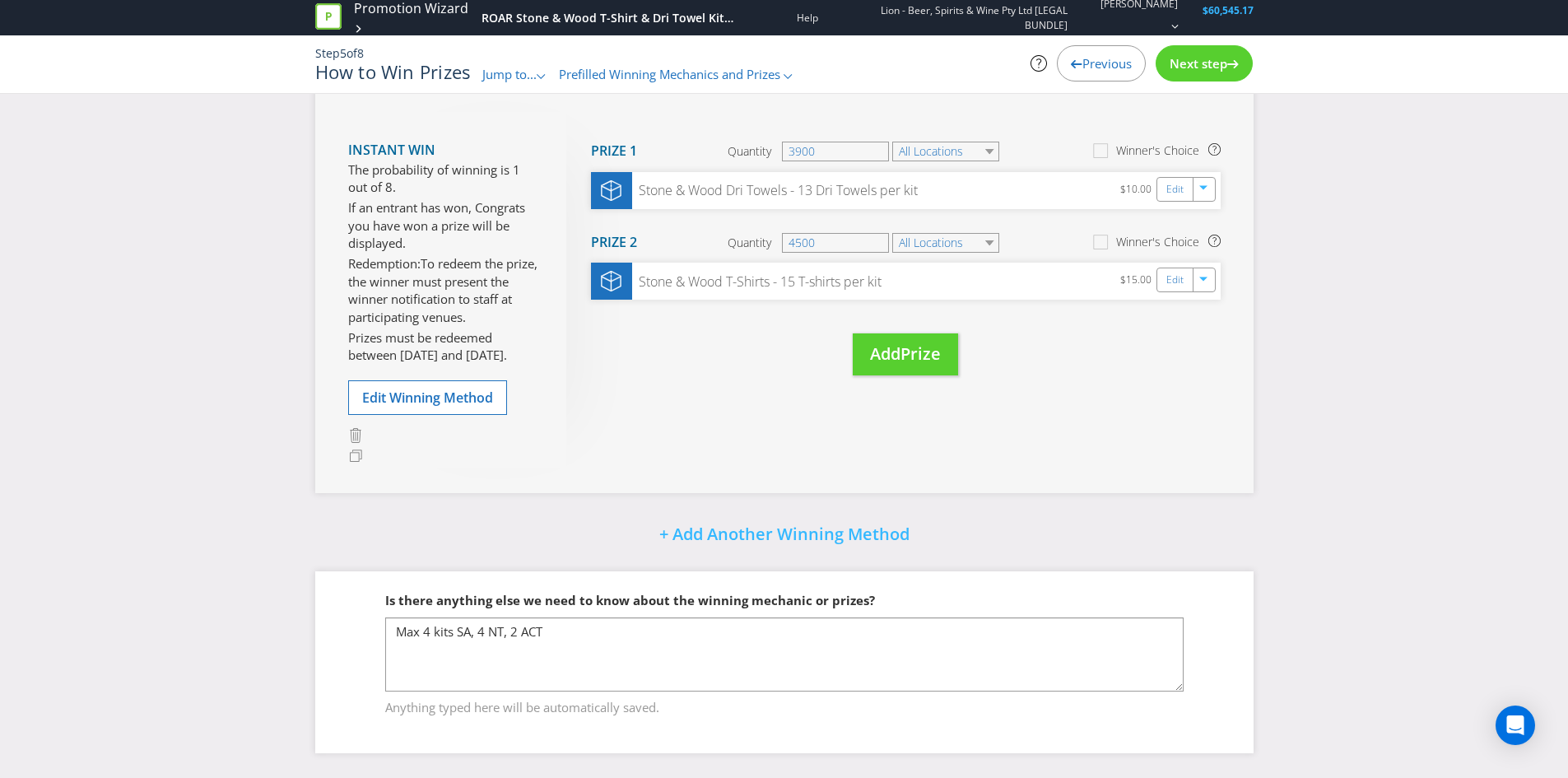
click at [1217, 64] on span "Next step" at bounding box center [1198, 63] width 57 height 16
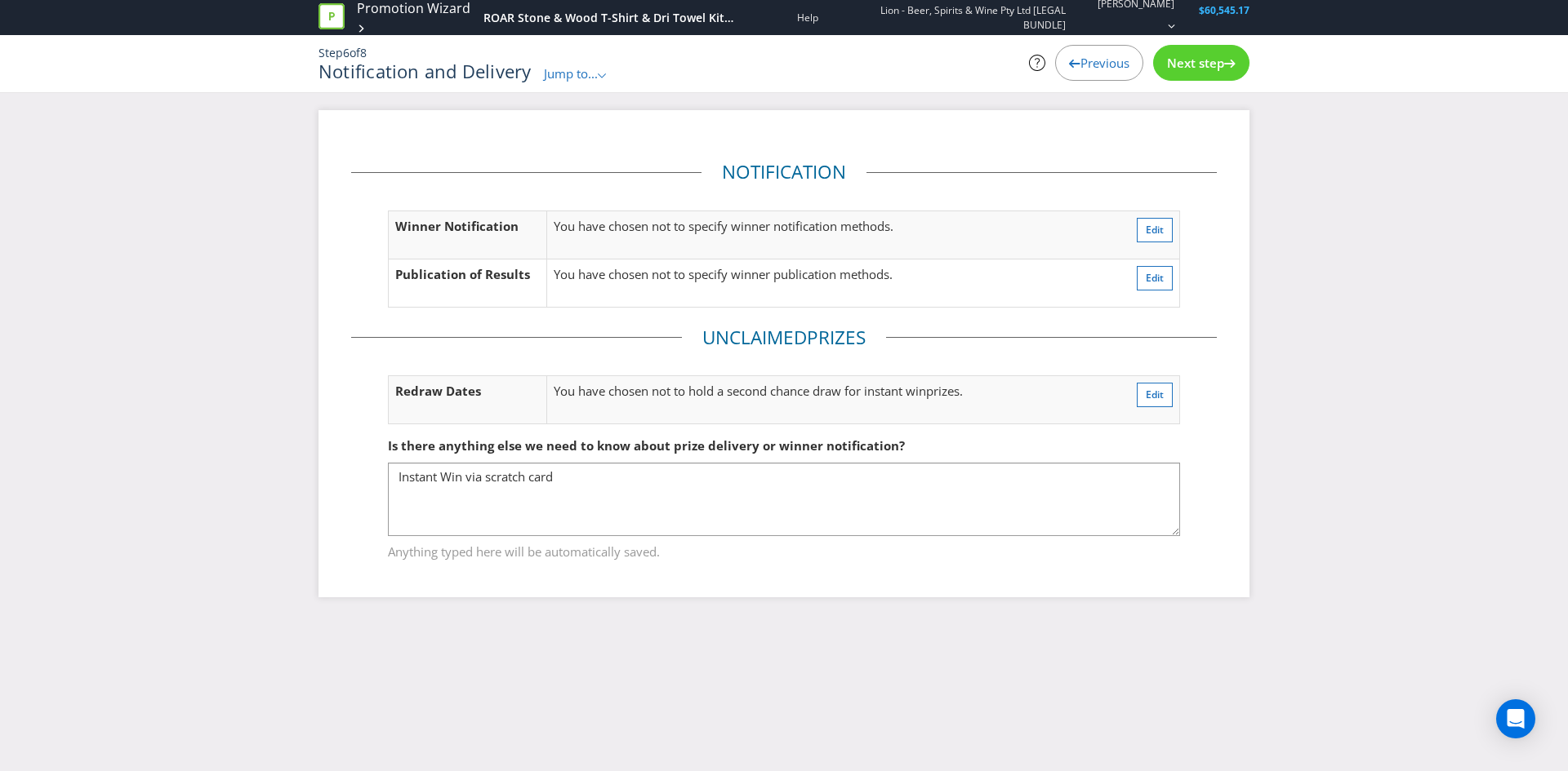
click at [1207, 63] on span "Next step" at bounding box center [1195, 62] width 57 height 16
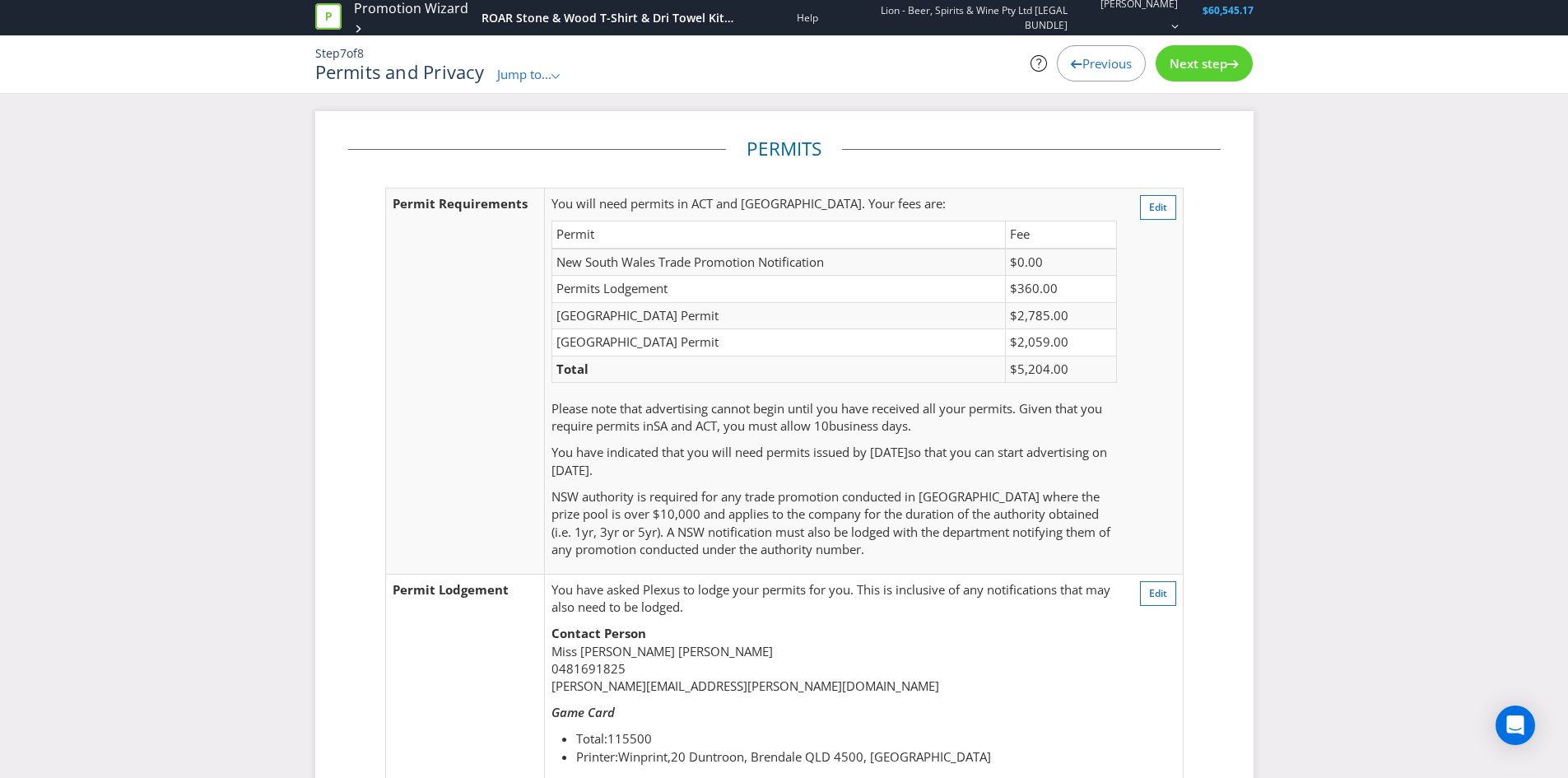
click at [1096, 60] on span "Previous" at bounding box center [1106, 63] width 49 height 16
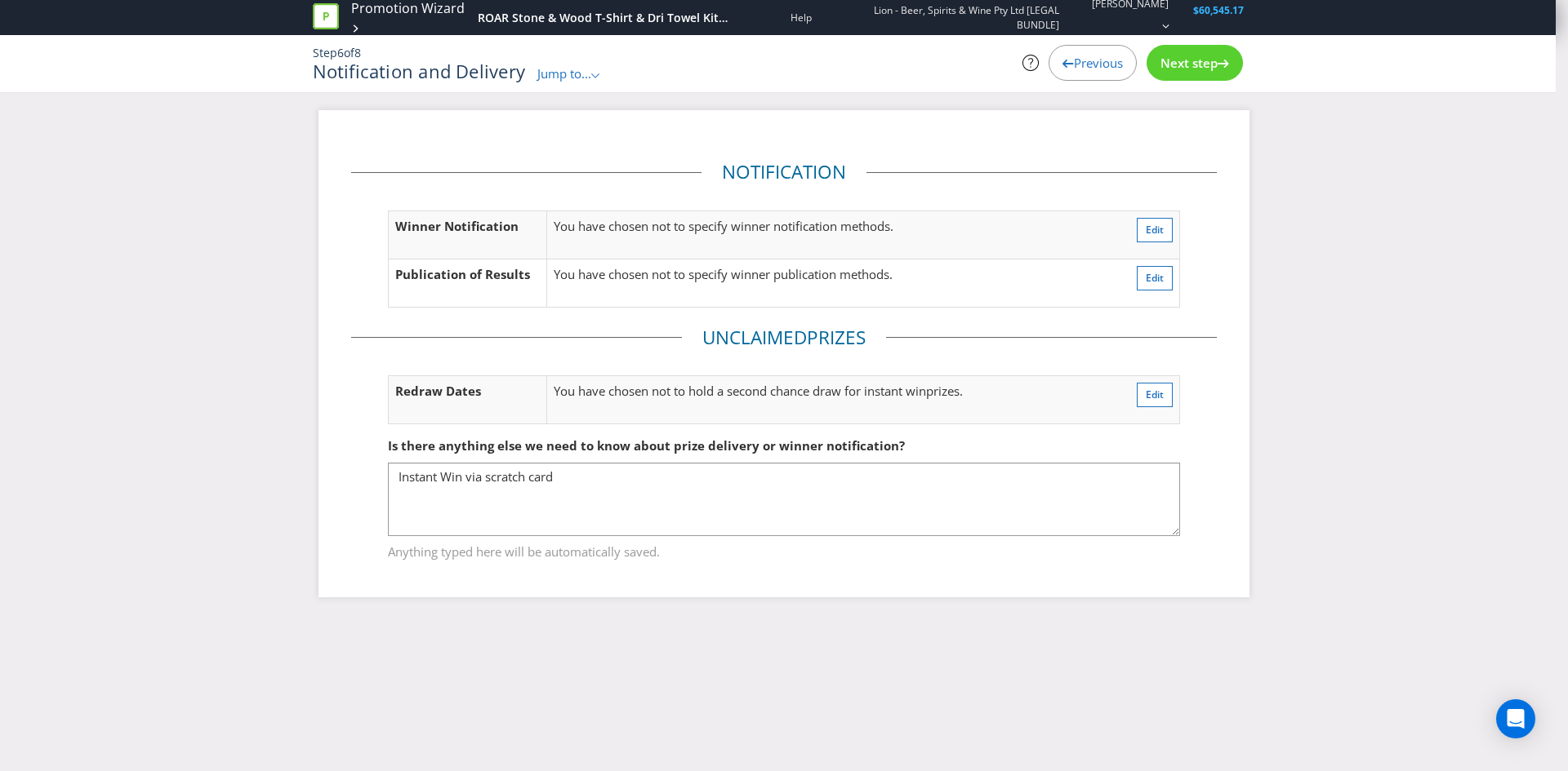
click at [1087, 60] on span "Previous" at bounding box center [1098, 62] width 49 height 16
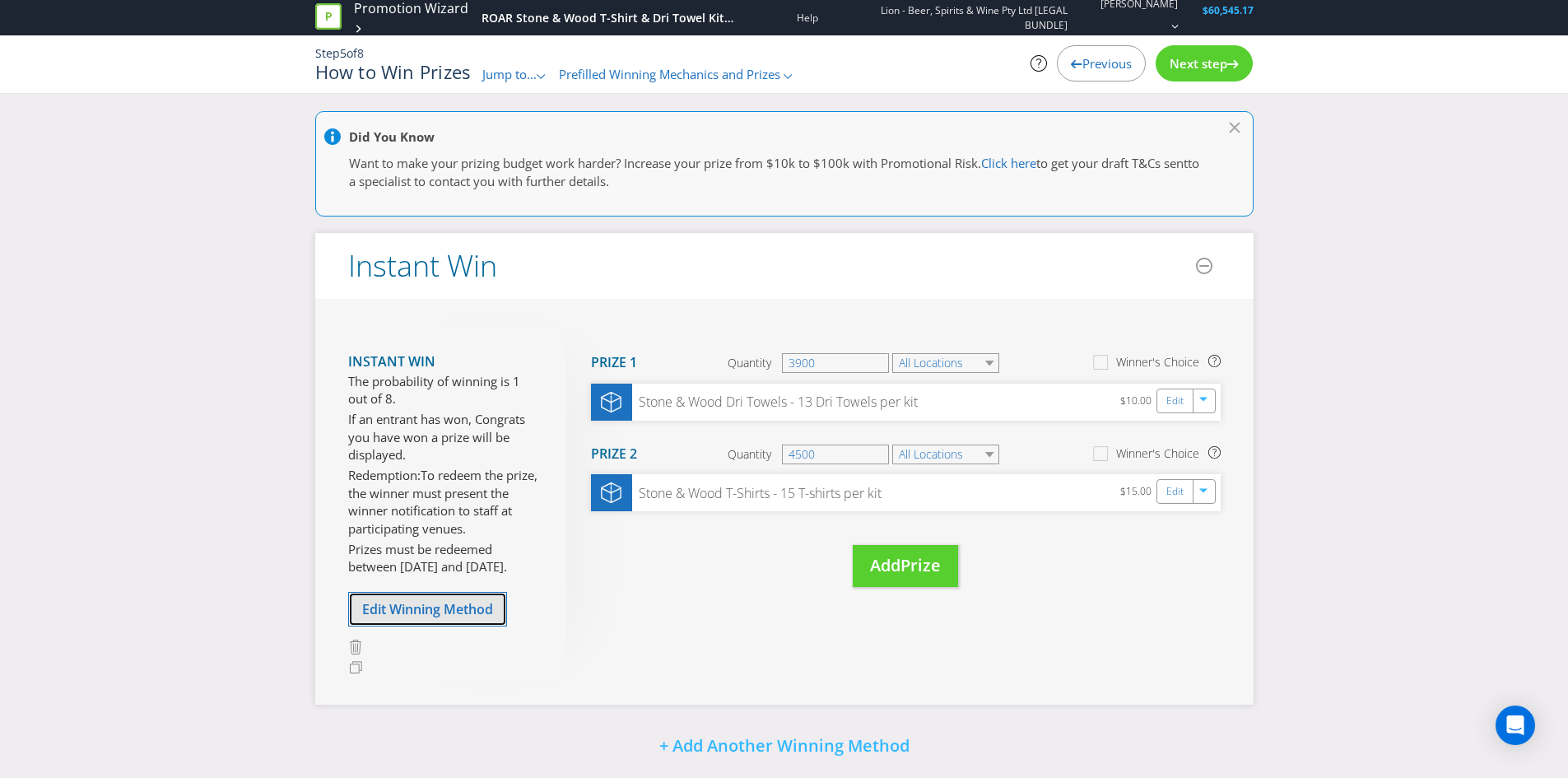
click at [476, 600] on span "Edit Winning Method" at bounding box center [428, 609] width 131 height 18
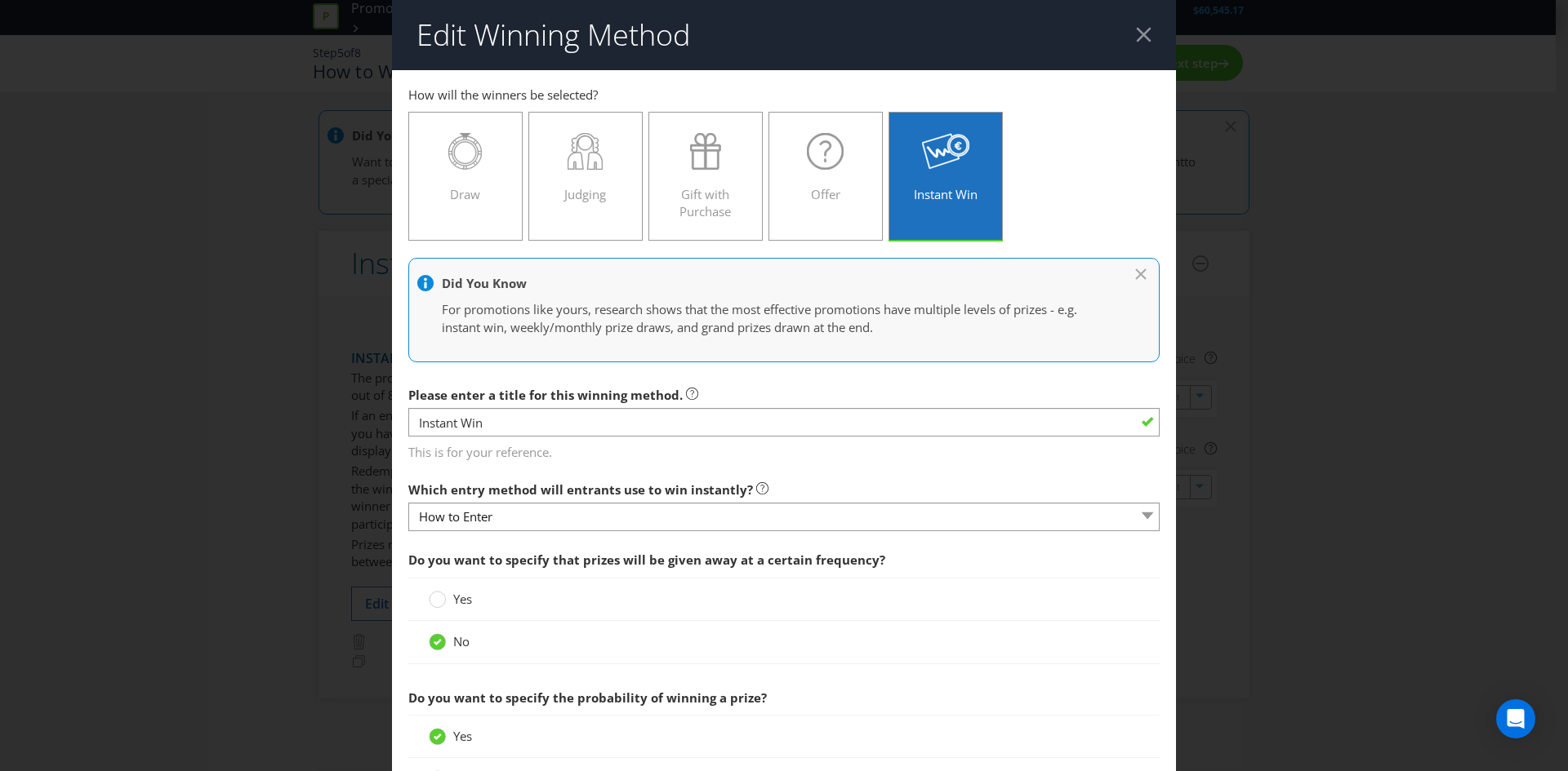
drag, startPoint x: 1138, startPoint y: 33, endPoint x: 1097, endPoint y: 62, distance: 50.2
click at [1139, 33] on div at bounding box center [1144, 35] width 15 height 15
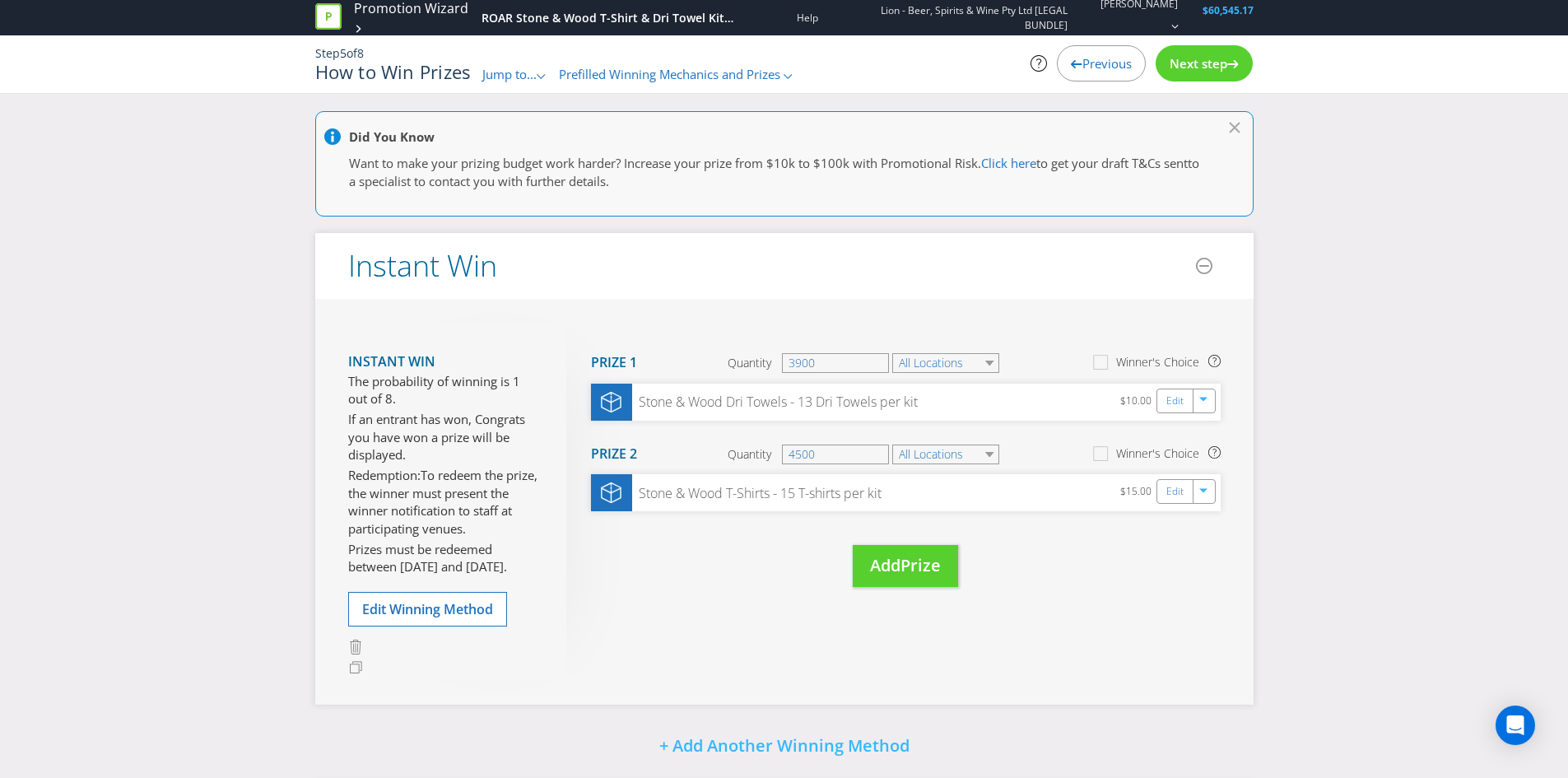
click at [1086, 66] on span "Previous" at bounding box center [1106, 63] width 49 height 16
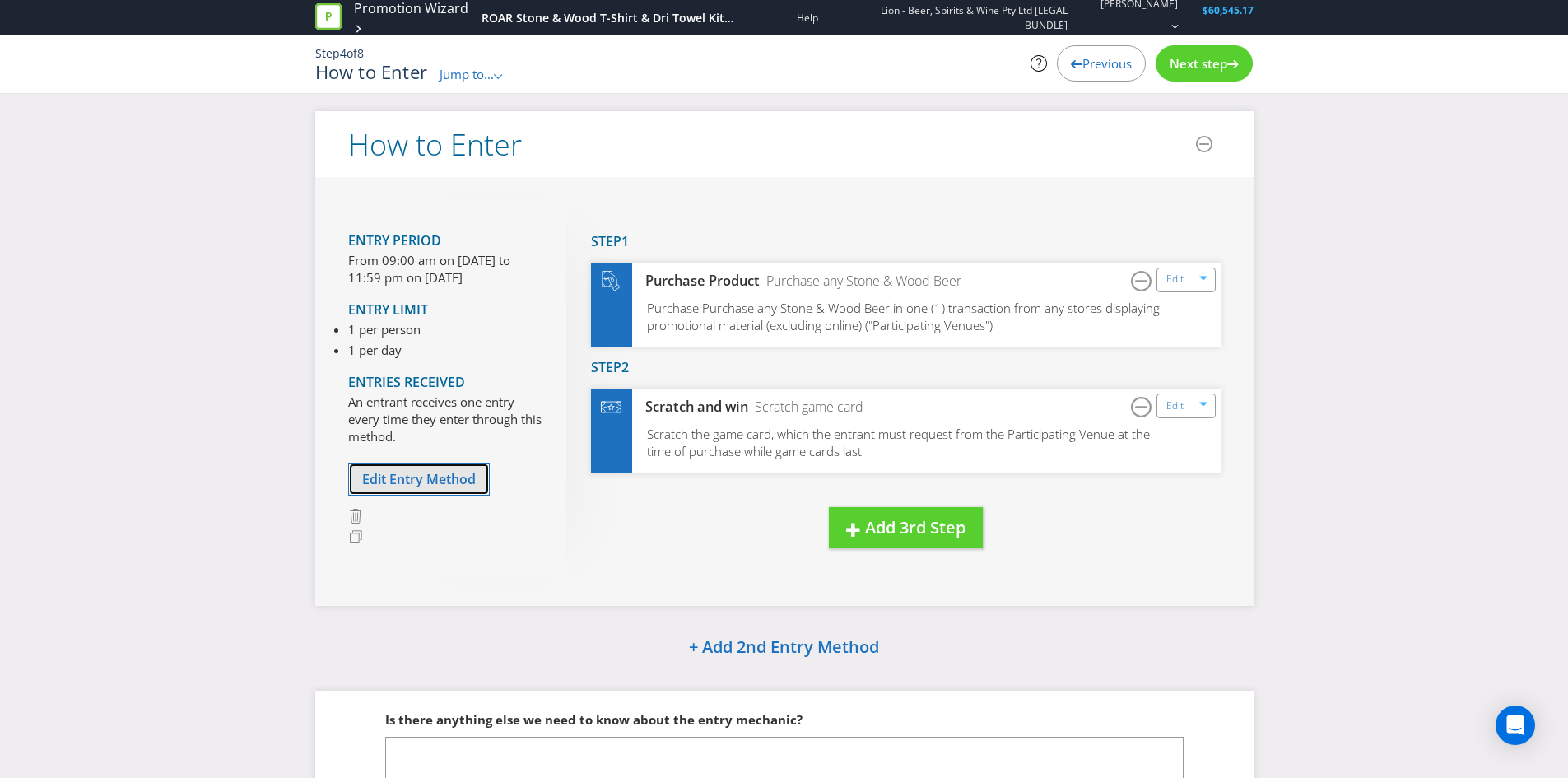
click at [440, 477] on span "Edit Entry Method" at bounding box center [419, 479] width 113 height 18
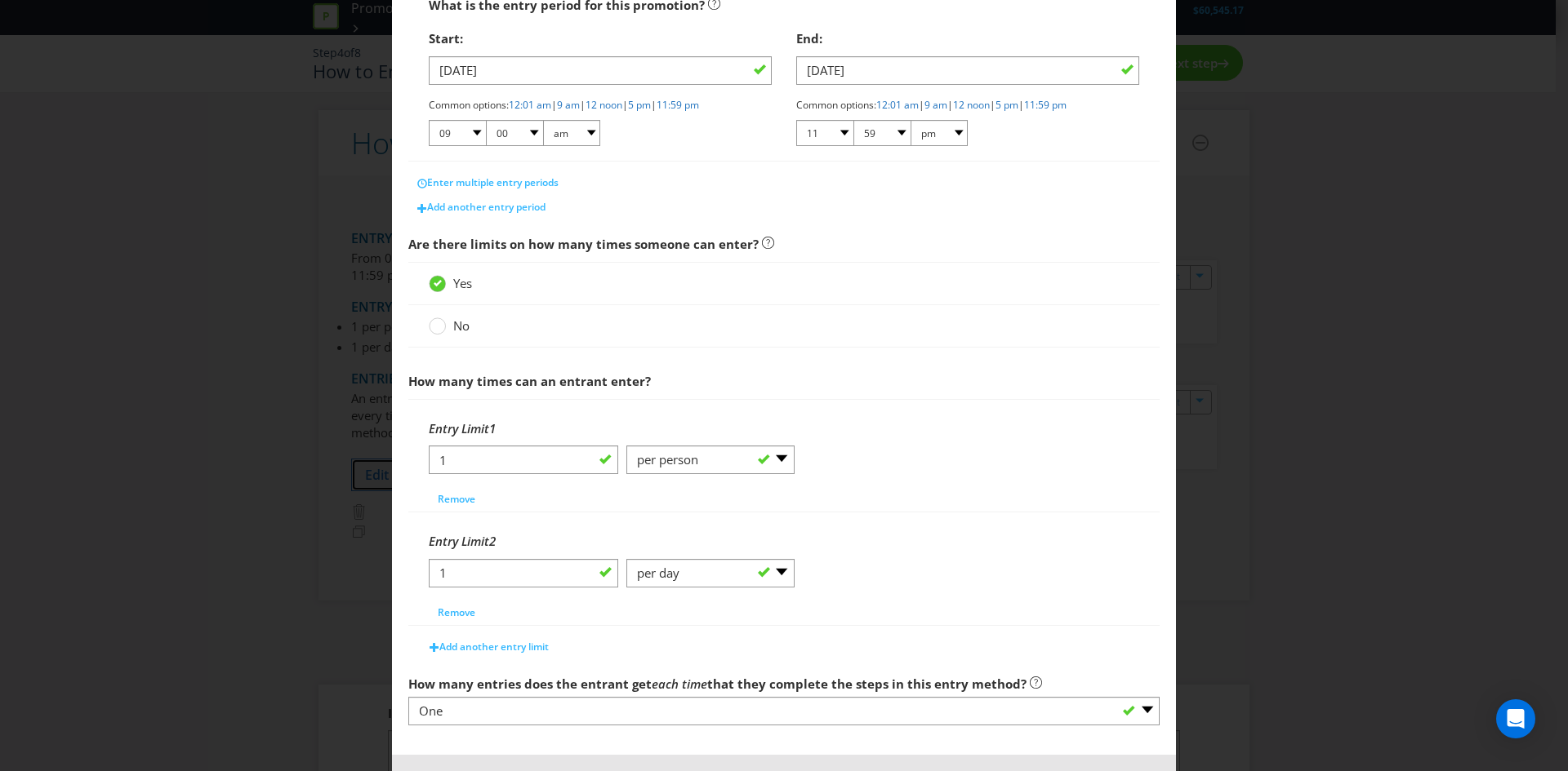
scroll to position [388, 0]
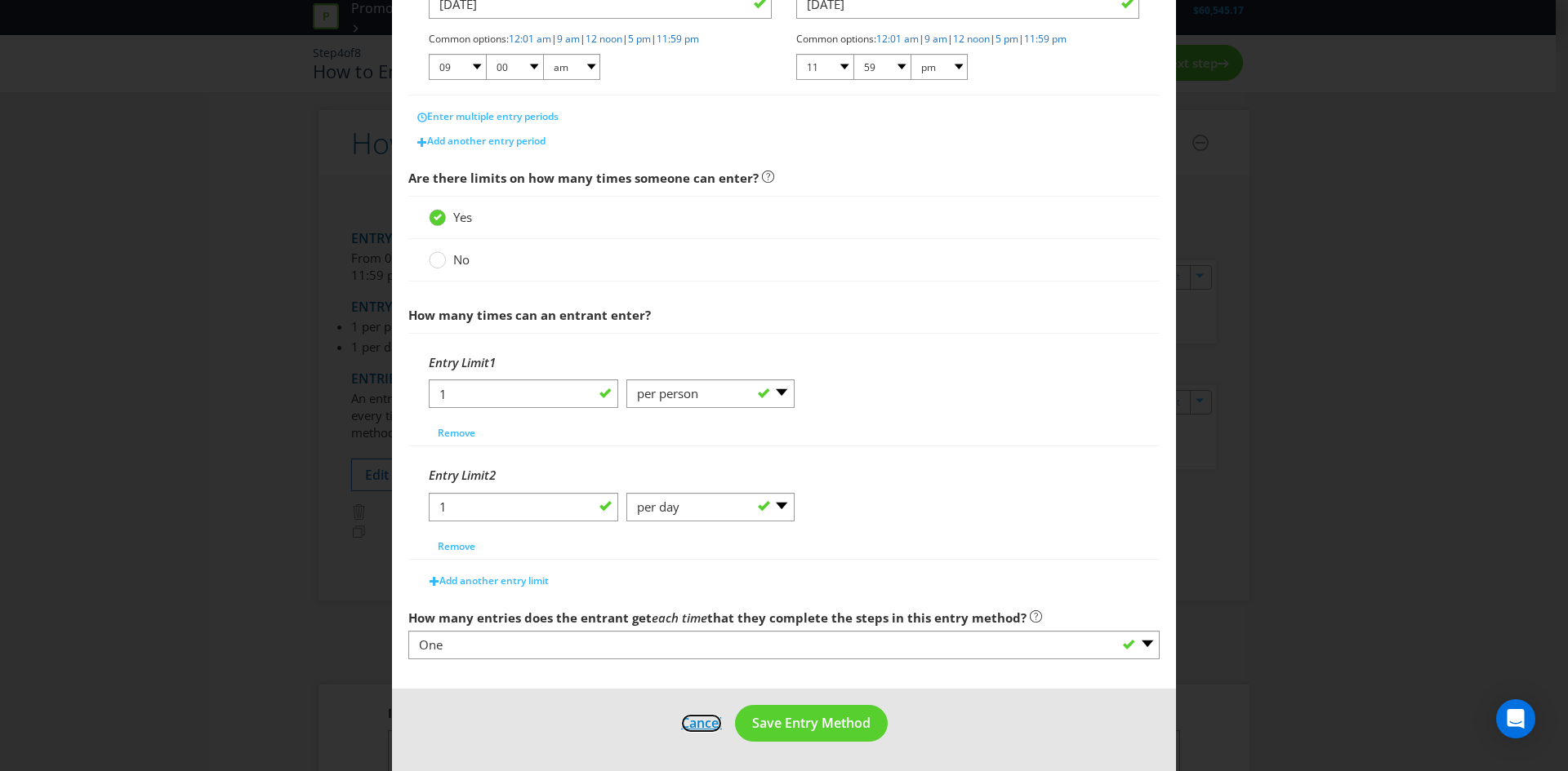
click at [684, 728] on button "Cancel" at bounding box center [701, 723] width 42 height 20
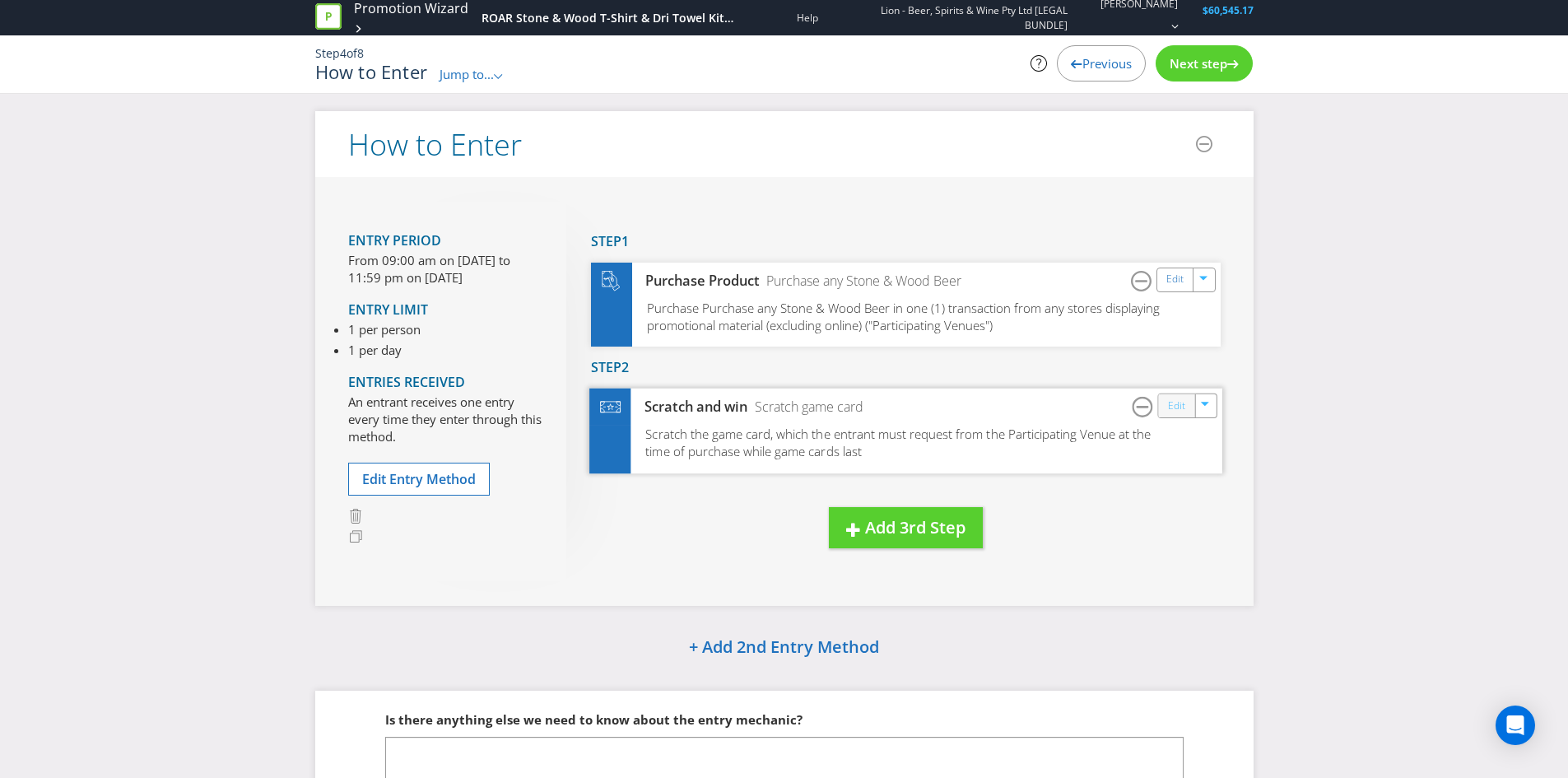
click at [1182, 406] on link "Edit" at bounding box center [1176, 405] width 17 height 19
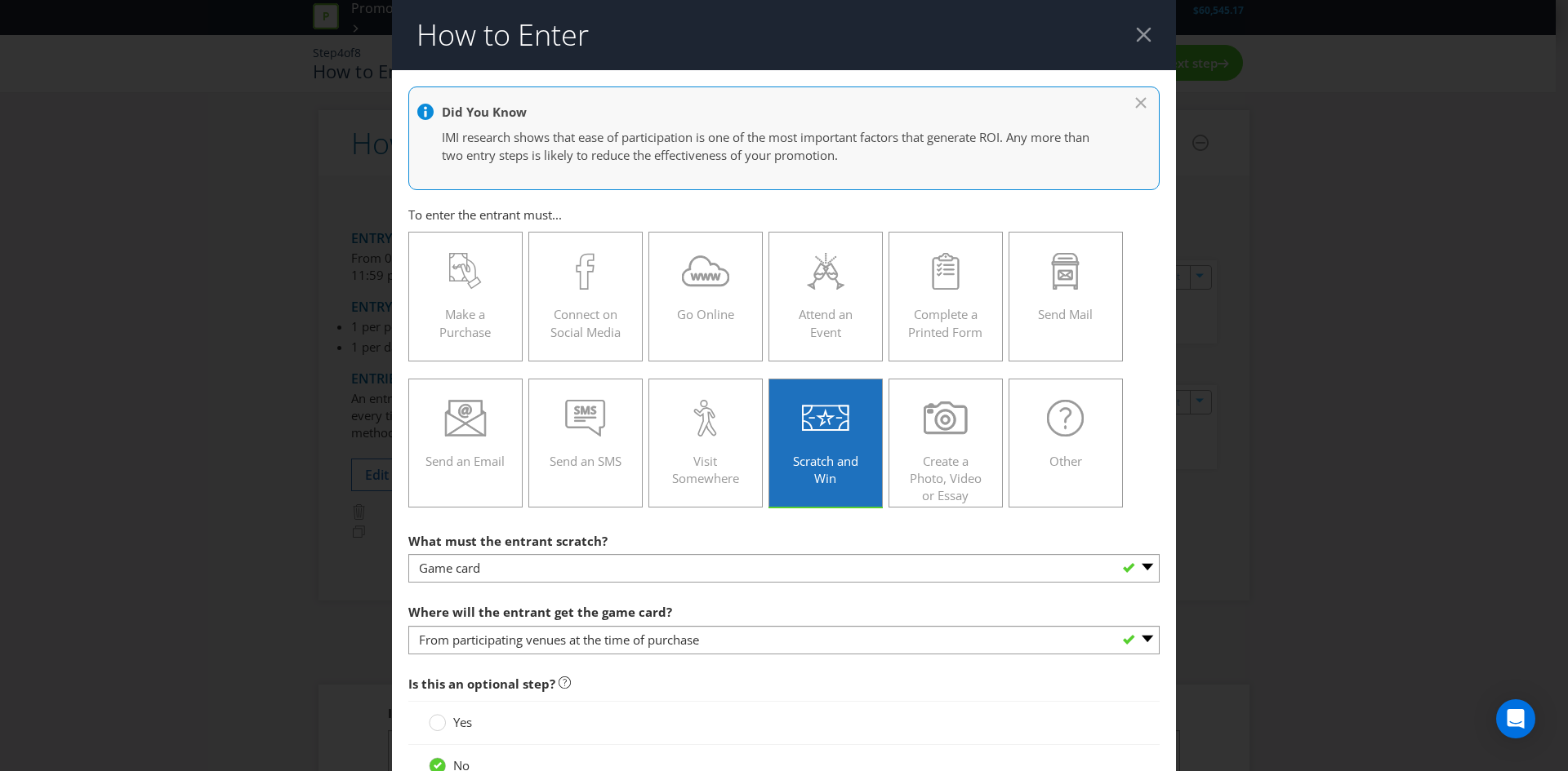
click at [1138, 37] on div at bounding box center [1144, 35] width 15 height 15
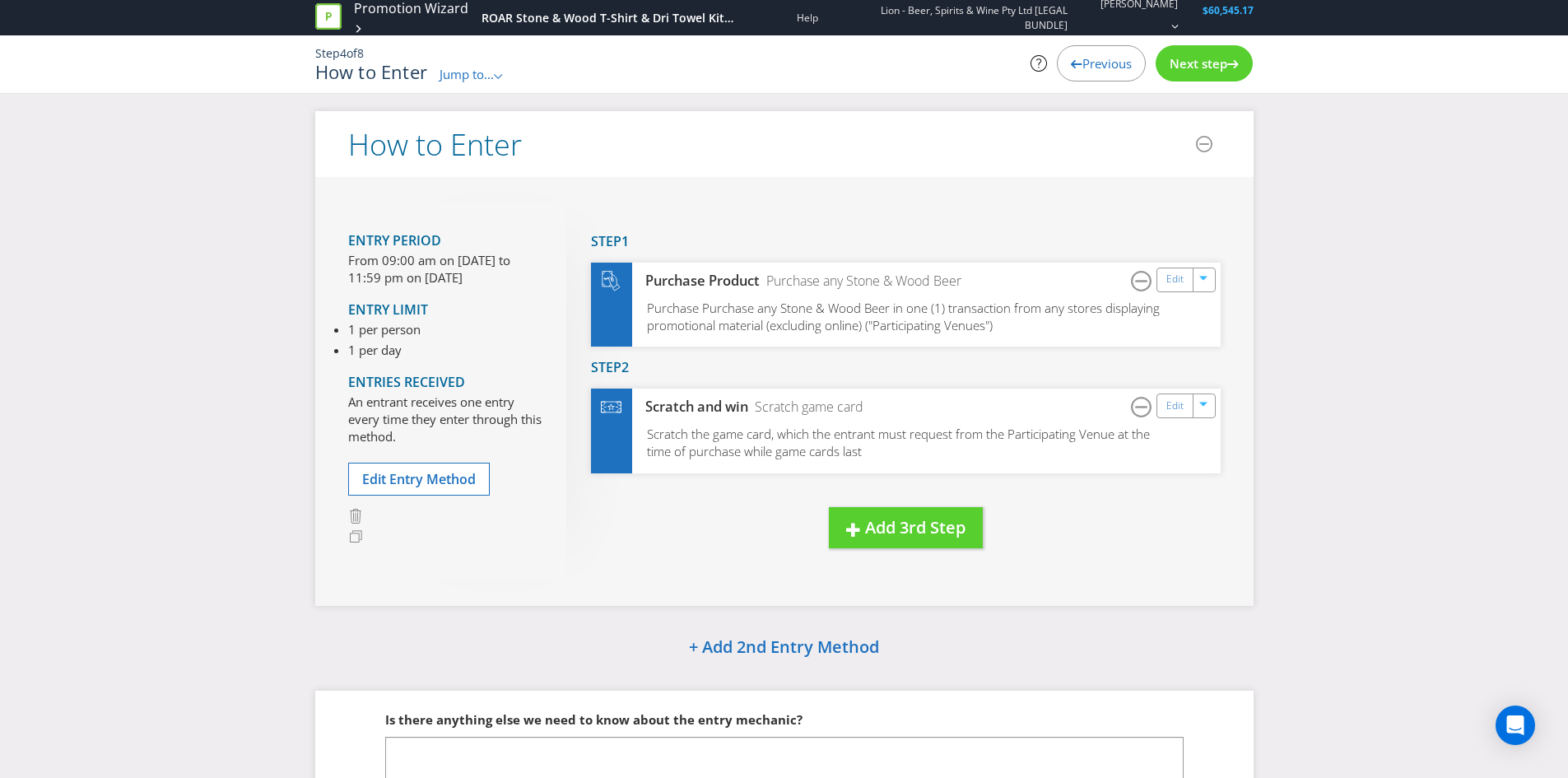
click at [1098, 62] on span "Previous" at bounding box center [1106, 63] width 49 height 16
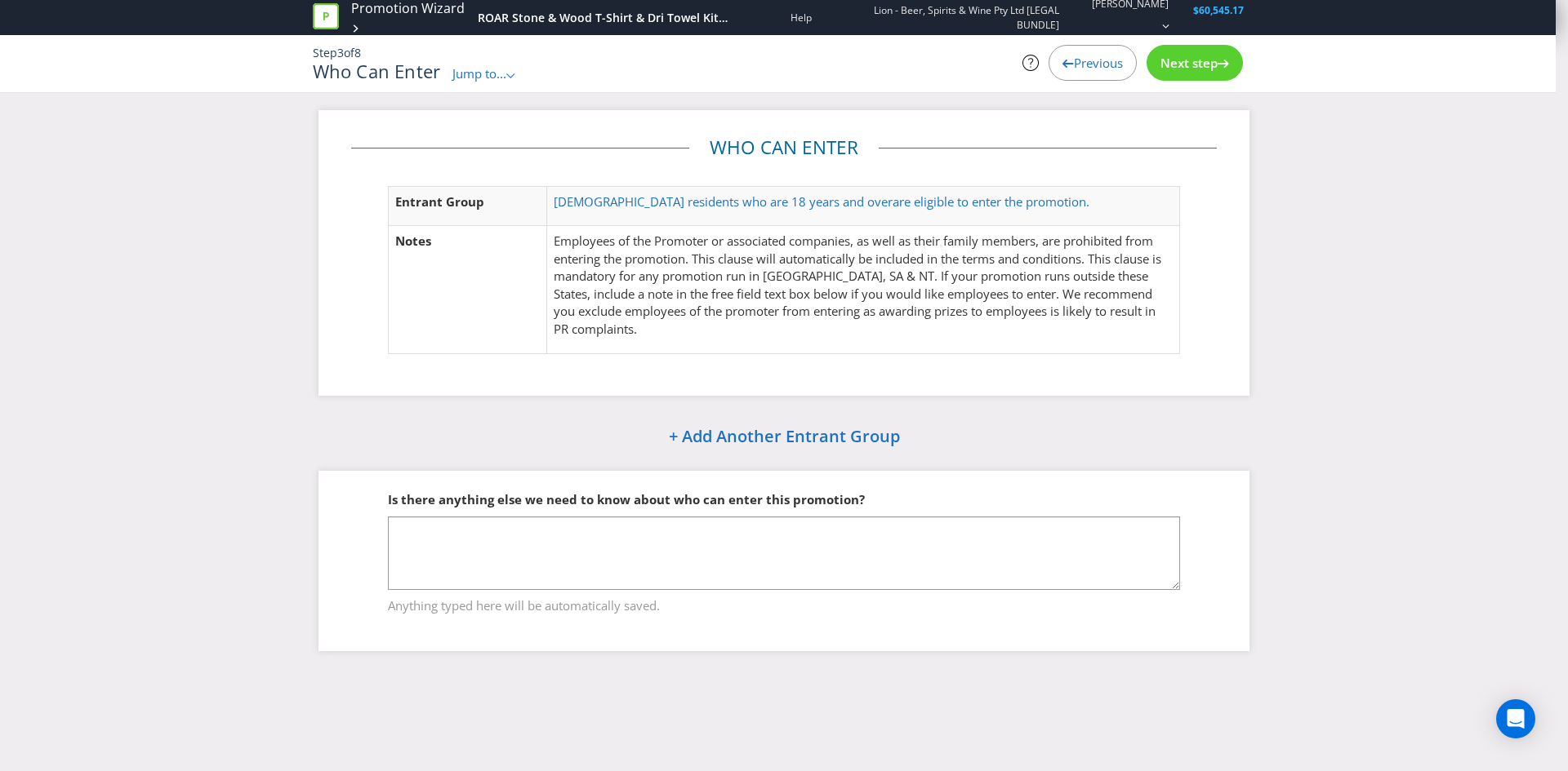
click at [1186, 64] on span "Next step" at bounding box center [1188, 62] width 57 height 16
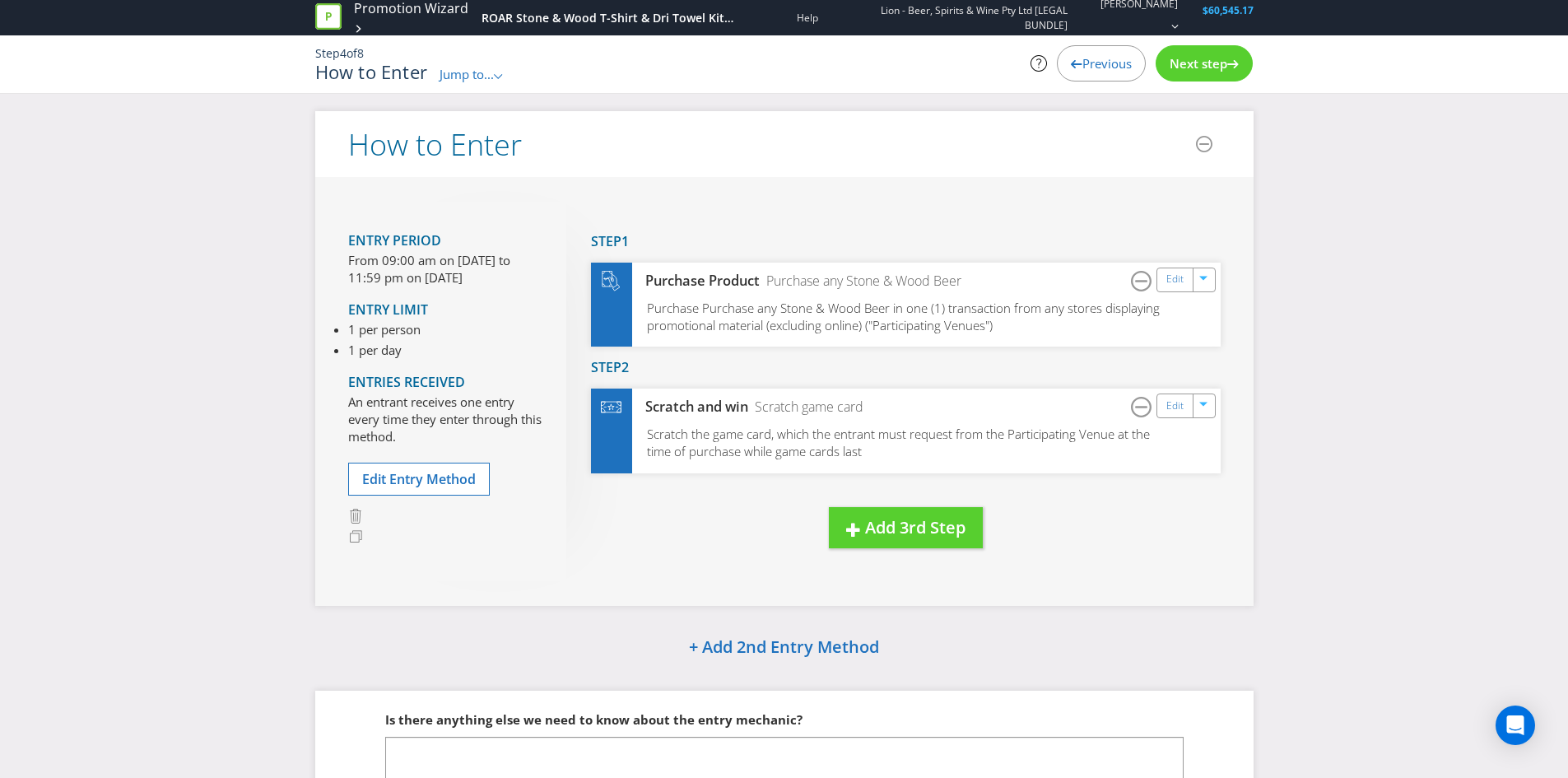
click at [1203, 60] on span "Next step" at bounding box center [1198, 63] width 57 height 16
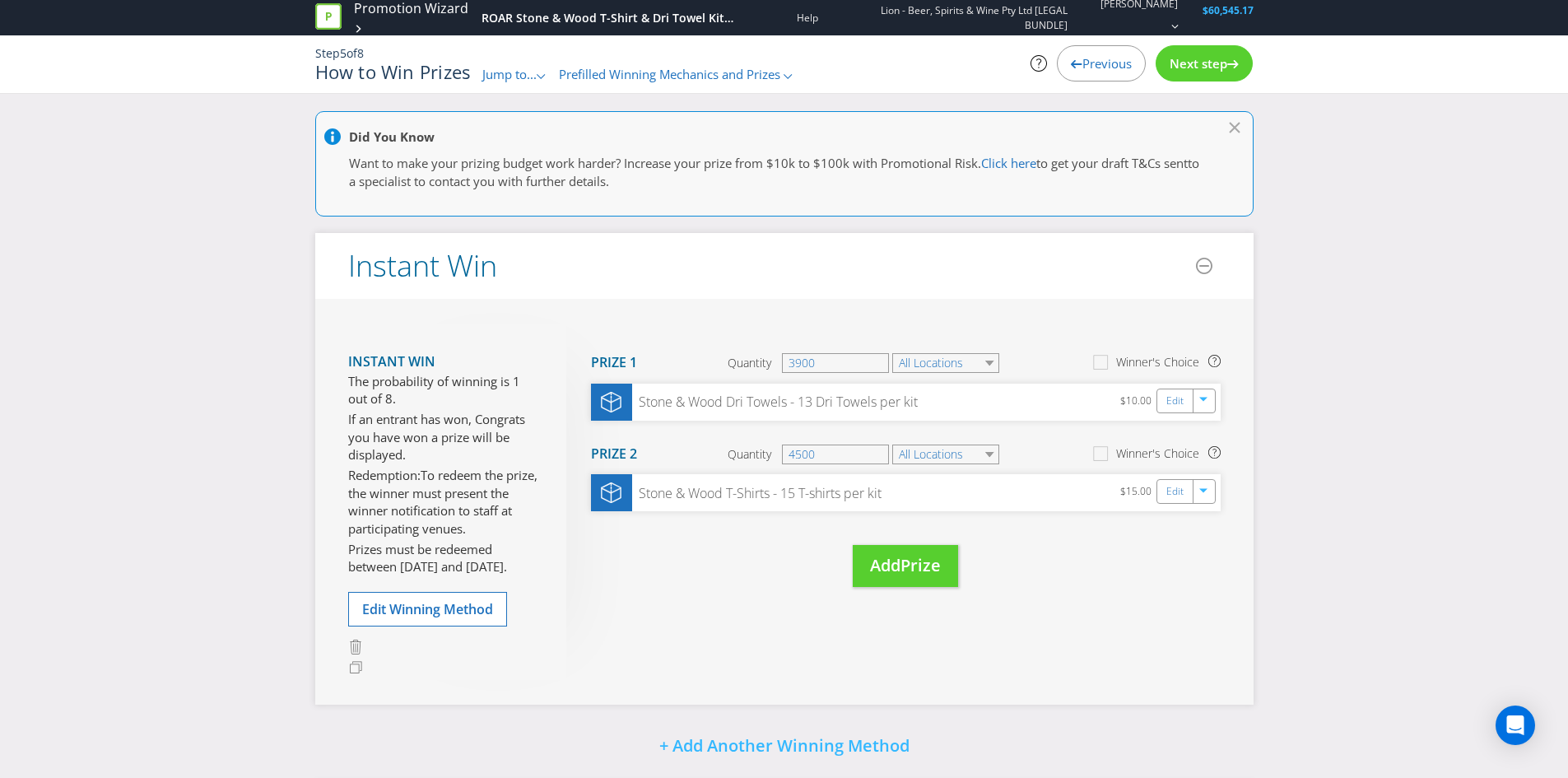
click at [1118, 54] on div "Previous" at bounding box center [1102, 63] width 89 height 36
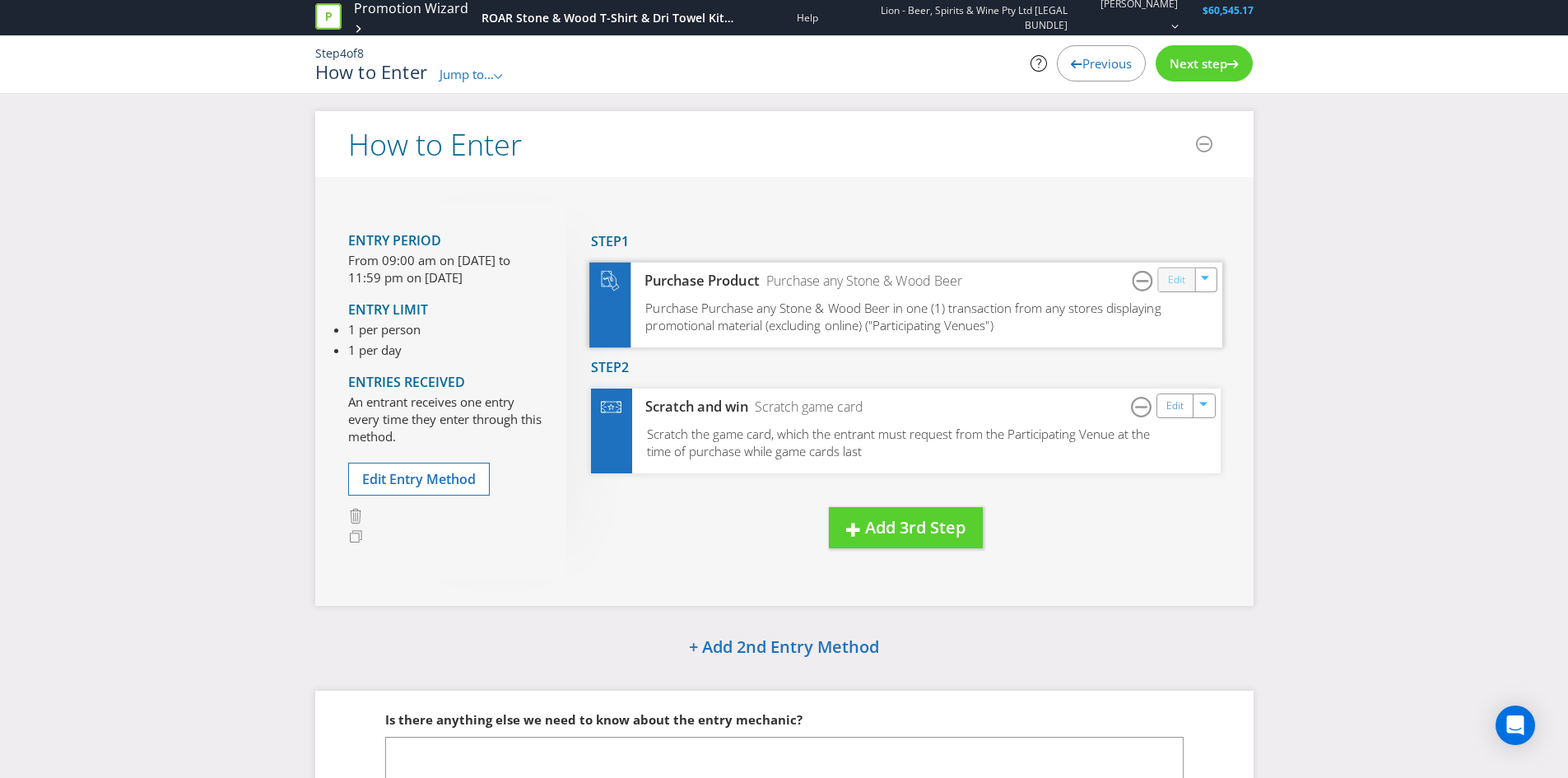
click at [1168, 280] on link "Edit" at bounding box center [1176, 279] width 17 height 19
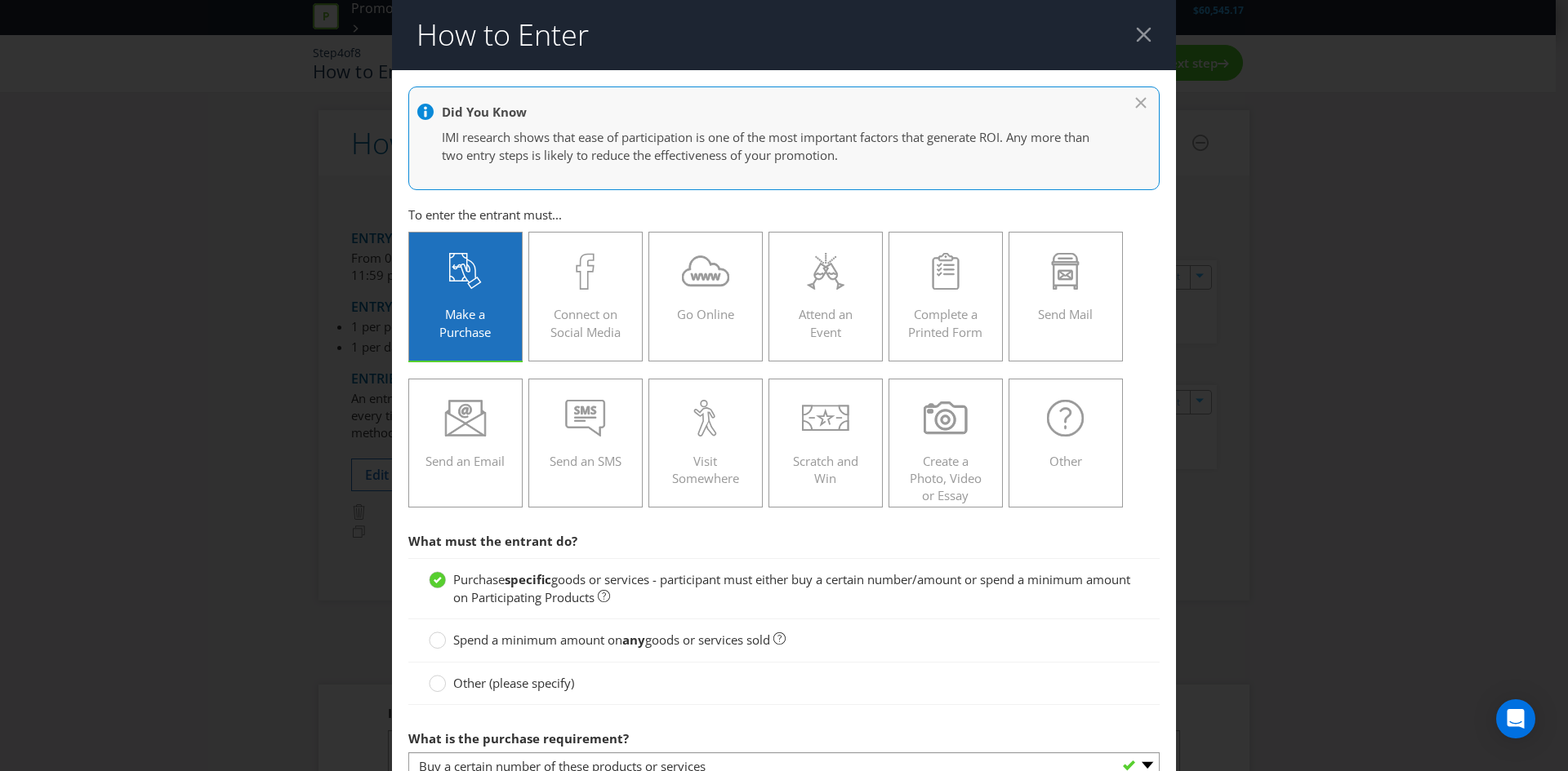
click at [1136, 37] on div at bounding box center [1144, 35] width 15 height 15
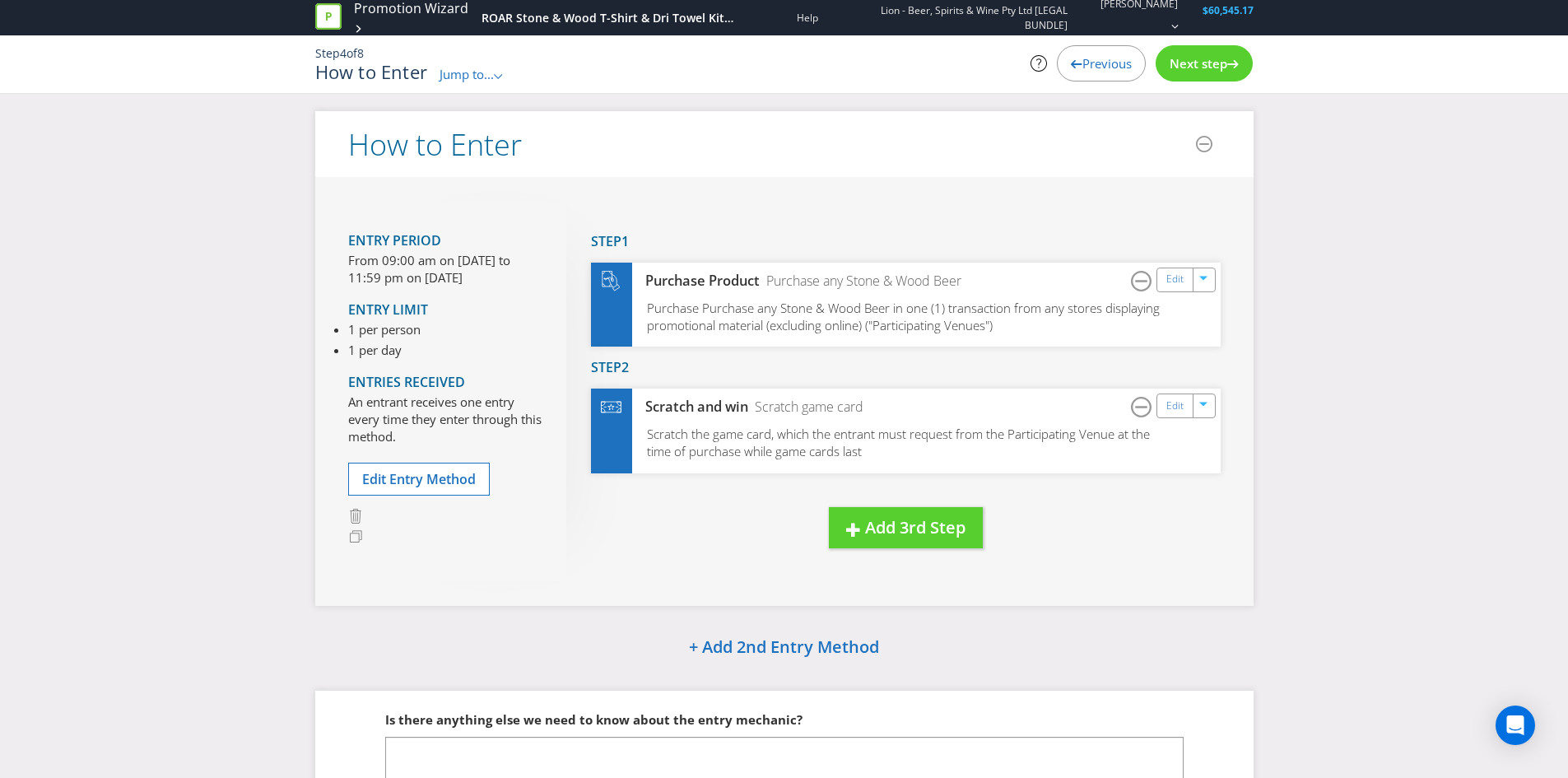
click at [1215, 55] on span "Next step" at bounding box center [1198, 63] width 57 height 16
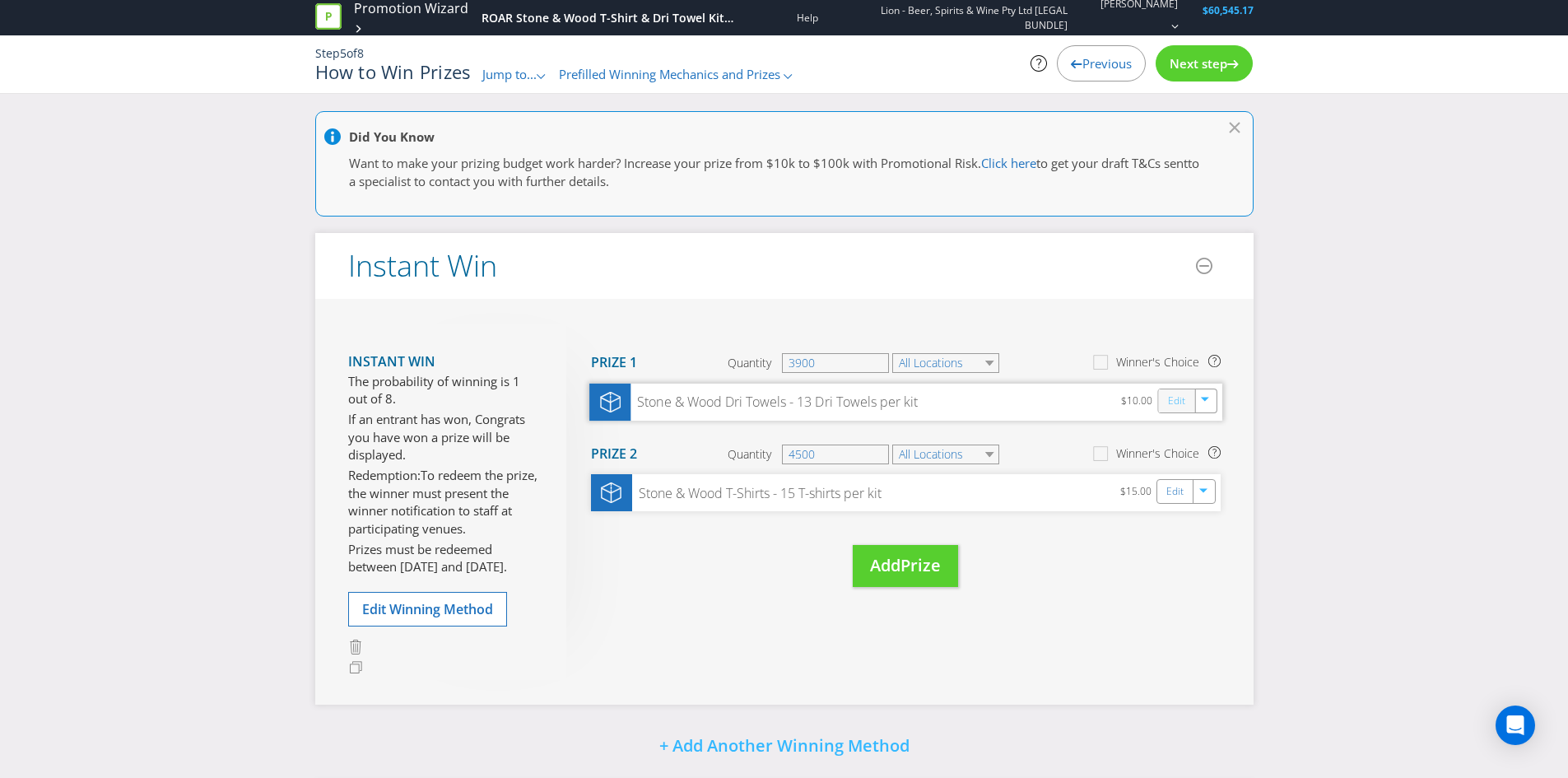
click at [1181, 402] on link "Edit" at bounding box center [1176, 401] width 17 height 19
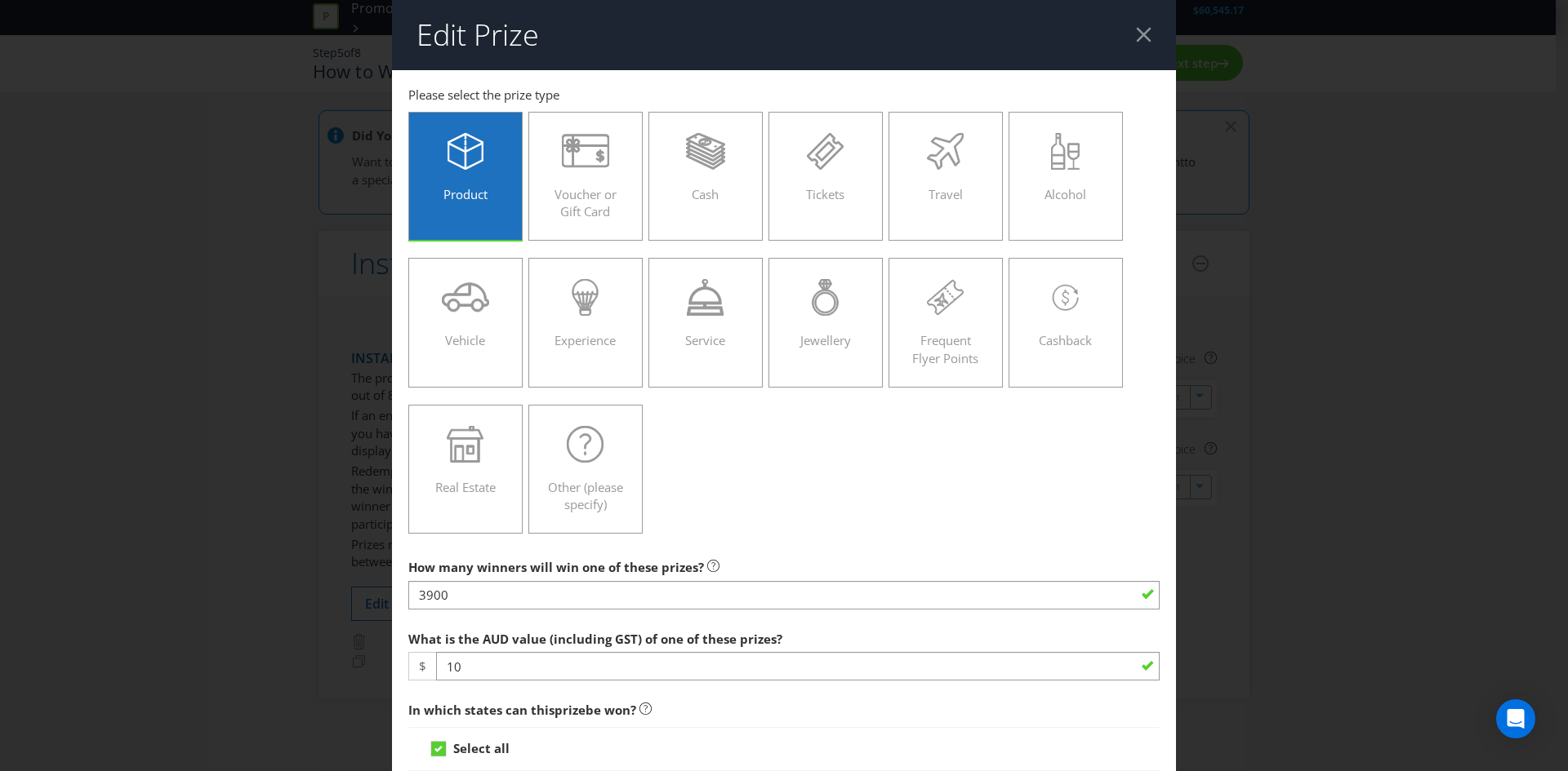
click at [1139, 29] on div at bounding box center [1144, 35] width 15 height 15
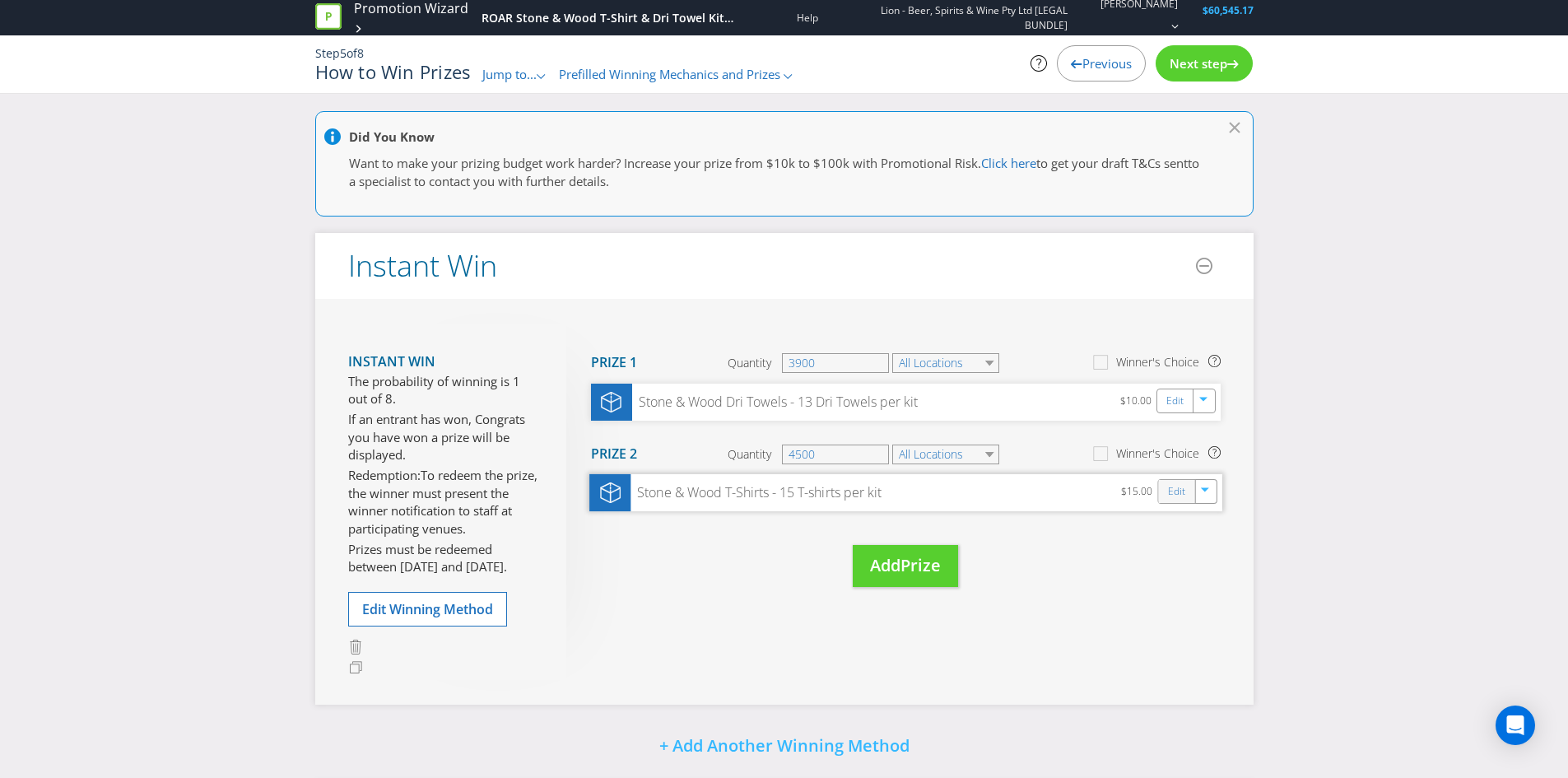
click at [1168, 495] on div "Edit" at bounding box center [1176, 492] width 37 height 23
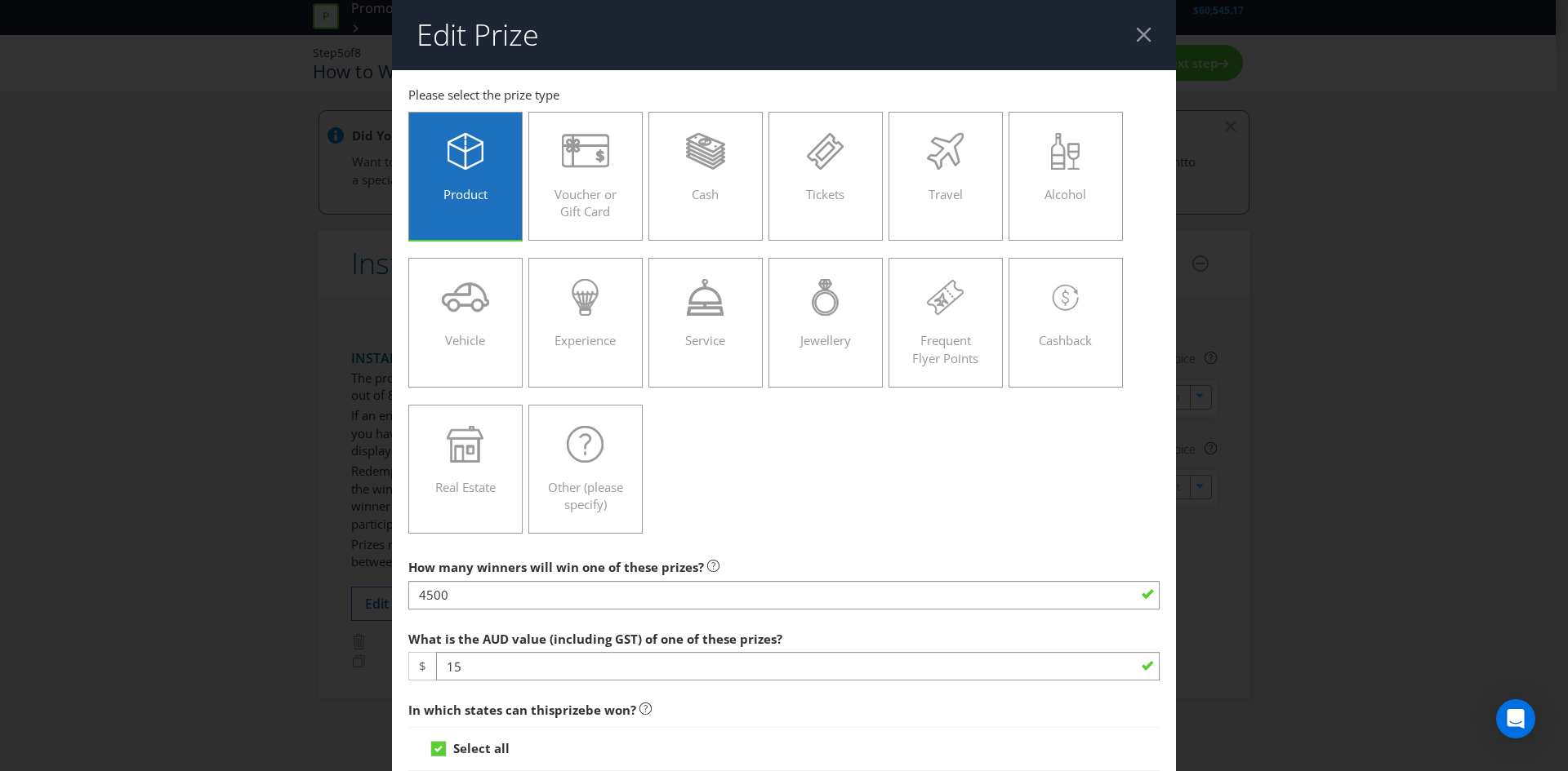
click at [1140, 27] on div at bounding box center [1144, 35] width 15 height 15
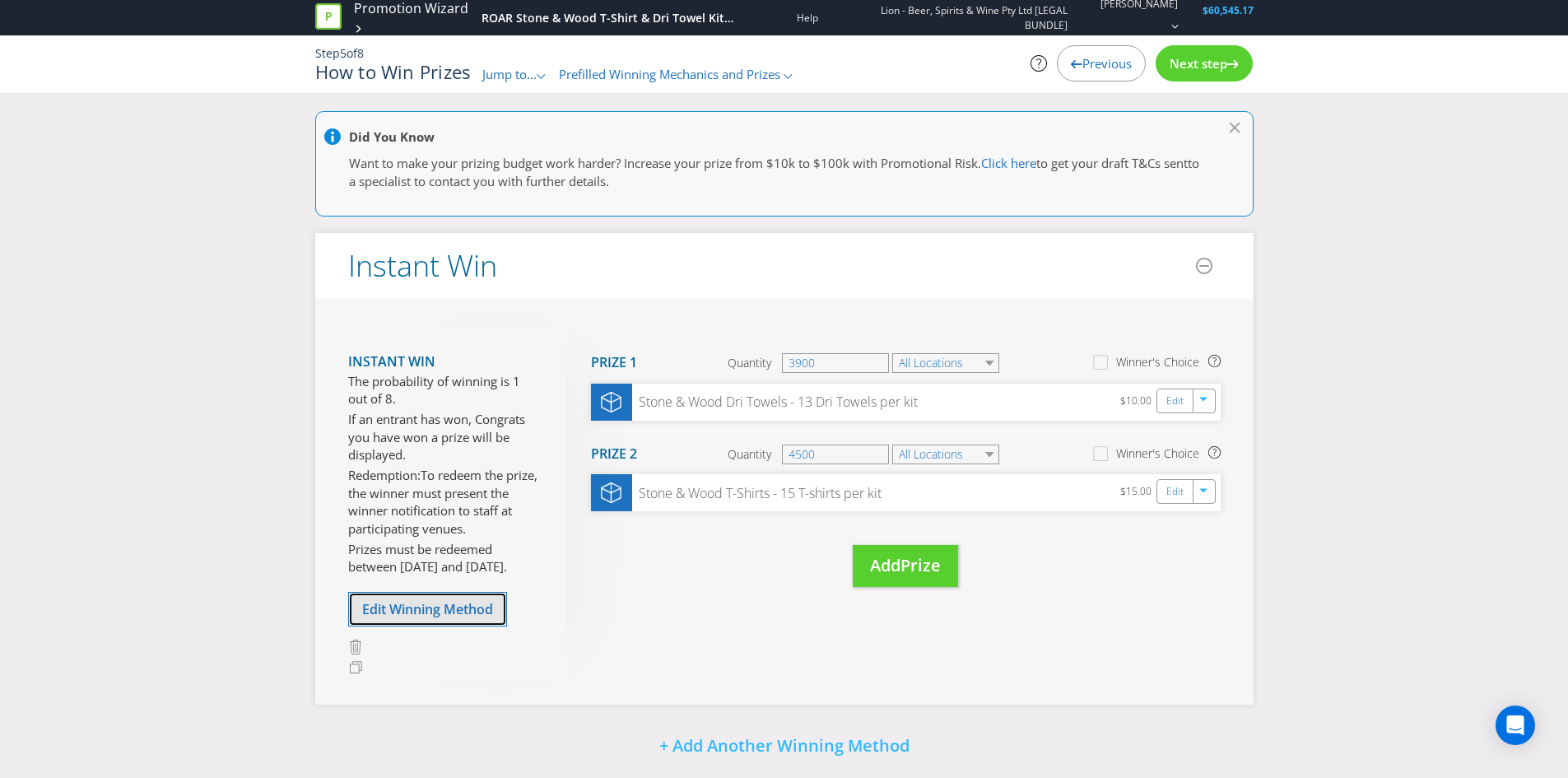
click at [467, 614] on span "Edit Winning Method" at bounding box center [428, 609] width 131 height 18
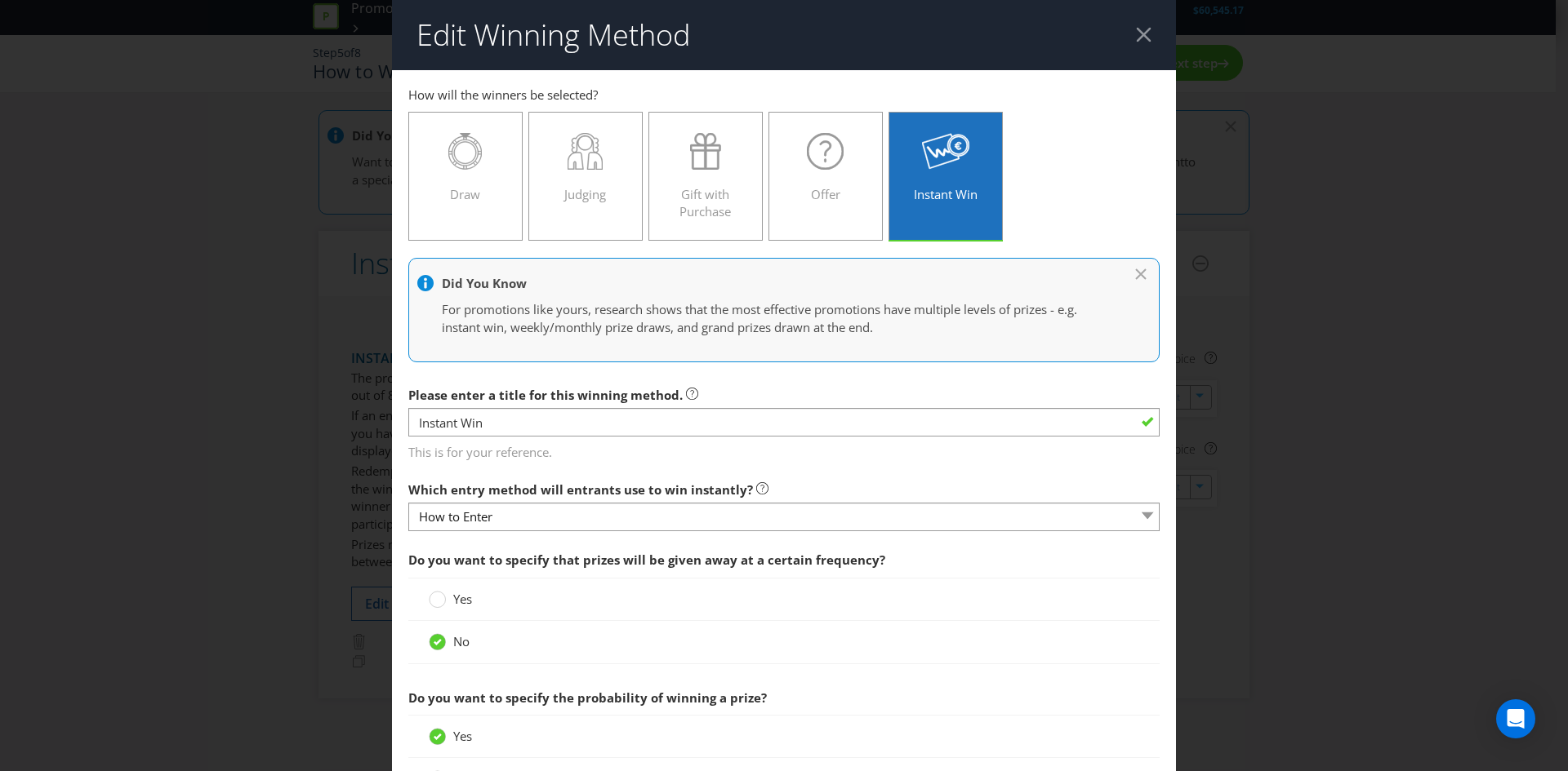
click at [1136, 30] on div at bounding box center [1144, 35] width 15 height 15
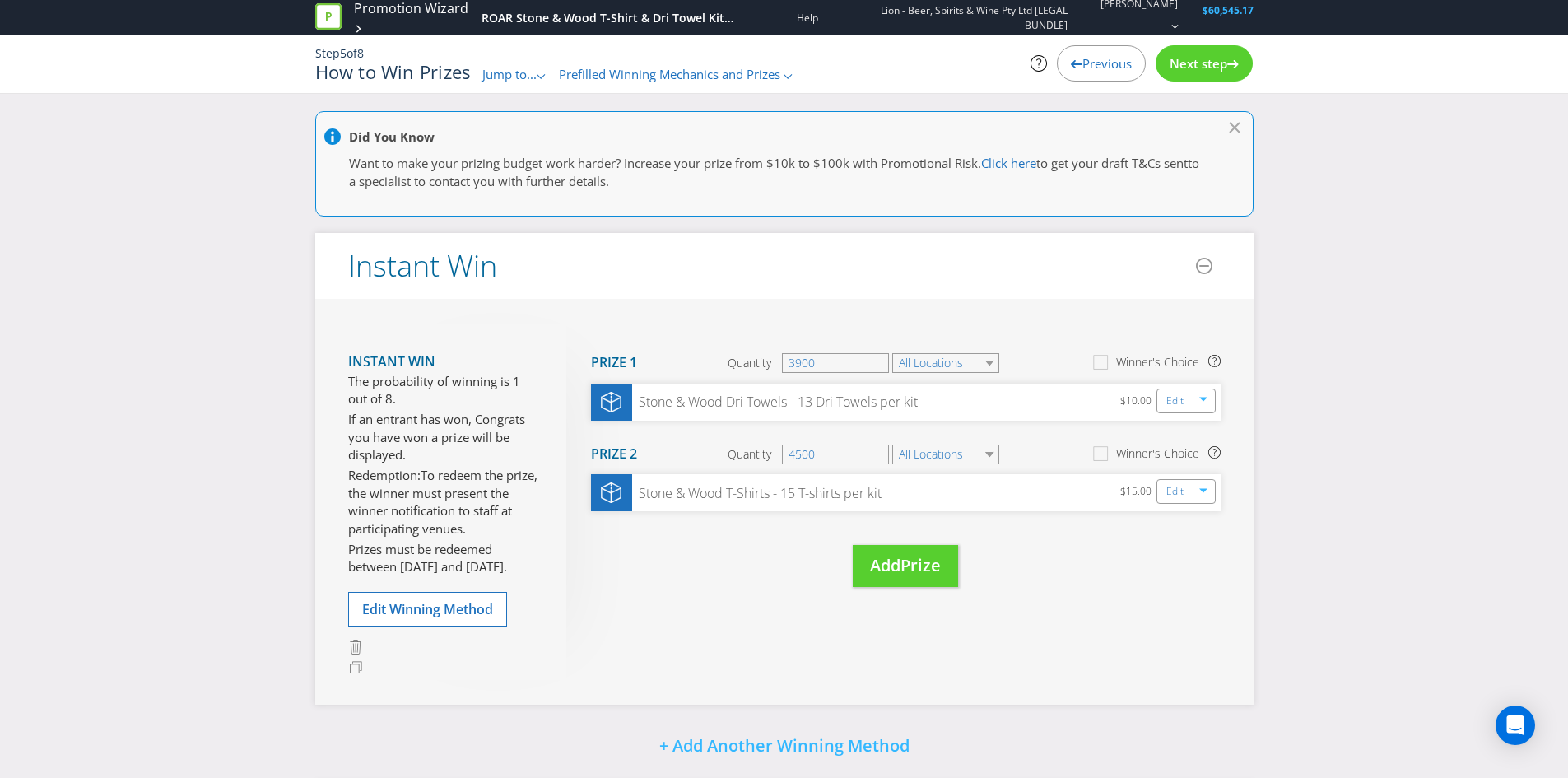
click at [1207, 60] on span "Next step" at bounding box center [1198, 63] width 57 height 16
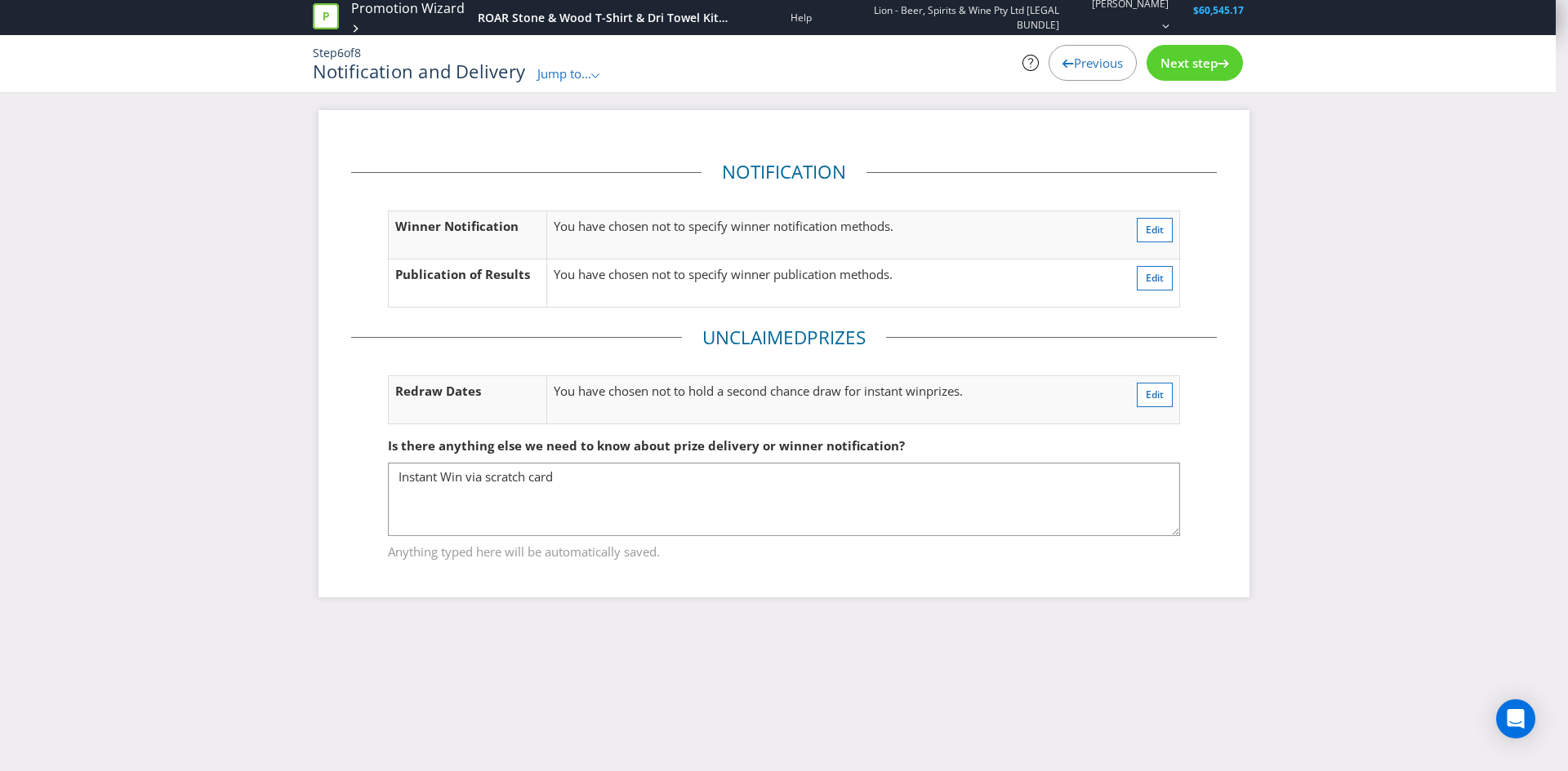
click at [1199, 59] on span "Next step" at bounding box center [1188, 62] width 57 height 16
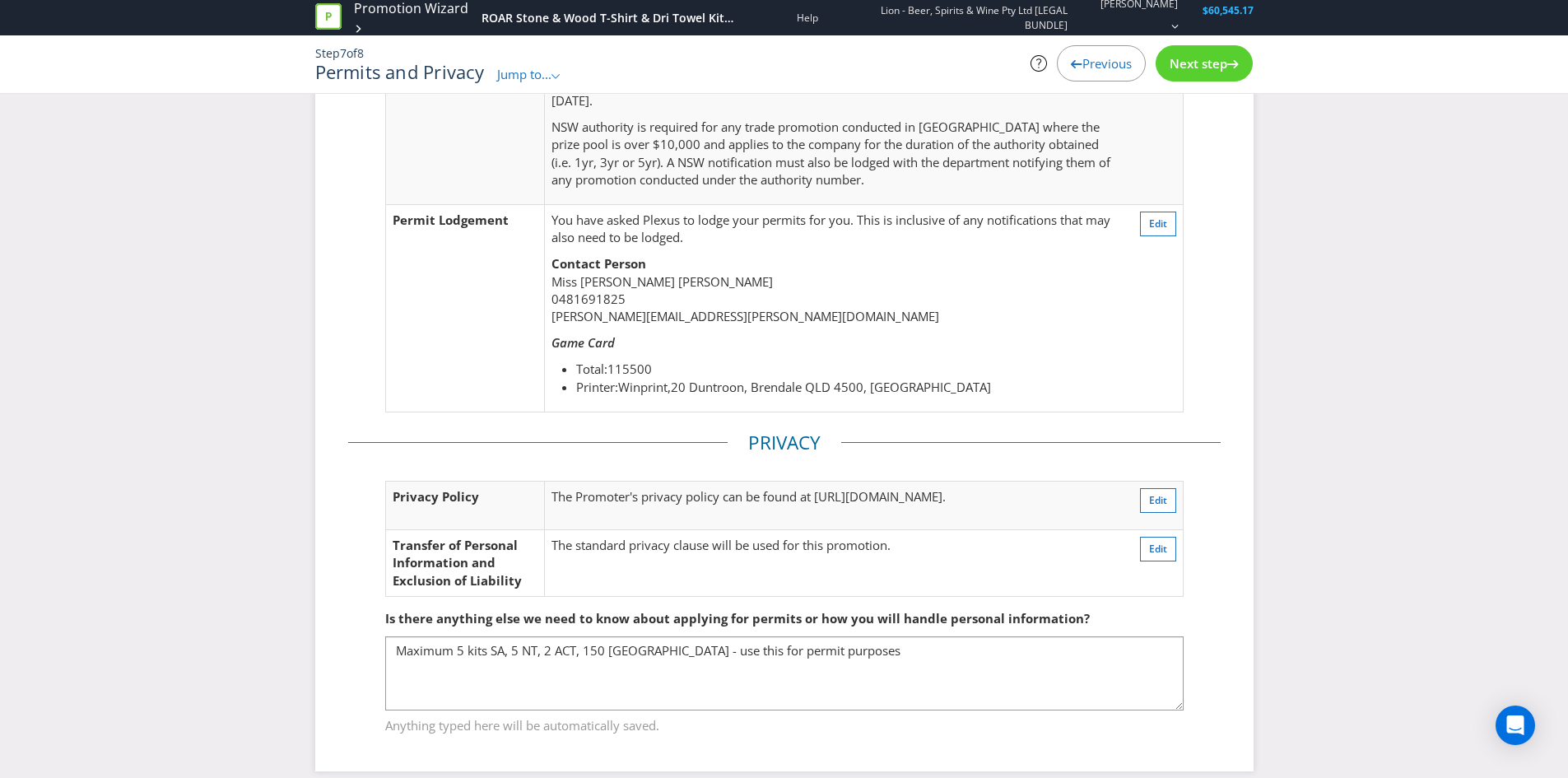
scroll to position [388, 0]
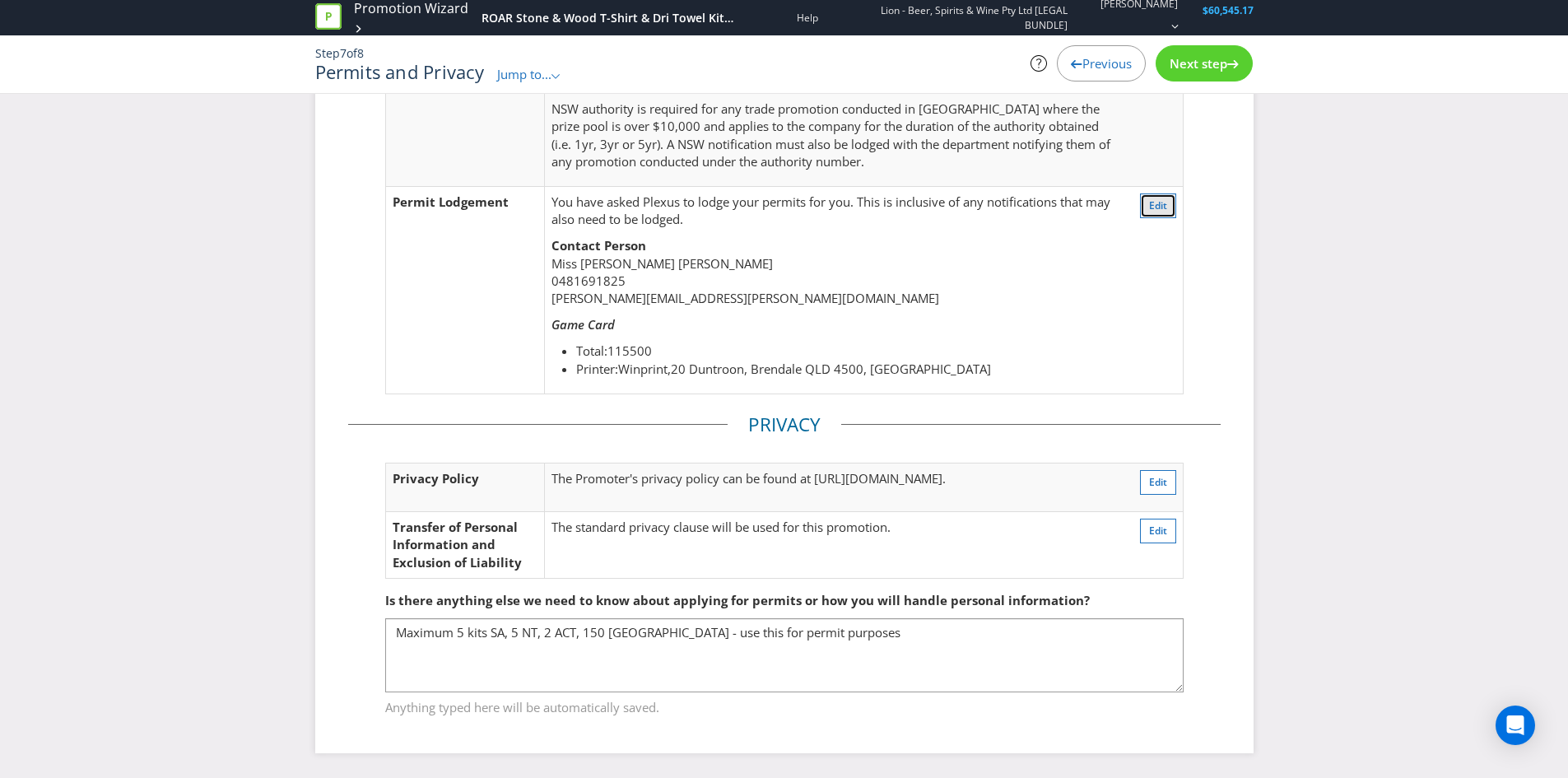
click at [1156, 205] on span "Edit" at bounding box center [1158, 206] width 18 height 14
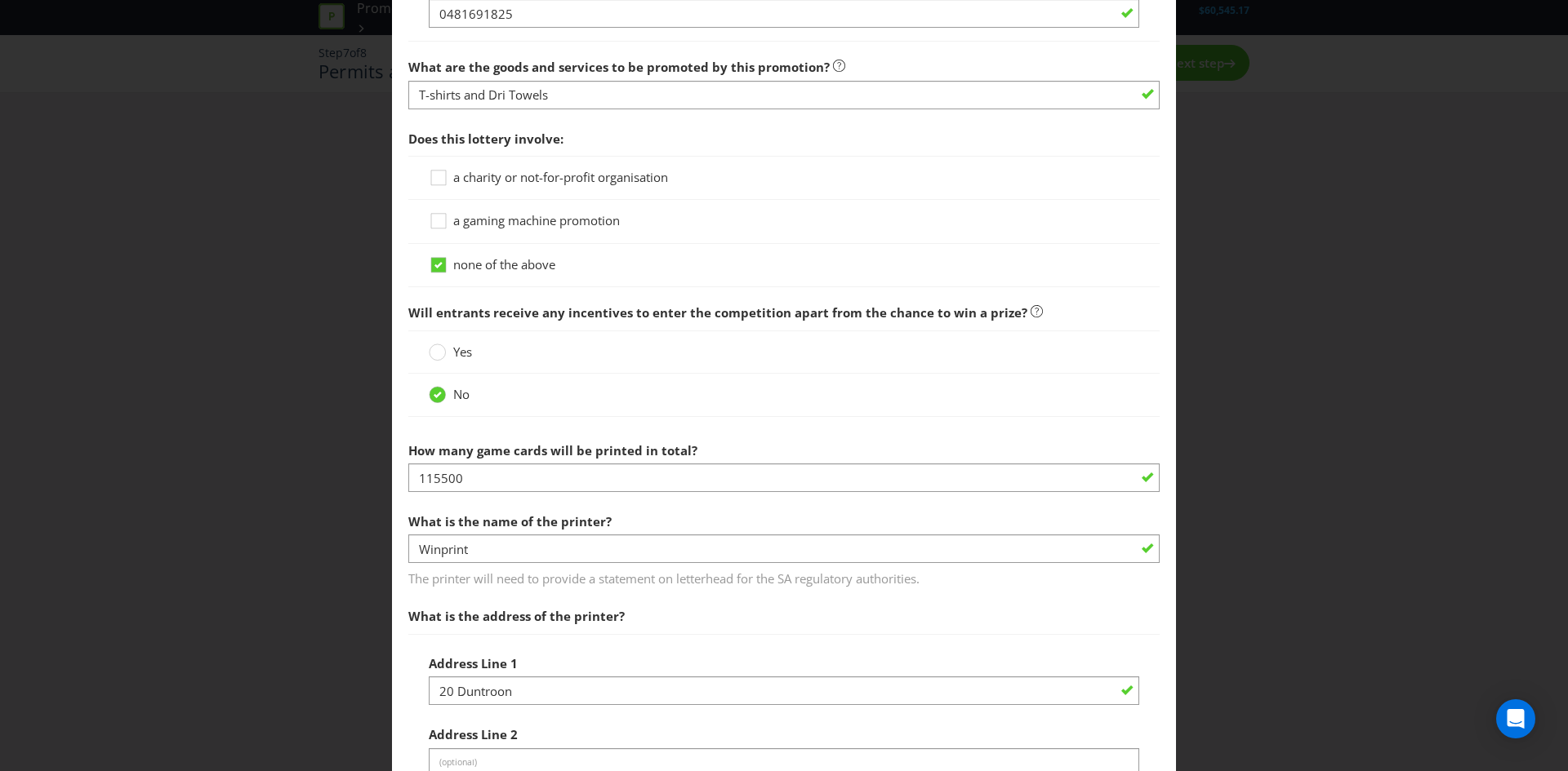
scroll to position [1474, 0]
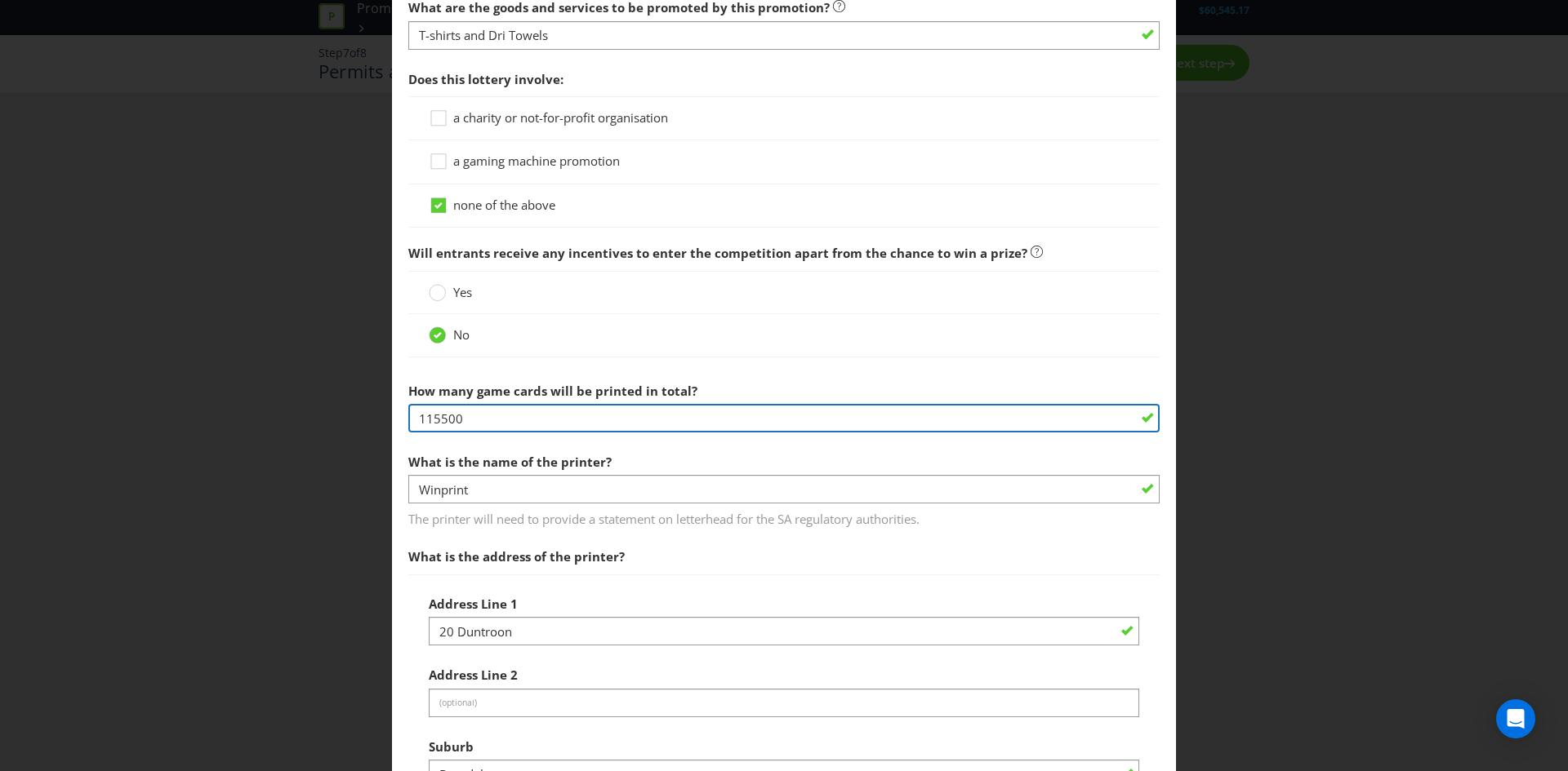
drag, startPoint x: 519, startPoint y: 418, endPoint x: 316, endPoint y: 417, distance: 203.0
click at [316, 417] on div "Permits and Privacy Permits You need permits in SA and ACT and an authority and…" at bounding box center [784, 386] width 1568 height 771
click at [477, 412] on input "115500" at bounding box center [783, 418] width 751 height 29
drag, startPoint x: 269, startPoint y: 435, endPoint x: 251, endPoint y: 434, distance: 18.0
click at [251, 434] on div "Permits and Privacy Permits You need permits in SA and ACT and an authority and…" at bounding box center [784, 386] width 1568 height 771
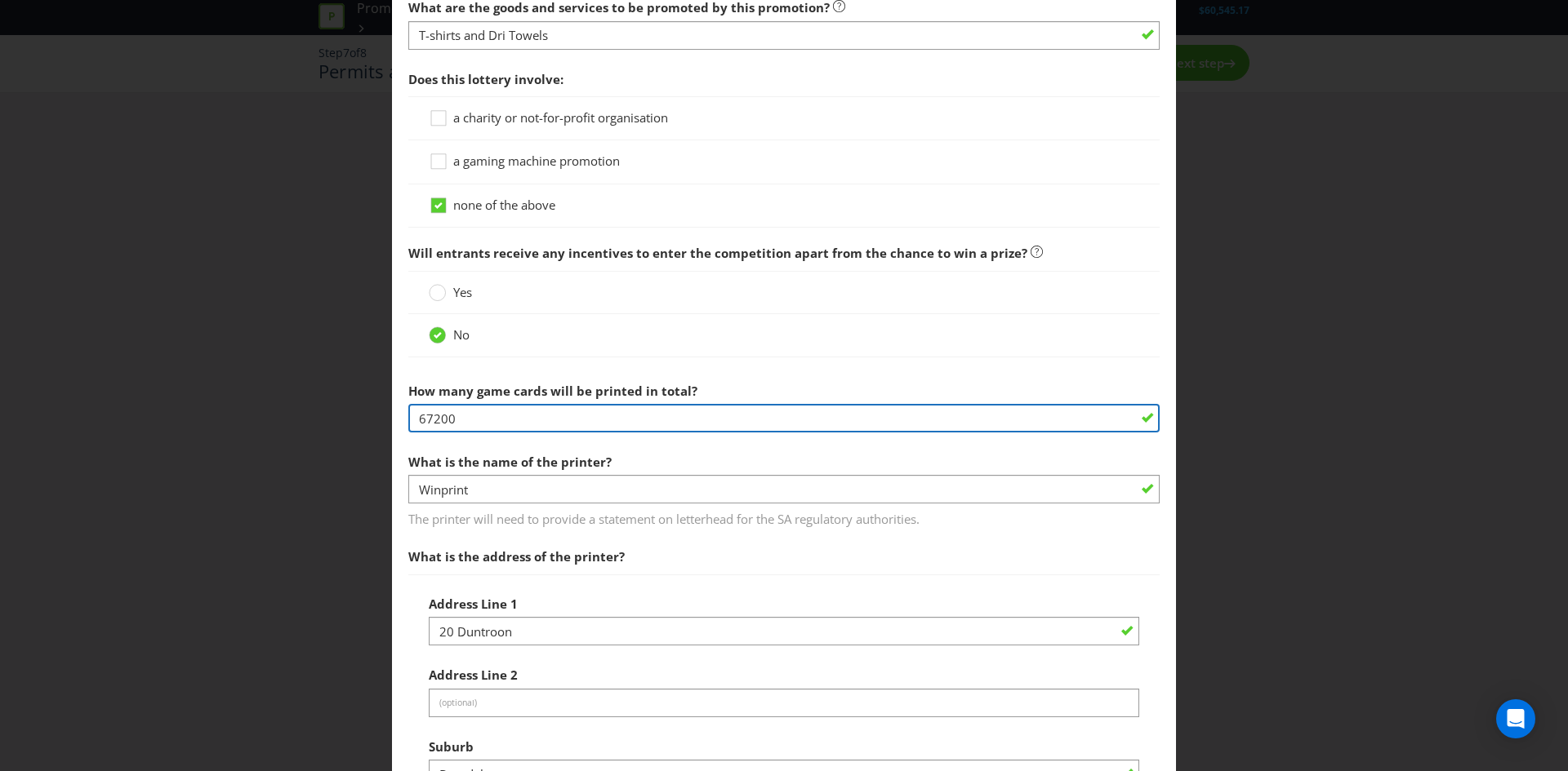
type input "67200"
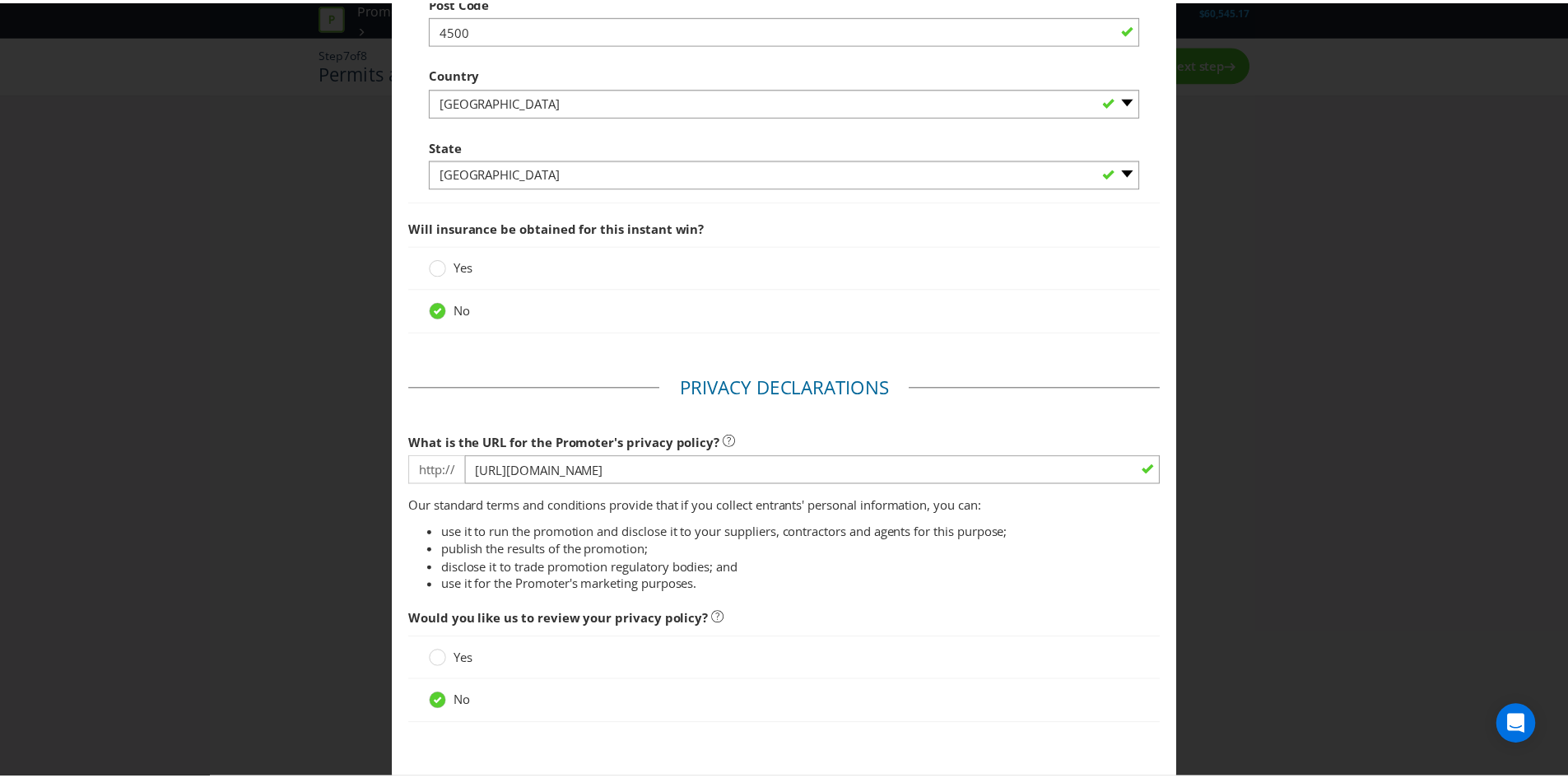
scroll to position [2398, 0]
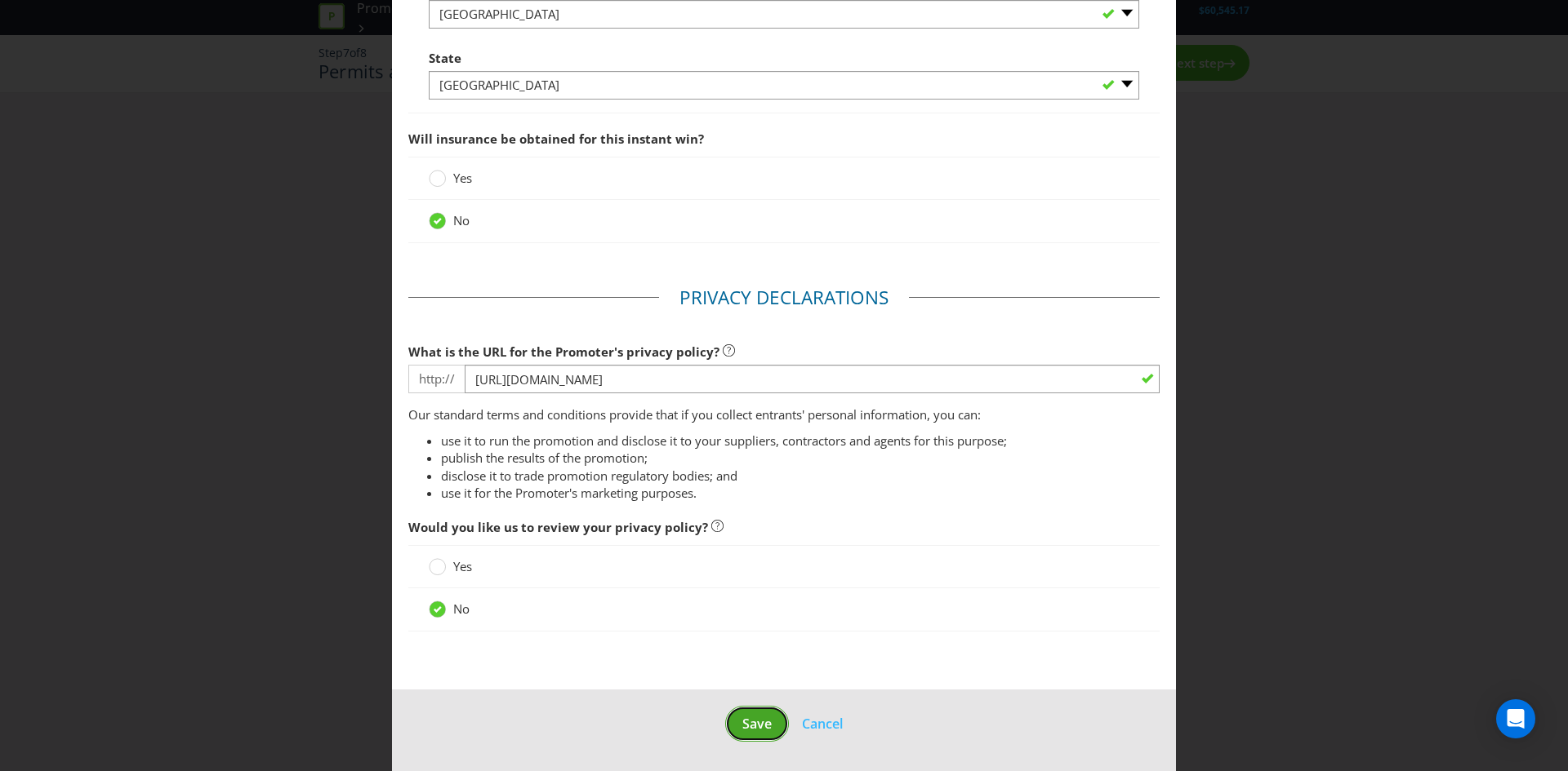
click at [743, 736] on button "Save" at bounding box center [757, 724] width 63 height 37
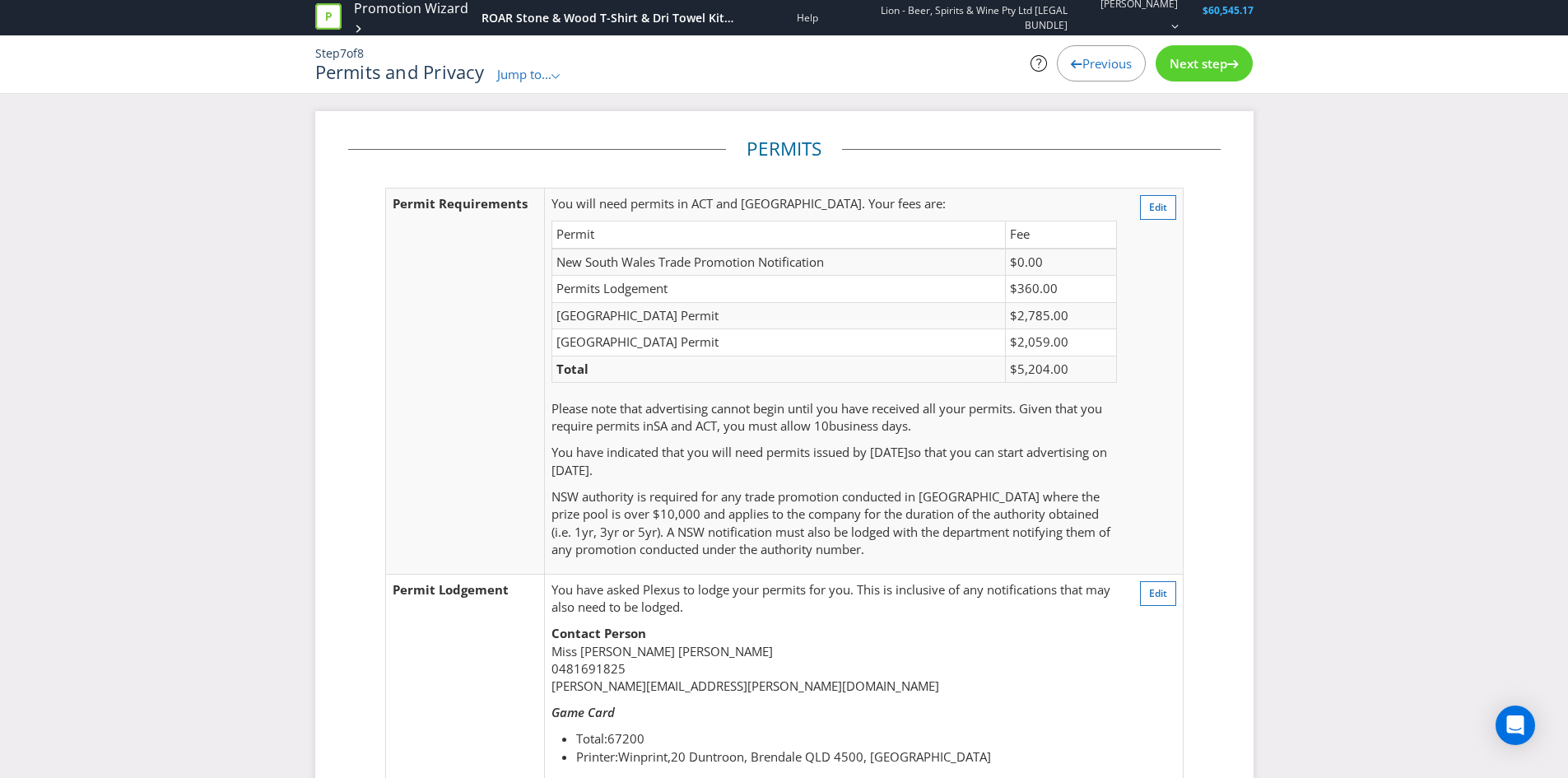
click at [538, 81] on span "Jump to..." at bounding box center [525, 74] width 54 height 16
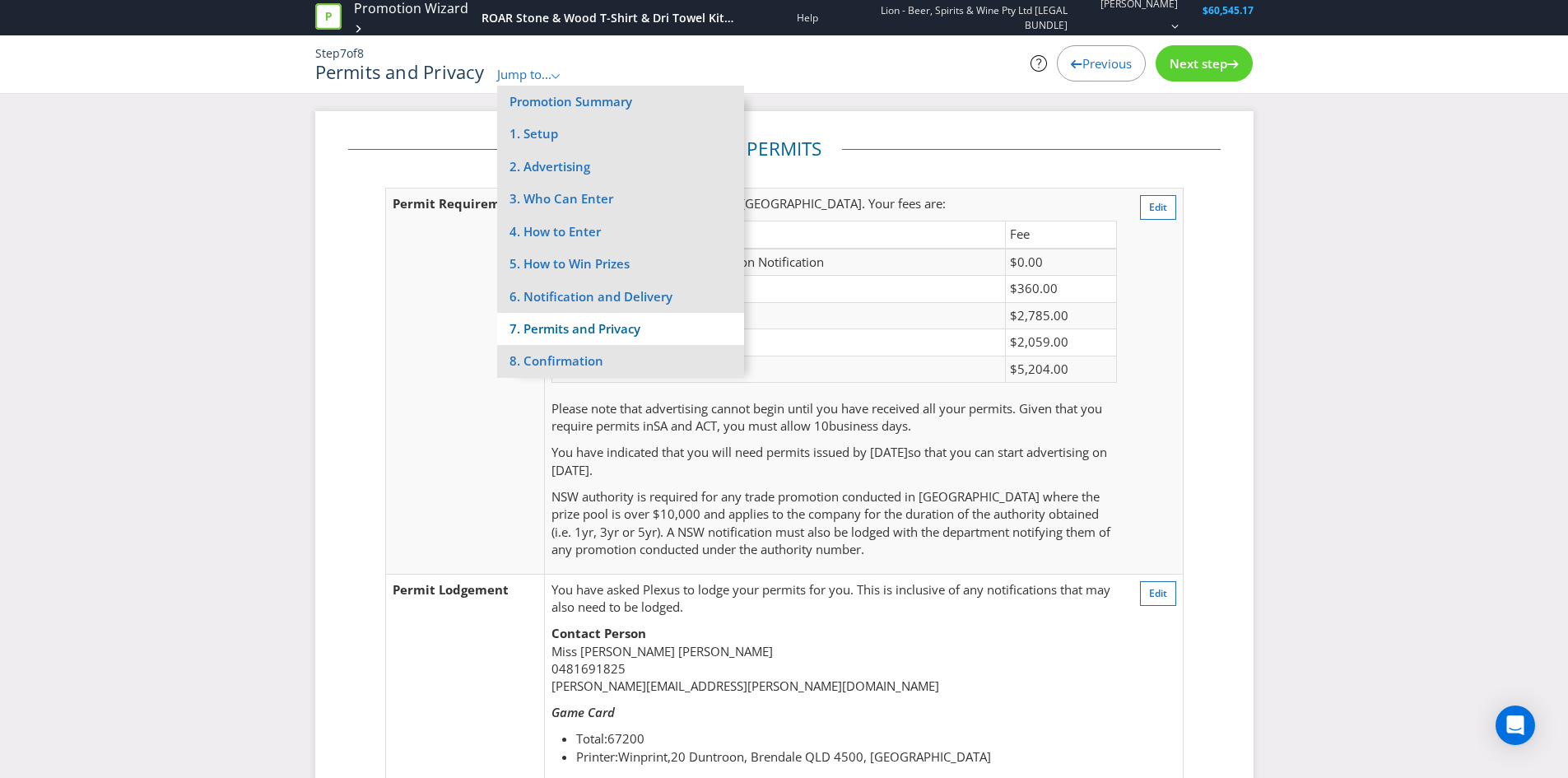
click at [578, 329] on li "7. Permits and Privacy" at bounding box center [621, 329] width 247 height 32
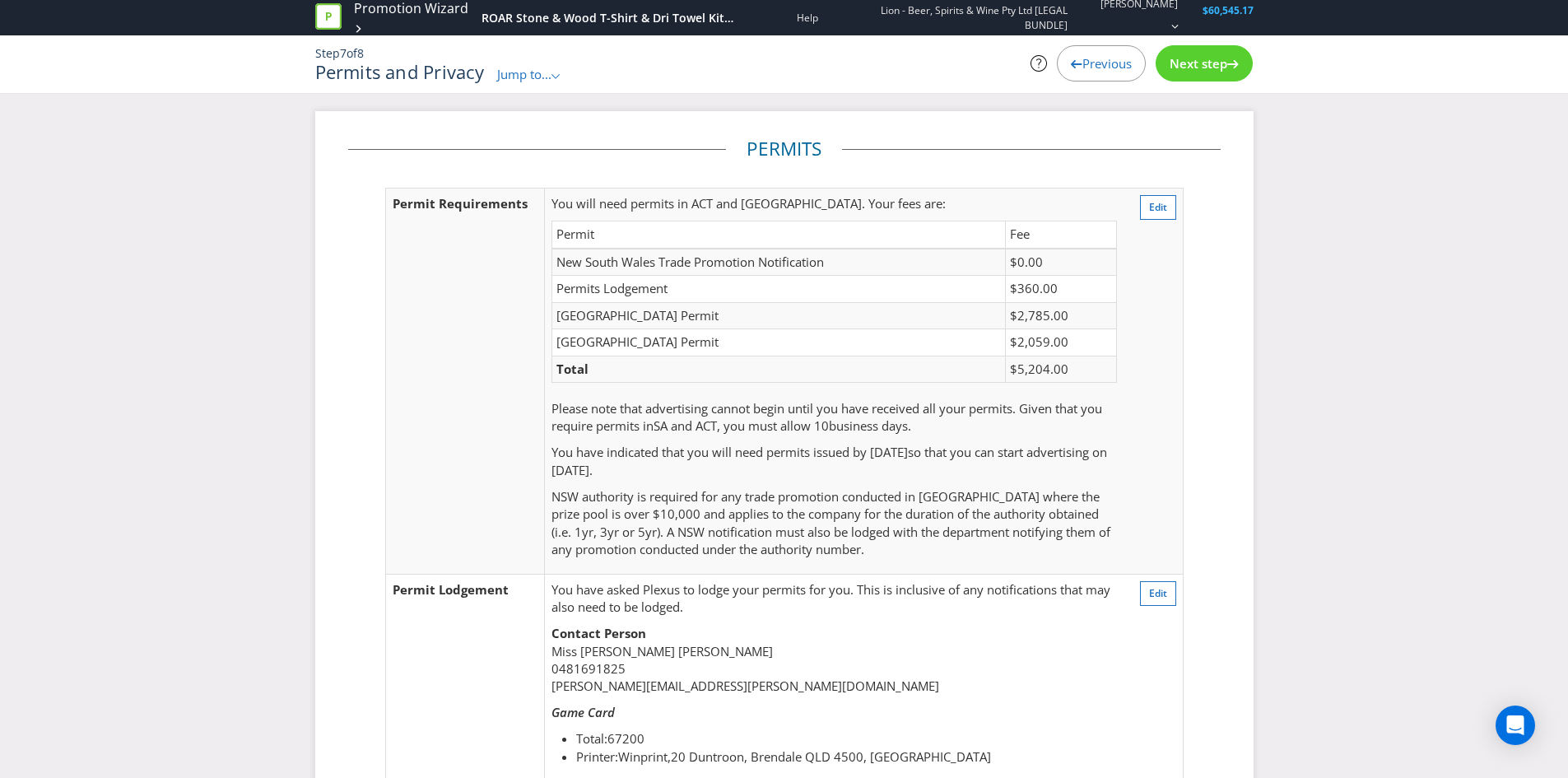
click at [547, 79] on span "Jump to..." at bounding box center [525, 74] width 54 height 16
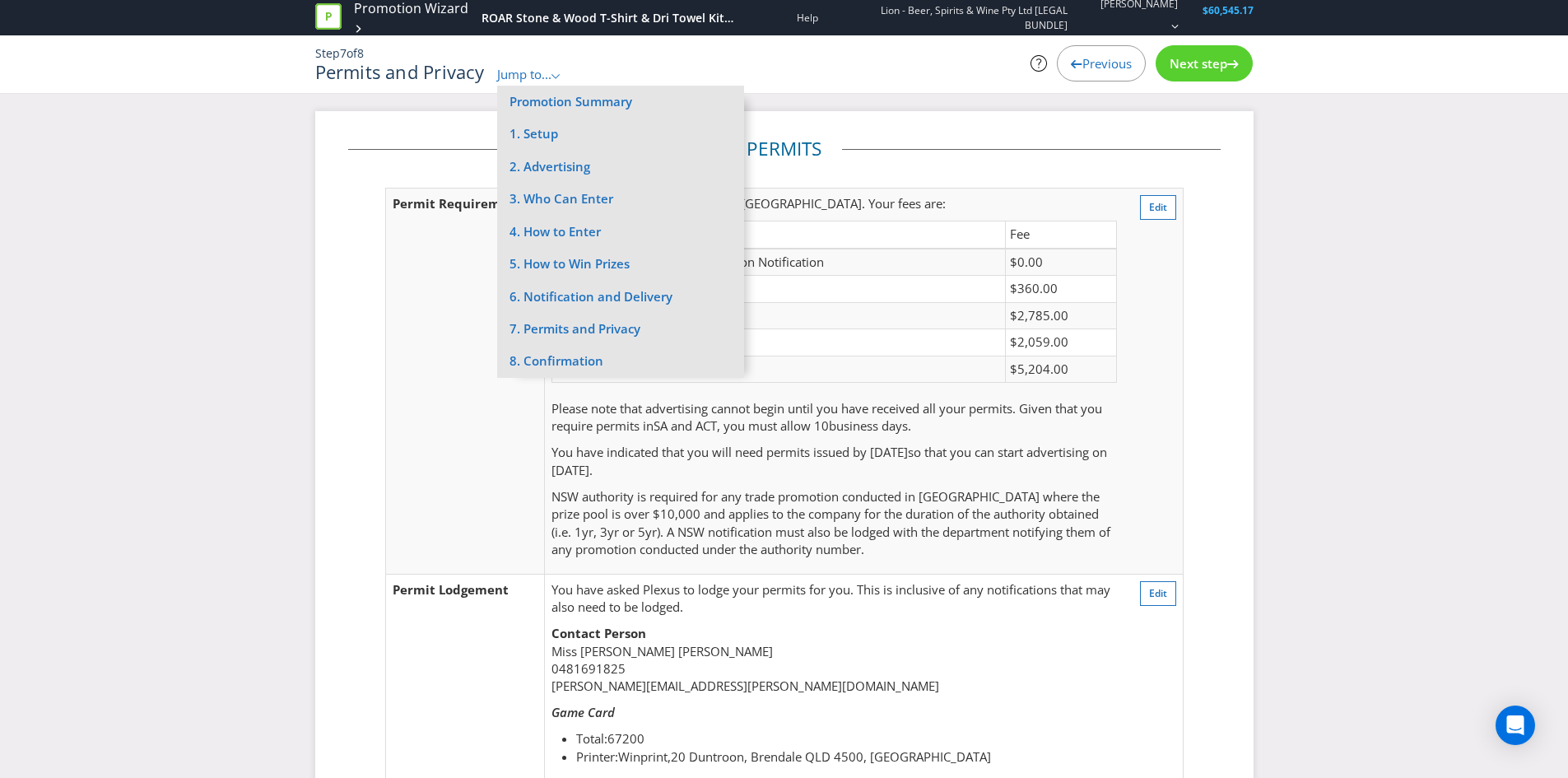
drag, startPoint x: 280, startPoint y: 376, endPoint x: 323, endPoint y: 357, distance: 47.0
click at [302, 365] on div "Permits Permit Requirements You will need permits in ACT and SA . Your fees are…" at bounding box center [784, 638] width 1568 height 1054
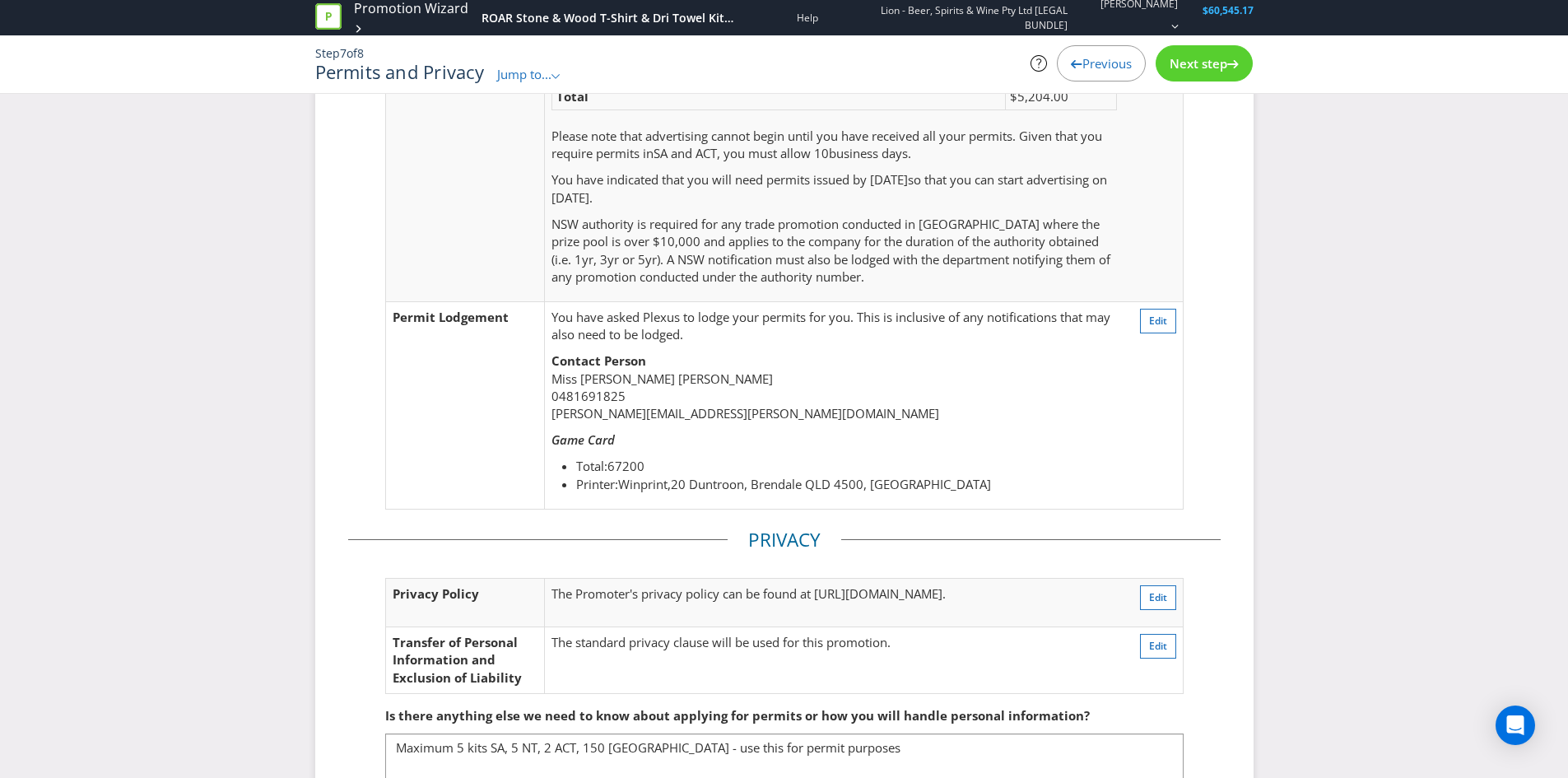
scroll to position [388, 0]
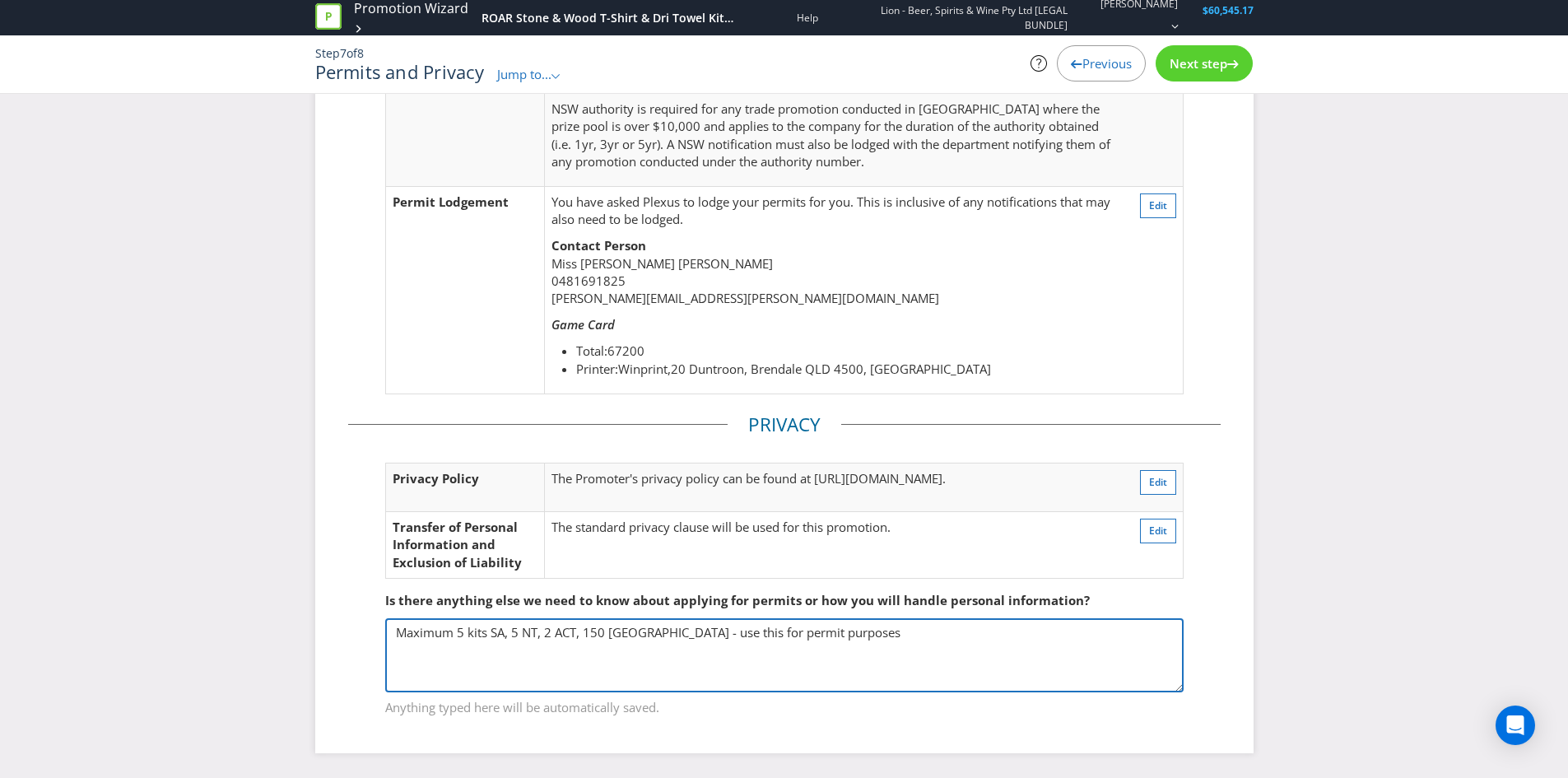
click at [538, 649] on textarea "Maximum 5 kits SA, 5 NT, 2 ACT, 150 [GEOGRAPHIC_DATA] - use this for permit pur…" at bounding box center [784, 656] width 798 height 74
